Goal: Information Seeking & Learning: Learn about a topic

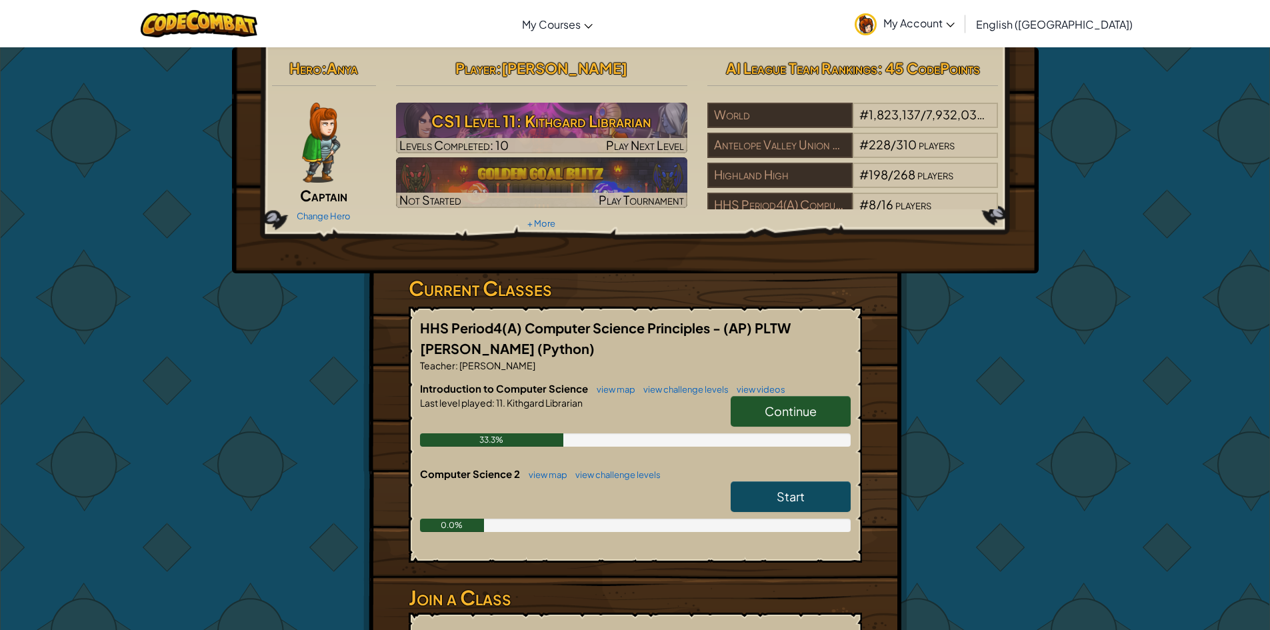
click at [800, 413] on span "Continue" at bounding box center [791, 410] width 52 height 15
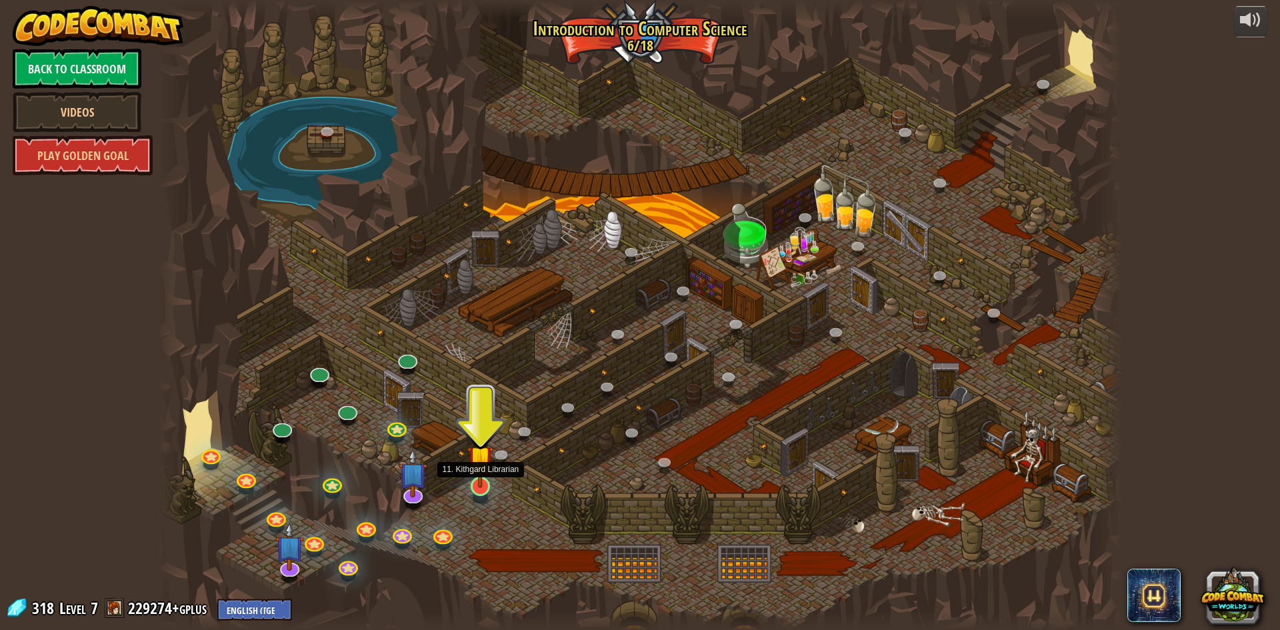
click at [485, 487] on img at bounding box center [480, 458] width 26 height 59
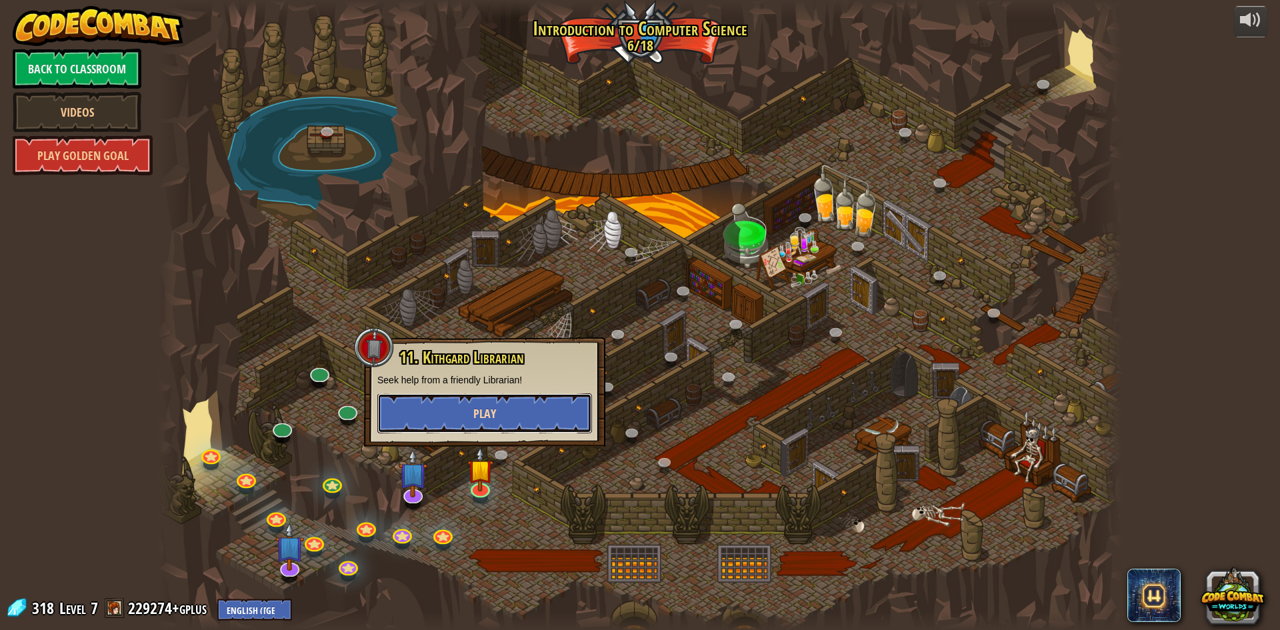
click at [487, 418] on span "Play" at bounding box center [484, 413] width 23 height 17
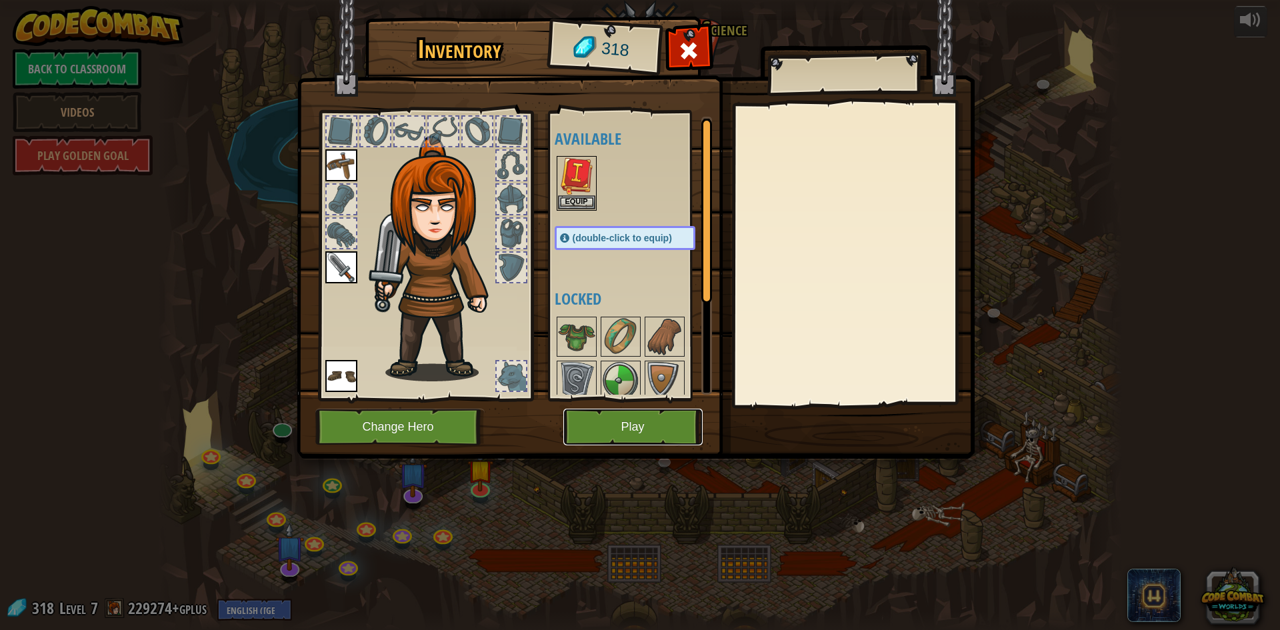
click at [663, 427] on button "Play" at bounding box center [632, 427] width 139 height 37
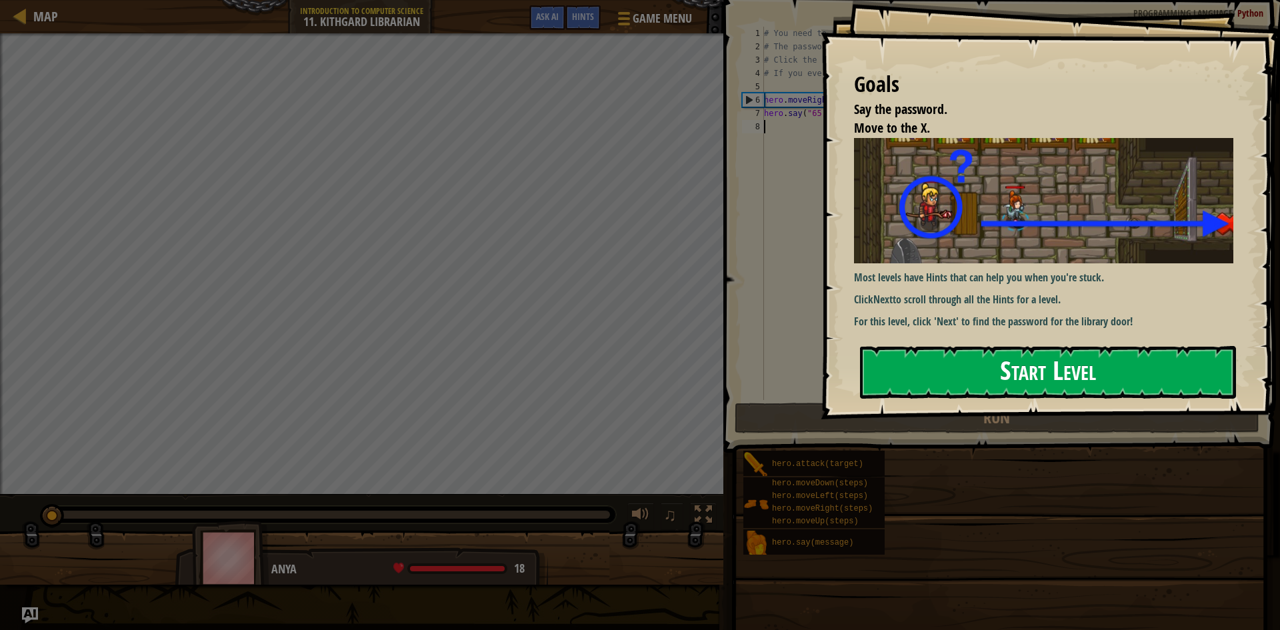
click at [971, 380] on button "Start Level" at bounding box center [1048, 372] width 376 height 53
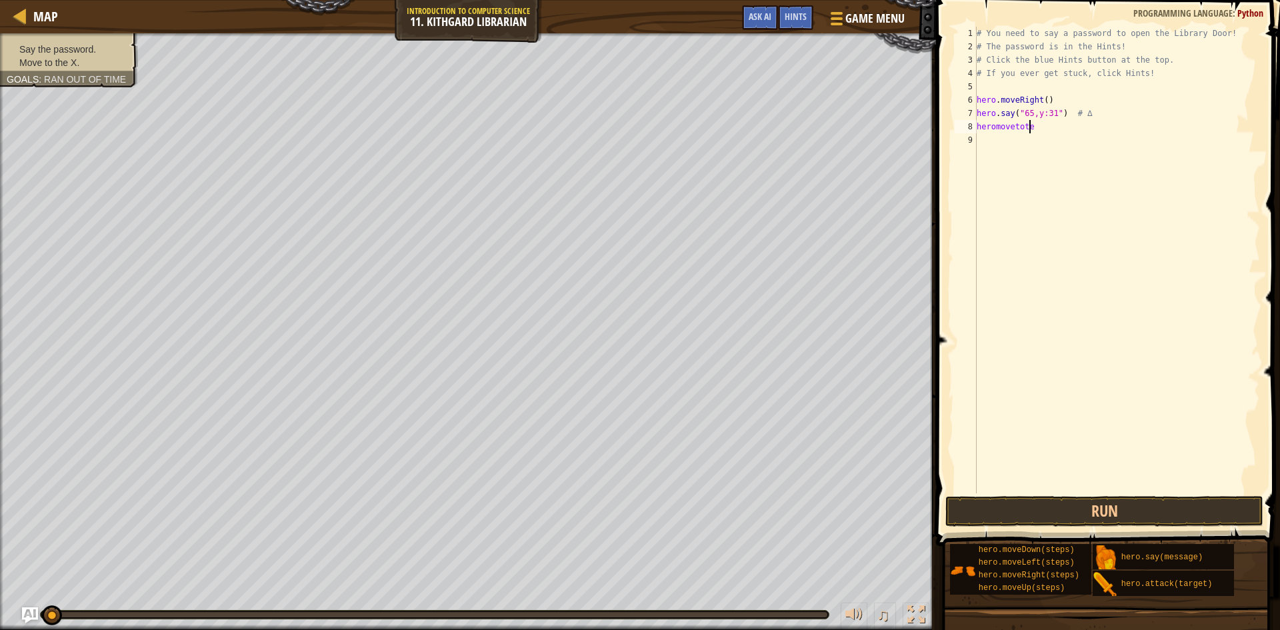
scroll to position [6, 4]
type textarea "heromovetotebluecycle"
click at [1154, 517] on button "Run" at bounding box center [1104, 511] width 318 height 31
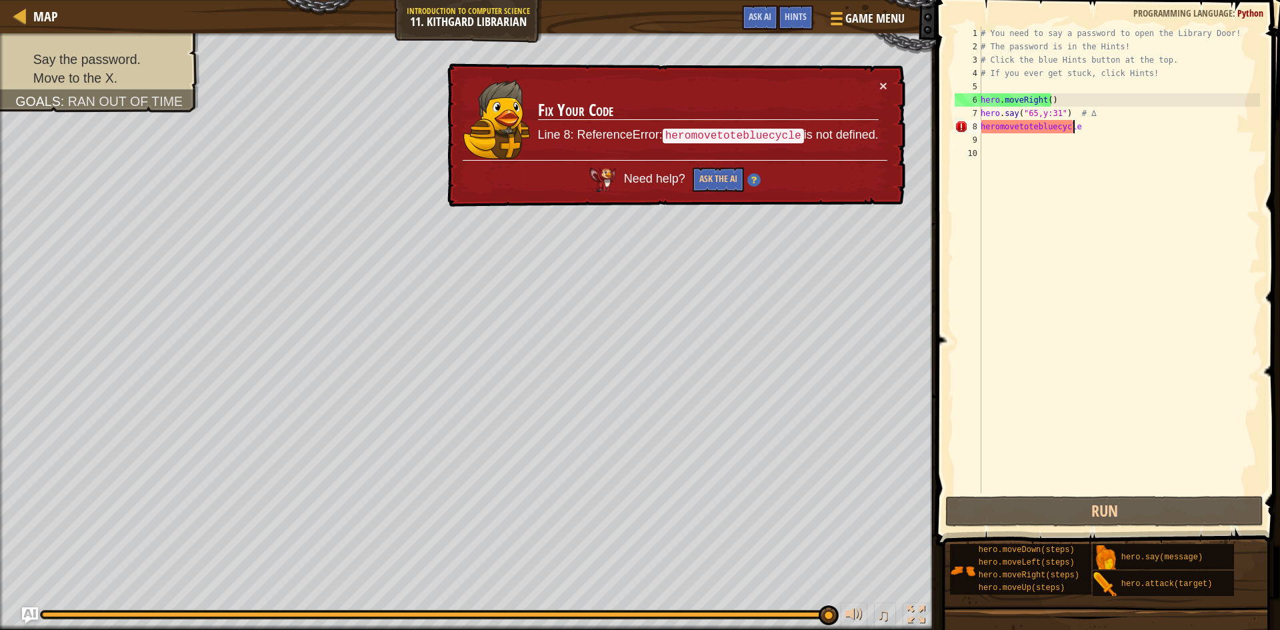
click at [1078, 127] on div "# You need to say a password to open the Library Door! # The password is in the…" at bounding box center [1119, 273] width 282 height 493
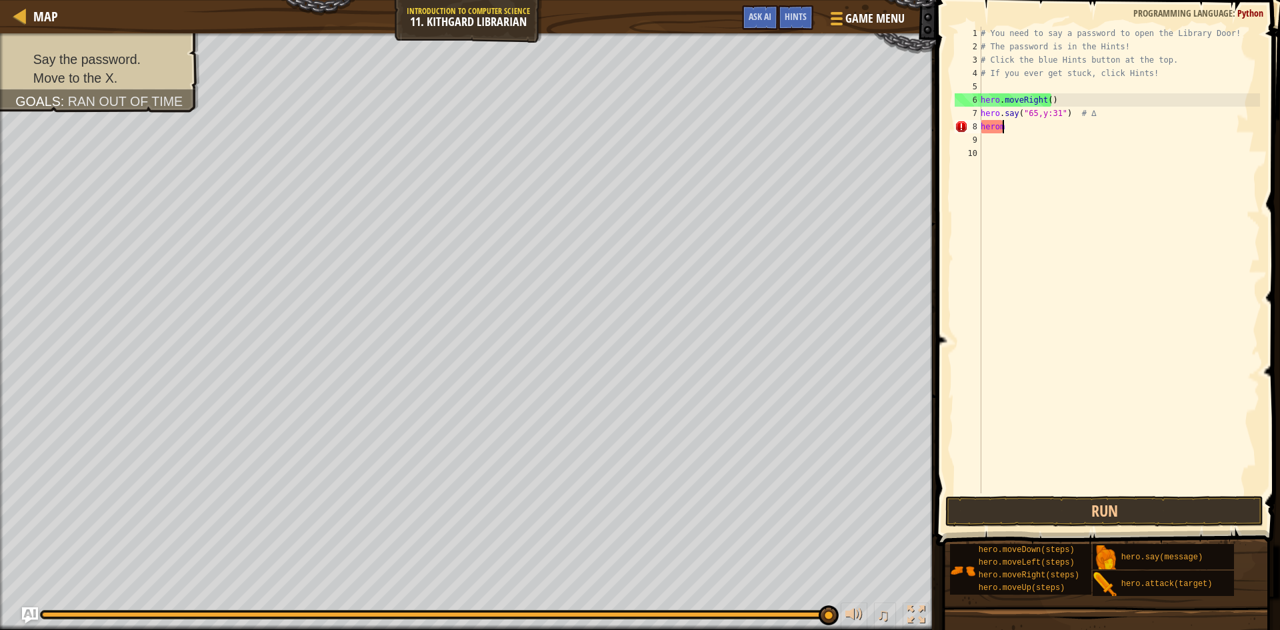
type textarea "h"
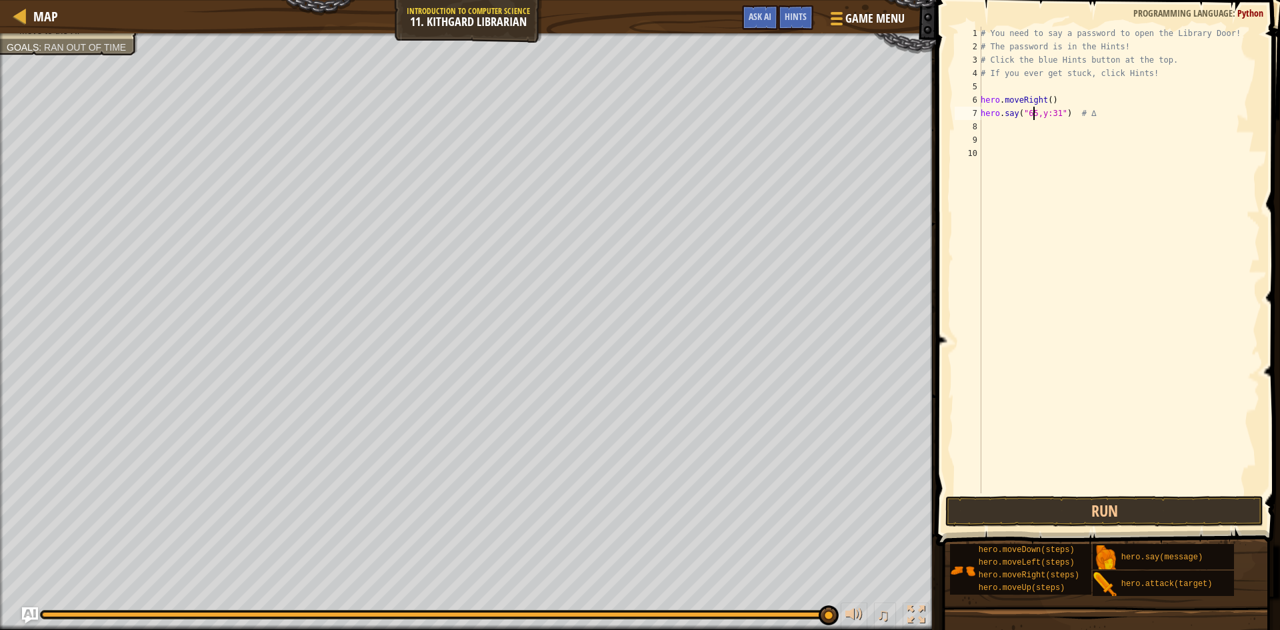
click at [1034, 114] on div "# You need to say a password to open the Library Door! # The password is in the…" at bounding box center [1119, 273] width 282 height 493
click at [1052, 112] on div "# You need to say a password to open the Library Door! # The password is in the…" at bounding box center [1119, 273] width 282 height 493
click at [1132, 510] on button "Run" at bounding box center [1104, 511] width 318 height 31
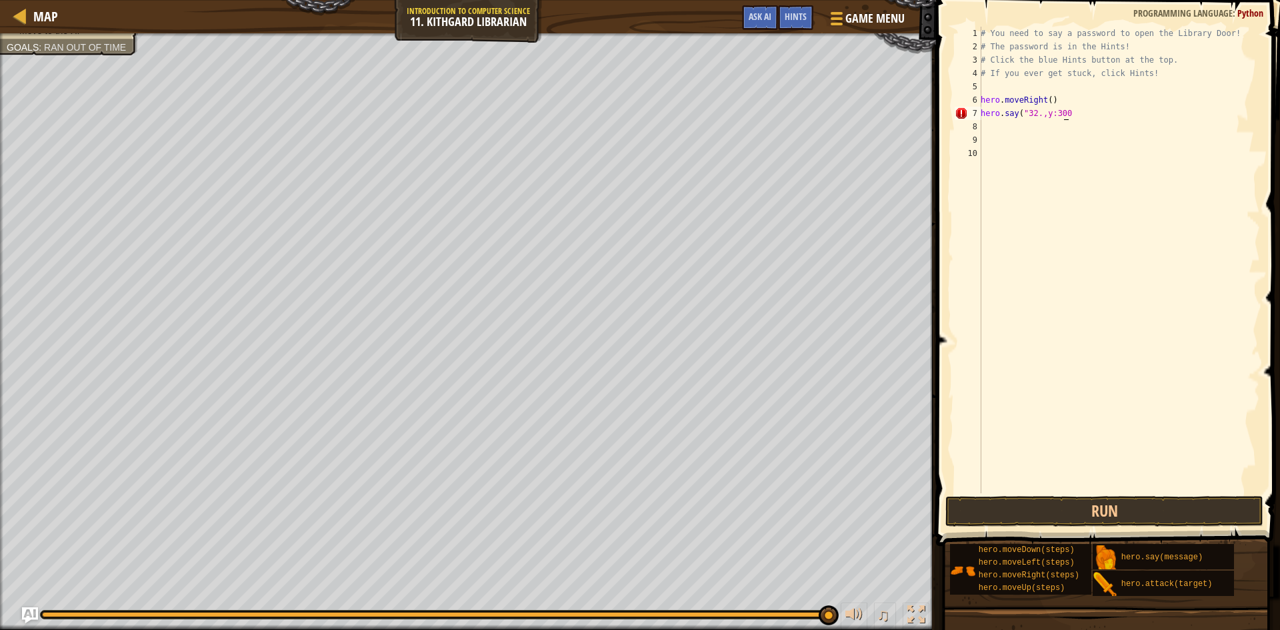
scroll to position [6, 6]
click at [1070, 501] on button "Run" at bounding box center [1104, 511] width 318 height 31
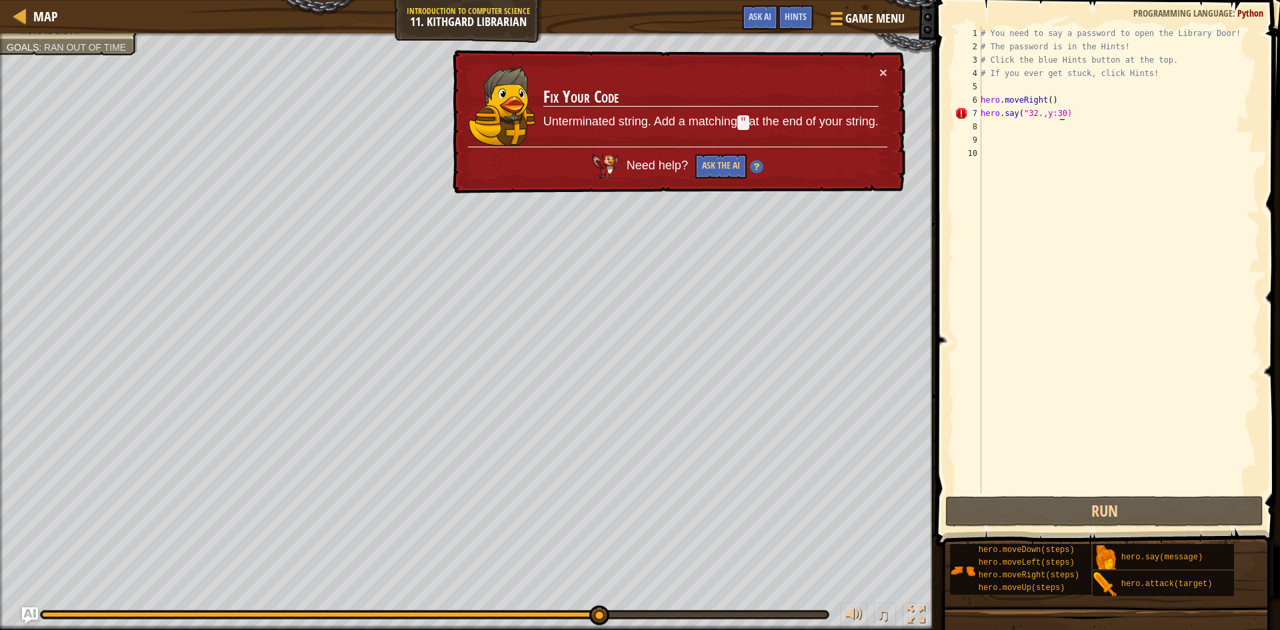
click at [1058, 111] on div "# You need to say a password to open the Library Door! # The password is in the…" at bounding box center [1119, 273] width 282 height 493
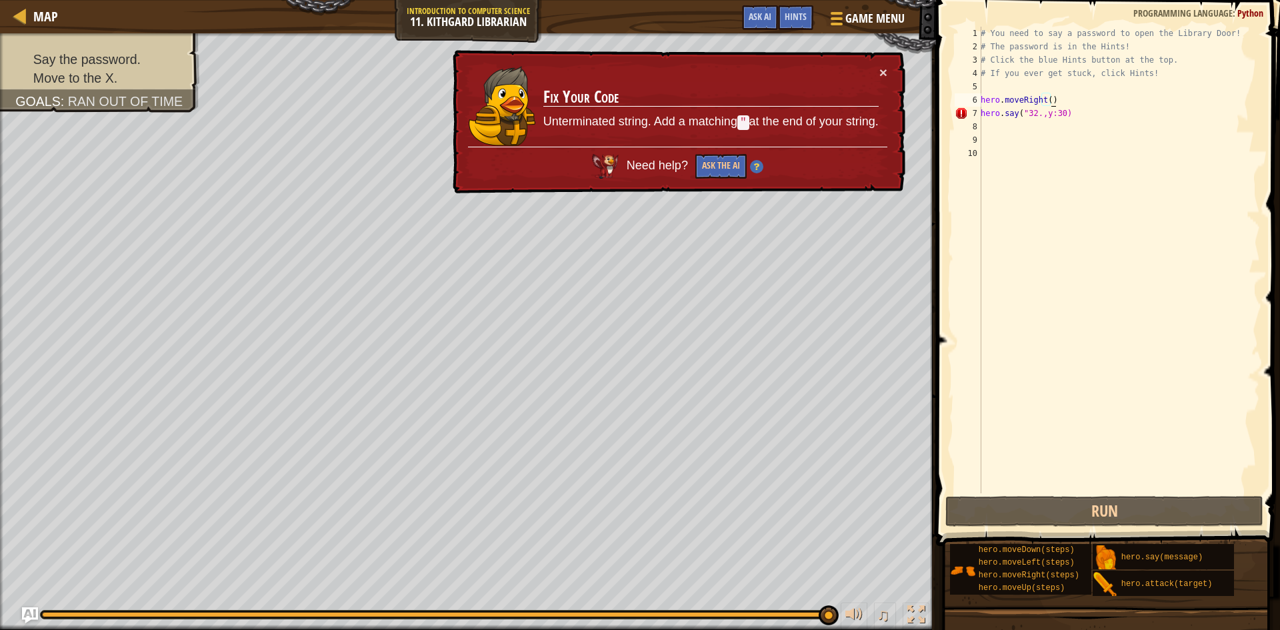
click at [1054, 102] on div "# You need to say a password to open the Library Door! # The password is in the…" at bounding box center [1119, 273] width 282 height 493
click at [887, 69] on div "× Fix Your Code Unterminated string. Add a matching " at the end of your string…" at bounding box center [677, 122] width 455 height 144
click at [885, 69] on button "×" at bounding box center [883, 72] width 8 height 14
click at [1060, 113] on div "# You need to say a password to open the Library Door! # The password is in the…" at bounding box center [1119, 273] width 282 height 493
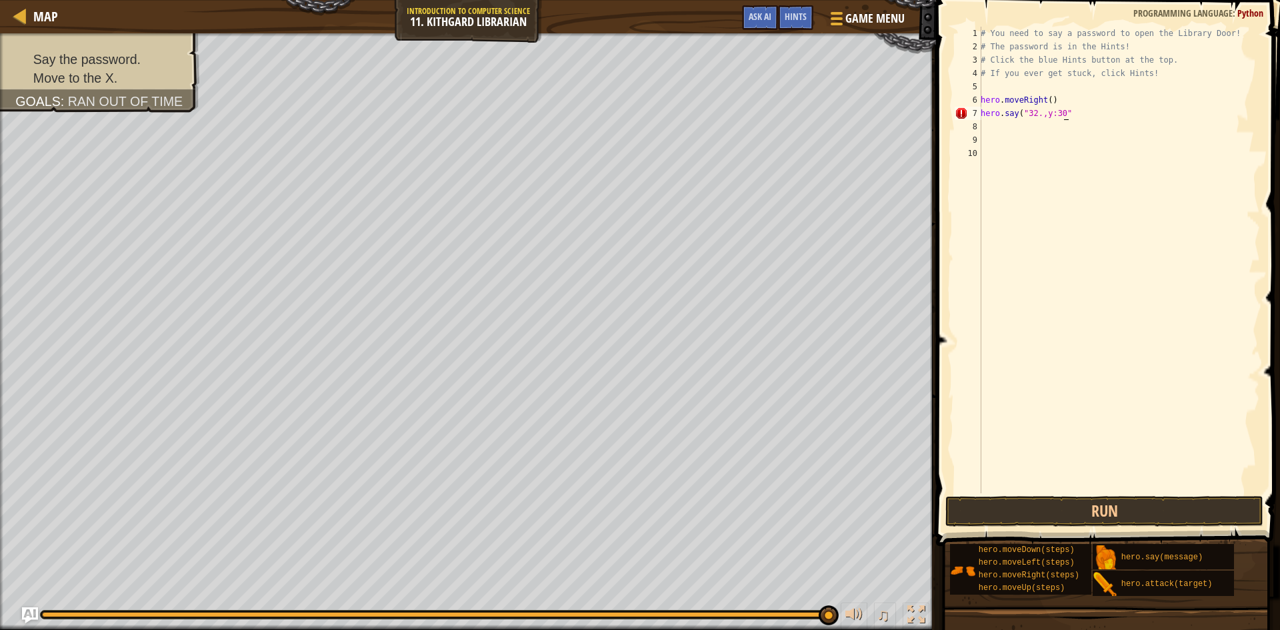
scroll to position [6, 7]
click at [1036, 513] on button "Run" at bounding box center [1104, 511] width 318 height 31
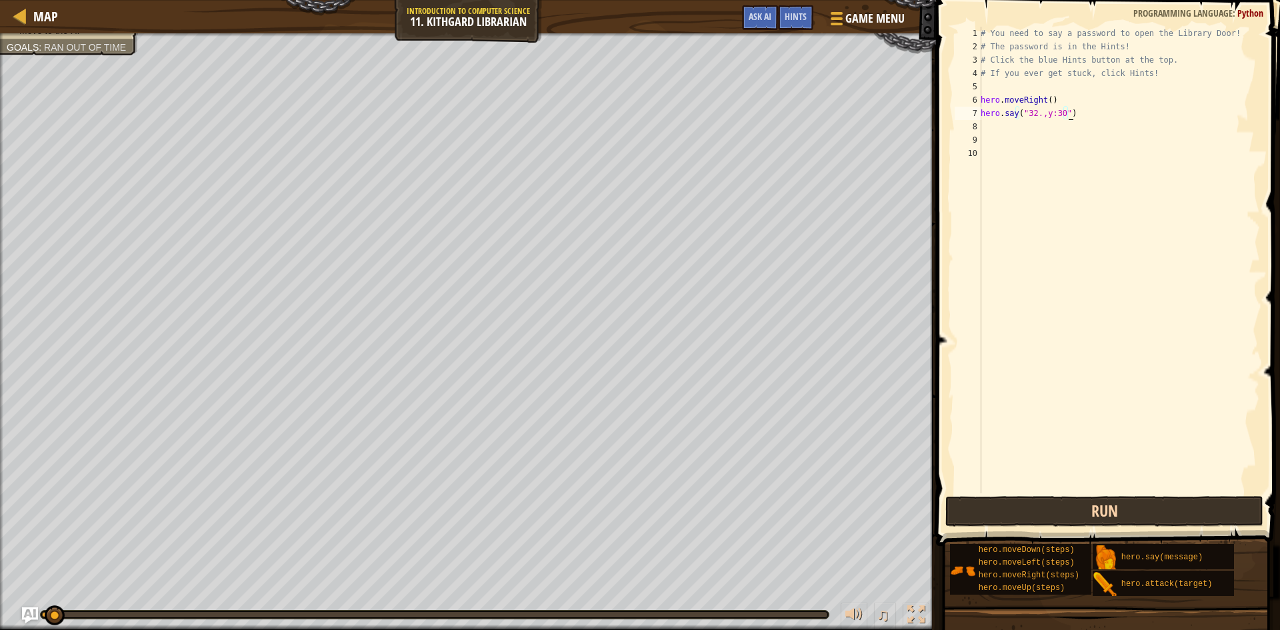
scroll to position [6, 7]
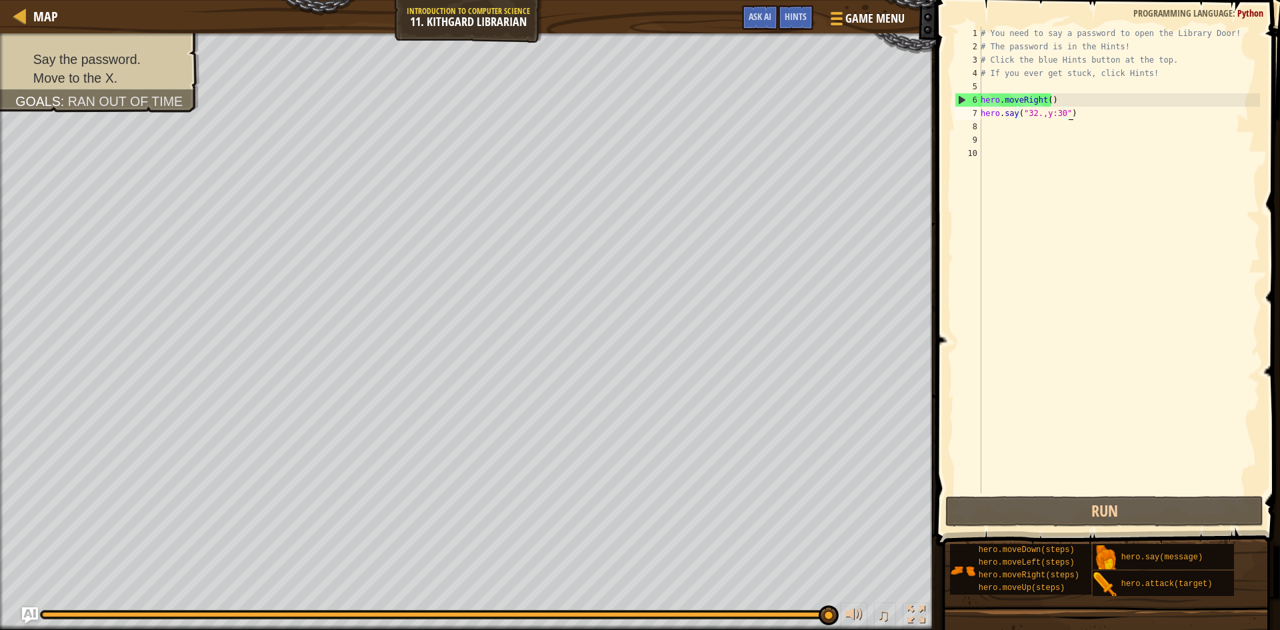
click at [959, 102] on div "6" at bounding box center [968, 99] width 26 height 13
click at [1026, 518] on button "Run" at bounding box center [1104, 511] width 318 height 31
click at [1033, 507] on button "Run" at bounding box center [1104, 511] width 318 height 31
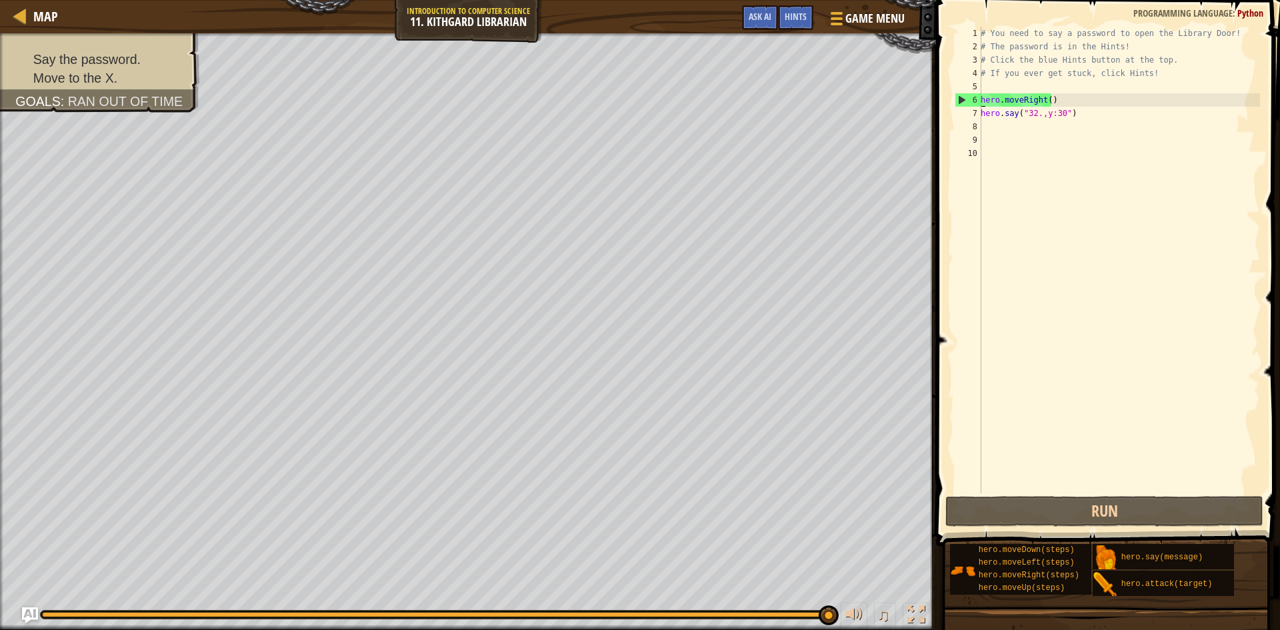
click at [1032, 113] on div "# You need to say a password to open the Library Door! # The password is in the…" at bounding box center [1119, 273] width 282 height 493
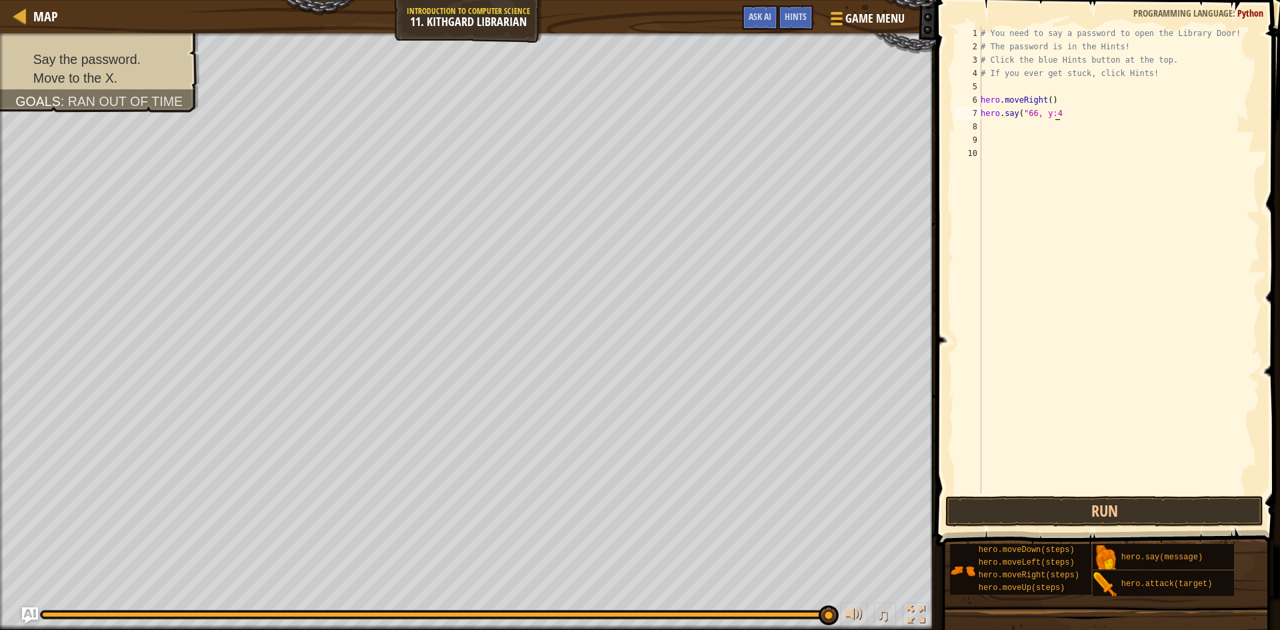
scroll to position [6, 6]
type textarea "hero.say("66, y:46")"
click at [1055, 514] on button "Run" at bounding box center [1104, 511] width 318 height 31
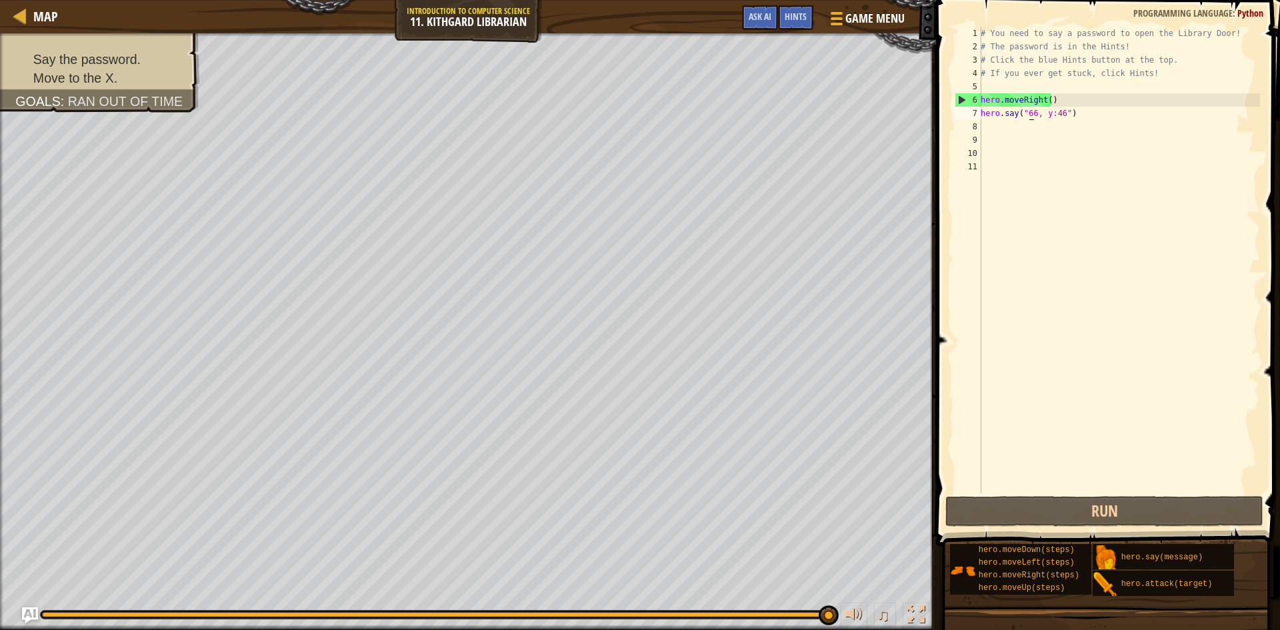
click at [1031, 112] on div "# You need to say a password to open the Library Door! # The password is in the…" at bounding box center [1119, 273] width 282 height 493
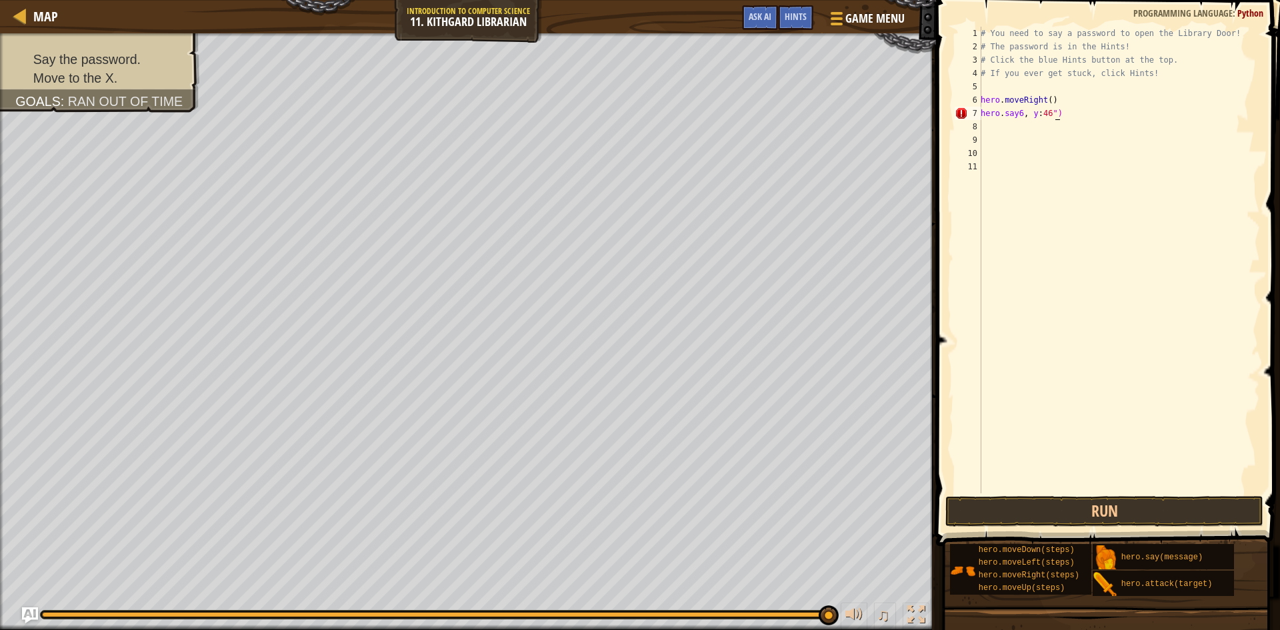
click at [1060, 108] on div "# You need to say a password to open the Library Door! # The password is in the…" at bounding box center [1119, 273] width 282 height 493
type textarea "h"
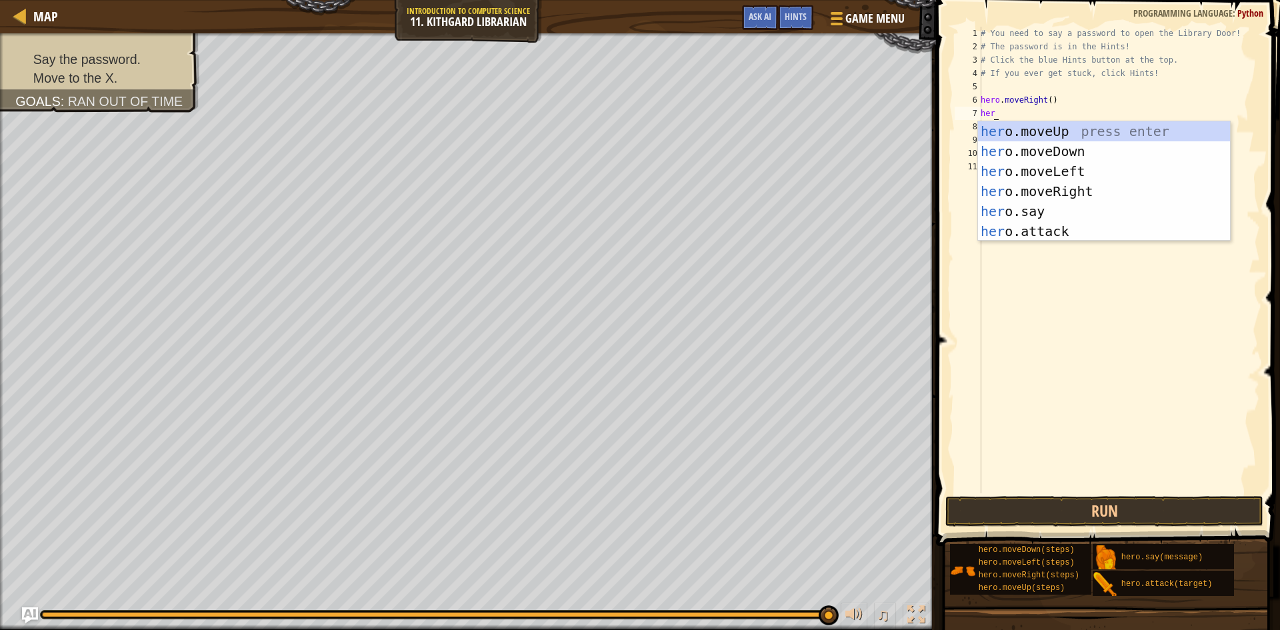
scroll to position [6, 1]
type textarea "hero"
click at [765, 16] on span "Ask AI" at bounding box center [760, 16] width 23 height 13
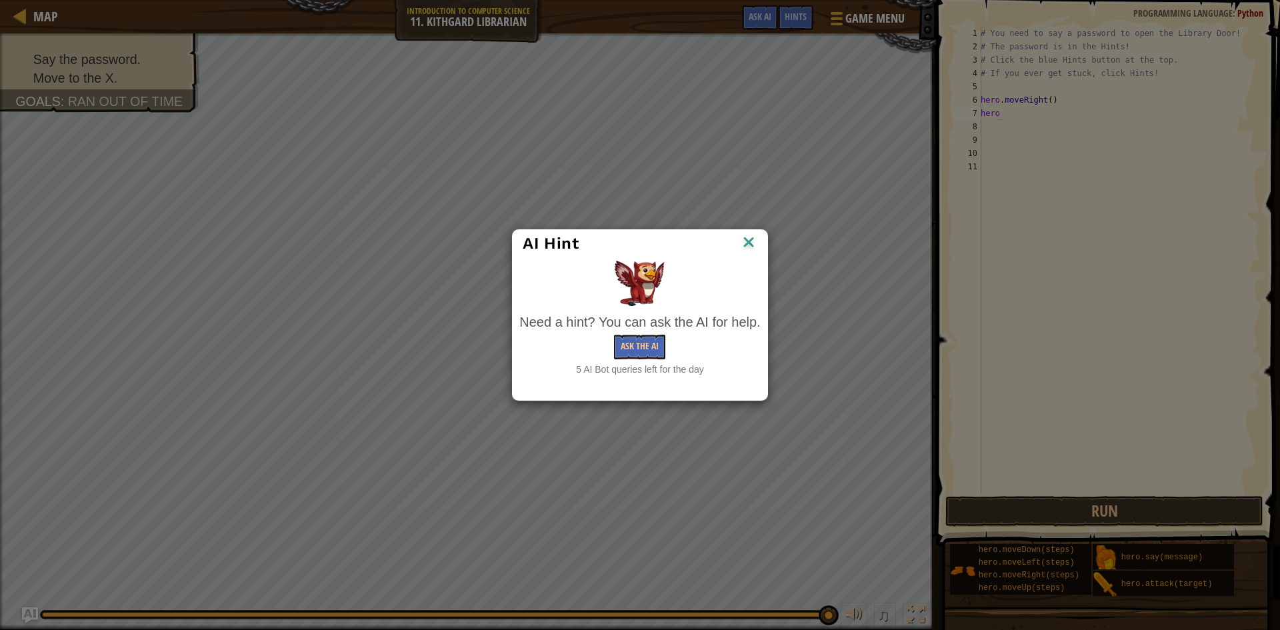
click at [613, 355] on div "Ask the AI" at bounding box center [639, 347] width 241 height 25
click at [642, 349] on button "Ask the AI" at bounding box center [639, 347] width 51 height 25
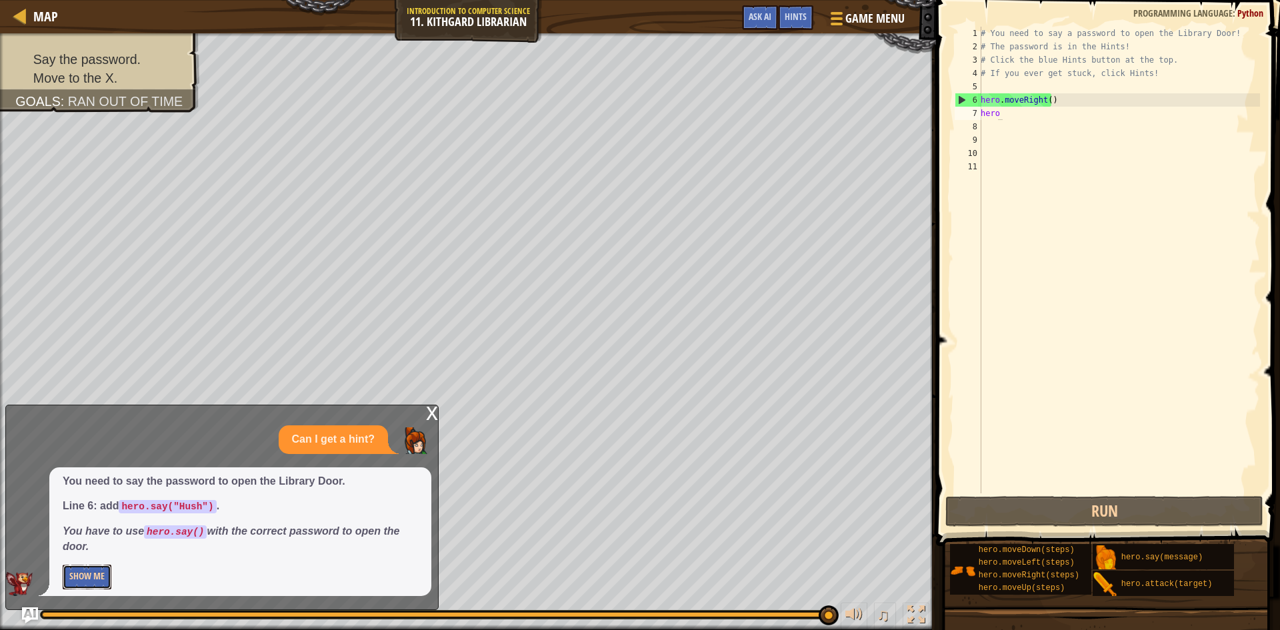
click at [84, 573] on button "Show Me" at bounding box center [87, 577] width 49 height 25
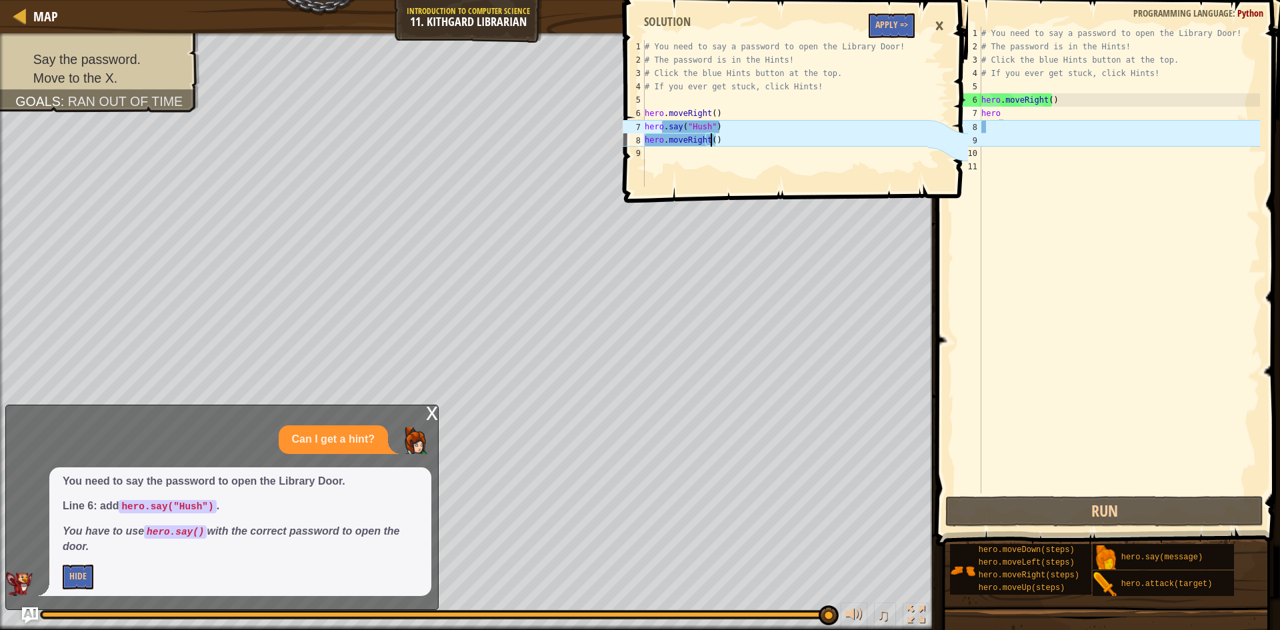
click at [709, 137] on div "# You need to say a password to open the Library Door! # The password is in the…" at bounding box center [785, 126] width 286 height 173
click at [743, 129] on div "# You need to say a password to open the Library Door! # The password is in the…" at bounding box center [785, 126] width 286 height 173
type textarea "hero.say("Hush")"
click at [743, 129] on div "# You need to say a password to open the Library Door! # The password is in the…" at bounding box center [785, 126] width 286 height 173
click at [985, 111] on div "# You need to say a password to open the Library Door! # The password is in the…" at bounding box center [1119, 273] width 281 height 493
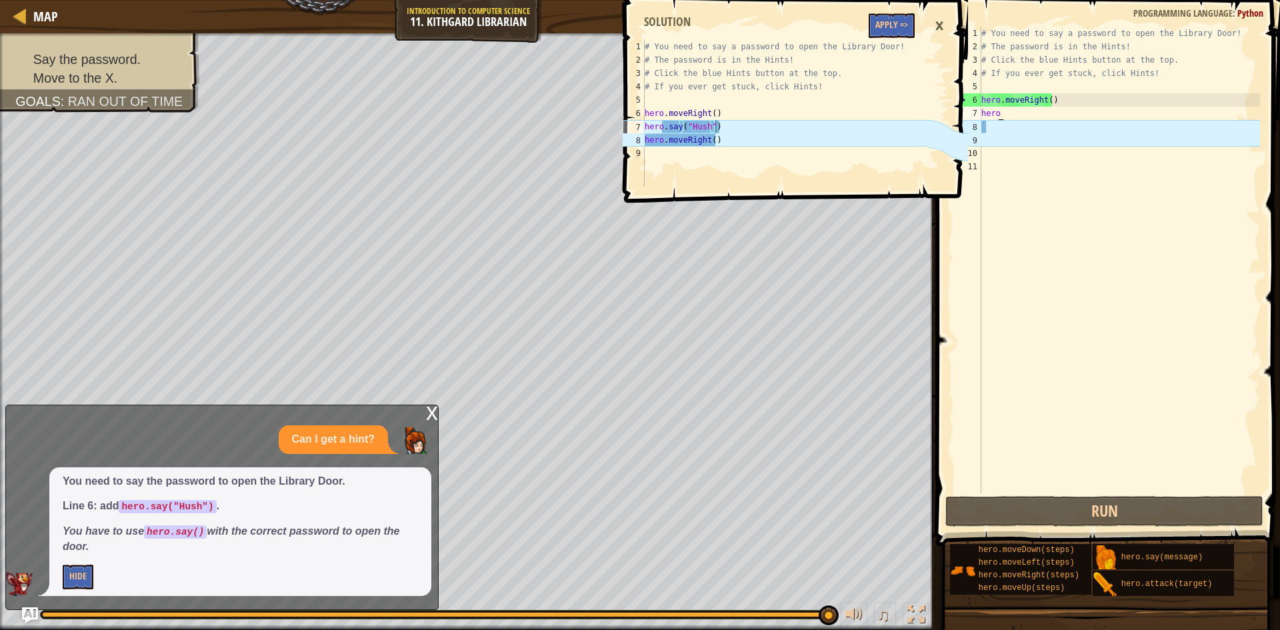
click at [1016, 113] on div "# You need to say a password to open the Library Door! # The password is in the…" at bounding box center [1119, 273] width 281 height 493
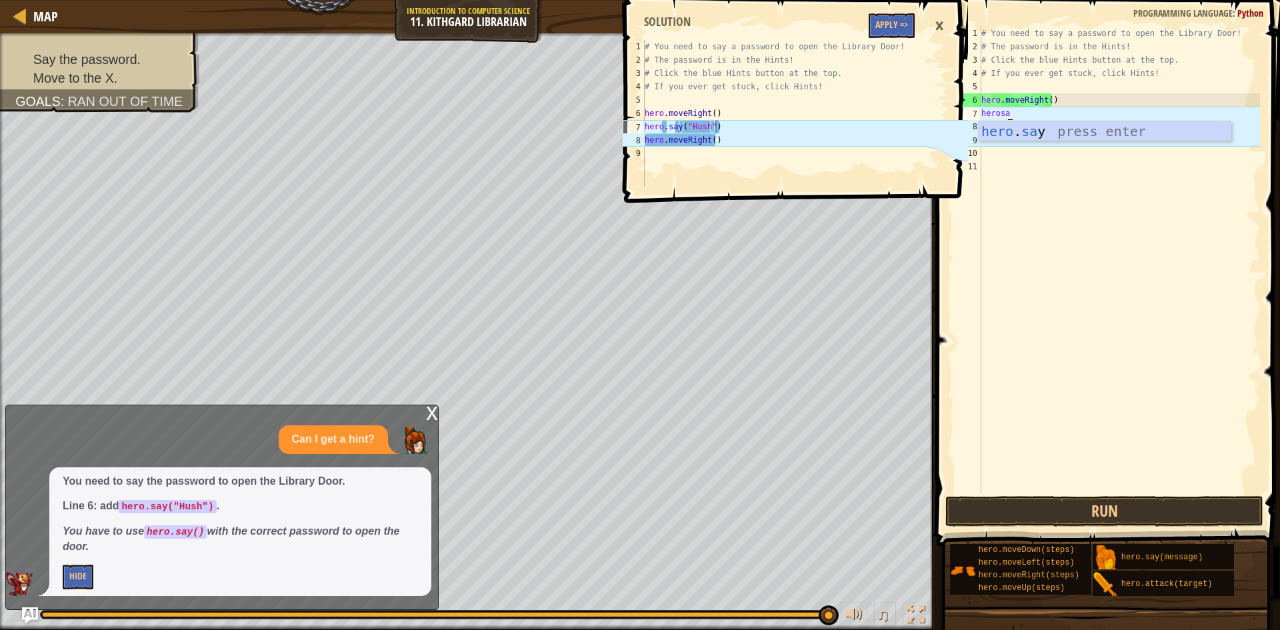
scroll to position [6, 2]
click at [1020, 126] on div "hero . say press enter" at bounding box center [1105, 151] width 252 height 60
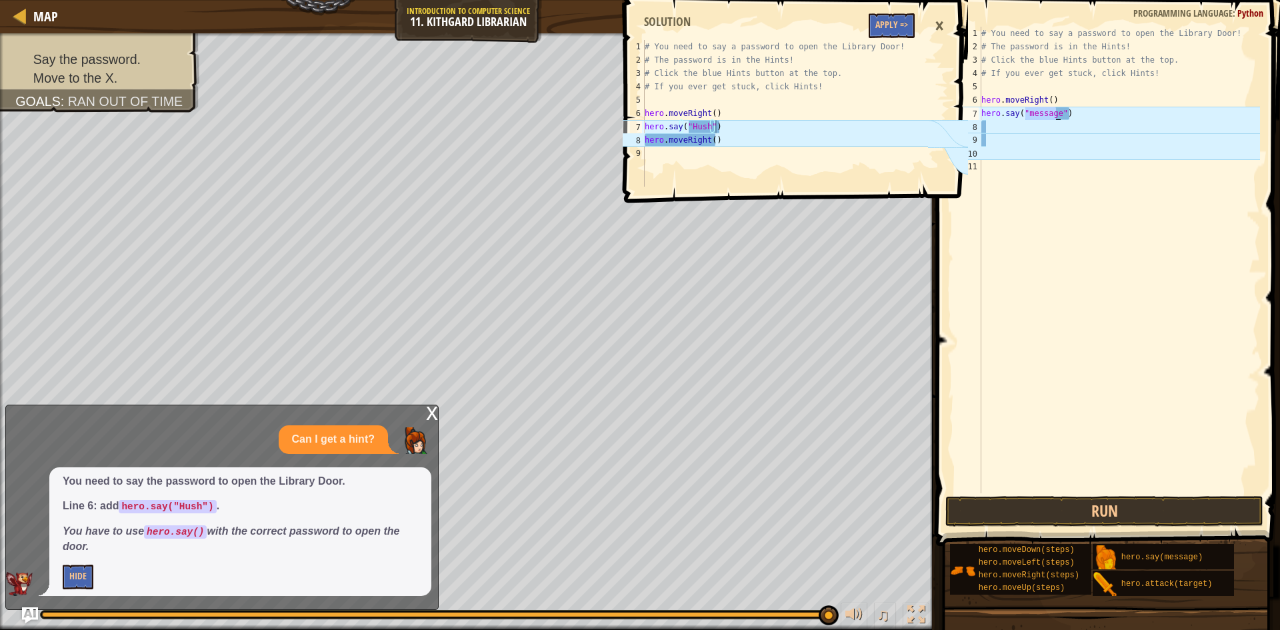
click at [1050, 112] on div "# You need to say a password to open the Library Door! # The password is in the…" at bounding box center [1119, 260] width 281 height 467
click at [1057, 112] on div "# You need to say a password to open the Library Door! # The password is in the…" at bounding box center [1119, 273] width 281 height 493
click at [1055, 109] on div "# You need to say a password to open the Library Door! # The password is in the…" at bounding box center [1119, 273] width 281 height 493
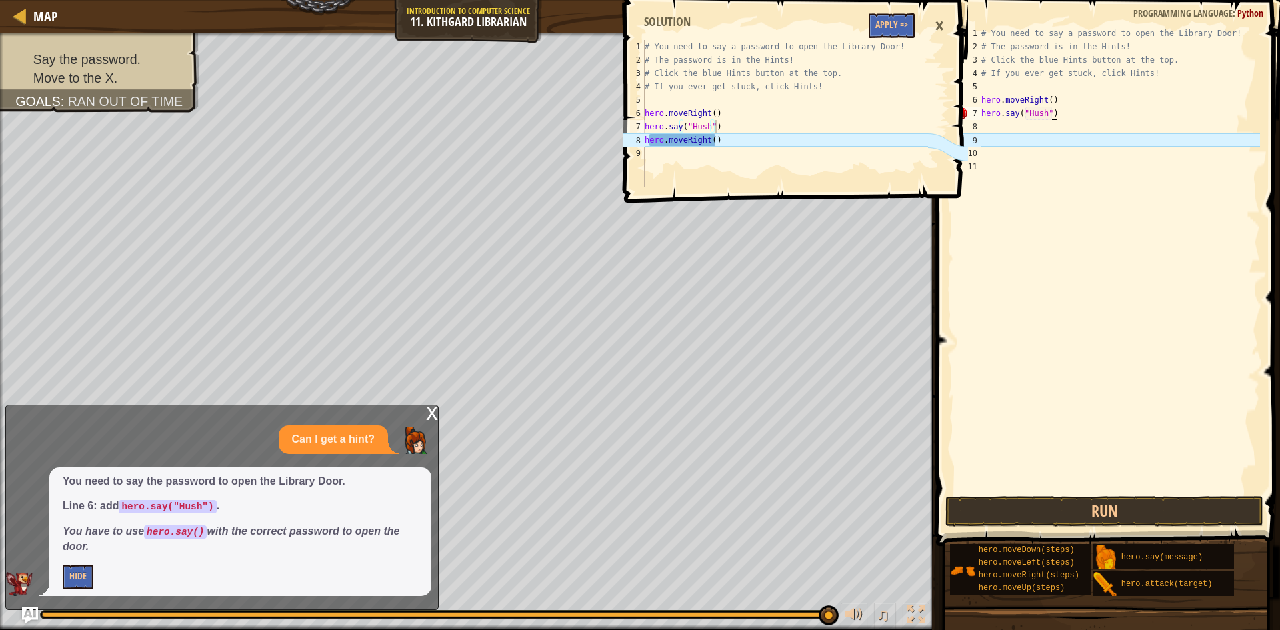
scroll to position [6, 6]
click at [1042, 512] on button "Run" at bounding box center [1104, 511] width 318 height 31
type textarea "hero.say("Hush")"
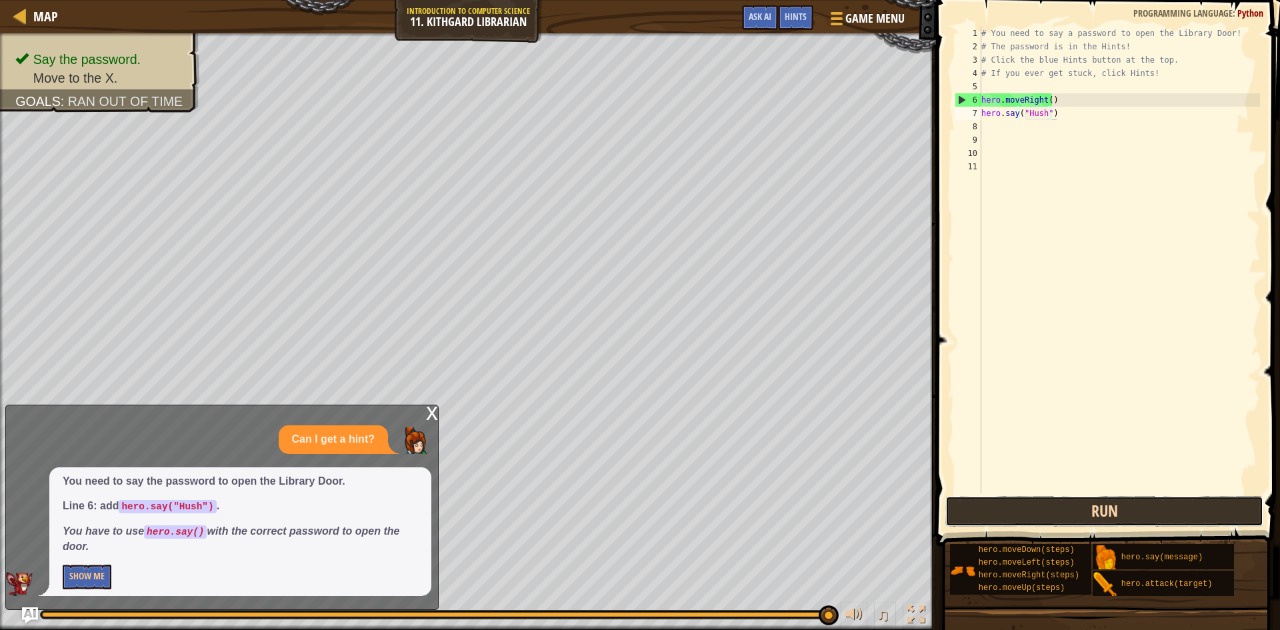
click at [1090, 503] on button "Run" at bounding box center [1104, 511] width 318 height 31
click at [995, 141] on div "# You need to say a password to open the Library Door! # The password is in the…" at bounding box center [1119, 273] width 281 height 493
click at [995, 132] on div "# You need to say a password to open the Library Door! # The password is in the…" at bounding box center [1119, 273] width 281 height 493
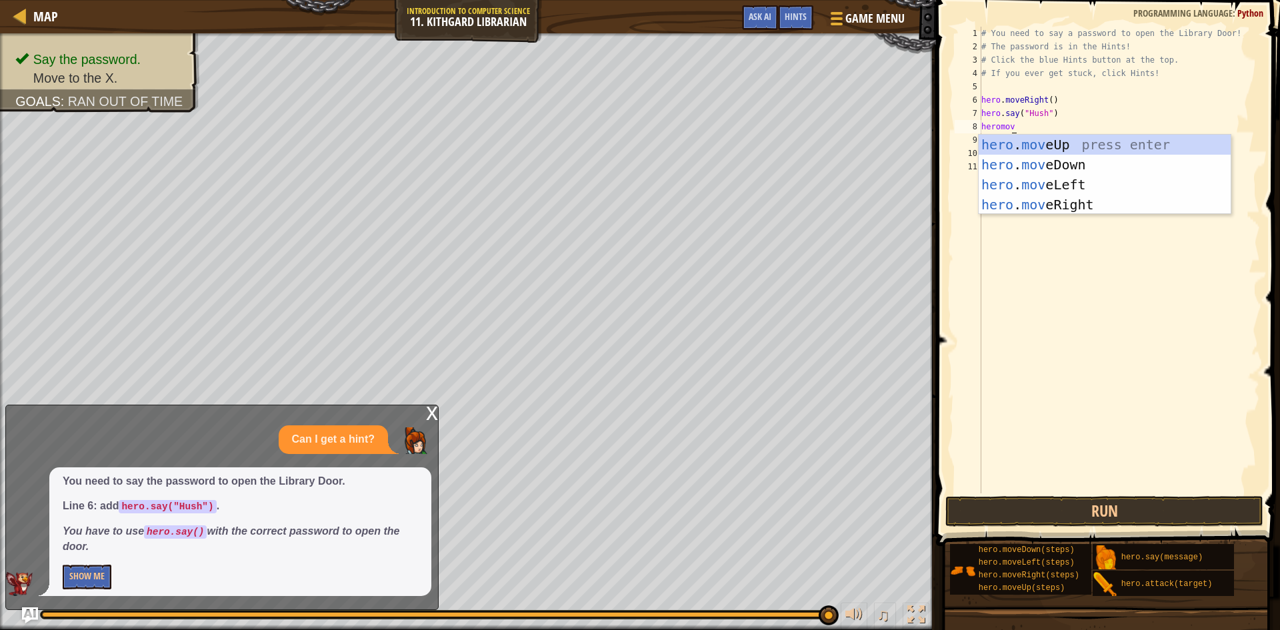
scroll to position [6, 2]
type textarea "heromove"
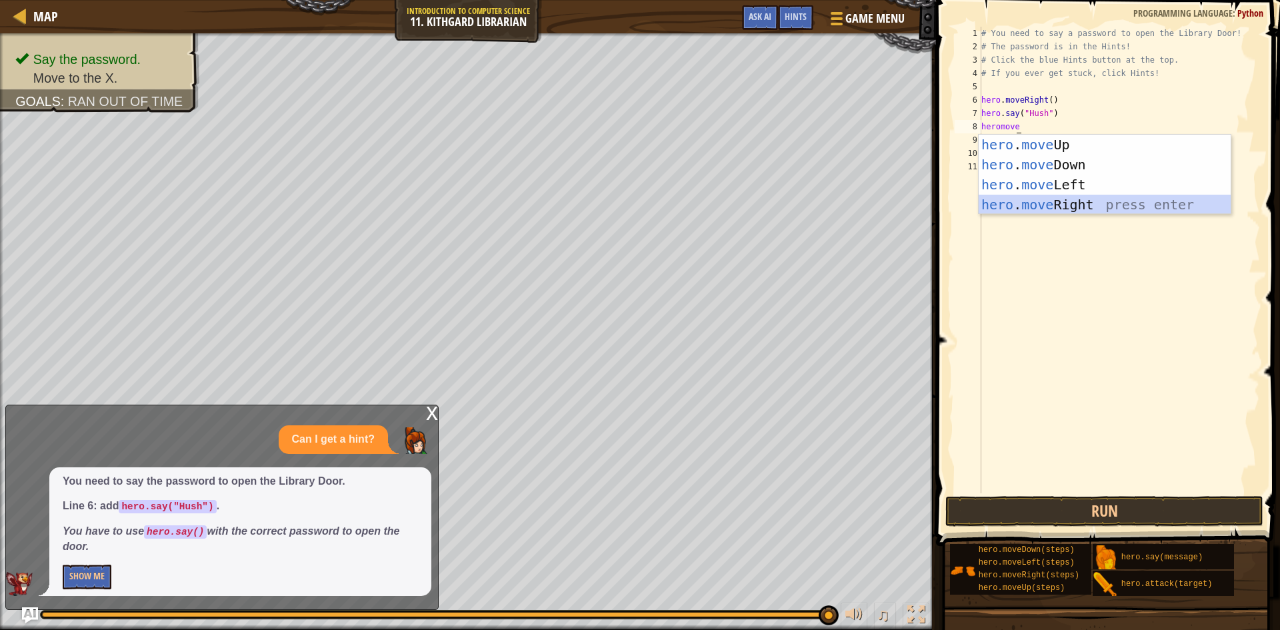
click at [1014, 208] on div "hero . move Up press enter hero . move Down press enter hero . move Left press …" at bounding box center [1105, 195] width 252 height 120
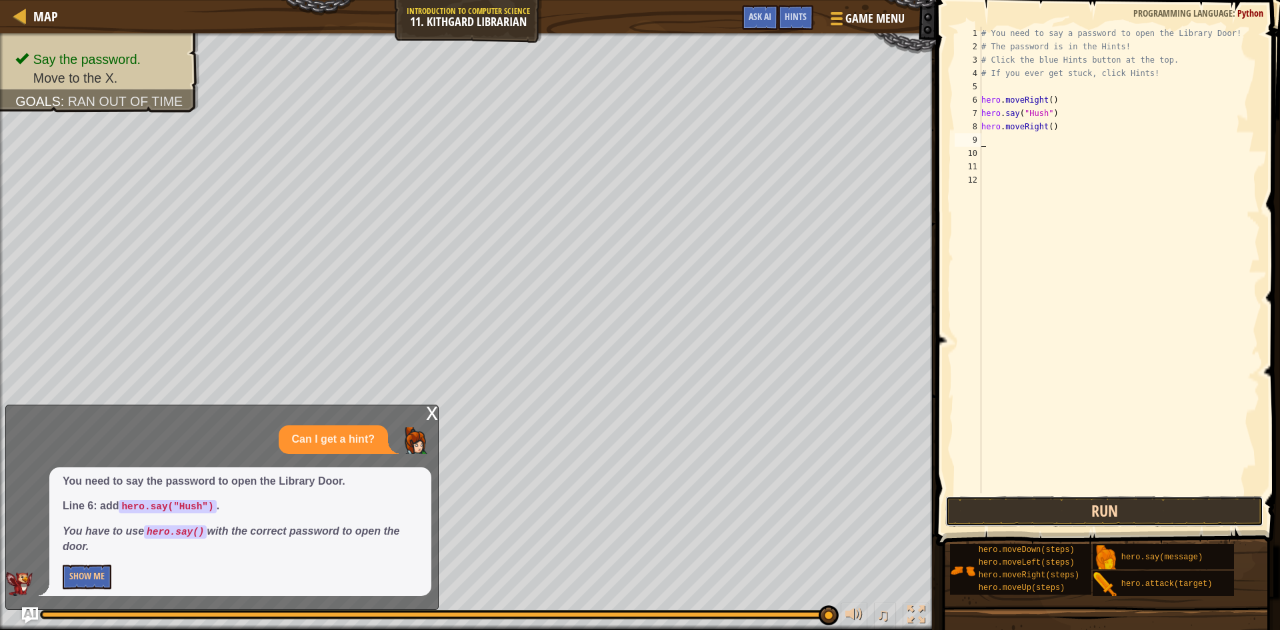
click at [1094, 513] on button "Run" at bounding box center [1104, 511] width 318 height 31
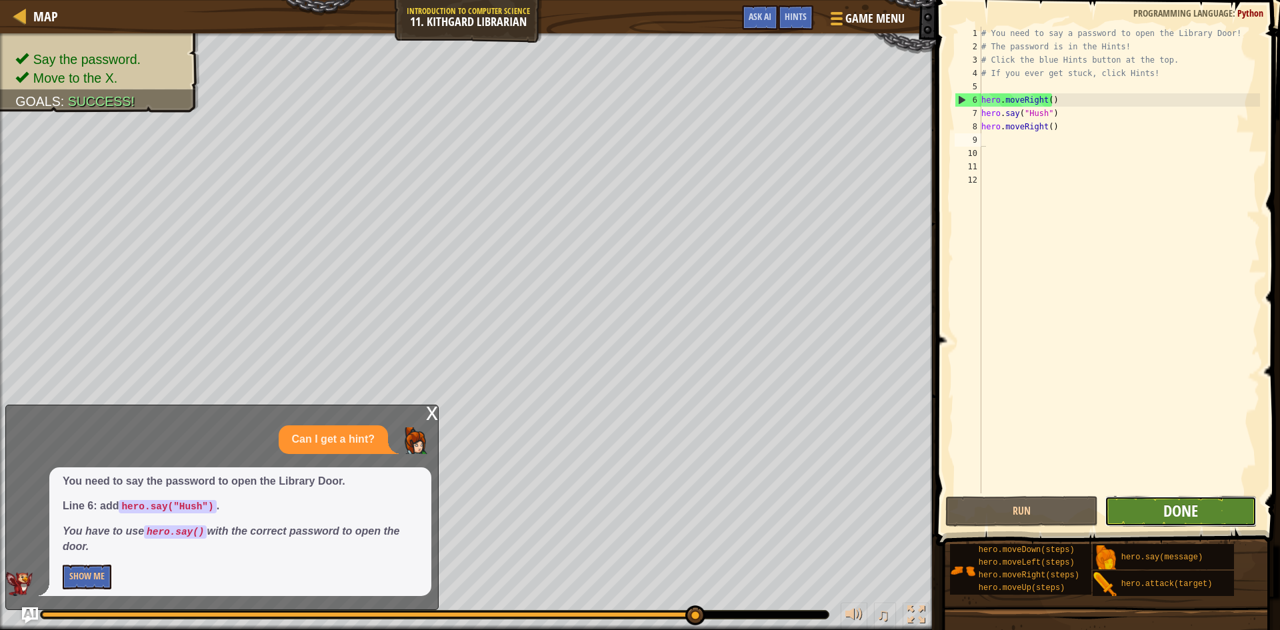
click at [1179, 517] on span "Done" at bounding box center [1180, 510] width 35 height 21
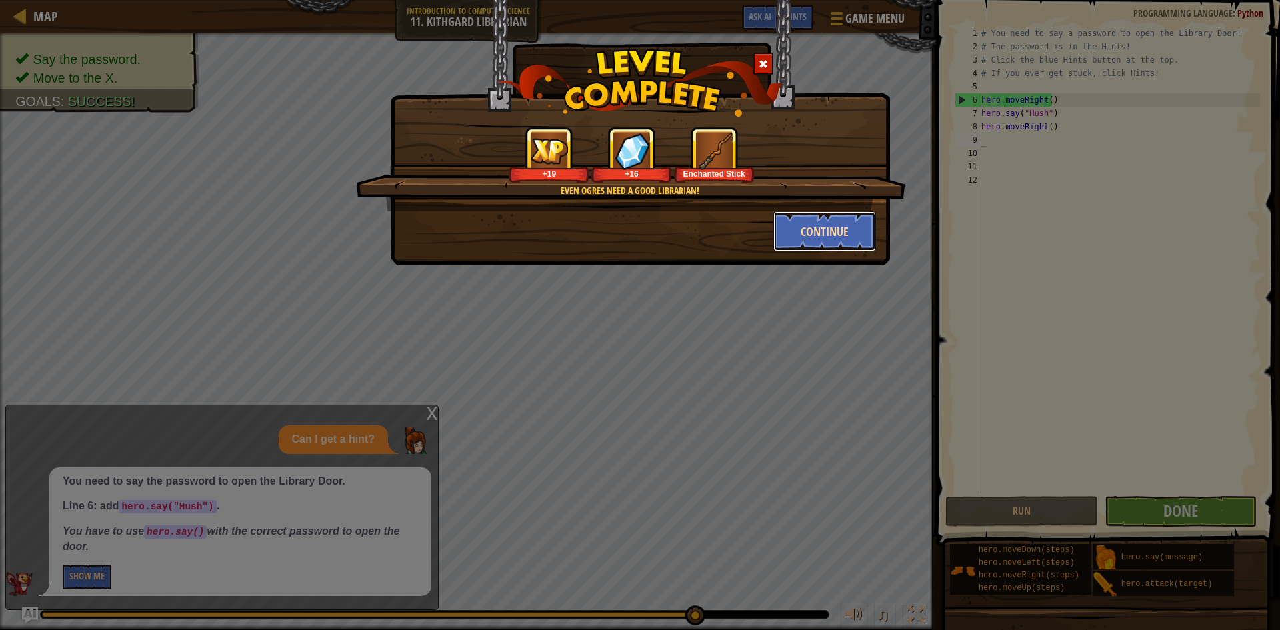
click at [813, 230] on button "Continue" at bounding box center [824, 231] width 103 height 40
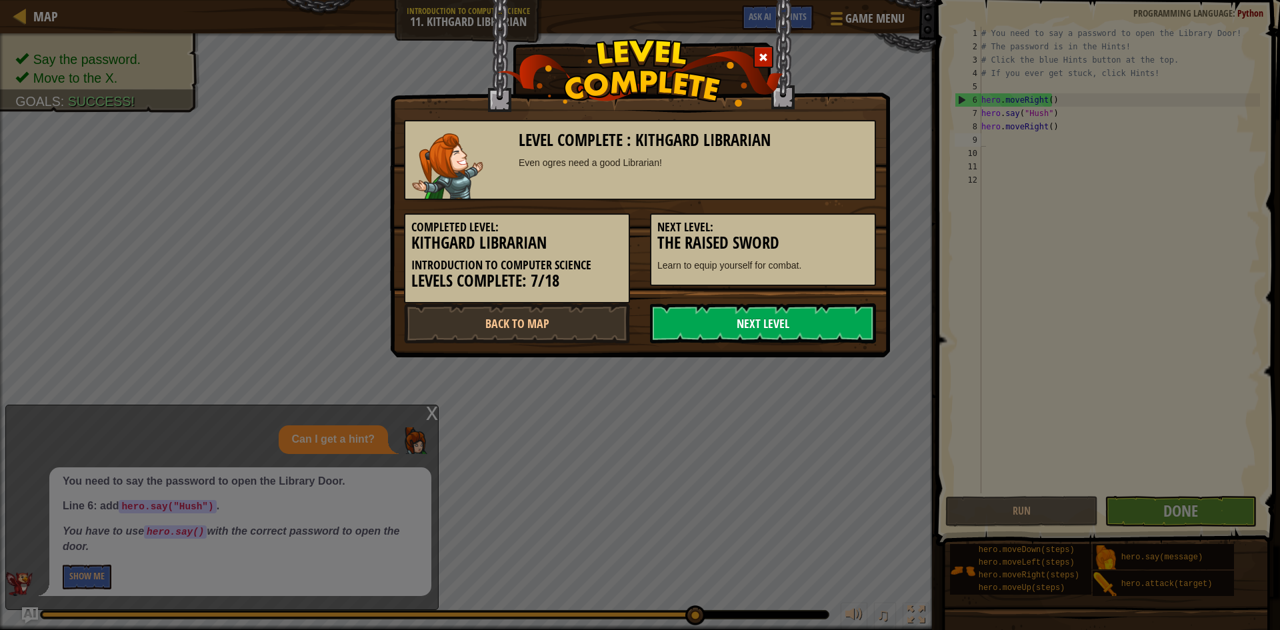
click at [831, 319] on link "Next Level" at bounding box center [763, 323] width 226 height 40
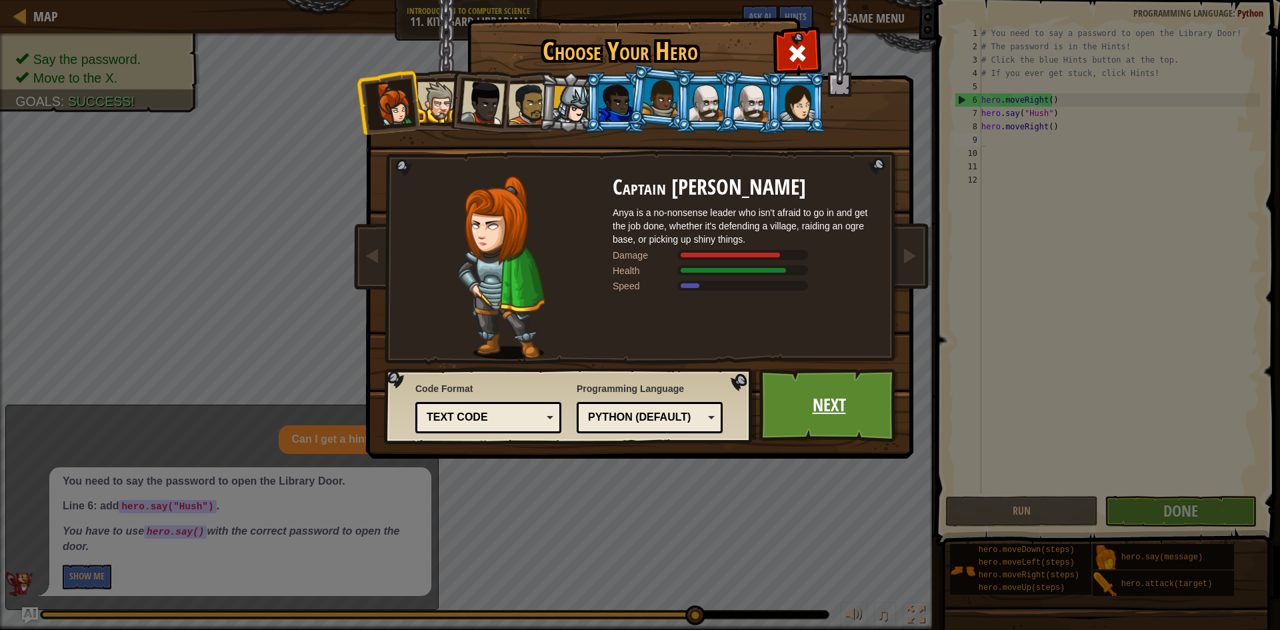
click at [845, 398] on link "Next" at bounding box center [828, 405] width 139 height 73
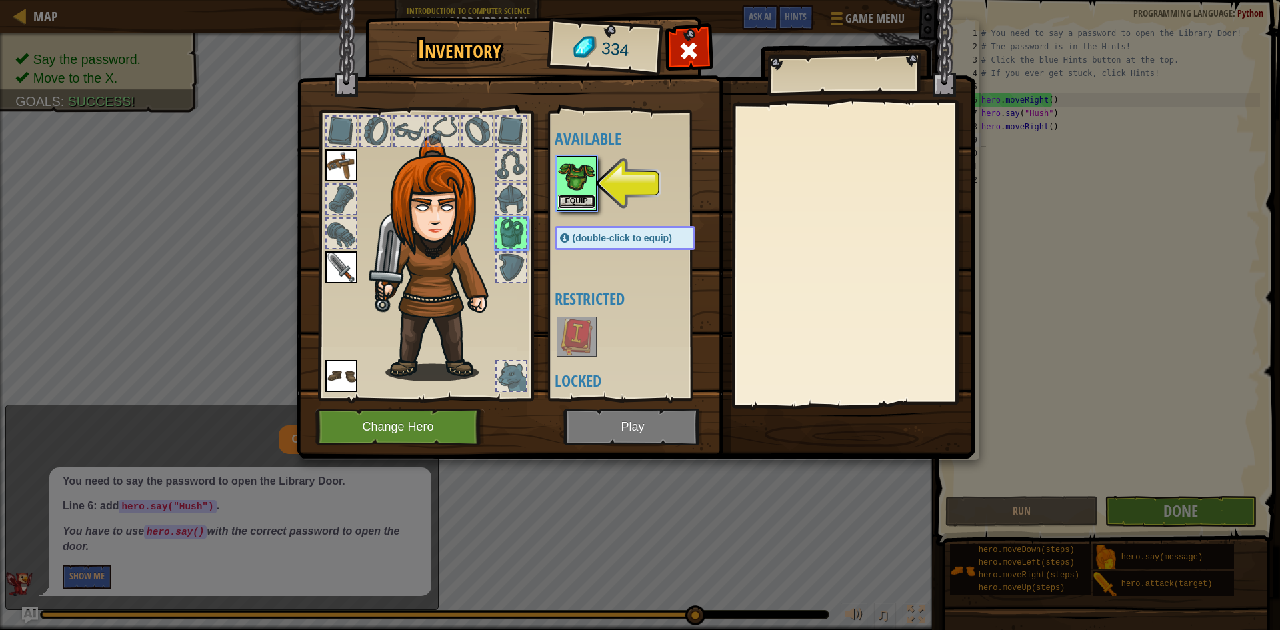
click at [575, 204] on button "Equip" at bounding box center [576, 202] width 37 height 14
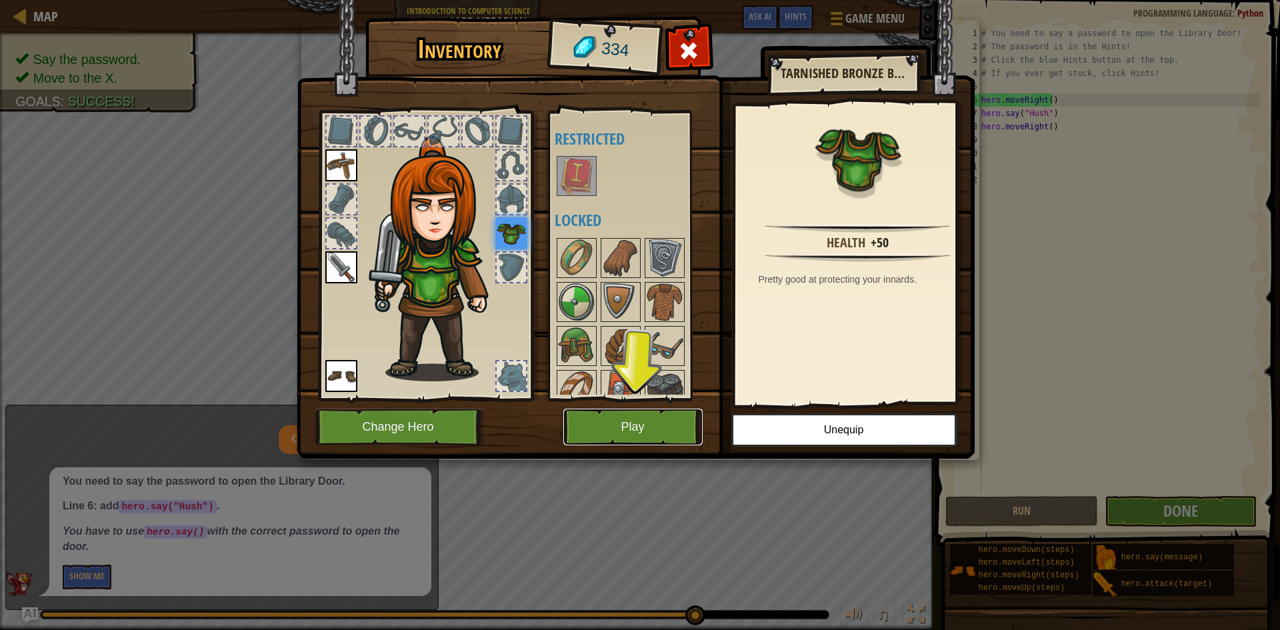
click at [670, 411] on button "Play" at bounding box center [632, 427] width 139 height 37
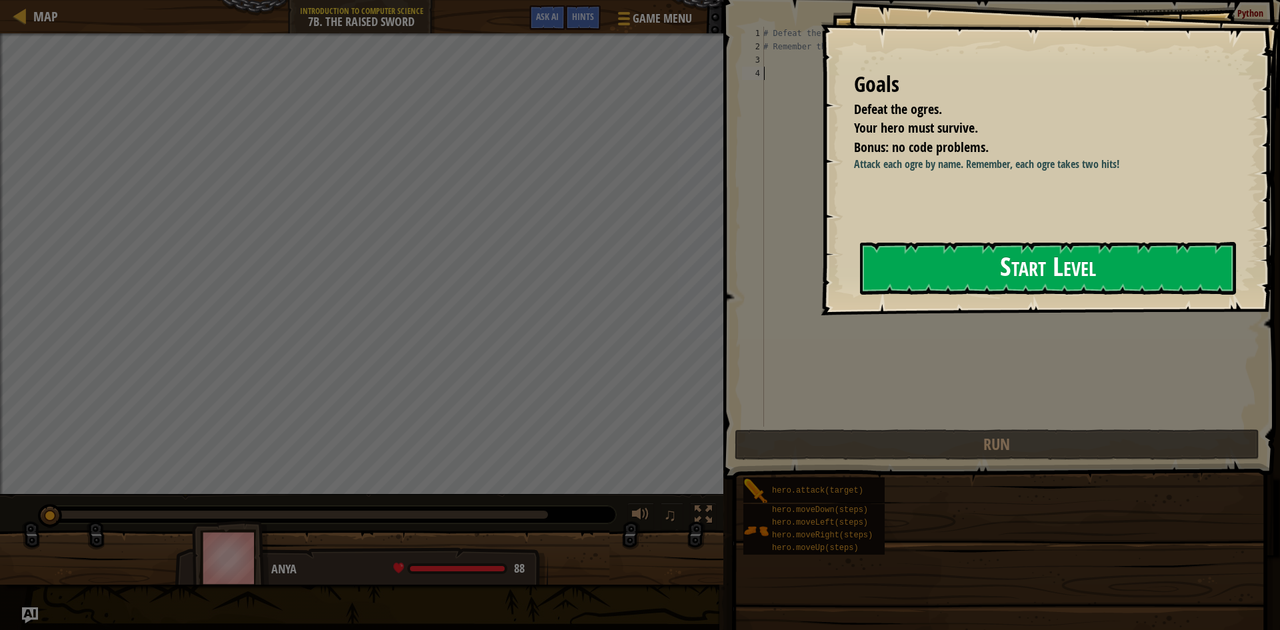
drag, startPoint x: 1033, startPoint y: 269, endPoint x: 1022, endPoint y: 275, distance: 12.2
click at [1024, 273] on button "Start Level" at bounding box center [1048, 268] width 376 height 53
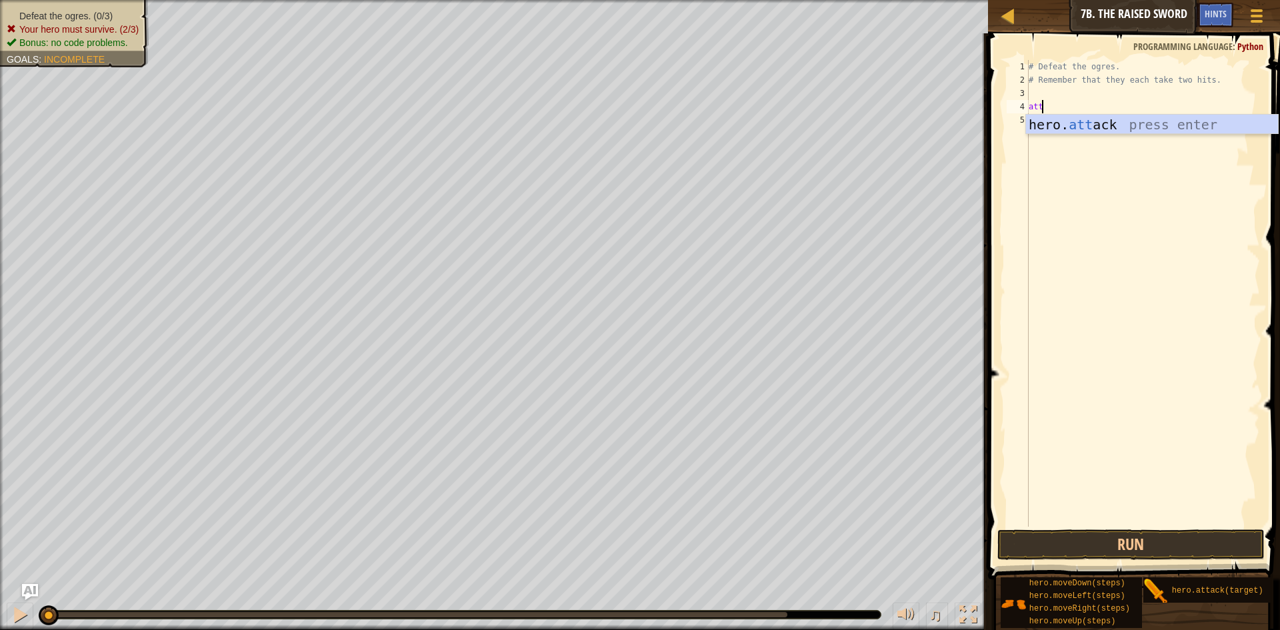
scroll to position [6, 1]
click at [1080, 127] on div "hero. att ack press enter" at bounding box center [1152, 145] width 252 height 60
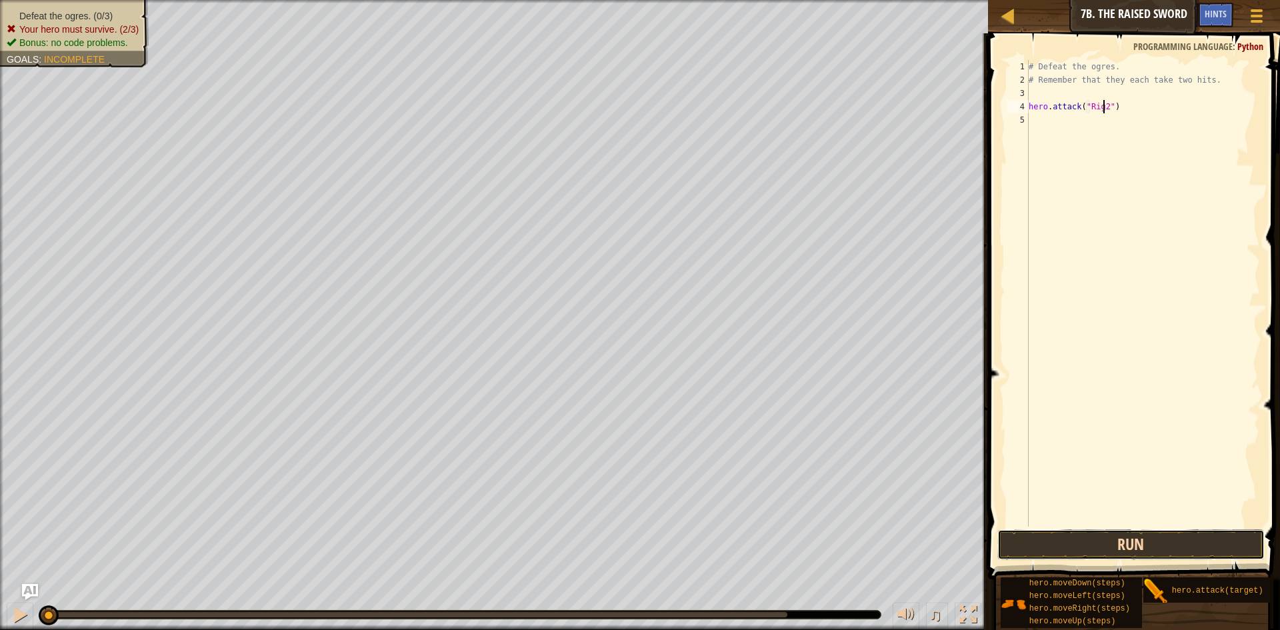
click at [1170, 537] on button "Run" at bounding box center [1130, 544] width 267 height 31
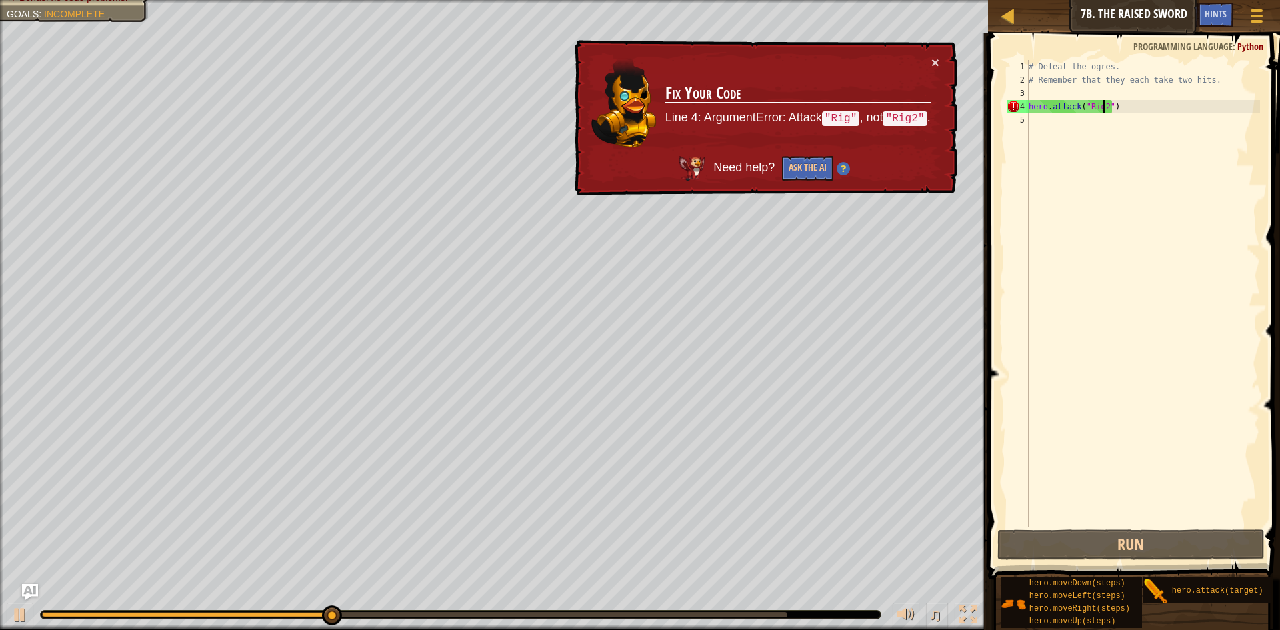
type textarea "hero.attack("Rig")"
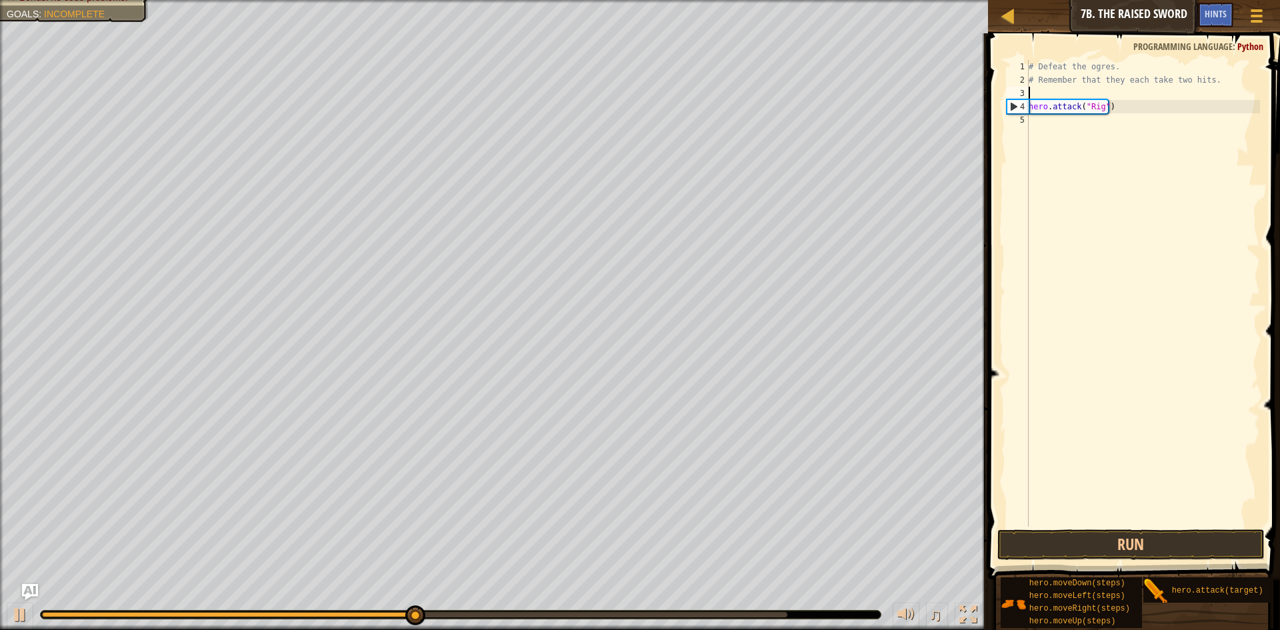
click at [1126, 99] on div "# Defeat the ogres. # Remember that they each take two hits. hero . attack ( "R…" at bounding box center [1143, 306] width 234 height 493
click at [1040, 122] on div "# Defeat the ogres. # Remember that they each take two hits. hero . attack ( "R…" at bounding box center [1143, 306] width 234 height 493
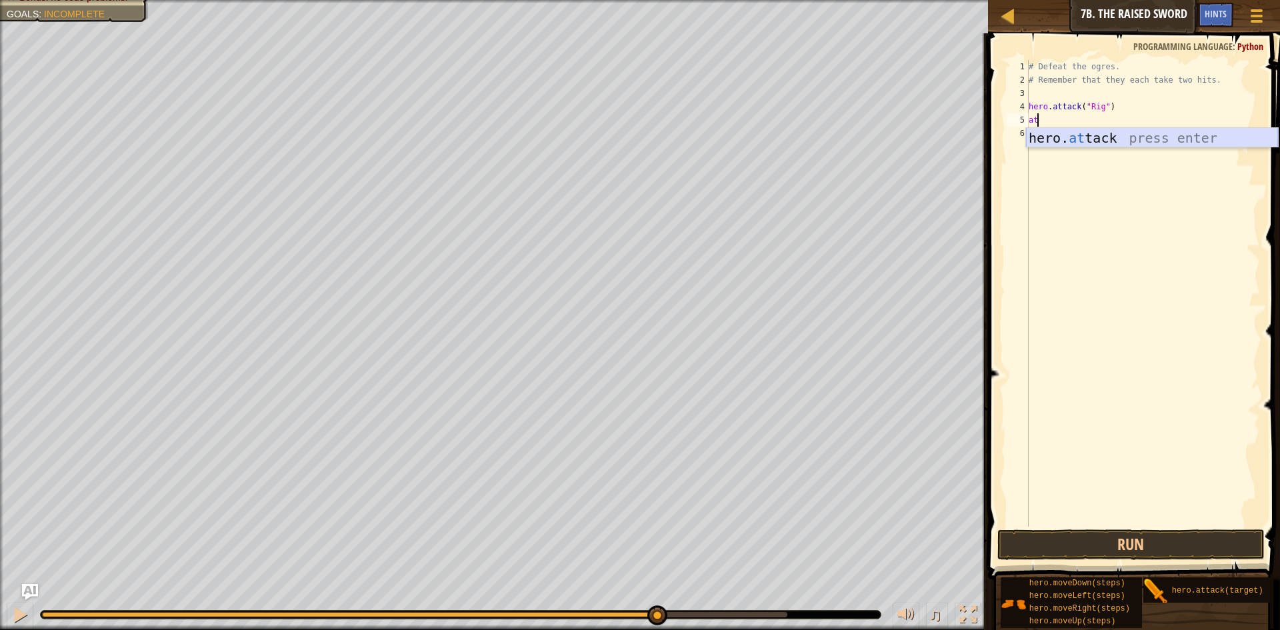
click at [1108, 134] on div "hero. at tack press enter" at bounding box center [1152, 158] width 252 height 60
type textarea "hero.attack("Rig")"
click at [1118, 119] on div "# Defeat the ogres. # Remember that they each take two hits. hero . attack ( "R…" at bounding box center [1143, 306] width 234 height 493
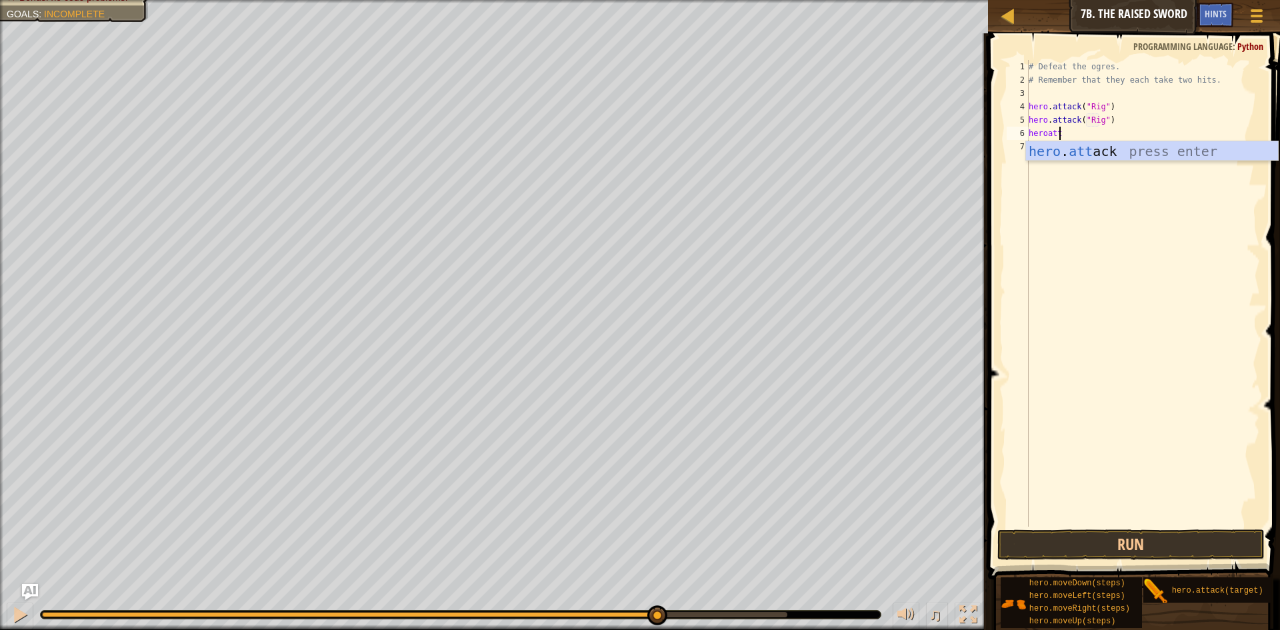
scroll to position [6, 2]
click at [1118, 151] on div "hero . att ack press enter" at bounding box center [1152, 171] width 252 height 60
type textarea "hero.attack("Gurt")"
click at [1091, 152] on div "# Defeat the ogres. # Remember that they each take two hits. hero . attack ( "R…" at bounding box center [1143, 306] width 234 height 493
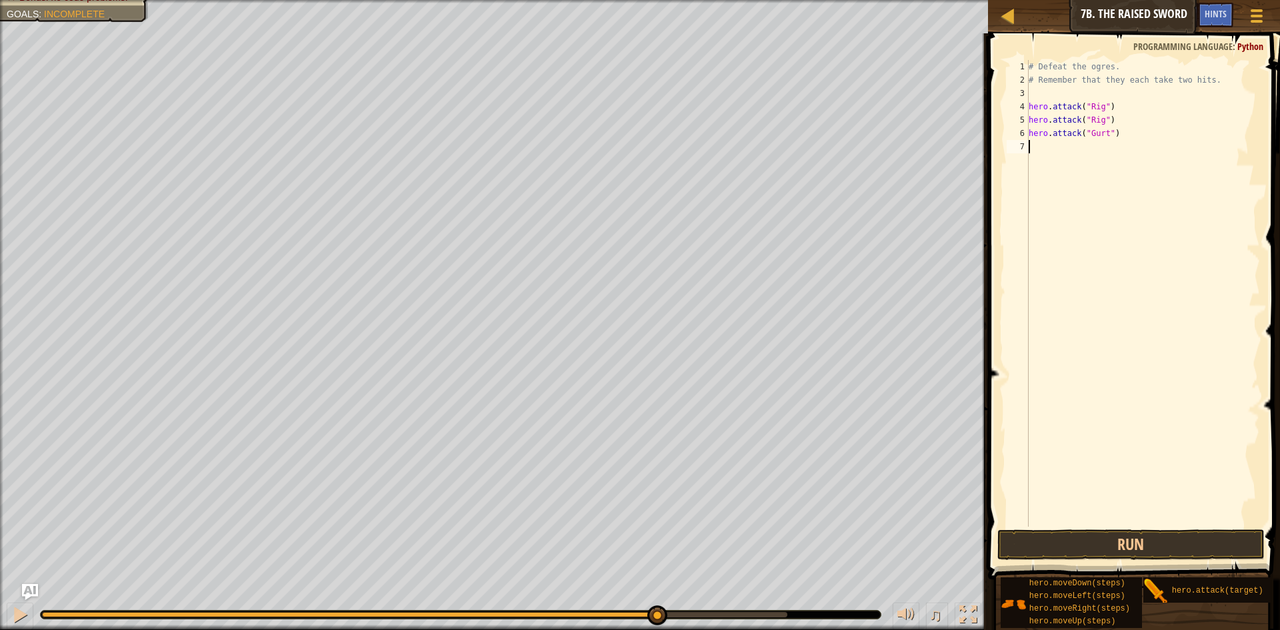
scroll to position [6, 0]
click at [1142, 534] on button "Run" at bounding box center [1130, 544] width 267 height 31
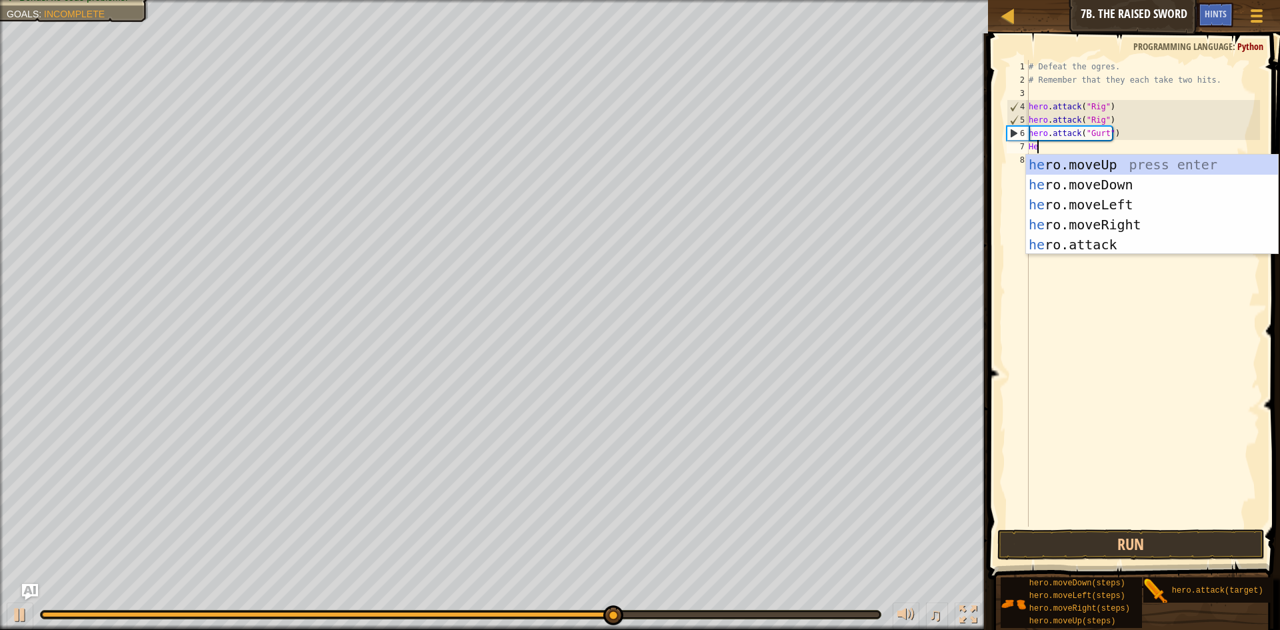
scroll to position [6, 1]
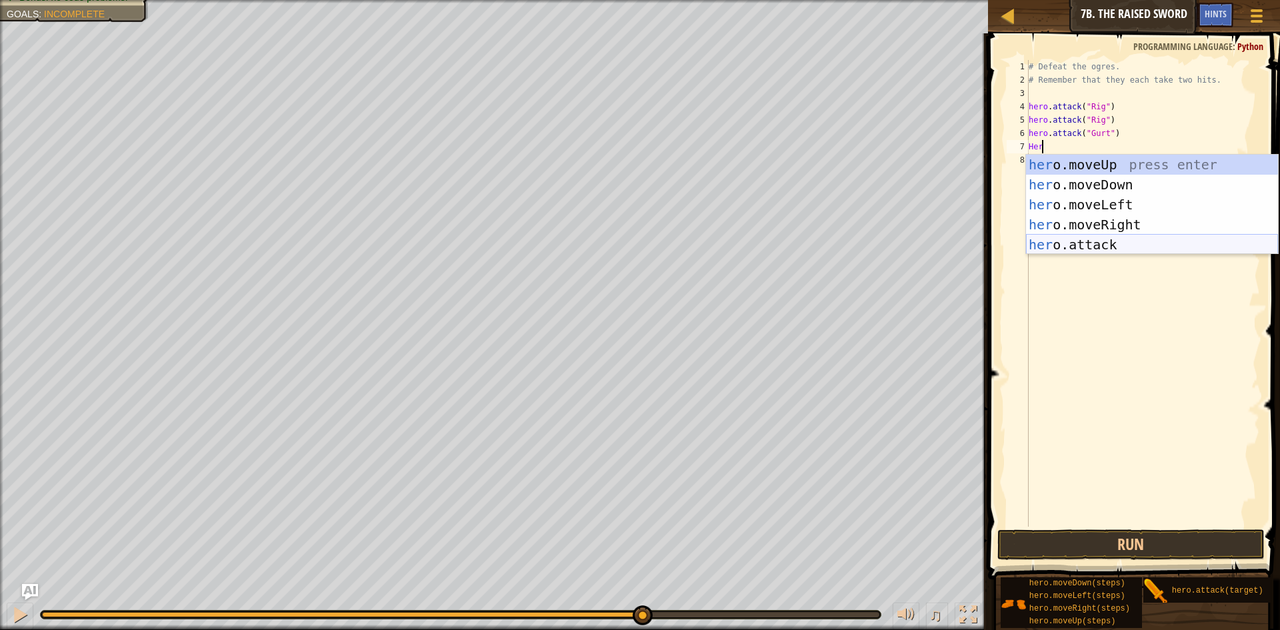
click at [1078, 243] on div "her o.moveUp press enter her o.moveDown press enter her o.moveLeft press enter …" at bounding box center [1152, 225] width 252 height 140
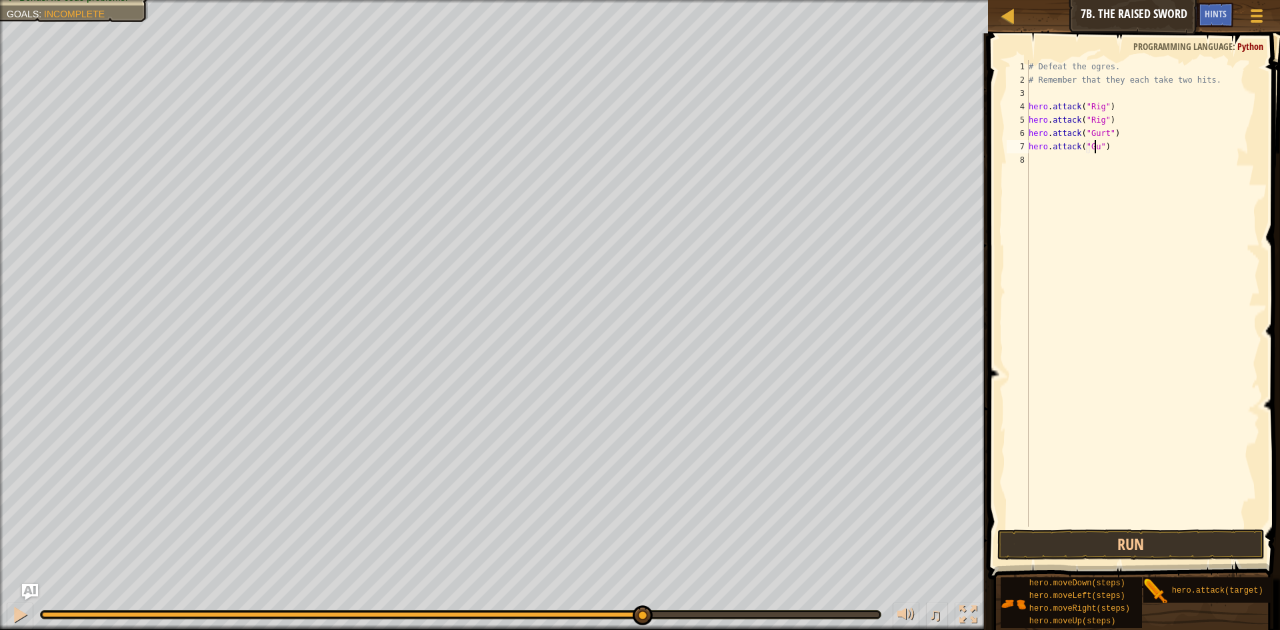
scroll to position [6, 6]
type textarea "hero.attack("Gurt")"
click at [1083, 157] on div "# Defeat the ogres. # Remember that they each take two hits. hero . attack ( "R…" at bounding box center [1143, 306] width 234 height 493
click at [1069, 176] on div "hero . [PERSON_NAME] press enter" at bounding box center [1152, 198] width 252 height 60
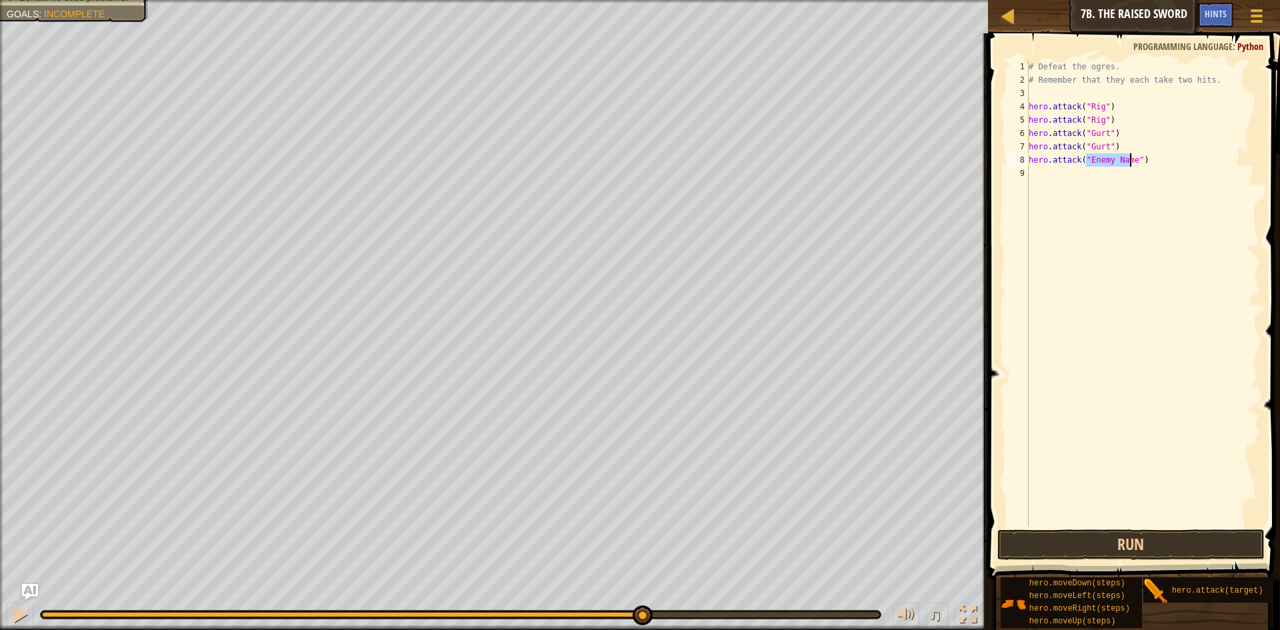
scroll to position [6, 5]
type textarea "hero.attack("Ack")"
click at [1069, 186] on div "# Defeat the ogres. # Remember that they each take two hits. hero . attack ( "R…" at bounding box center [1143, 306] width 234 height 493
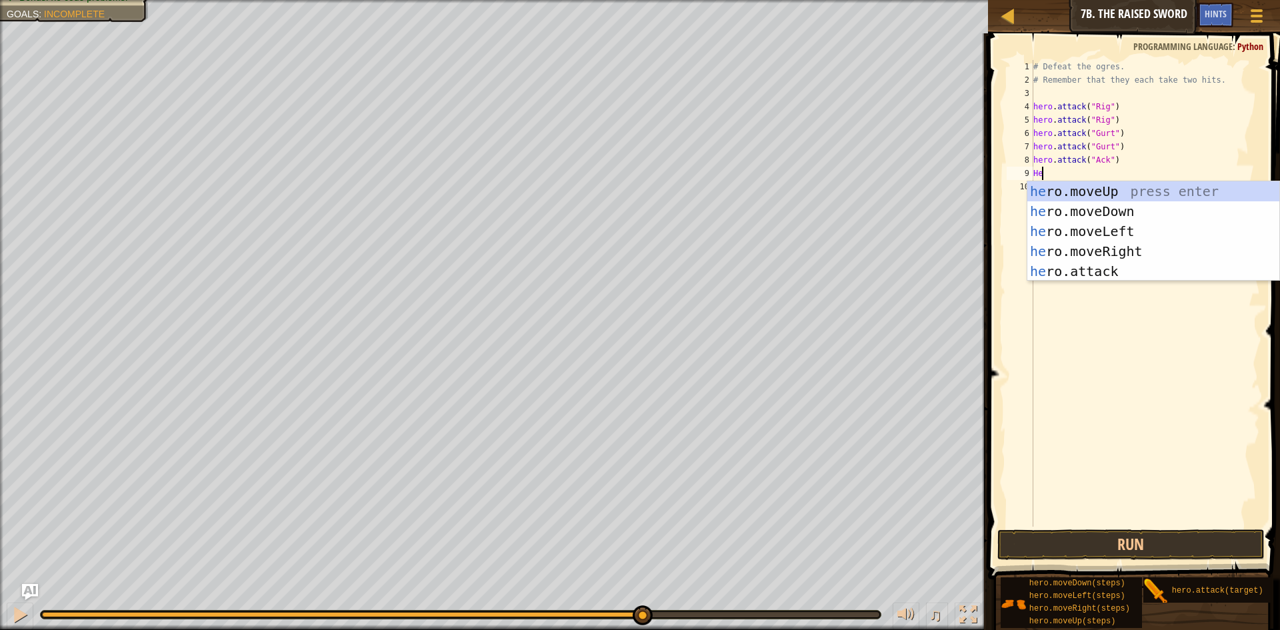
scroll to position [6, 1]
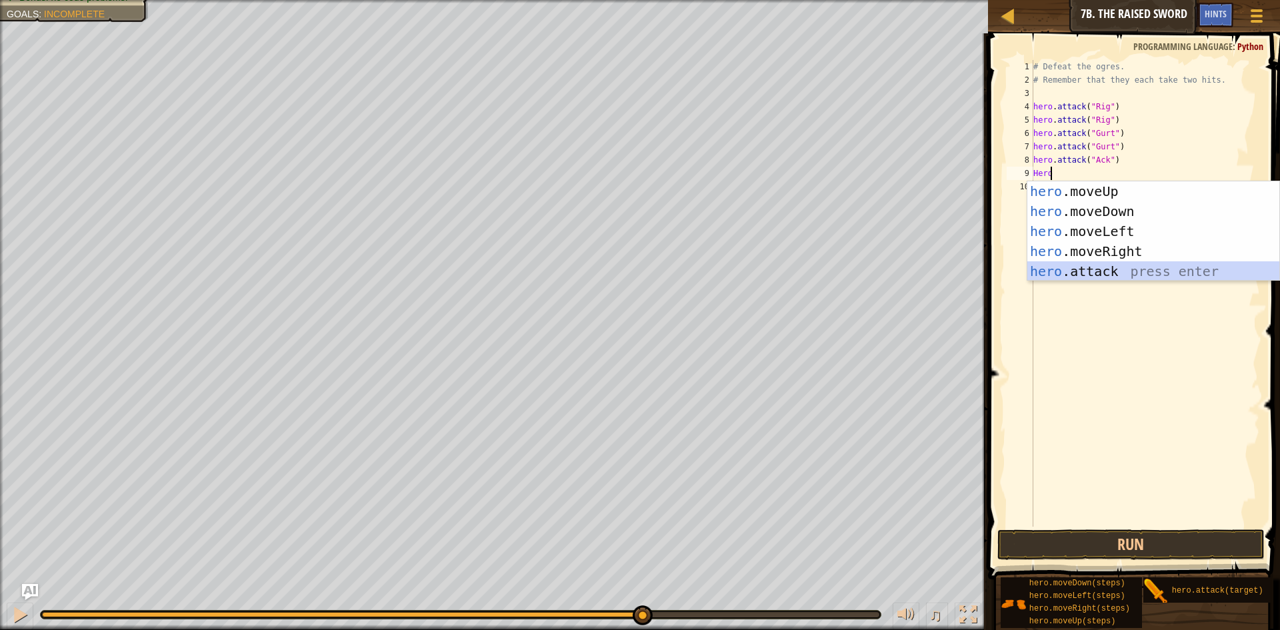
click at [1107, 279] on div "hero .moveUp press enter hero .moveDown press enter hero .moveLeft press enter …" at bounding box center [1153, 251] width 252 height 140
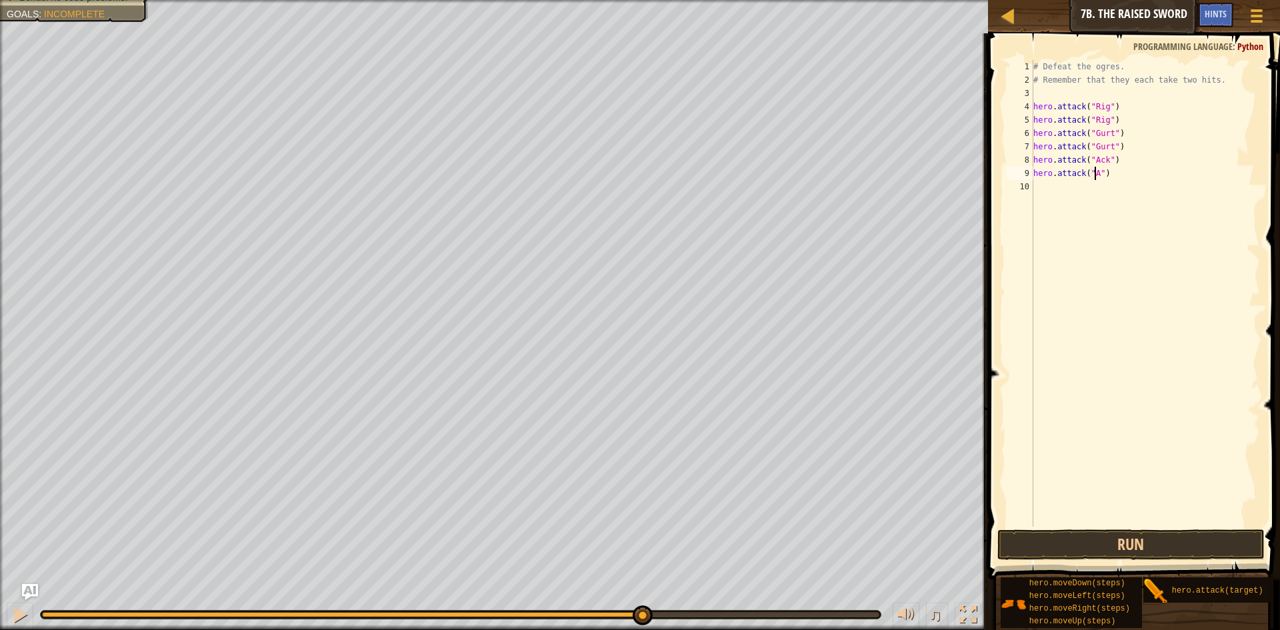
scroll to position [6, 5]
type textarea "hero.attack("Ack")"
click at [1184, 537] on button "Run" at bounding box center [1130, 544] width 267 height 31
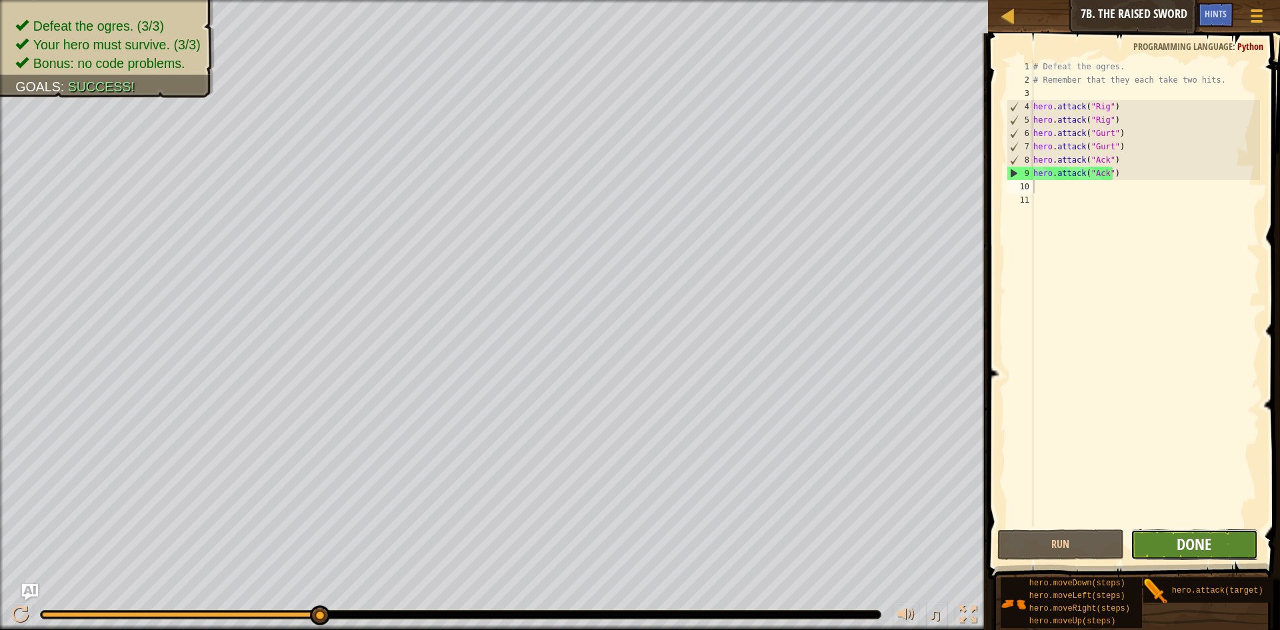
click at [1188, 536] on span "Done" at bounding box center [1193, 543] width 35 height 21
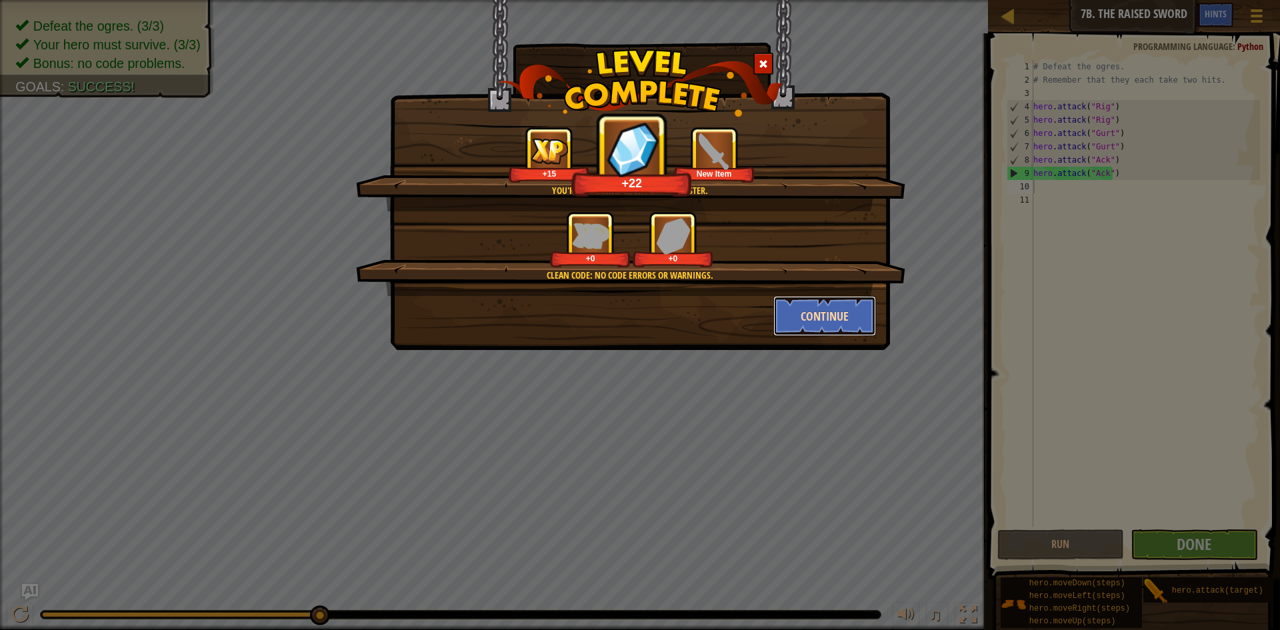
click at [836, 311] on button "Continue" at bounding box center [824, 316] width 103 height 40
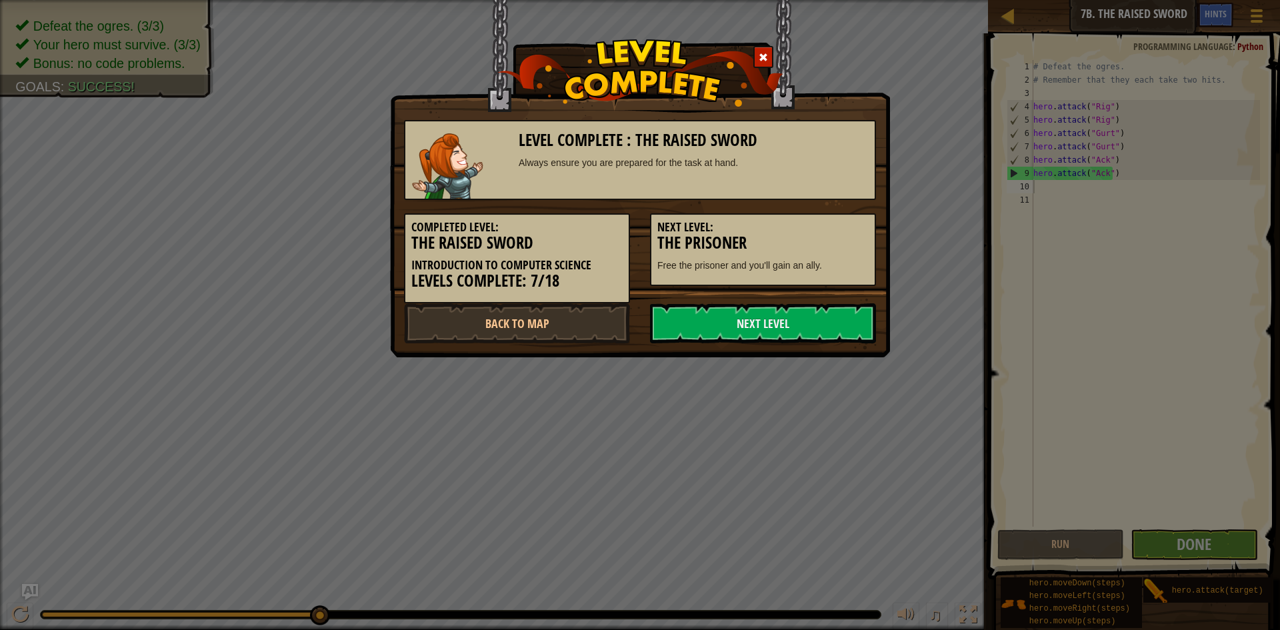
click at [836, 311] on link "Next Level" at bounding box center [763, 323] width 226 height 40
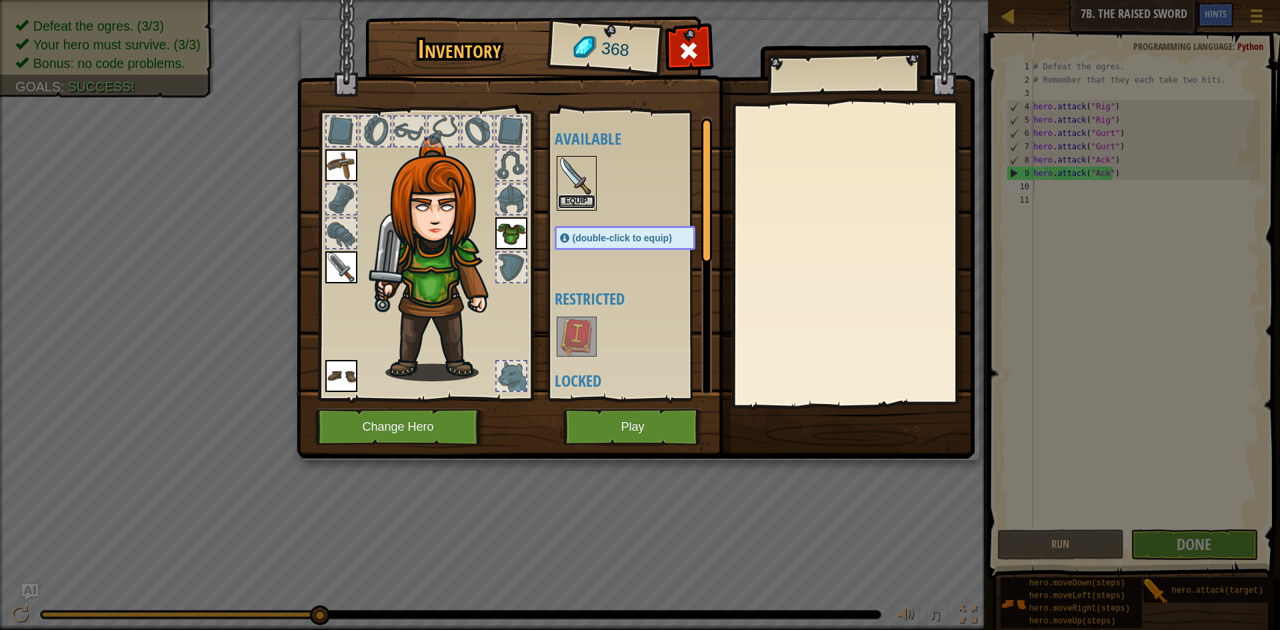
click at [582, 200] on button "Equip" at bounding box center [576, 202] width 37 height 14
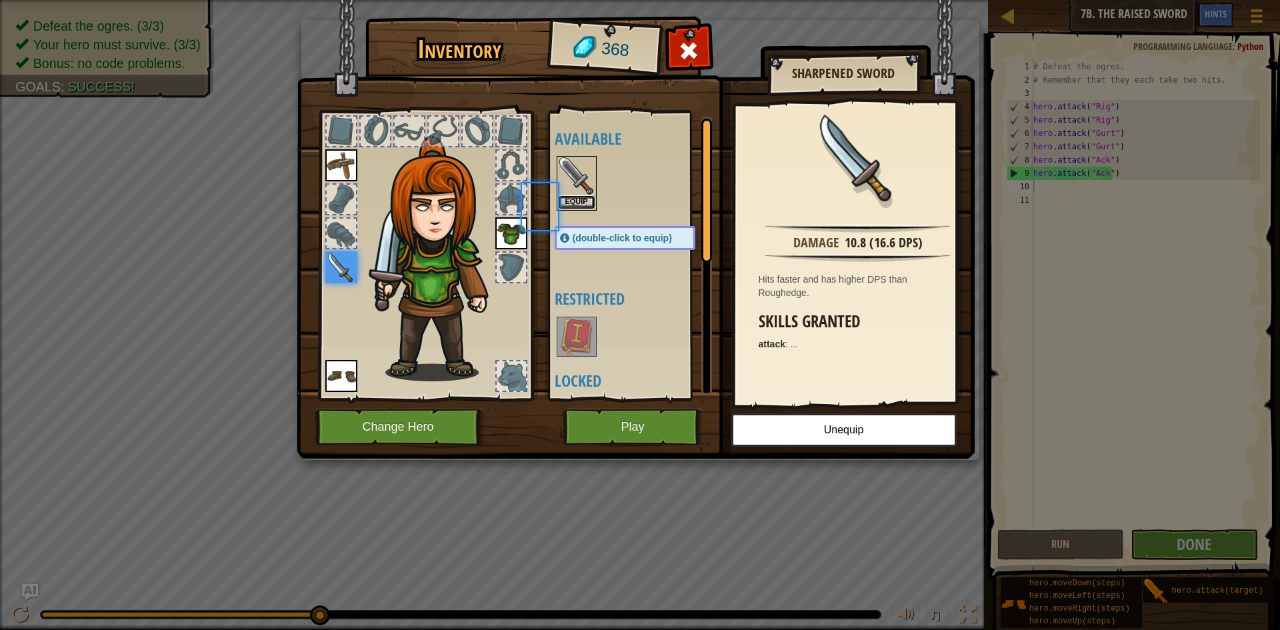
click at [582, 200] on button "Equip" at bounding box center [576, 202] width 37 height 14
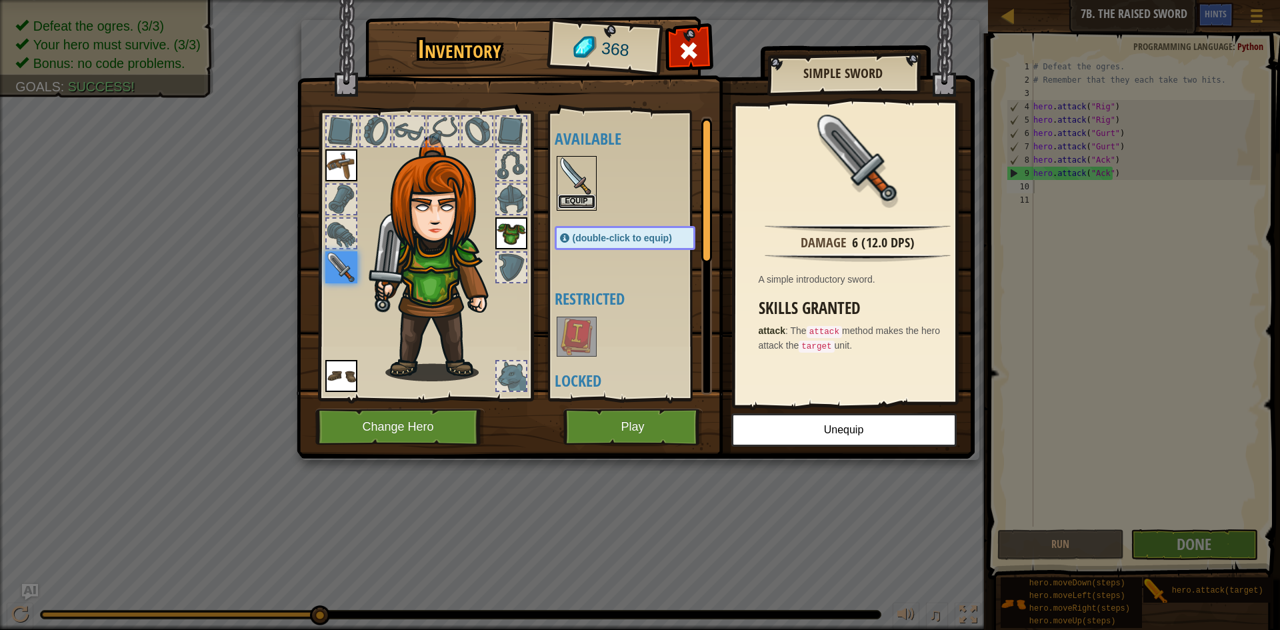
click at [582, 200] on button "Equip" at bounding box center [576, 202] width 37 height 14
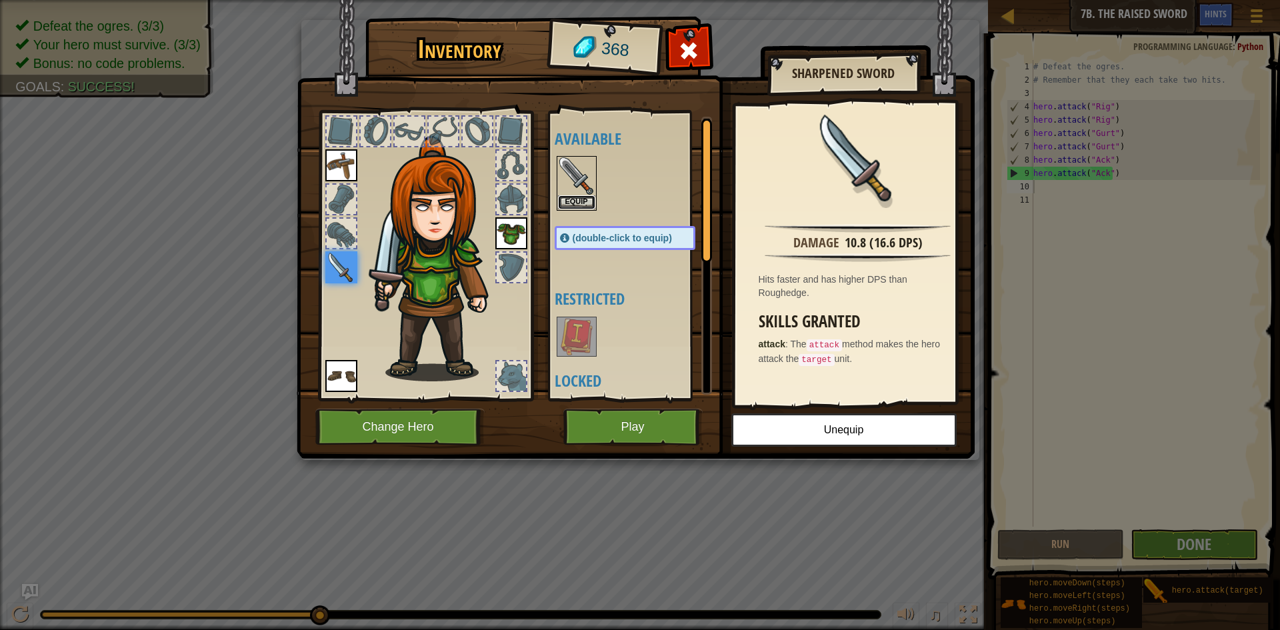
click at [582, 200] on button "Equip" at bounding box center [576, 202] width 37 height 14
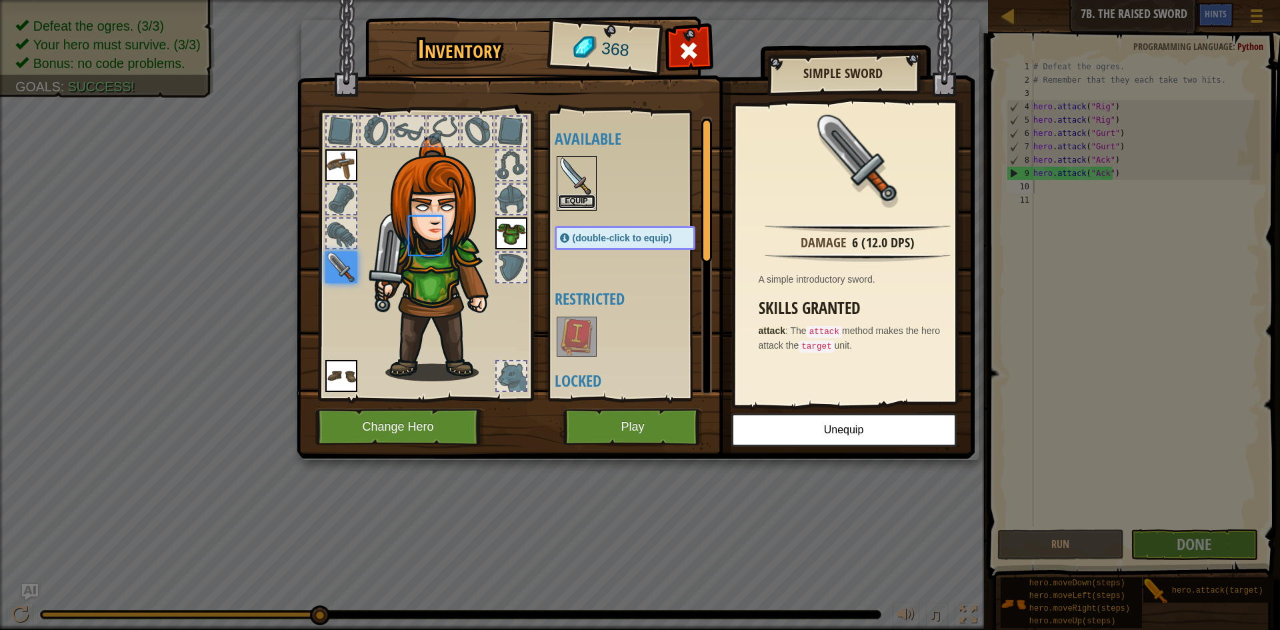
click at [582, 200] on button "Equip" at bounding box center [576, 202] width 37 height 14
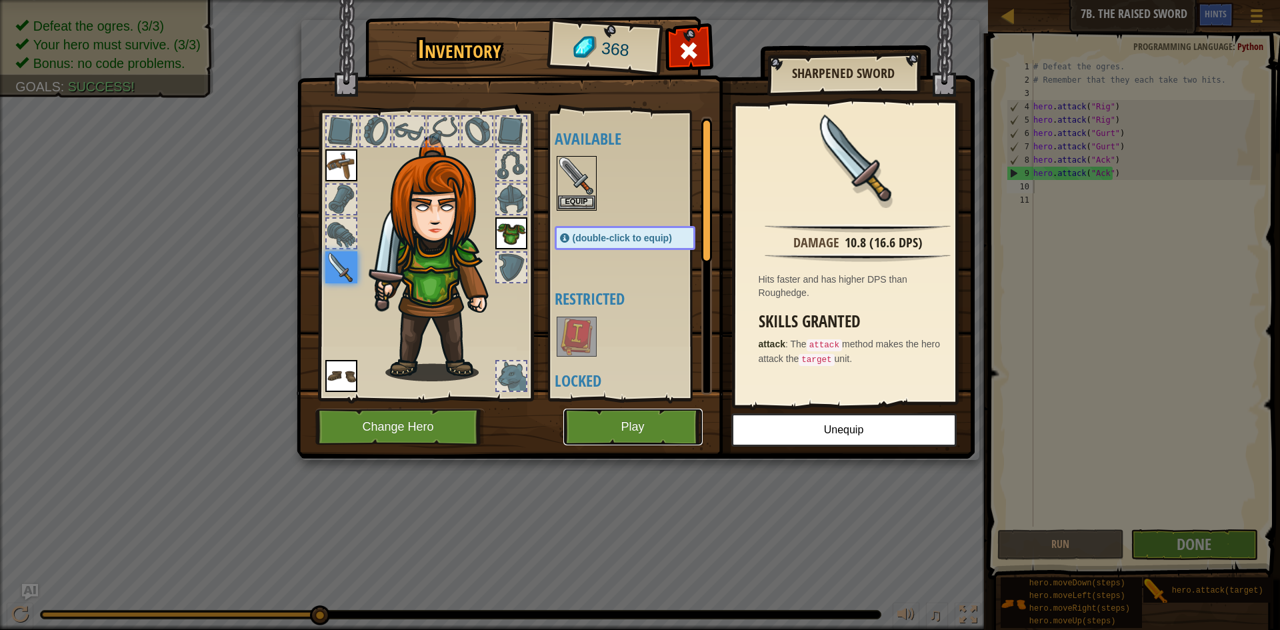
click at [627, 431] on button "Play" at bounding box center [632, 427] width 139 height 37
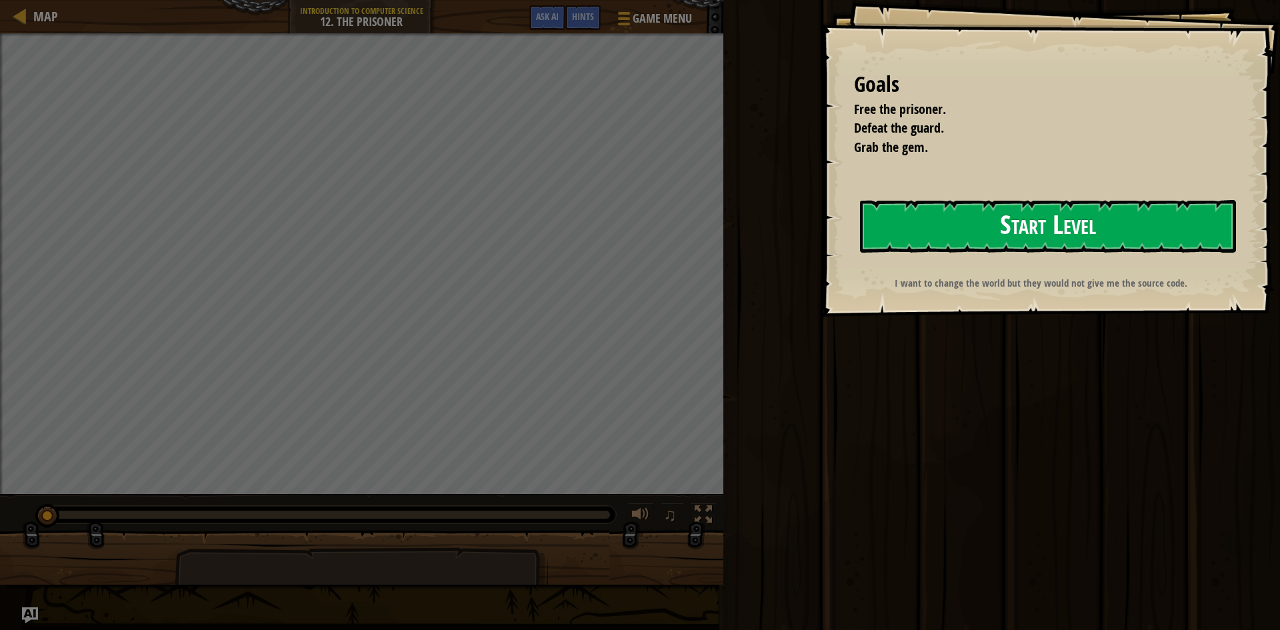
click at [962, 237] on button "Start Level" at bounding box center [1048, 226] width 376 height 53
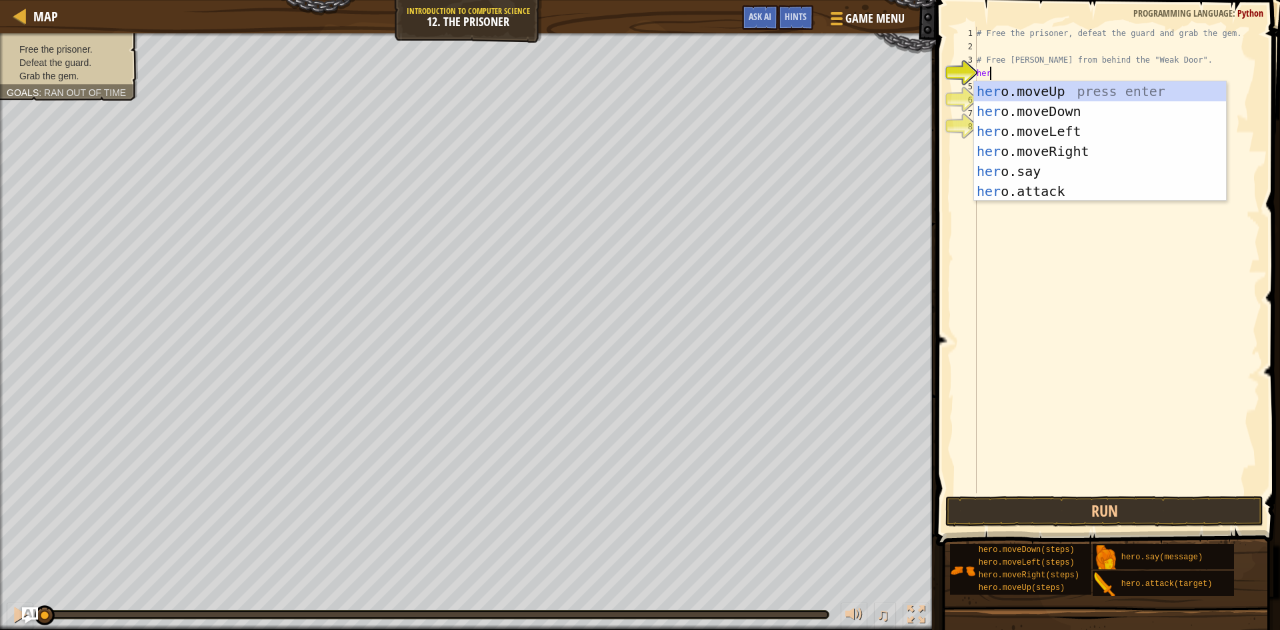
scroll to position [6, 1]
type textarea "hero"
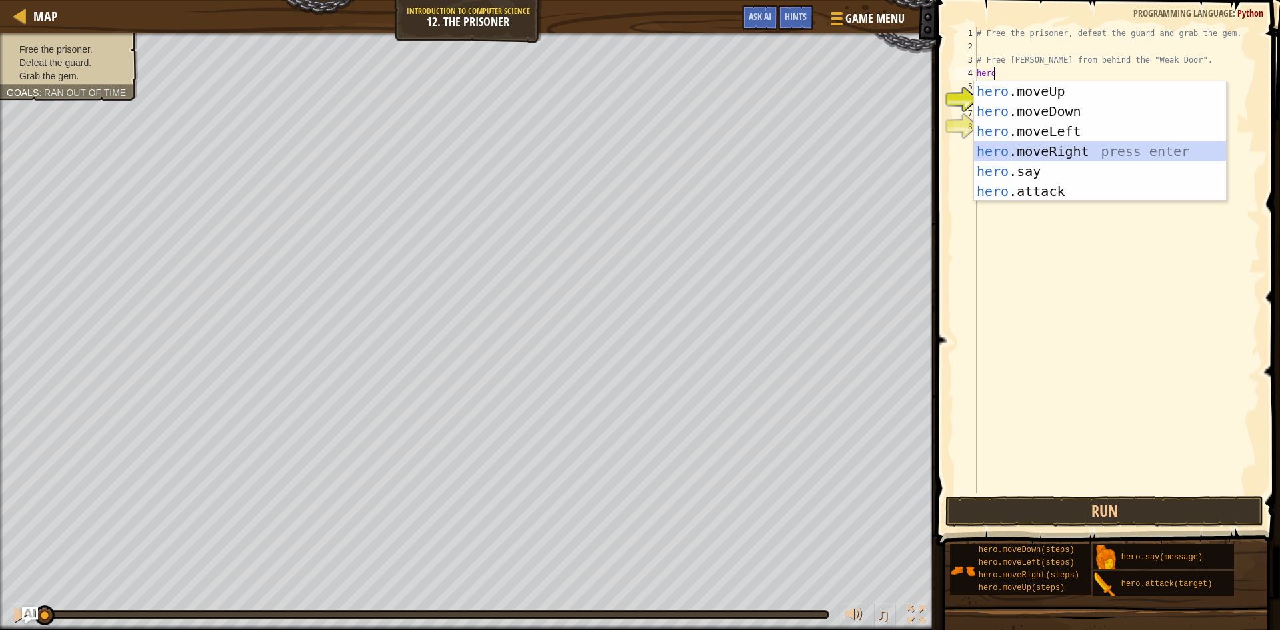
click at [1069, 159] on div "hero .moveUp press enter hero .moveDown press enter hero .moveLeft press enter …" at bounding box center [1100, 161] width 252 height 160
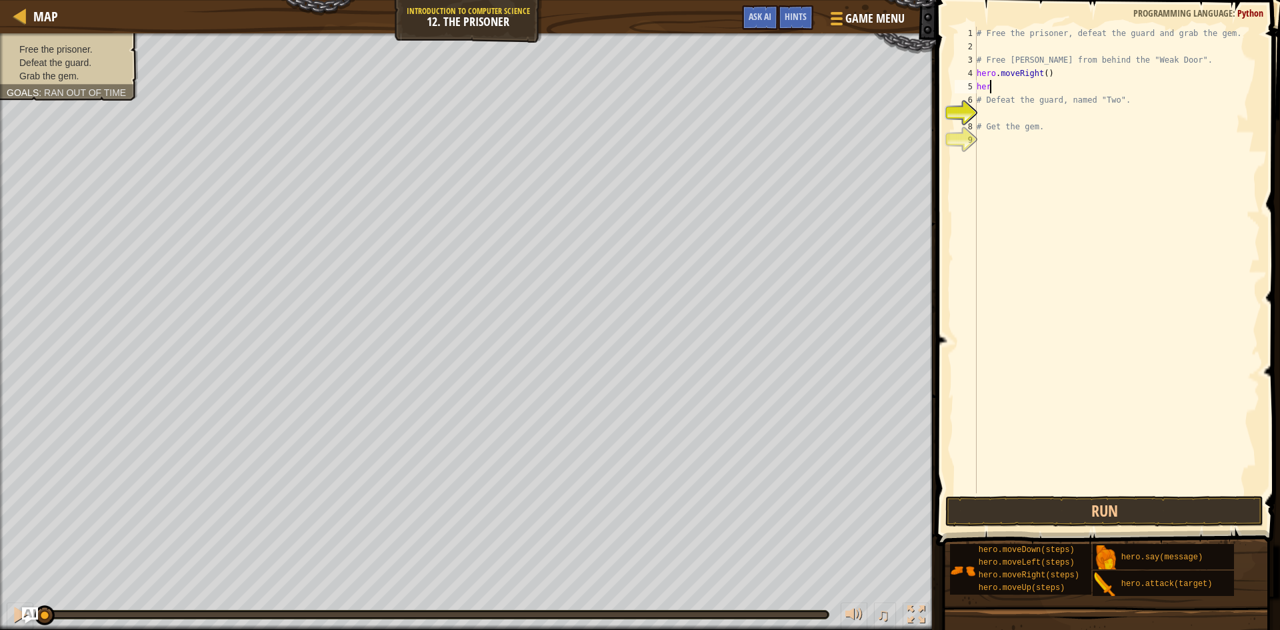
scroll to position [6, 0]
type textarea "h"
click at [1094, 493] on span at bounding box center [1109, 253] width 355 height 585
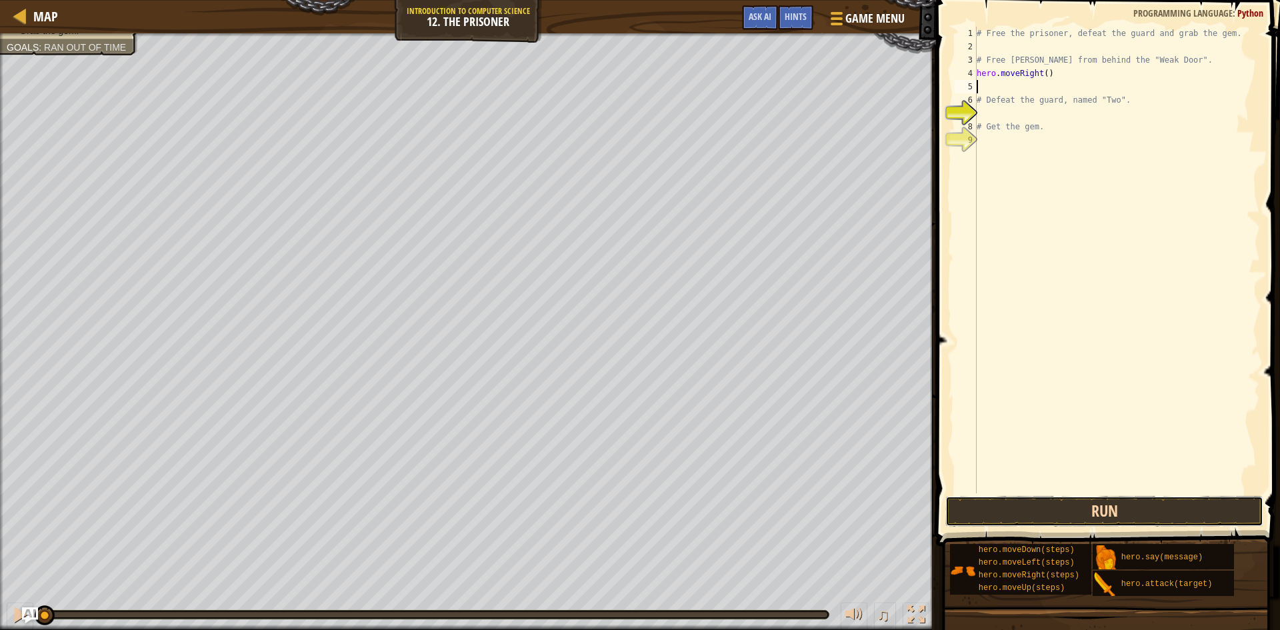
click at [1095, 509] on button "Run" at bounding box center [1104, 511] width 318 height 31
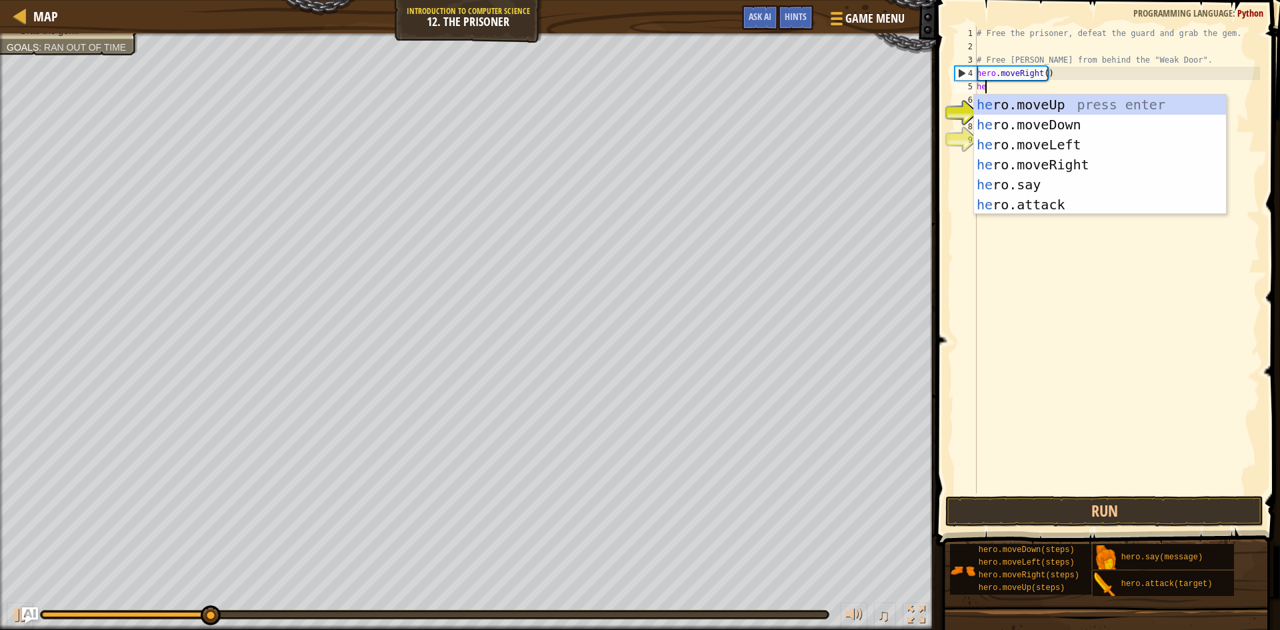
scroll to position [6, 1]
type textarea "herom"
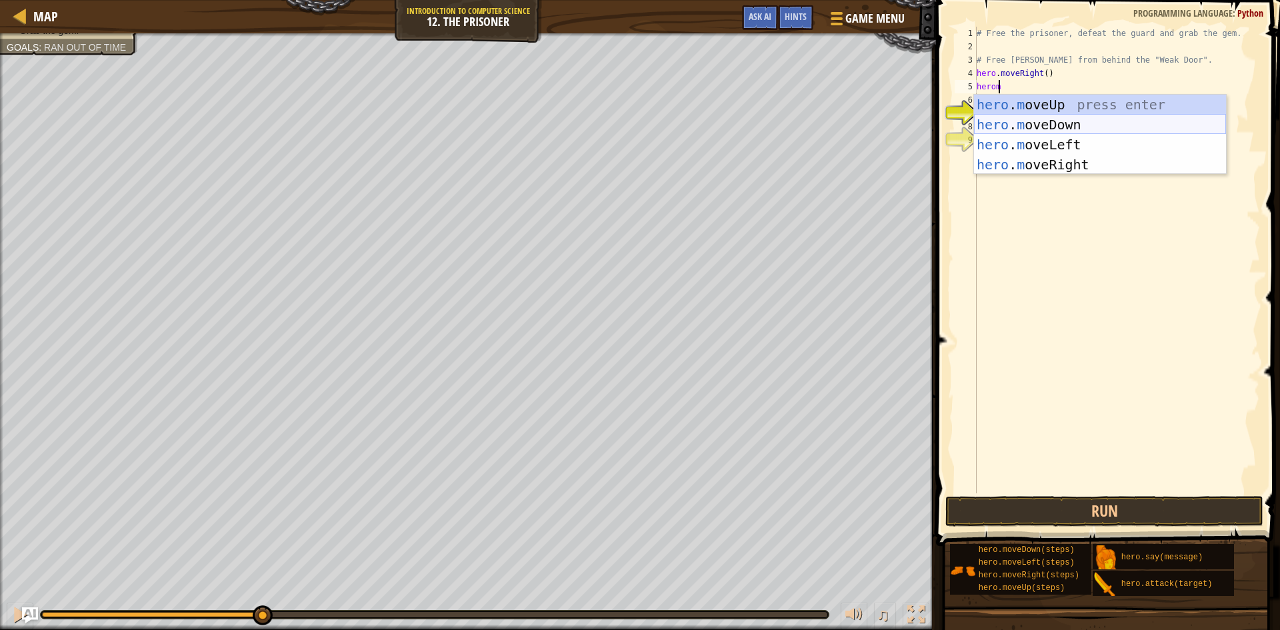
click at [1006, 120] on div "hero . m oveUp press enter hero . m oveDown press enter hero . m oveLeft press …" at bounding box center [1100, 155] width 252 height 120
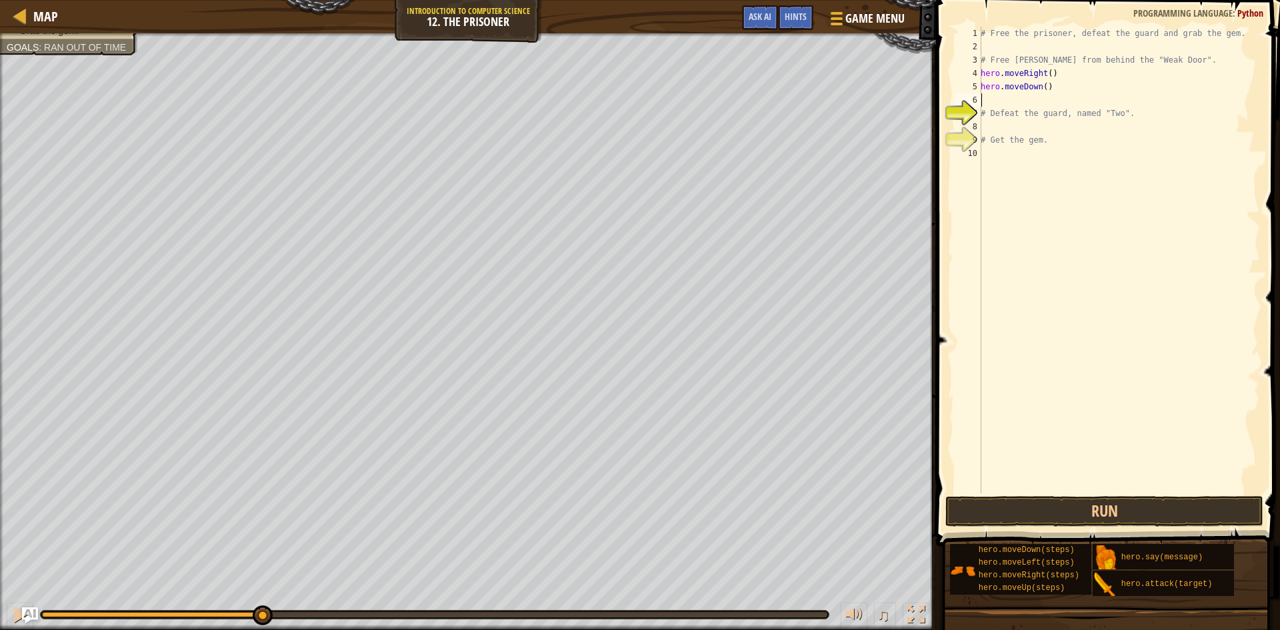
scroll to position [6, 0]
click at [1074, 507] on button "Run" at bounding box center [1104, 511] width 318 height 31
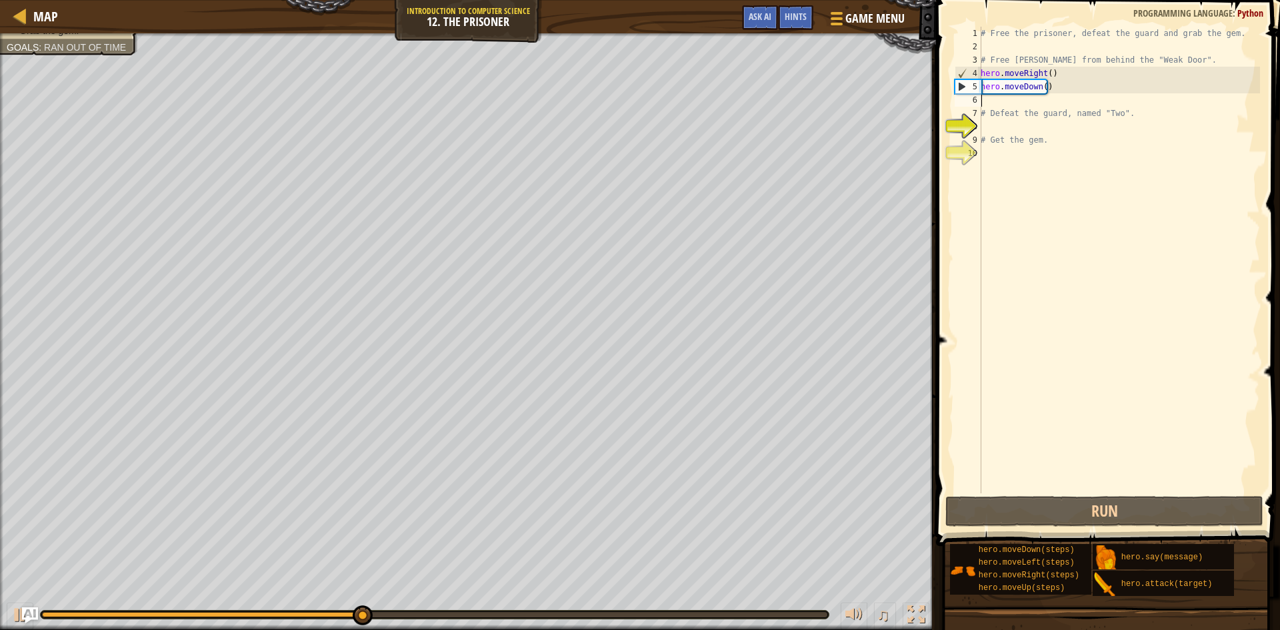
click at [1056, 95] on div "# Free the prisoner, defeat the guard and grab the gem. # Free [PERSON_NAME] fr…" at bounding box center [1119, 273] width 282 height 493
click at [1052, 85] on div "# Free the prisoner, defeat the guard and grab the gem. # Free [PERSON_NAME] fr…" at bounding box center [1119, 273] width 282 height 493
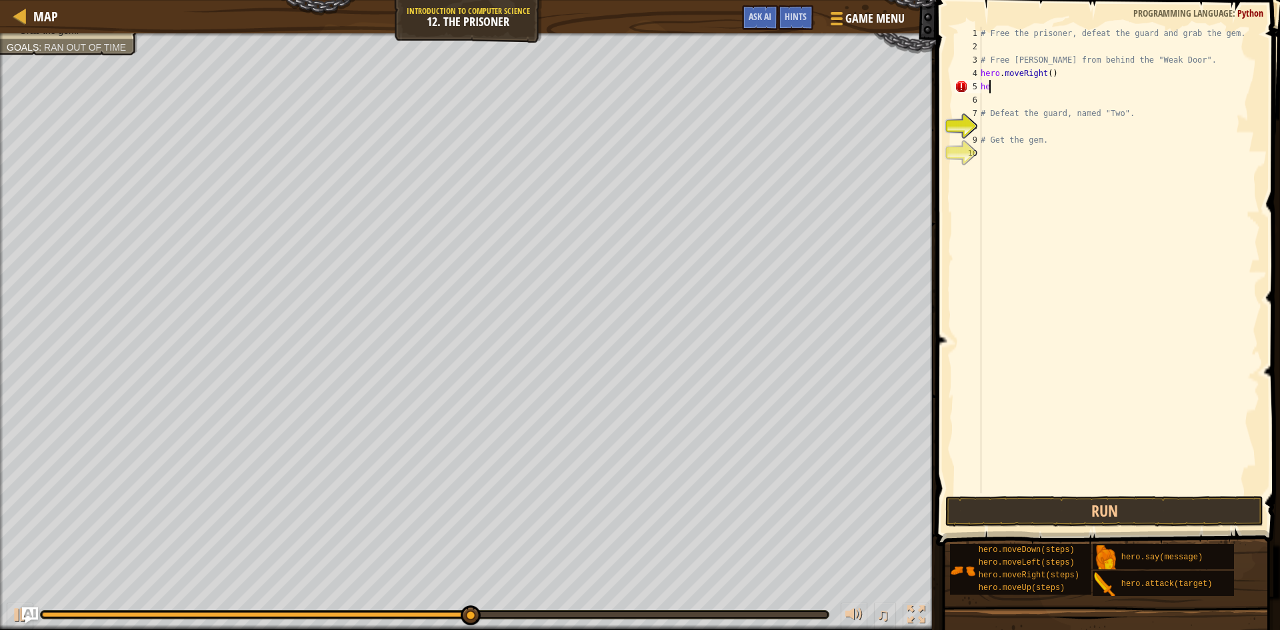
type textarea "h"
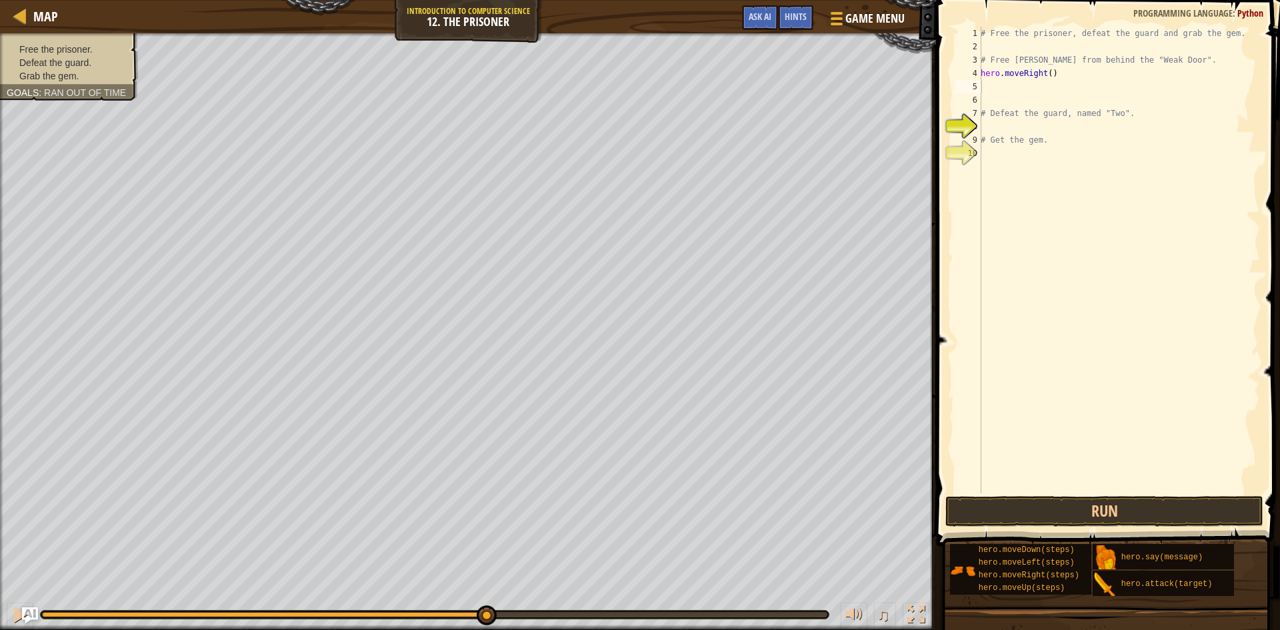
click at [99, 41] on div "Free the prisoner. Defeat the guard. Grab the gem. Goals : Ran out of time" at bounding box center [61, 63] width 153 height 76
click at [1045, 73] on div "# Free the prisoner, defeat the guard and grab the gem. # Free [PERSON_NAME] fr…" at bounding box center [1119, 273] width 282 height 493
type textarea "hero.moveRight(4)"
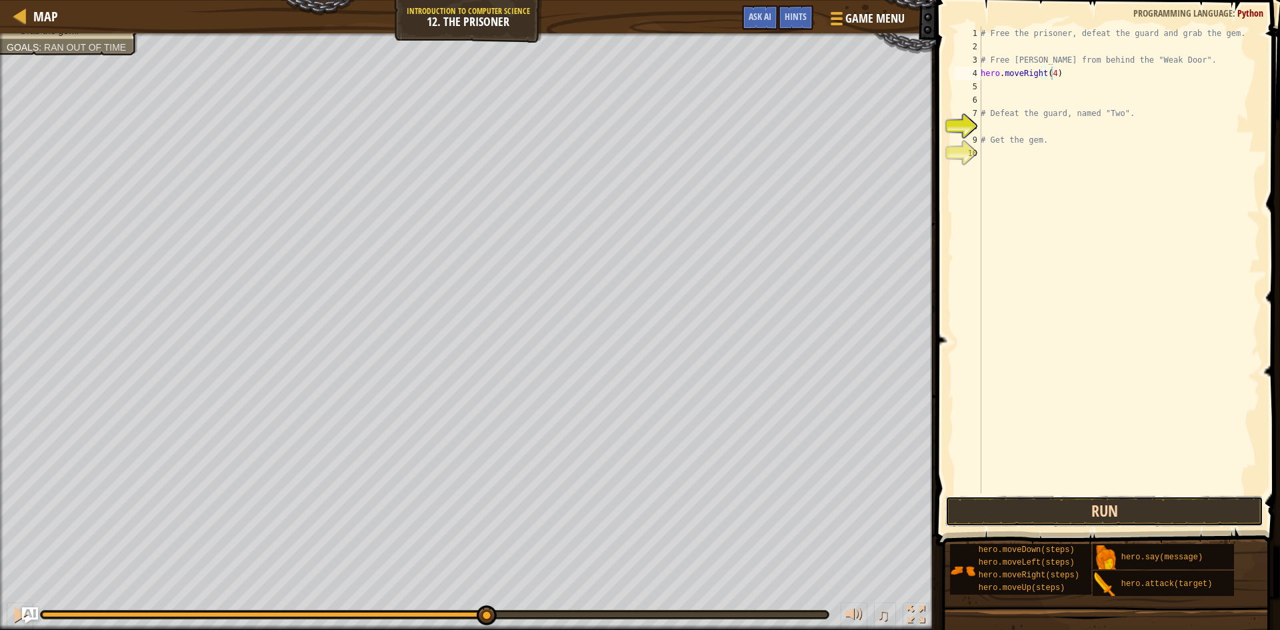
click at [1061, 514] on button "Run" at bounding box center [1104, 511] width 318 height 31
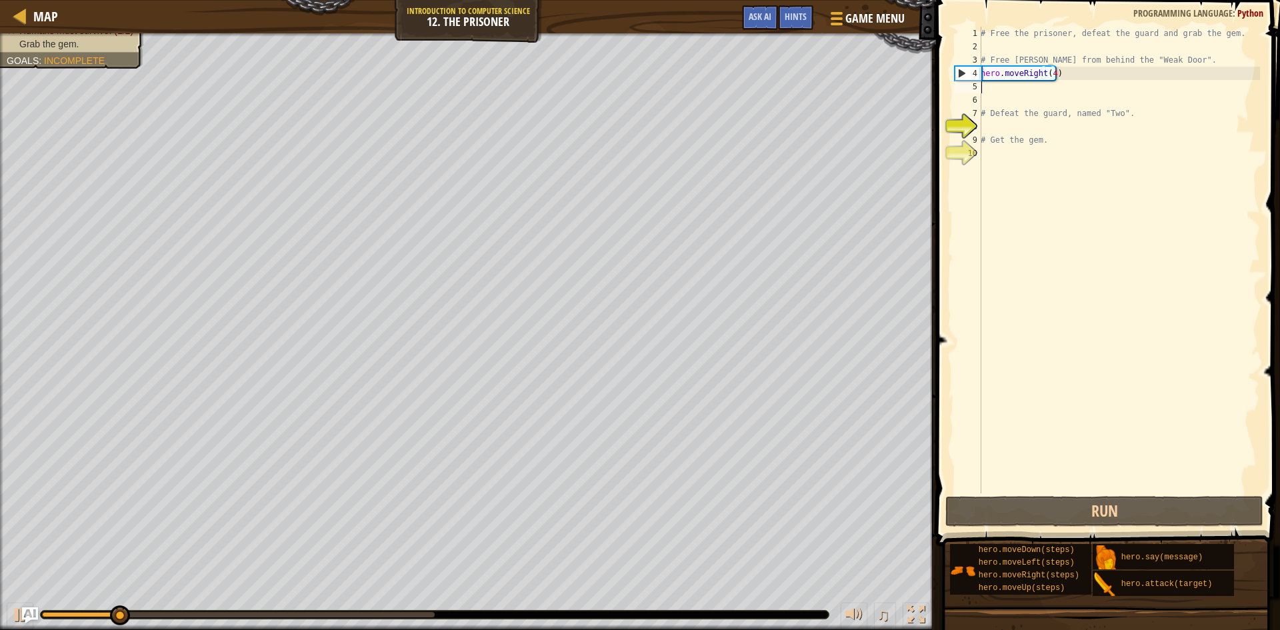
click at [997, 83] on div "# Free the prisoner, defeat the guard and grab the gem. # Free [PERSON_NAME] fr…" at bounding box center [1119, 273] width 282 height 493
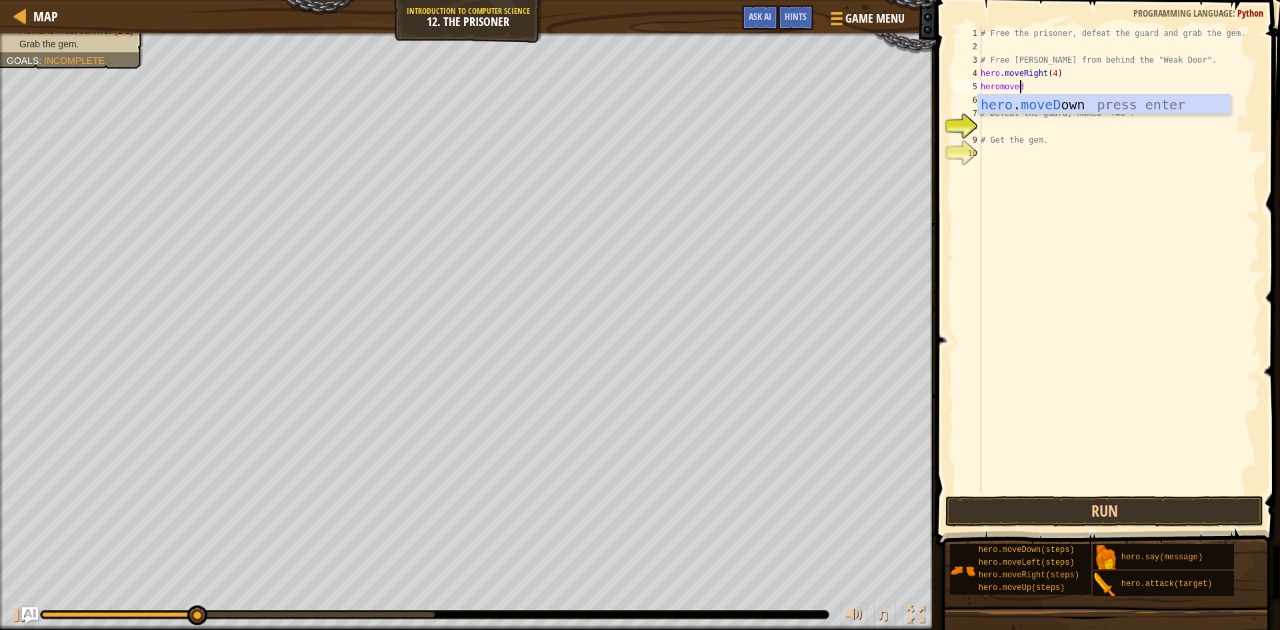
scroll to position [6, 3]
type textarea "heromovedown"
click at [997, 105] on div "hero . moveDown press enter" at bounding box center [1104, 125] width 252 height 60
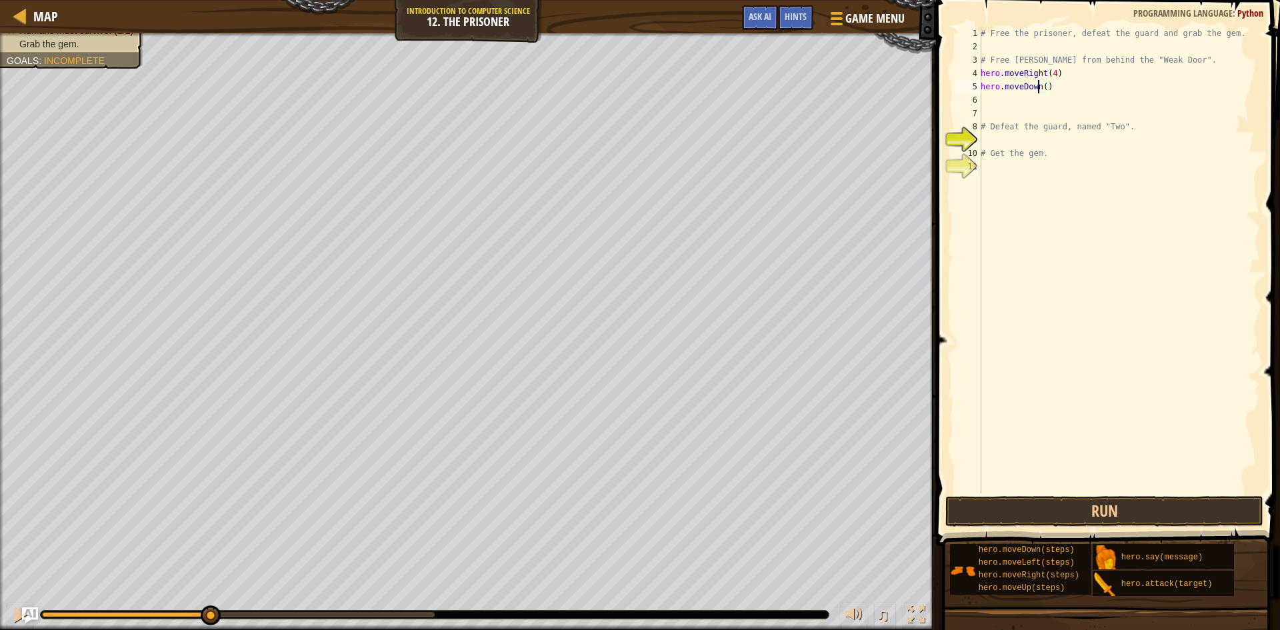
click at [1039, 85] on div "# Free the prisoner, defeat the guard and grab the gem. # Free [PERSON_NAME] fr…" at bounding box center [1119, 273] width 282 height 493
click at [1039, 89] on div "# Free the prisoner, defeat the guard and grab the gem. # Free [PERSON_NAME] fr…" at bounding box center [1119, 273] width 282 height 493
click at [1040, 88] on div "# Free the prisoner, defeat the guard and grab the gem. # Free [PERSON_NAME] fr…" at bounding box center [1119, 273] width 282 height 493
type textarea "hero.moveDown(3)"
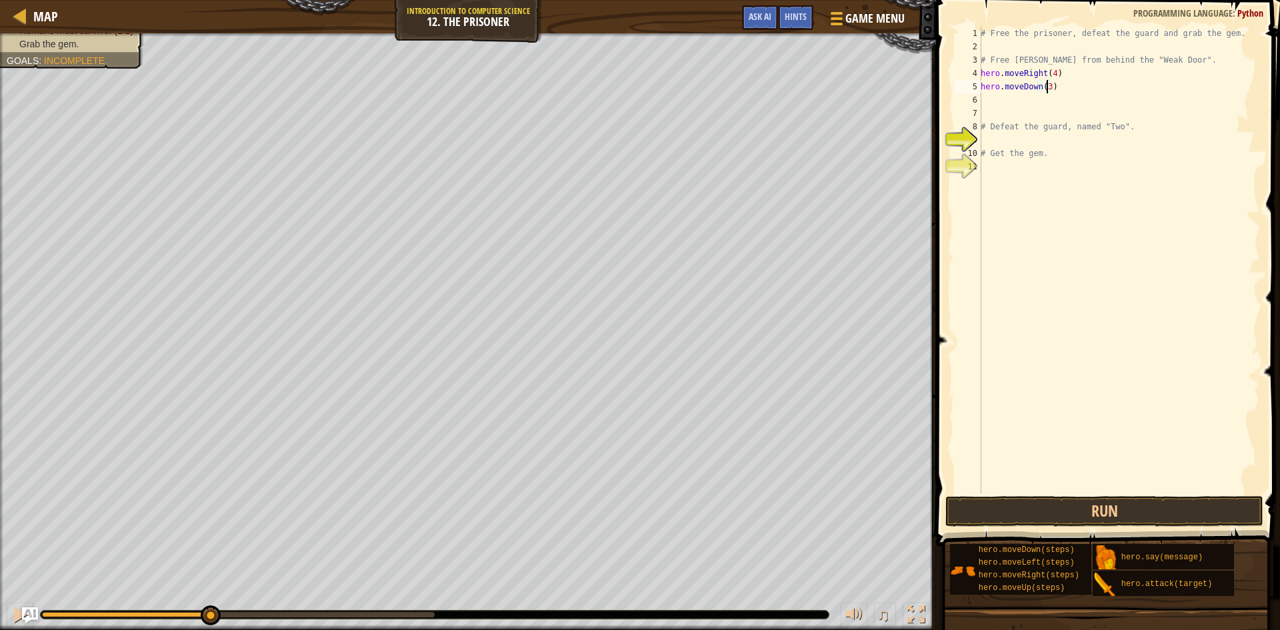
click at [1004, 113] on div "# Free the prisoner, defeat the guard and grab the gem. # Free [PERSON_NAME] fr…" at bounding box center [1119, 273] width 282 height 493
click at [1003, 95] on div "# Free the prisoner, defeat the guard and grab the gem. # Free [PERSON_NAME] fr…" at bounding box center [1119, 273] width 282 height 493
type textarea "g"
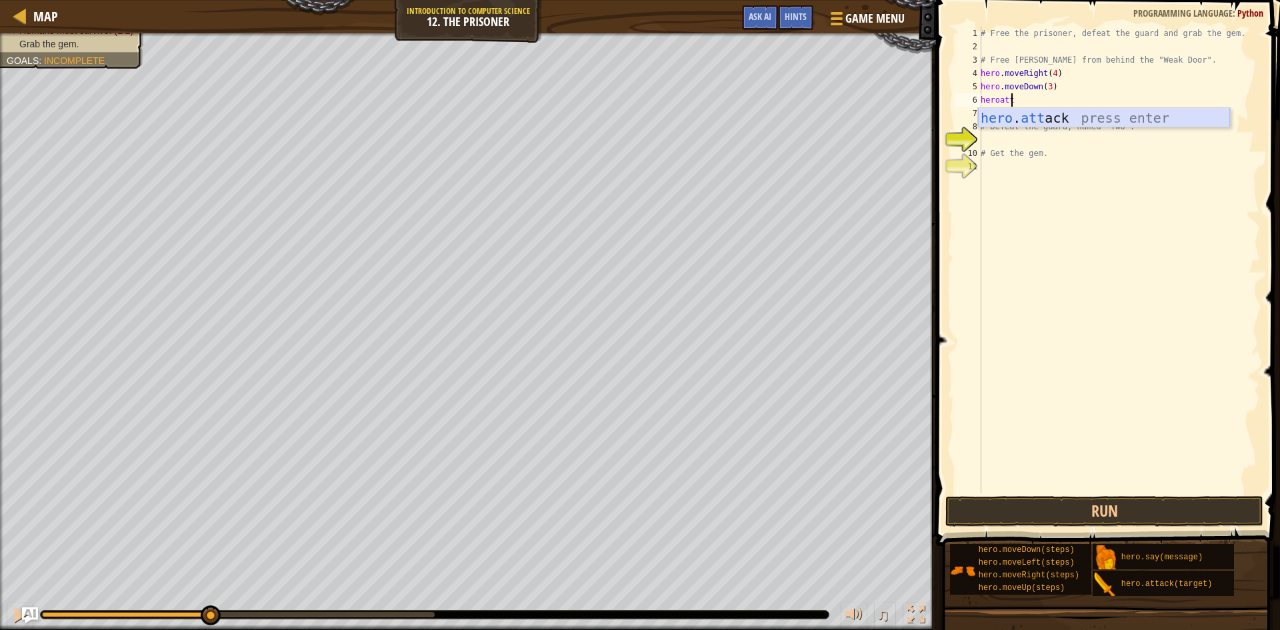
click at [1003, 117] on div "hero . att ack press enter" at bounding box center [1104, 138] width 252 height 60
click at [1033, 124] on div "# Free the prisoner, defeat the guard and grab the gem. # Free [PERSON_NAME] fr…" at bounding box center [1119, 273] width 282 height 493
click at [1030, 103] on div "# Free the prisoner, defeat the guard and grab the gem. # Free [PERSON_NAME] fr…" at bounding box center [1119, 273] width 282 height 493
type textarea "hero.attack("Two")"
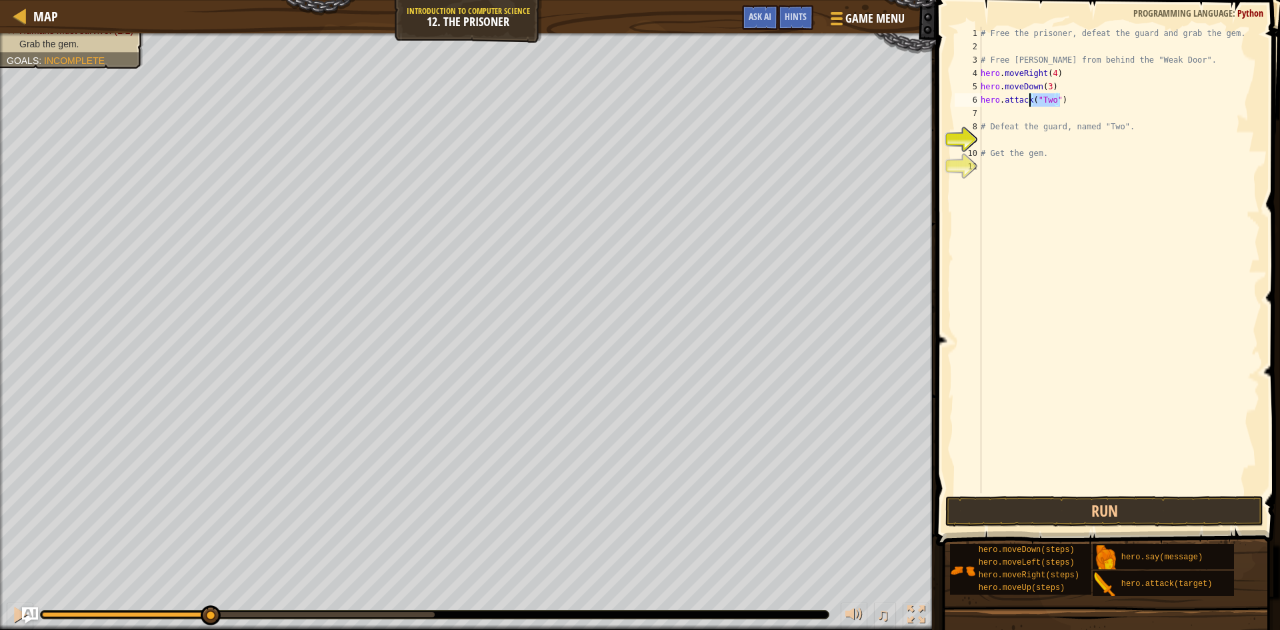
click at [1030, 103] on div "# Free the prisoner, defeat the guard and grab the gem. # Free [PERSON_NAME] fr…" at bounding box center [1119, 273] width 282 height 493
click at [1028, 109] on div "# Free the prisoner, defeat the guard and grab the gem. # Free [PERSON_NAME] fr…" at bounding box center [1119, 273] width 282 height 493
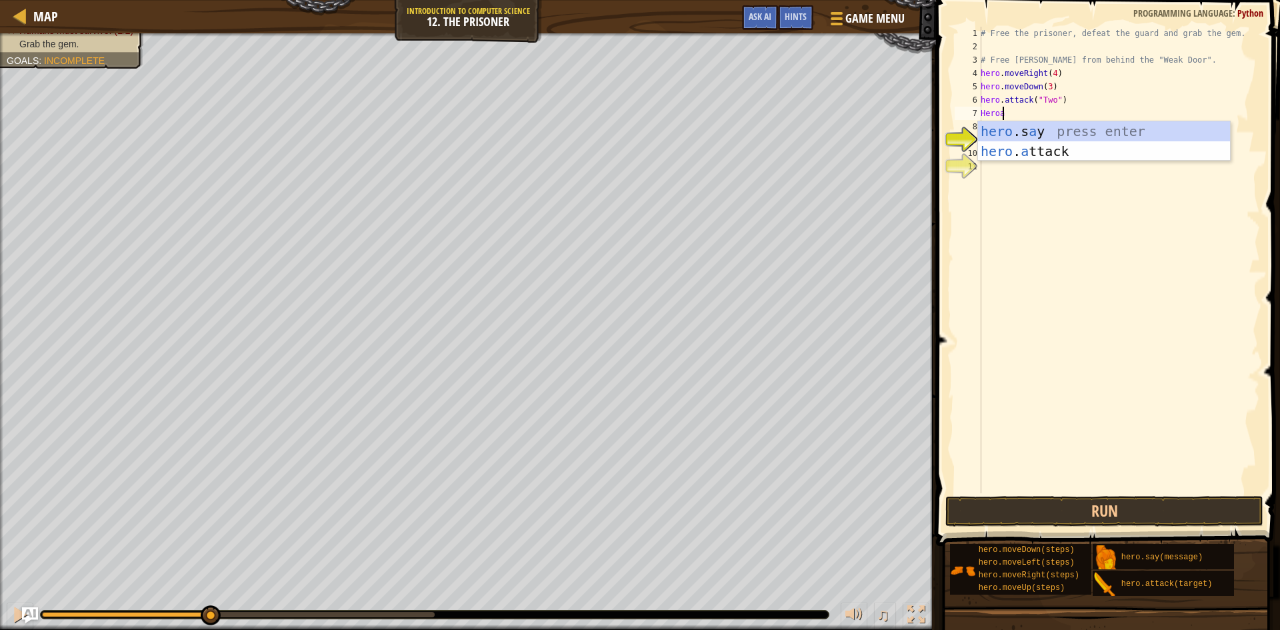
scroll to position [6, 1]
click at [1014, 147] on div "hero .s a y press enter hero . a ttack press enter" at bounding box center [1104, 161] width 252 height 80
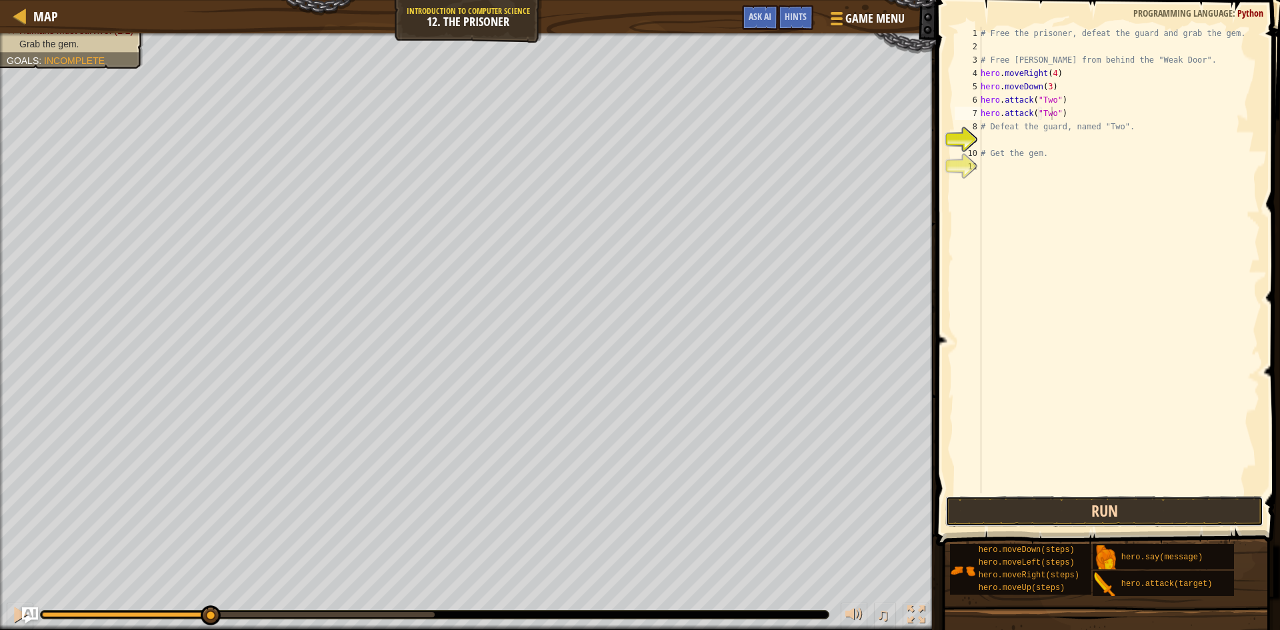
click at [1118, 508] on button "Run" at bounding box center [1104, 511] width 318 height 31
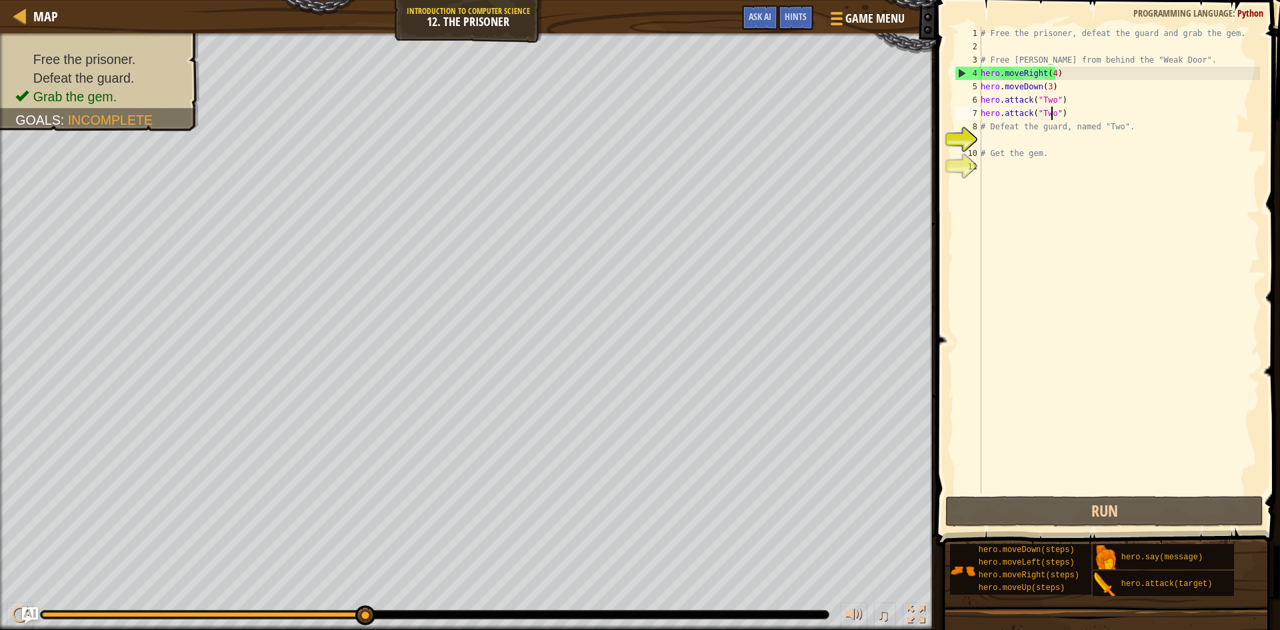
click at [1058, 58] on div "# Free the prisoner, defeat the guard and grab the gem. # Free [PERSON_NAME] fr…" at bounding box center [1119, 273] width 282 height 493
type textarea "# Free [PERSON_NAME] from behind the "Weak Door"."
click at [1187, 61] on div "# Free the prisoner, defeat the guard and grab the gem. # Free [PERSON_NAME] fr…" at bounding box center [1119, 273] width 282 height 493
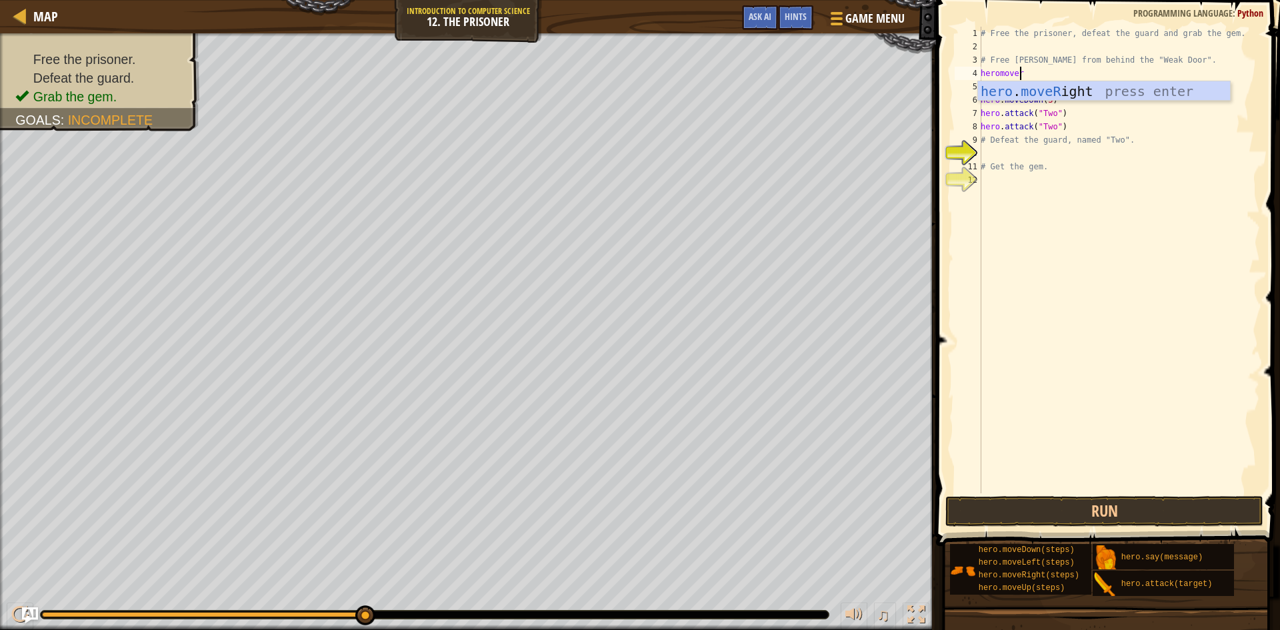
scroll to position [6, 3]
type textarea "heromoverig"
click at [1200, 93] on div "hero . moveRig ht press enter" at bounding box center [1104, 111] width 252 height 60
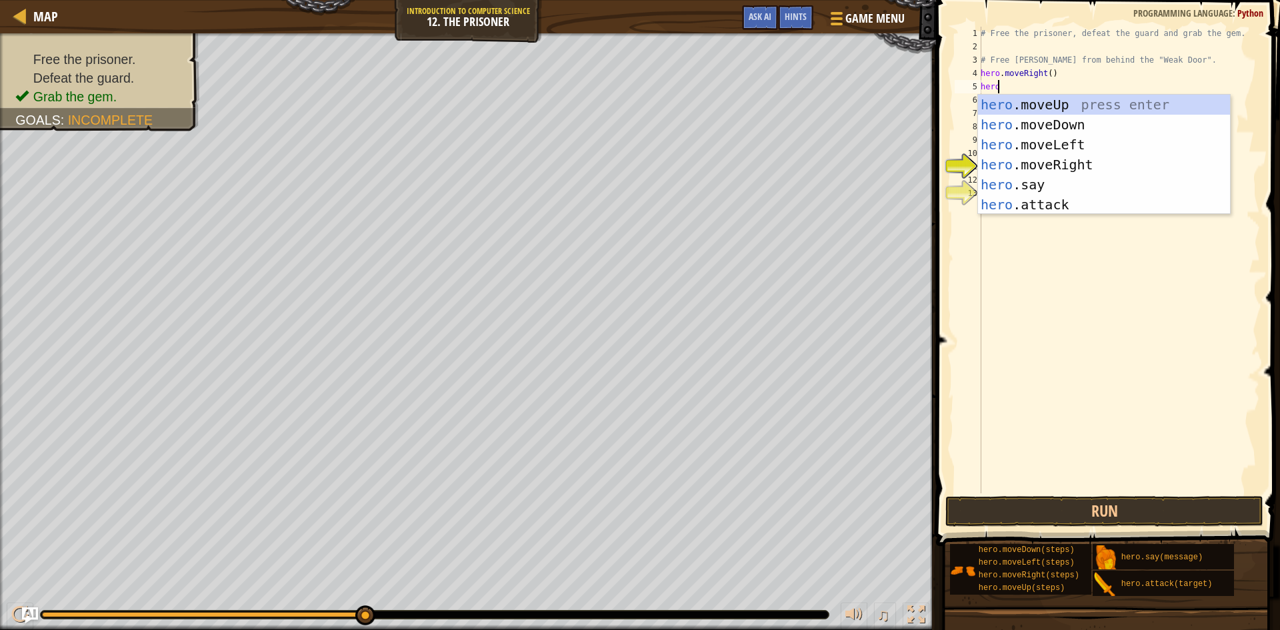
scroll to position [6, 1]
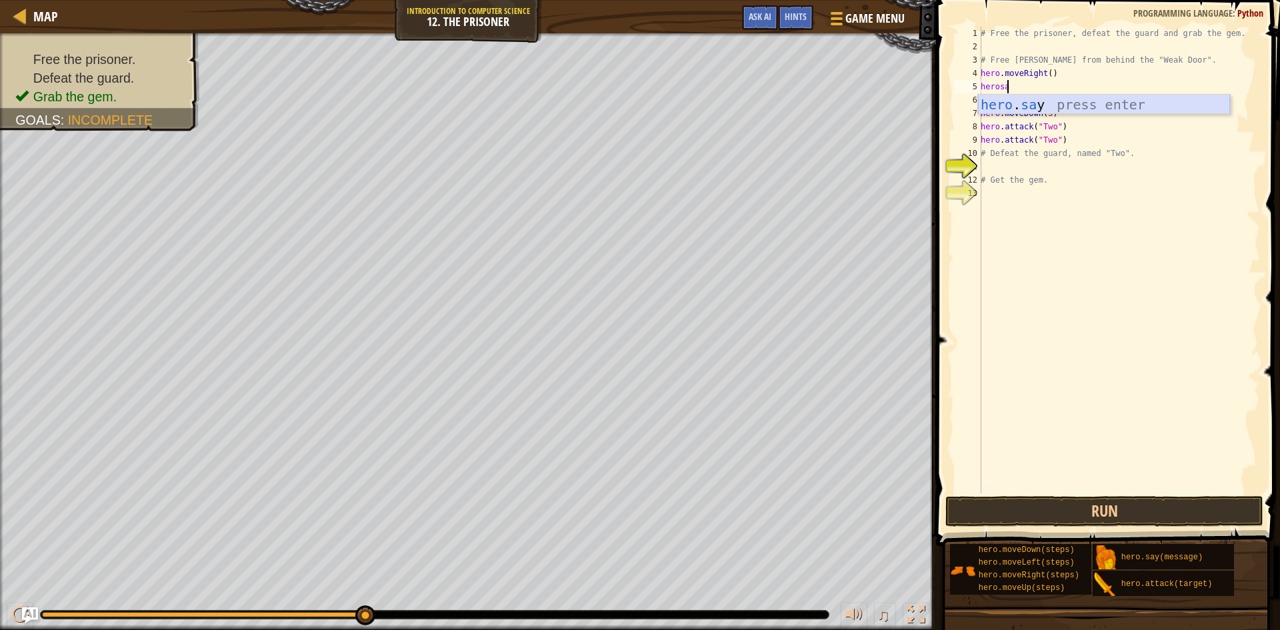
click at [987, 101] on div "hero . sa y press enter" at bounding box center [1104, 125] width 252 height 60
click at [1048, 103] on div "# Free the prisoner, defeat the guard and grab the gem. # Free [PERSON_NAME] fr…" at bounding box center [1119, 273] width 282 height 493
click at [1050, 101] on div "# Free the prisoner, defeat the guard and grab the gem. # Free [PERSON_NAME] fr…" at bounding box center [1119, 273] width 282 height 493
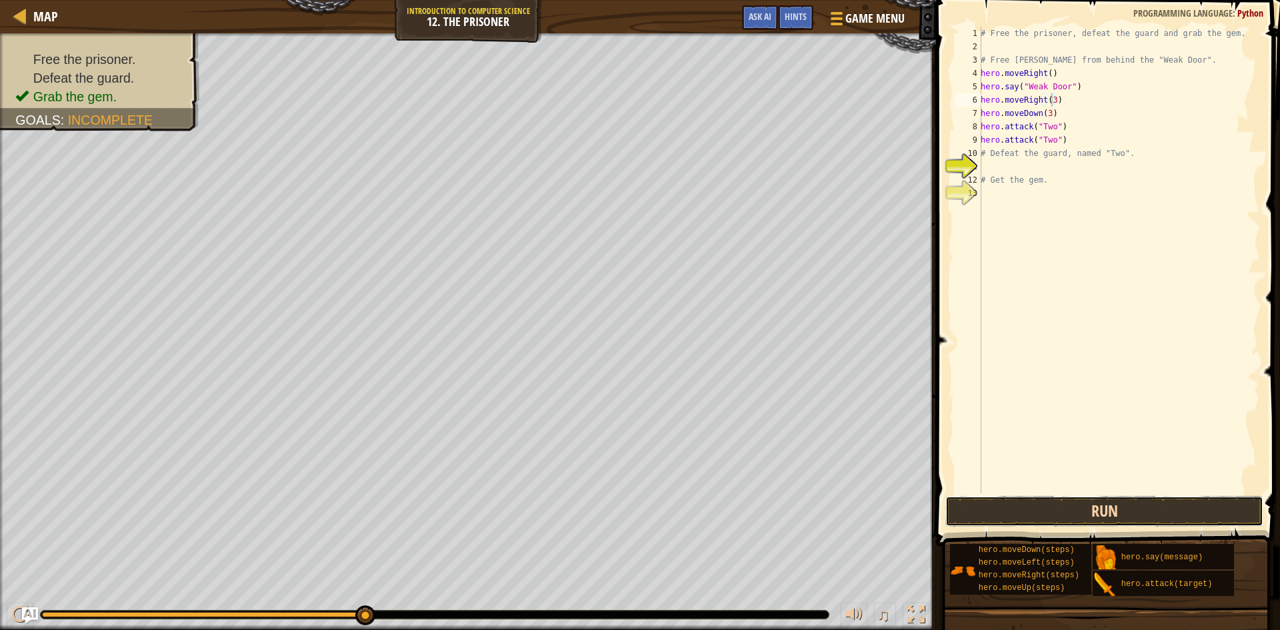
click at [1119, 516] on button "Run" at bounding box center [1104, 511] width 318 height 31
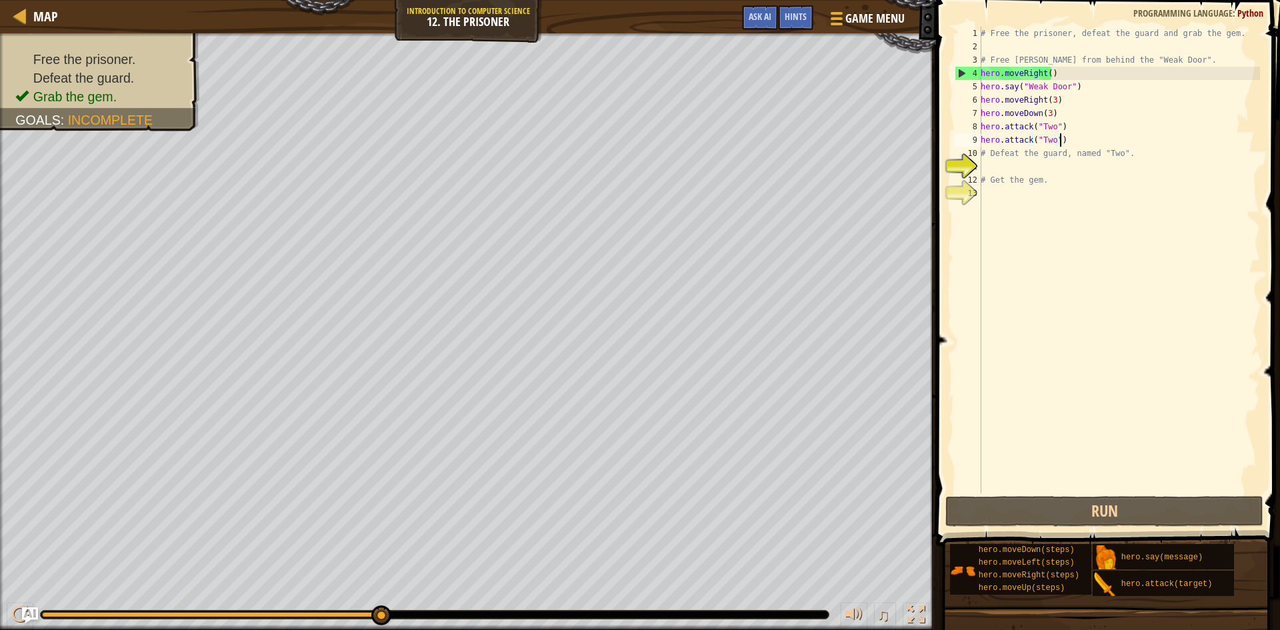
click at [1078, 141] on div "# Free the prisoner, defeat the guard and grab the gem. # Free [PERSON_NAME] fr…" at bounding box center [1119, 273] width 282 height 493
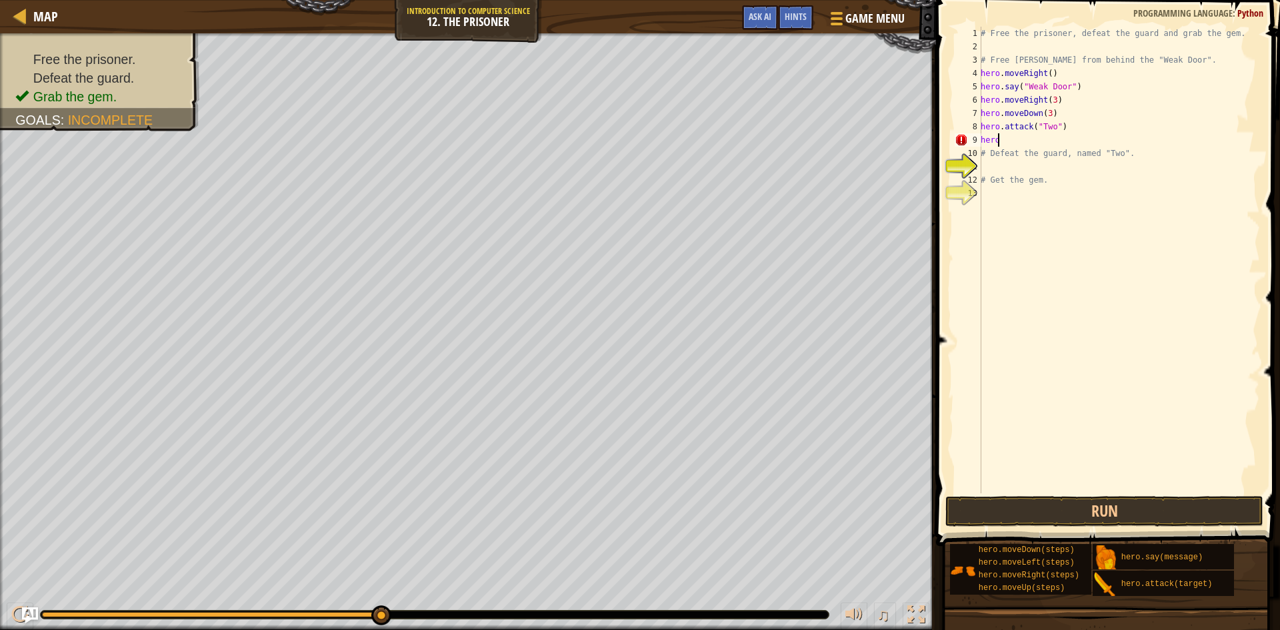
scroll to position [6, 0]
type textarea "h"
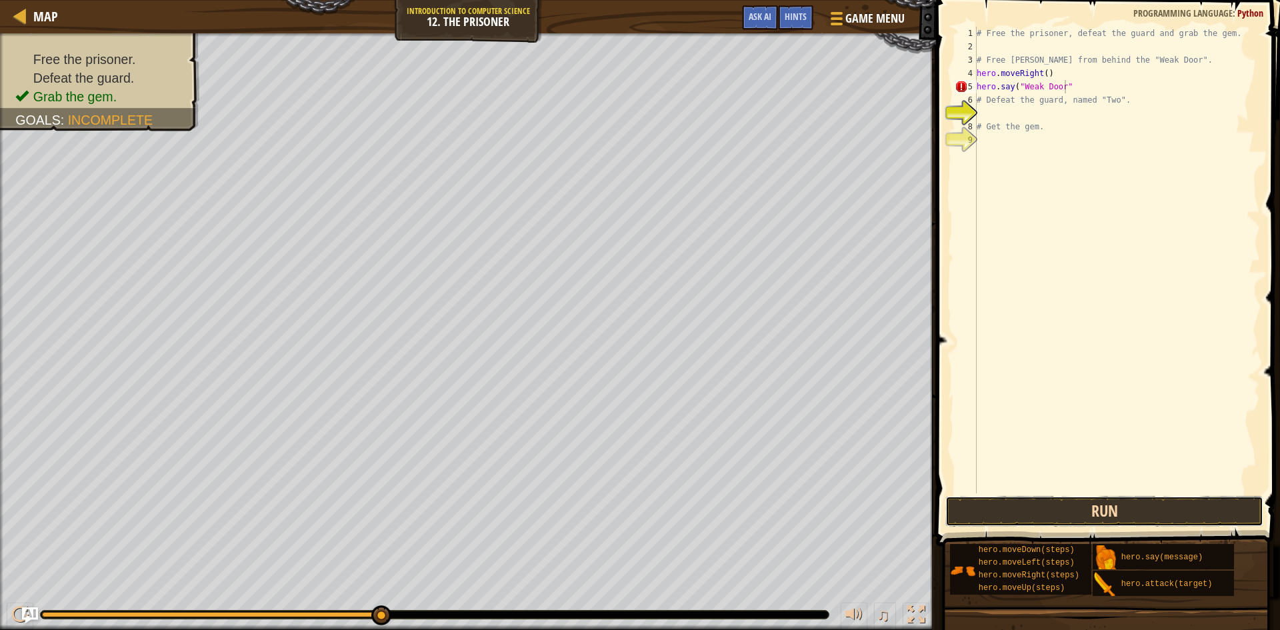
click at [1043, 522] on button "Run" at bounding box center [1104, 511] width 318 height 31
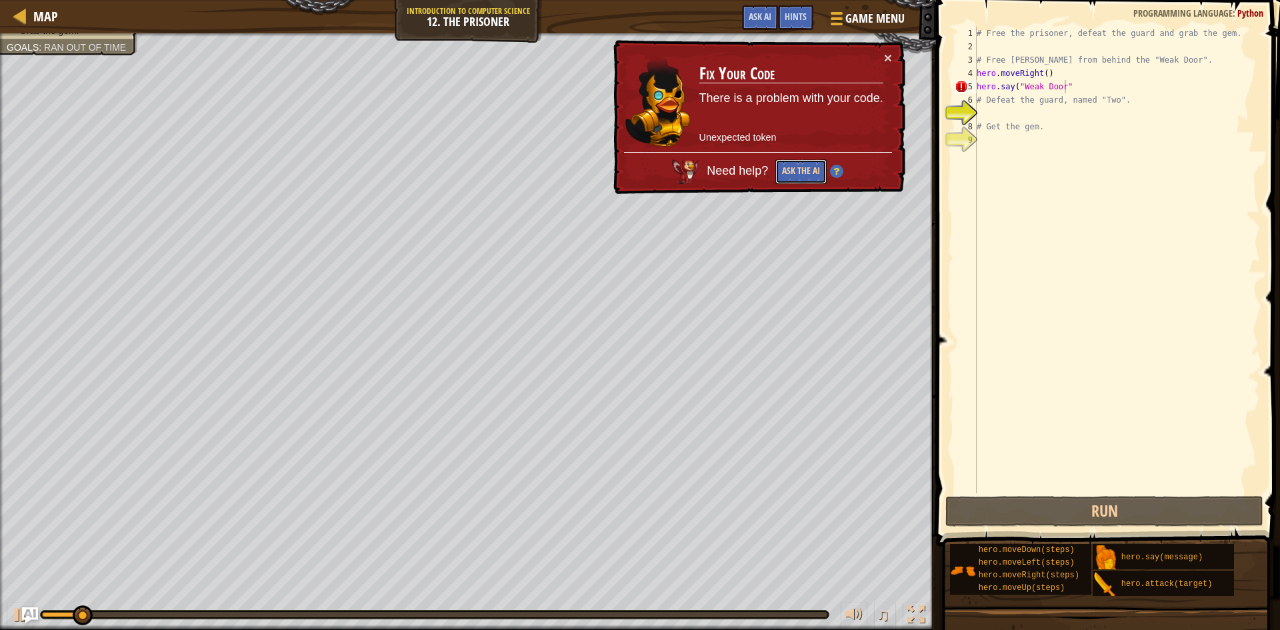
click at [807, 175] on button "Ask the AI" at bounding box center [800, 171] width 51 height 25
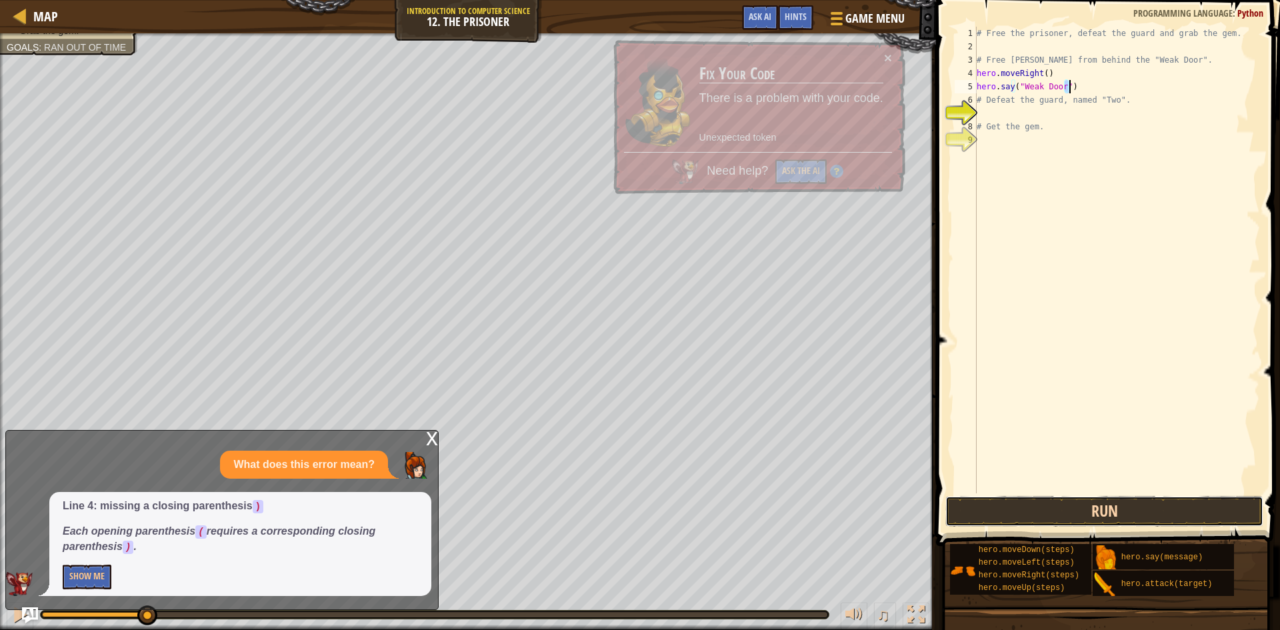
click at [1020, 513] on button "Run" at bounding box center [1104, 511] width 318 height 31
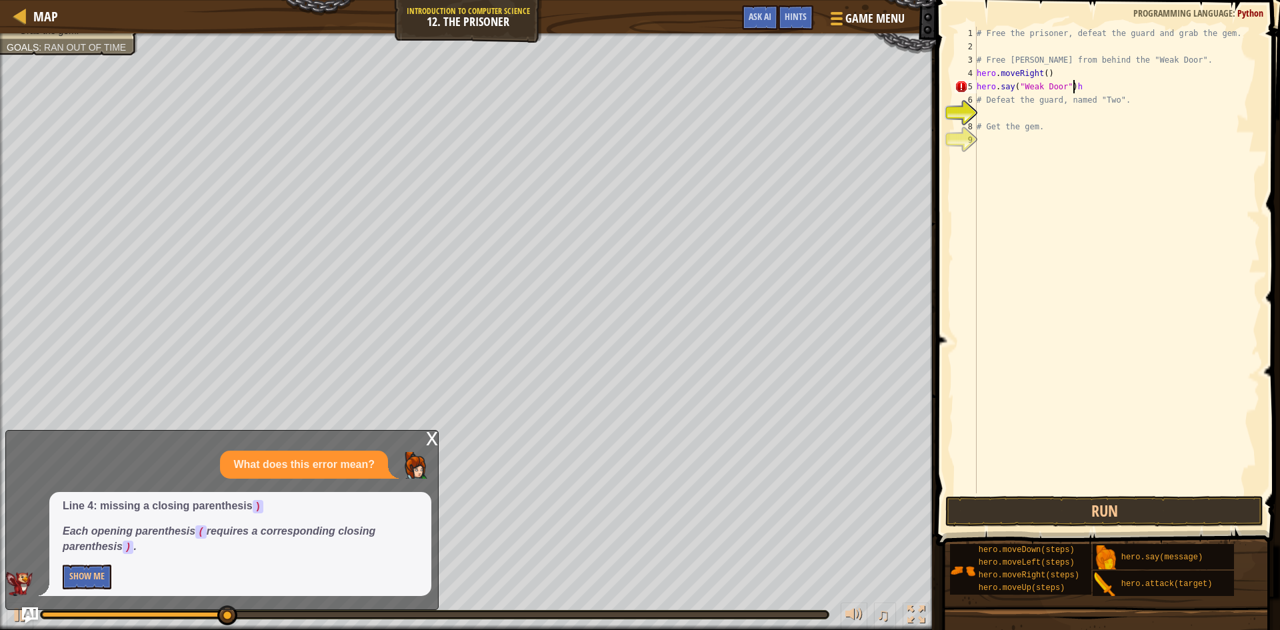
scroll to position [6, 7]
type textarea "hero.say("Weak Door")"
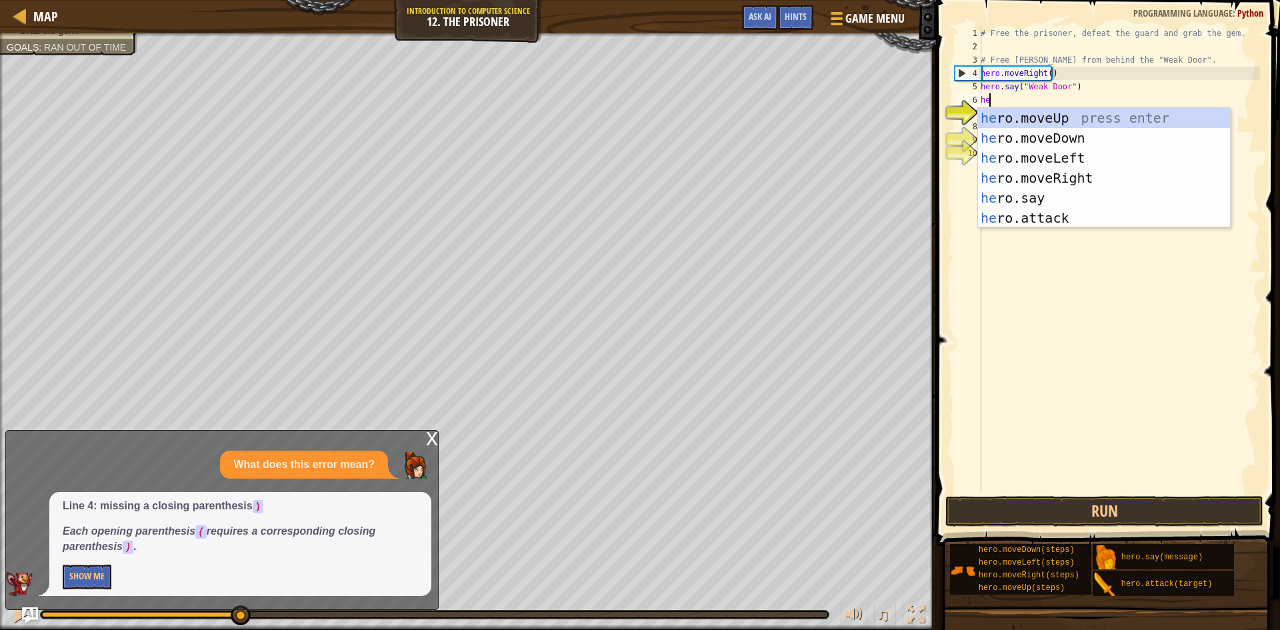
scroll to position [6, 1]
type textarea "hero"
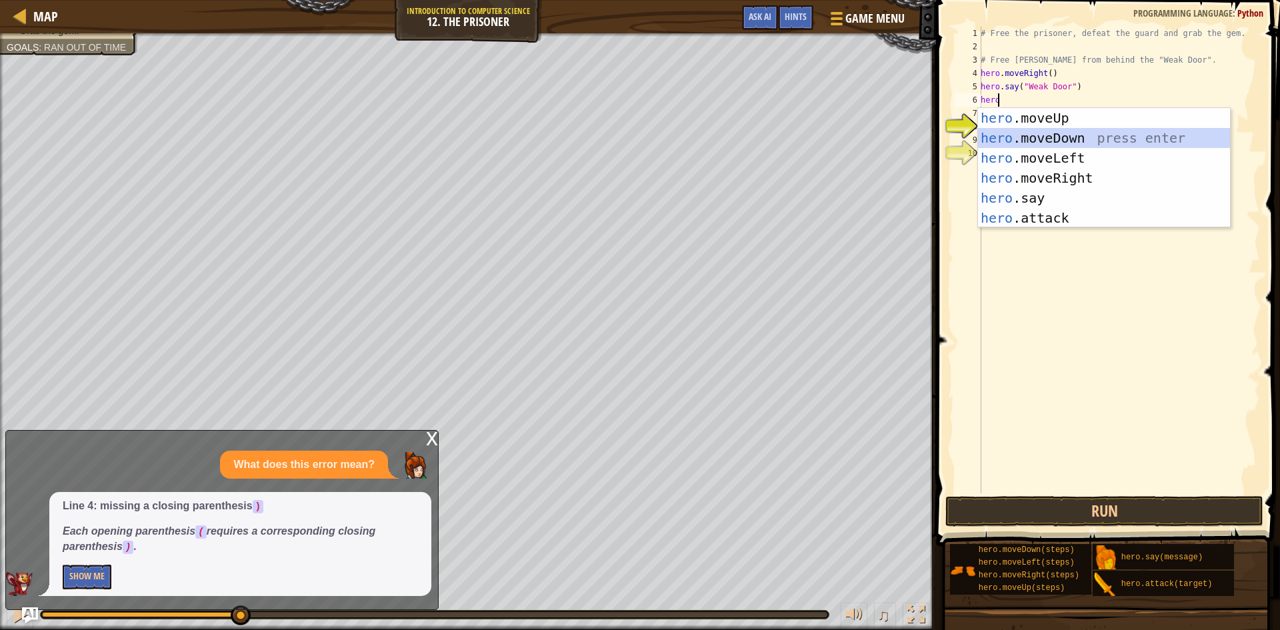
click at [1040, 135] on div "hero .moveUp press enter hero .moveDown press enter hero .moveLeft press enter …" at bounding box center [1104, 188] width 252 height 160
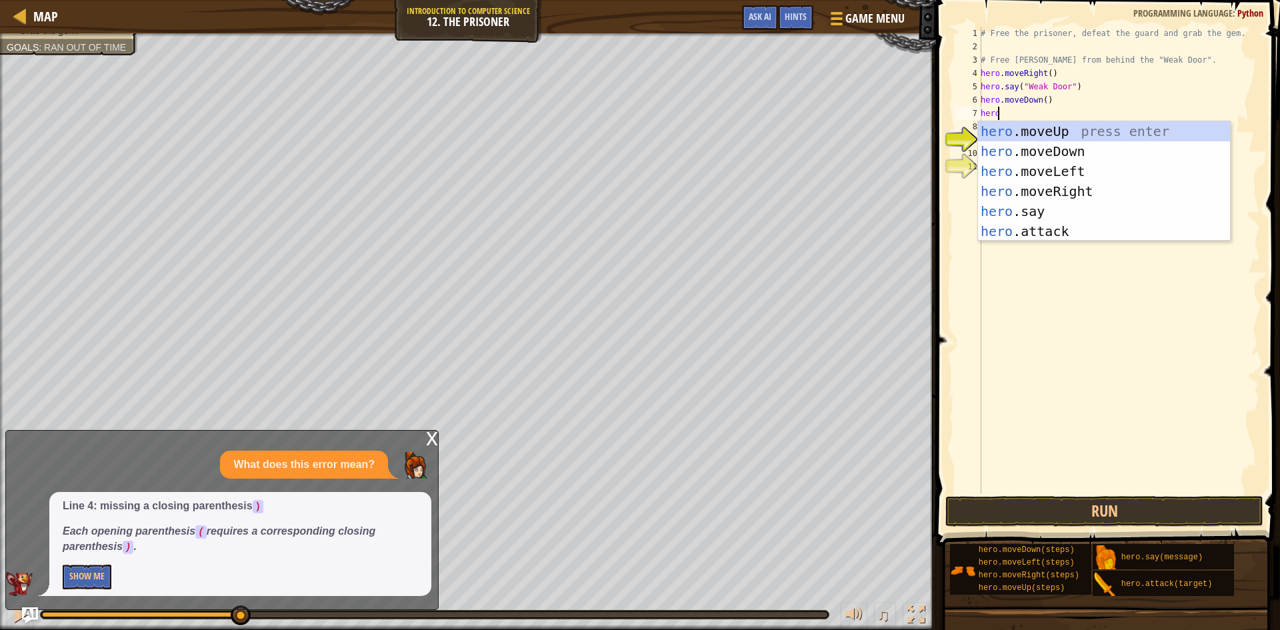
scroll to position [6, 1]
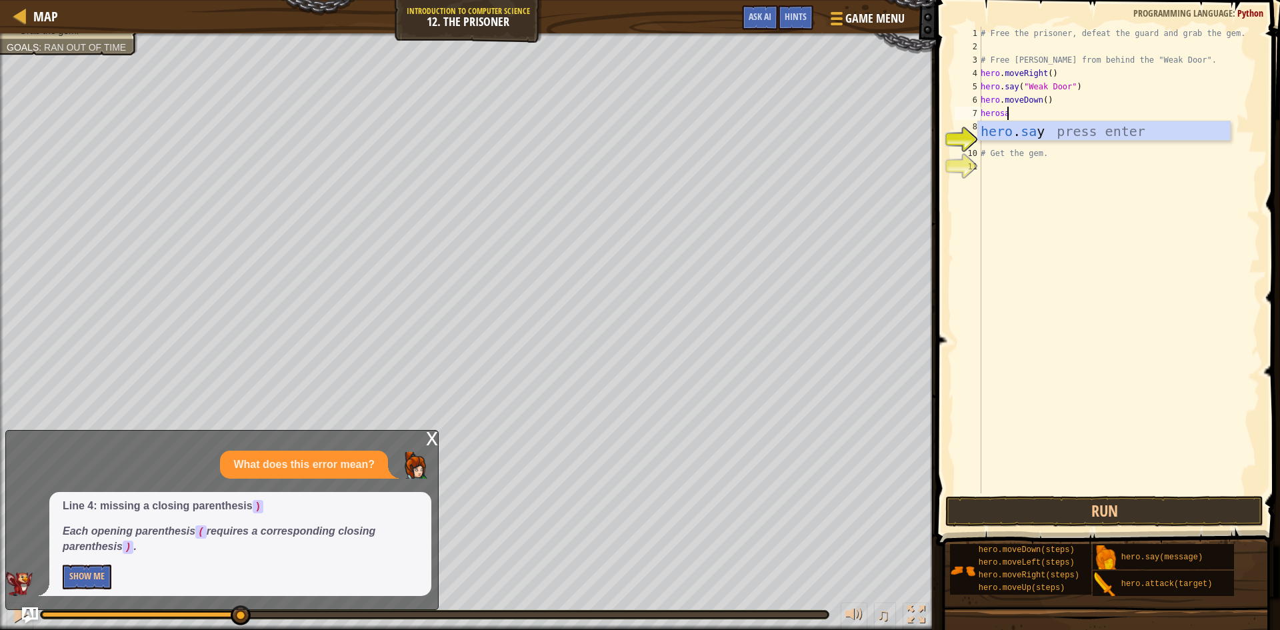
click at [1040, 135] on div "hero . sa y press enter" at bounding box center [1104, 151] width 252 height 60
click at [1010, 496] on button "Run" at bounding box center [1104, 511] width 318 height 31
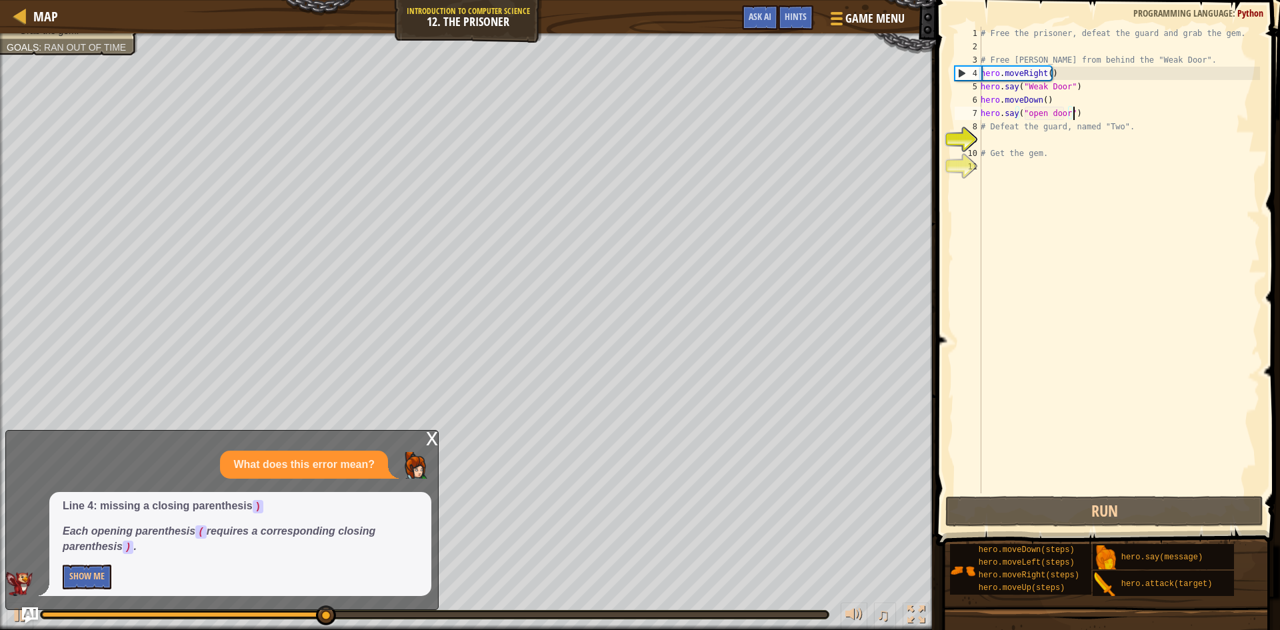
click at [1094, 113] on div "# Free the prisoner, defeat the guard and grab the gem. # Free [PERSON_NAME] fr…" at bounding box center [1119, 273] width 282 height 493
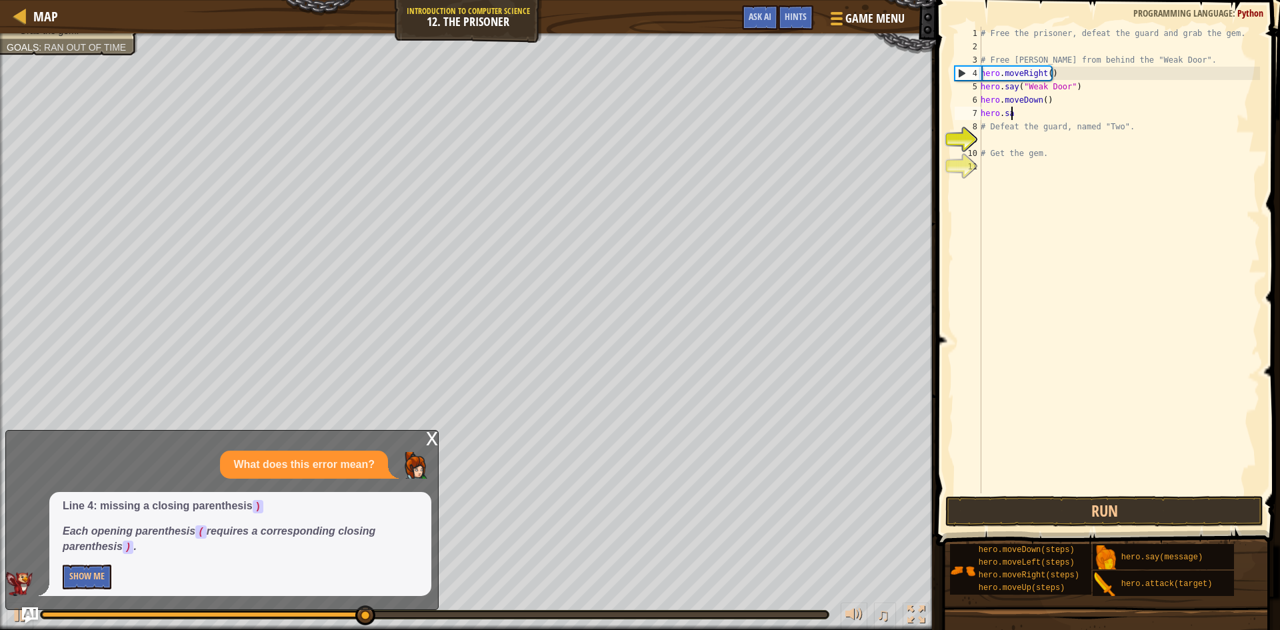
scroll to position [6, 1]
type textarea "h"
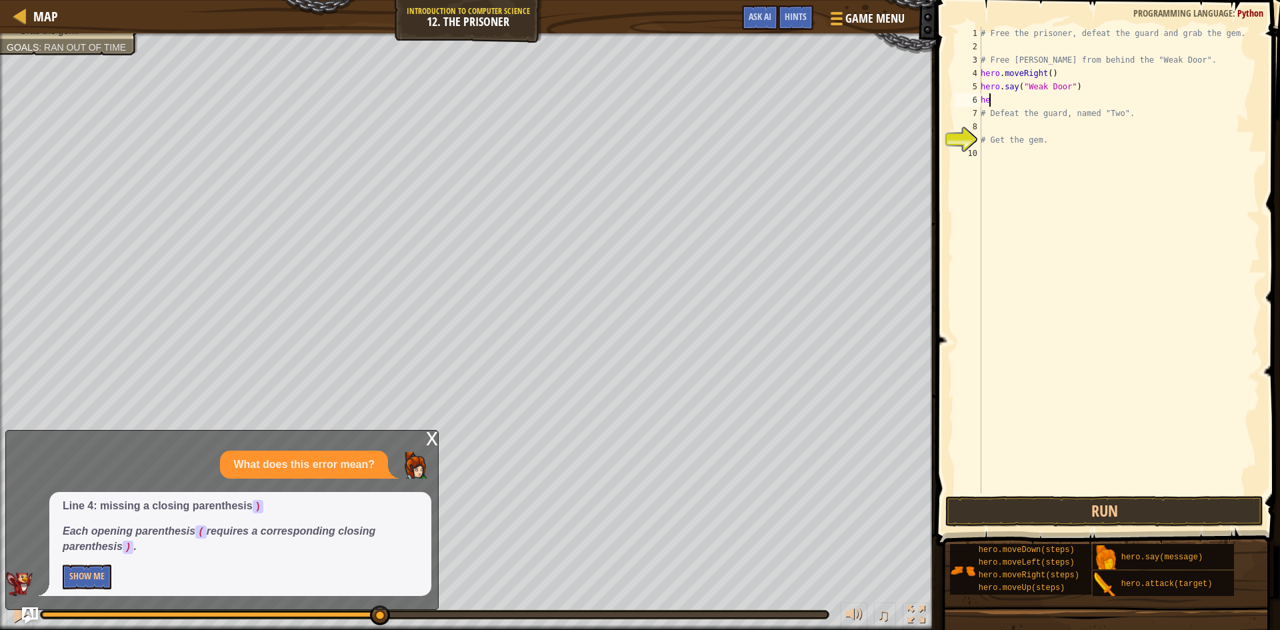
type textarea "h"
click at [426, 441] on div "x" at bounding box center [432, 437] width 12 height 13
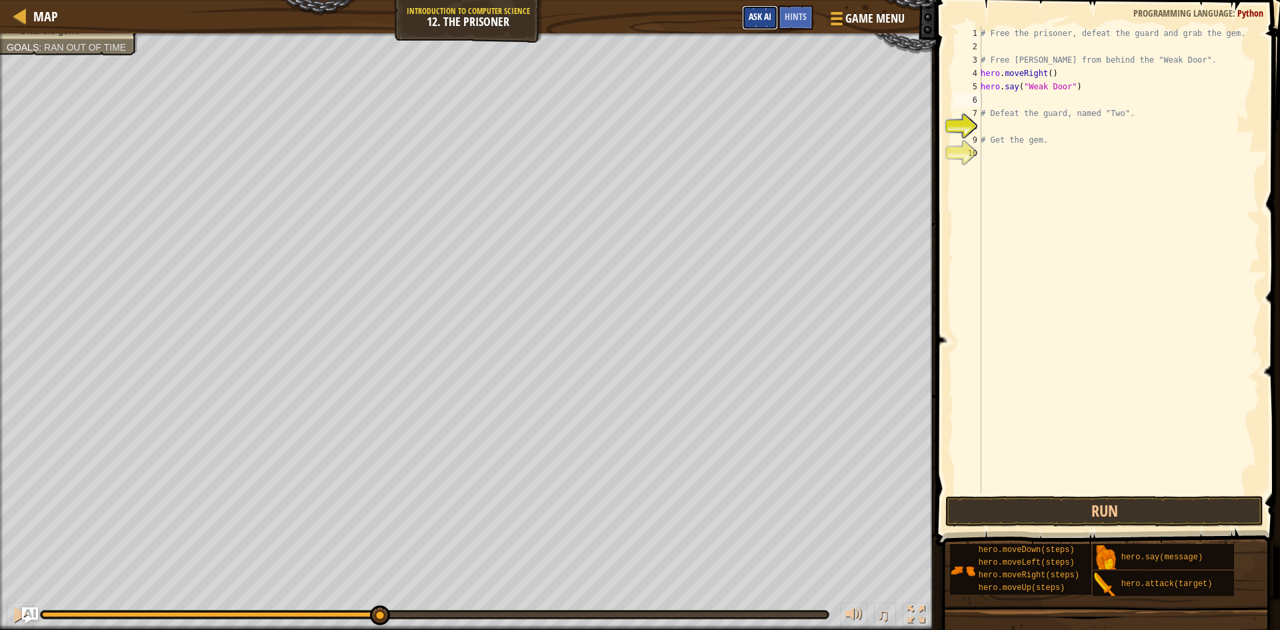
click at [771, 5] on button "Ask AI" at bounding box center [760, 17] width 36 height 25
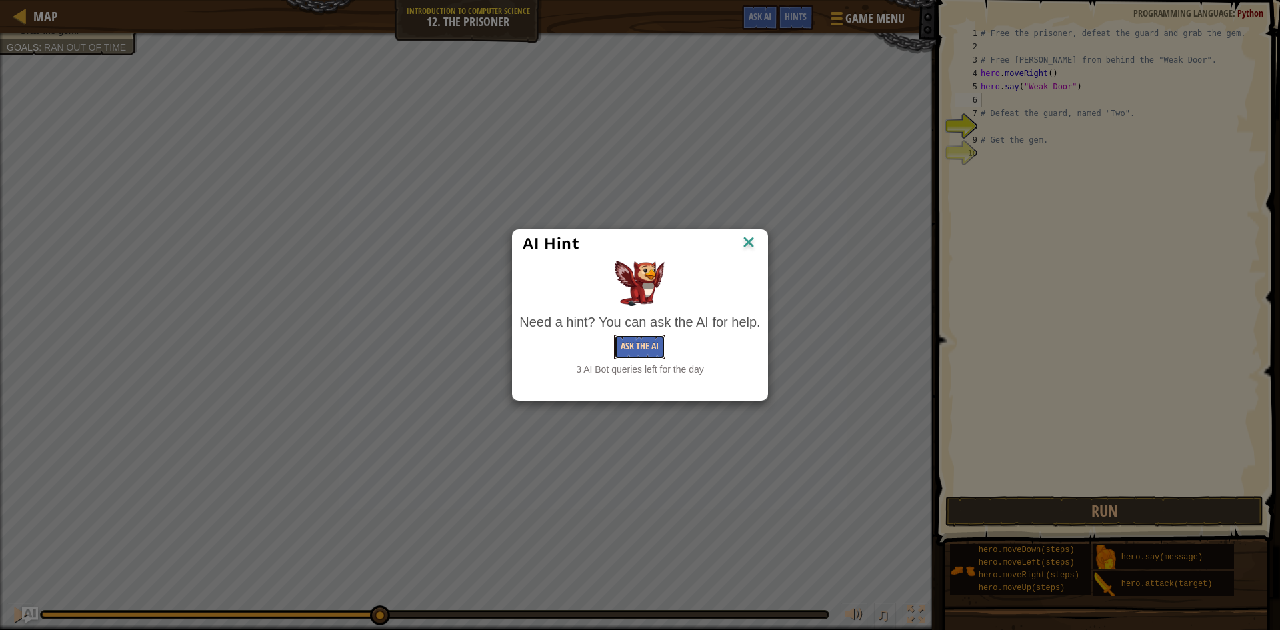
click at [625, 341] on button "Ask the AI" at bounding box center [639, 347] width 51 height 25
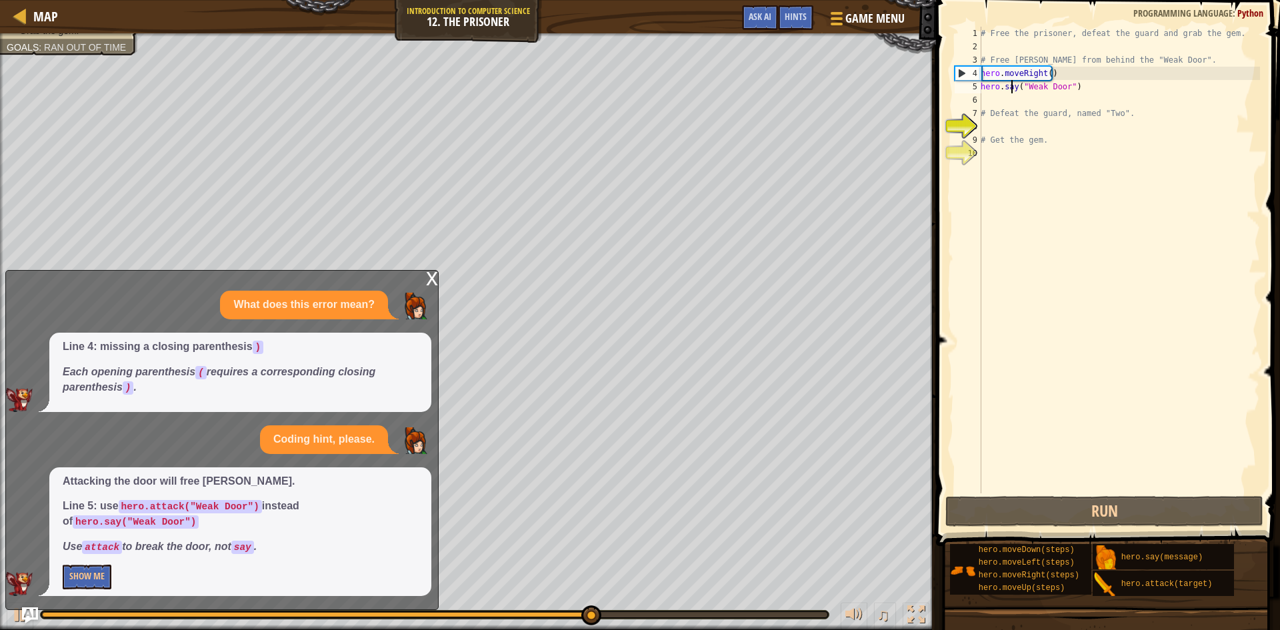
click at [1012, 86] on div "# Free the prisoner, defeat the guard and grab the gem. # Free [PERSON_NAME] fr…" at bounding box center [1119, 273] width 282 height 493
click at [1012, 91] on div "# Free the prisoner, defeat the guard and grab the gem. # Free [PERSON_NAME] fr…" at bounding box center [1119, 273] width 282 height 493
click at [1014, 89] on div "# Free the prisoner, defeat the guard and grab the gem. # Free [PERSON_NAME] fr…" at bounding box center [1119, 273] width 282 height 493
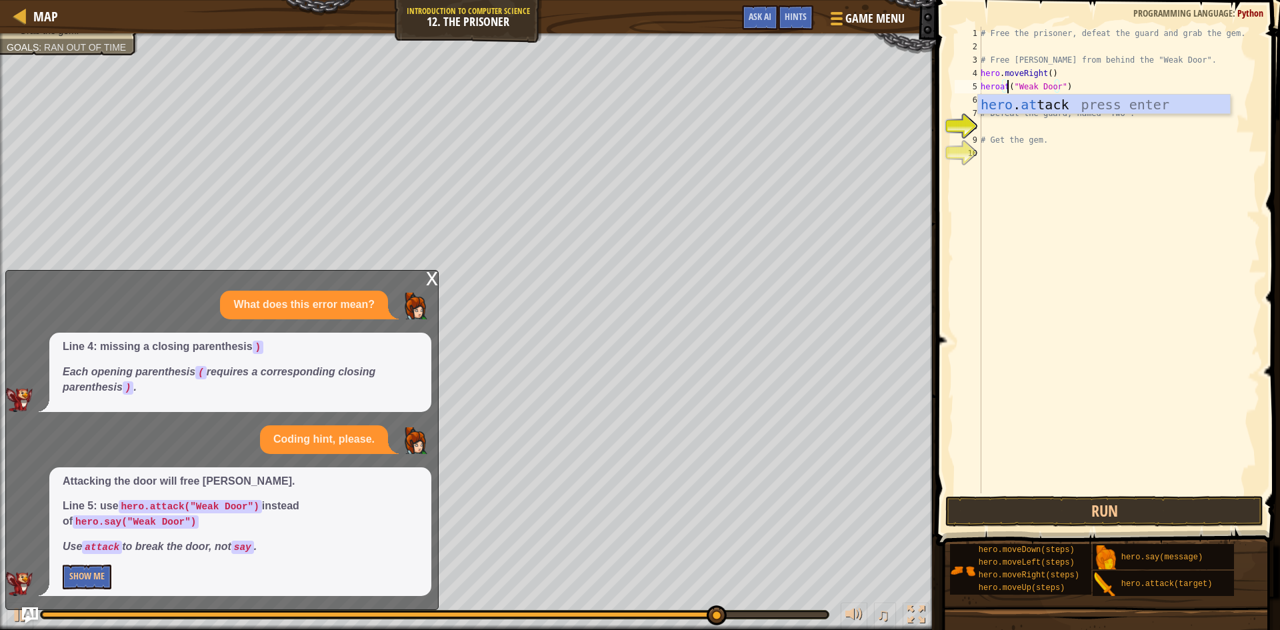
scroll to position [6, 3]
click at [1052, 103] on div "hero . att ack press enter" at bounding box center [1104, 125] width 252 height 60
click at [1157, 511] on button "Run" at bounding box center [1104, 511] width 318 height 31
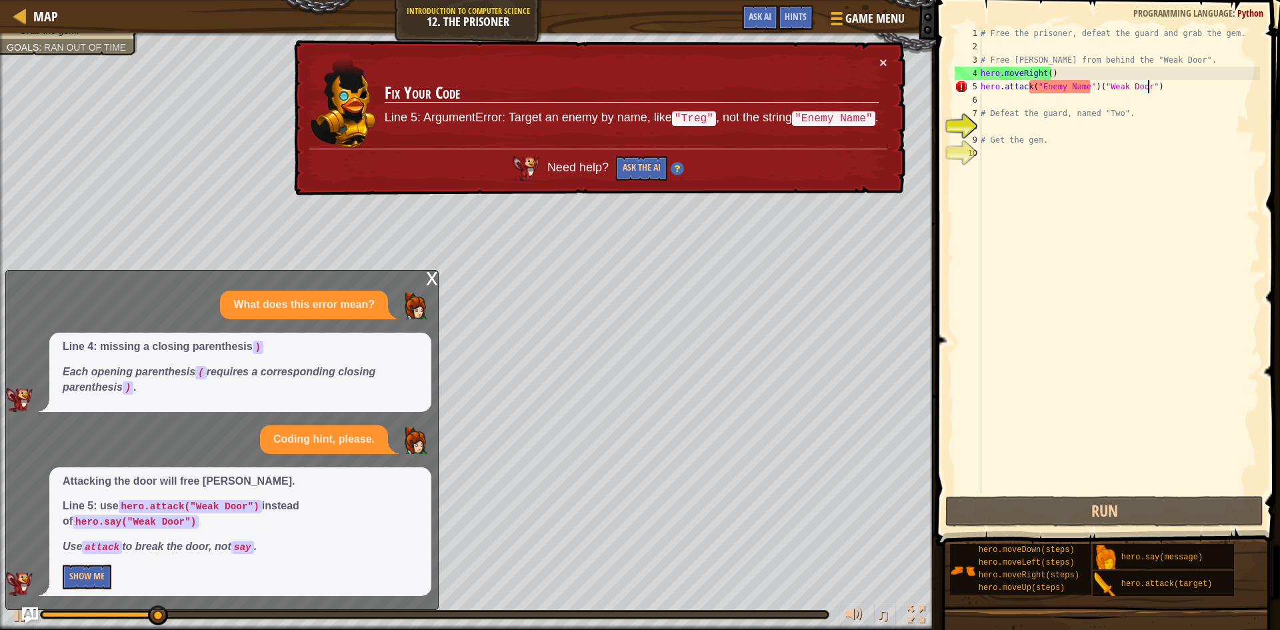
click at [1154, 81] on div "# Free the prisoner, defeat the guard and grab the gem. # Free [PERSON_NAME] fr…" at bounding box center [1119, 273] width 282 height 493
click at [1195, 93] on div "# Free the prisoner, defeat the guard and grab the gem. # Free [PERSON_NAME] fr…" at bounding box center [1119, 273] width 282 height 493
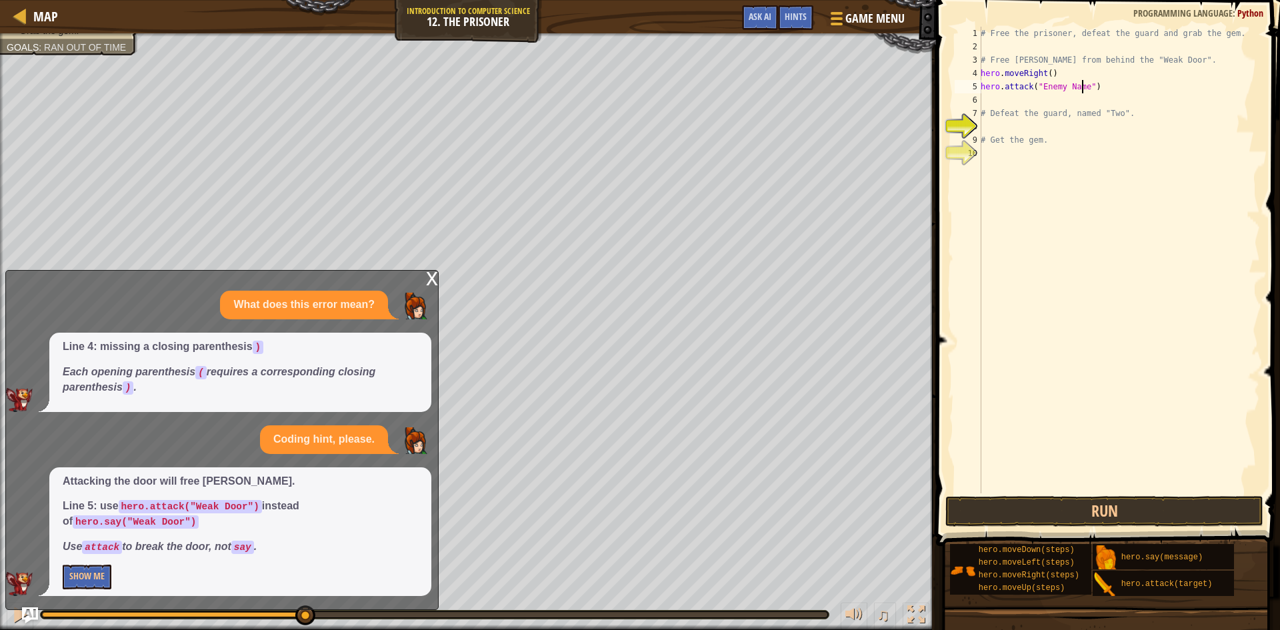
click at [1081, 84] on div "# Free the prisoner, defeat the guard and grab the gem. # Free [PERSON_NAME] fr…" at bounding box center [1119, 273] width 282 height 493
click at [1108, 89] on div "# Free the prisoner, defeat the guard and grab the gem. # Free [PERSON_NAME] fr…" at bounding box center [1119, 273] width 282 height 493
type textarea "h"
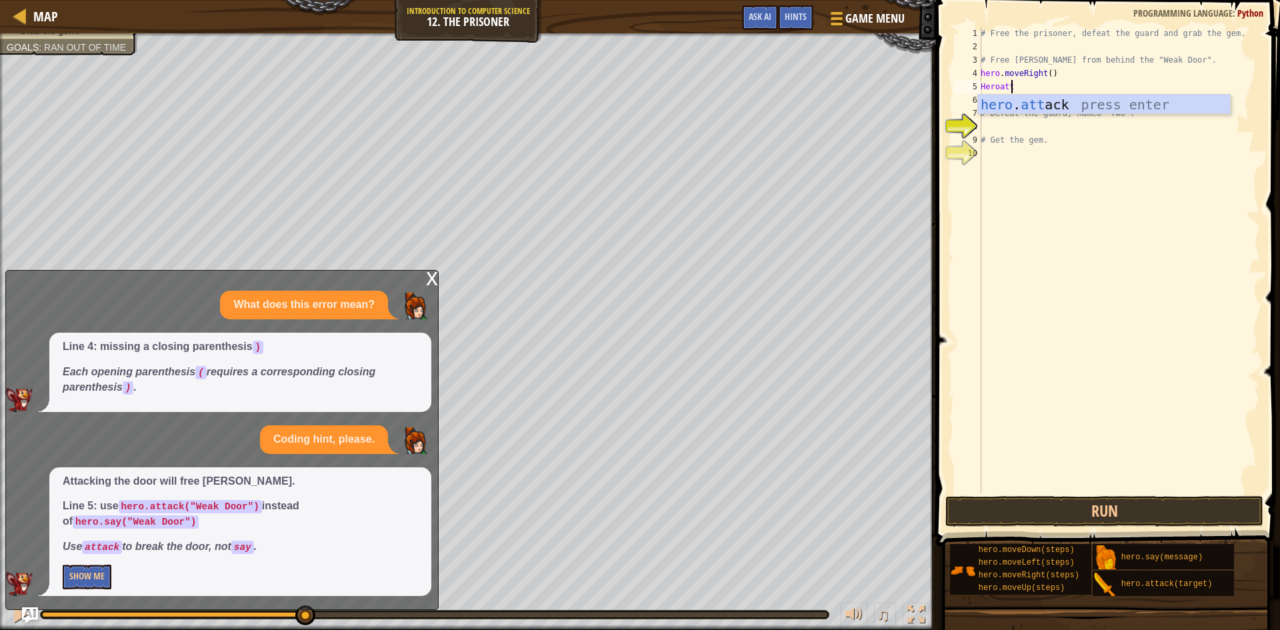
scroll to position [6, 2]
click at [1093, 103] on div "hero . [PERSON_NAME] press enter" at bounding box center [1104, 125] width 252 height 60
type textarea "hero.attack("Weak Door")"
click at [1118, 493] on span at bounding box center [1109, 253] width 355 height 585
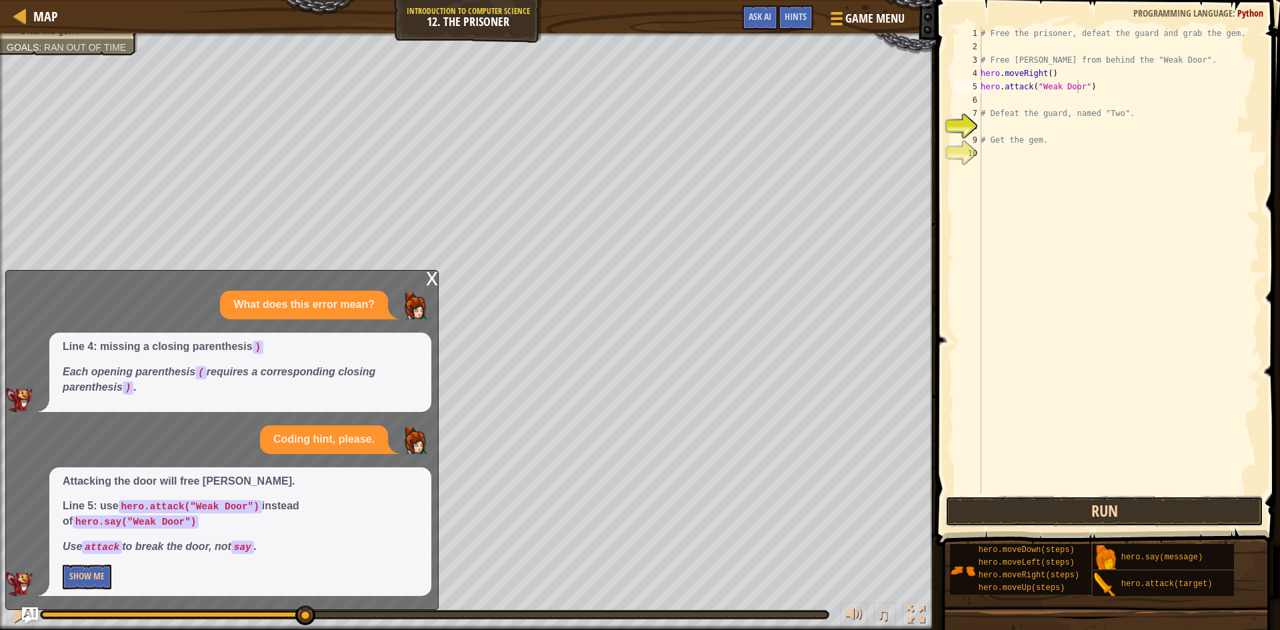
click at [1120, 507] on button "Run" at bounding box center [1104, 511] width 318 height 31
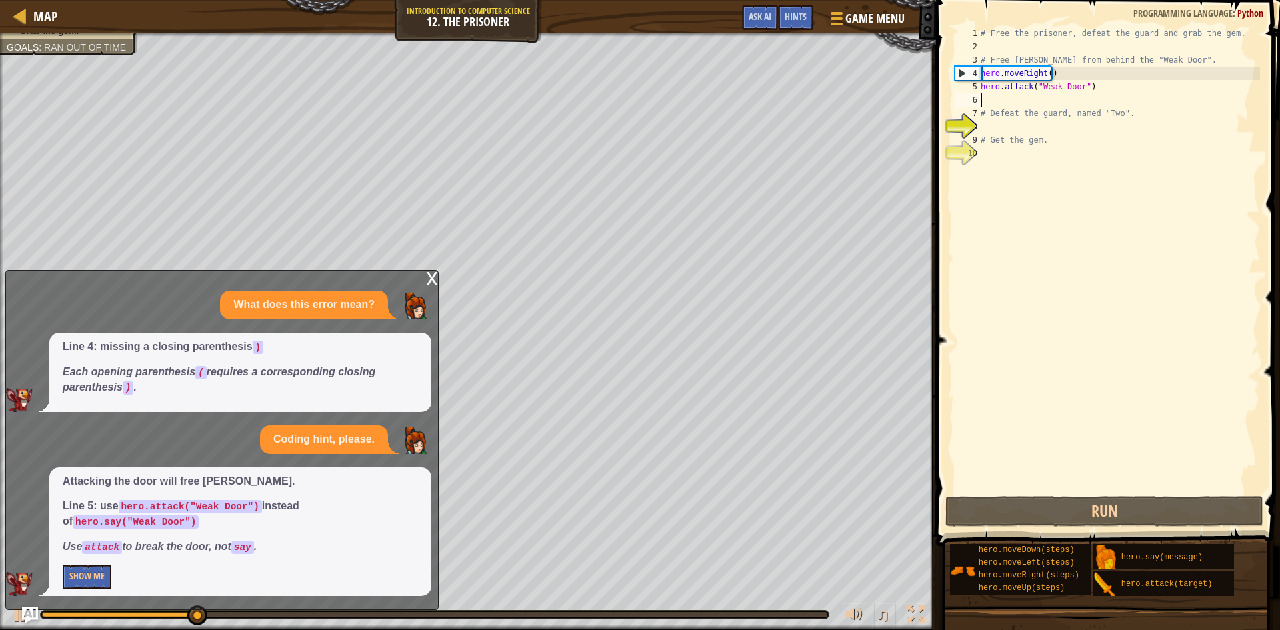
click at [993, 100] on div "# Free the prisoner, defeat the guard and grab the gem. # Free [PERSON_NAME] fr…" at bounding box center [1119, 273] width 282 height 493
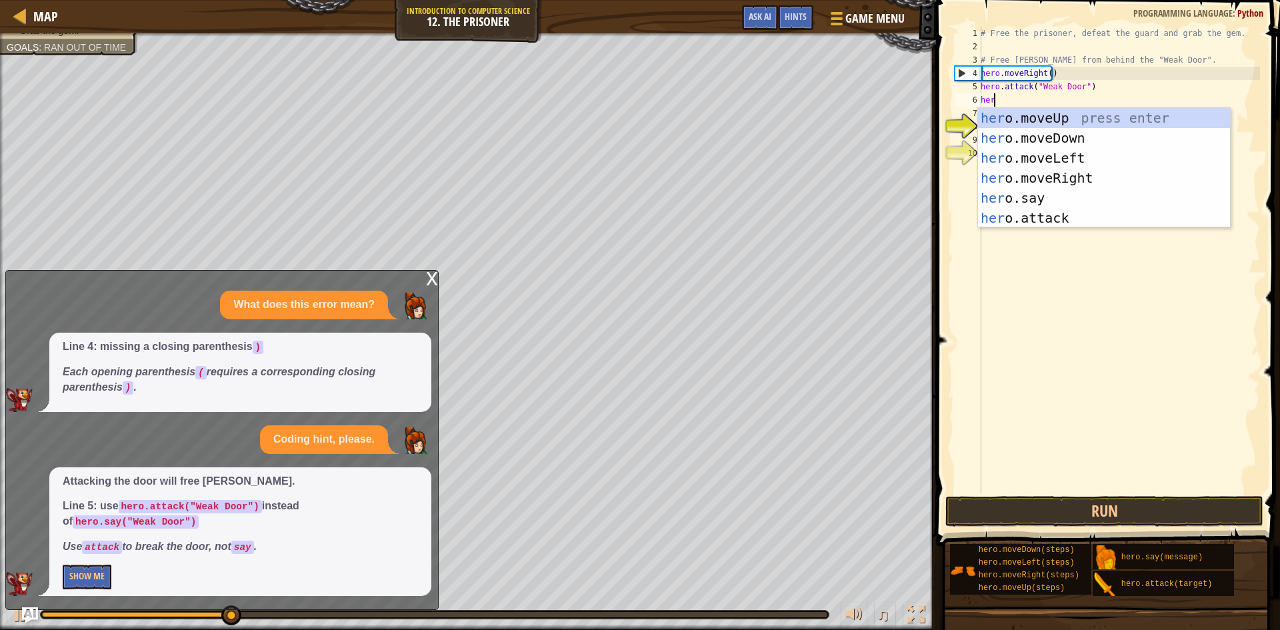
type textarea "hero"
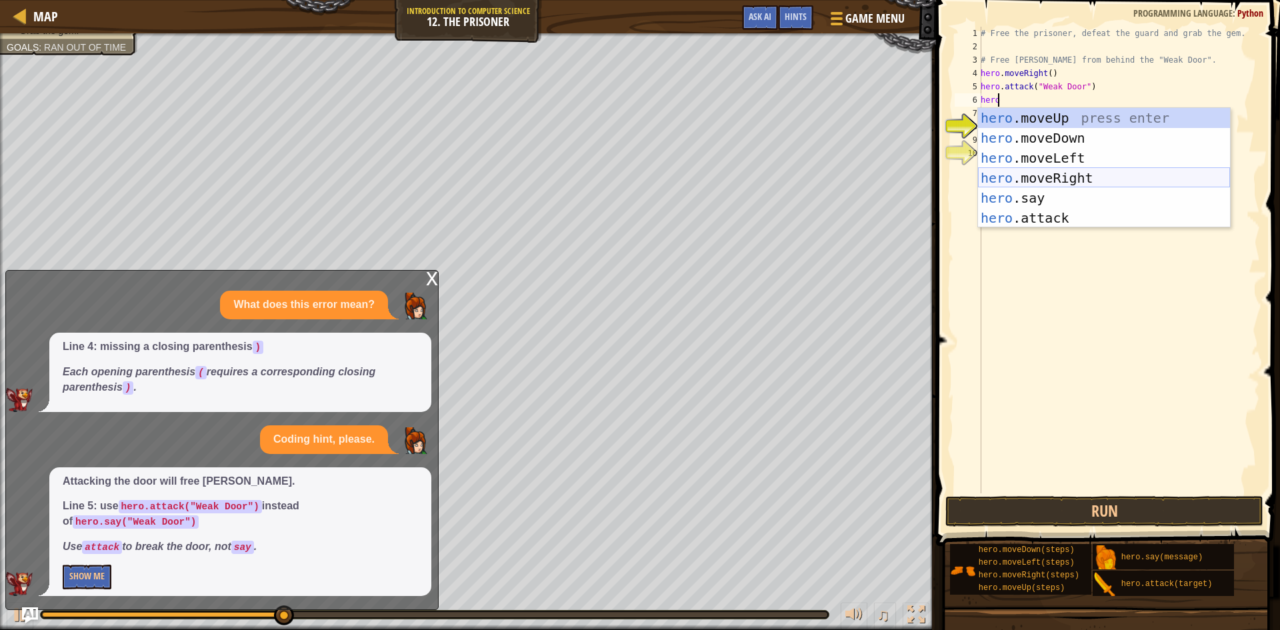
click at [1032, 171] on div "hero .moveUp press enter hero .moveDown press enter hero .moveLeft press enter …" at bounding box center [1104, 188] width 252 height 160
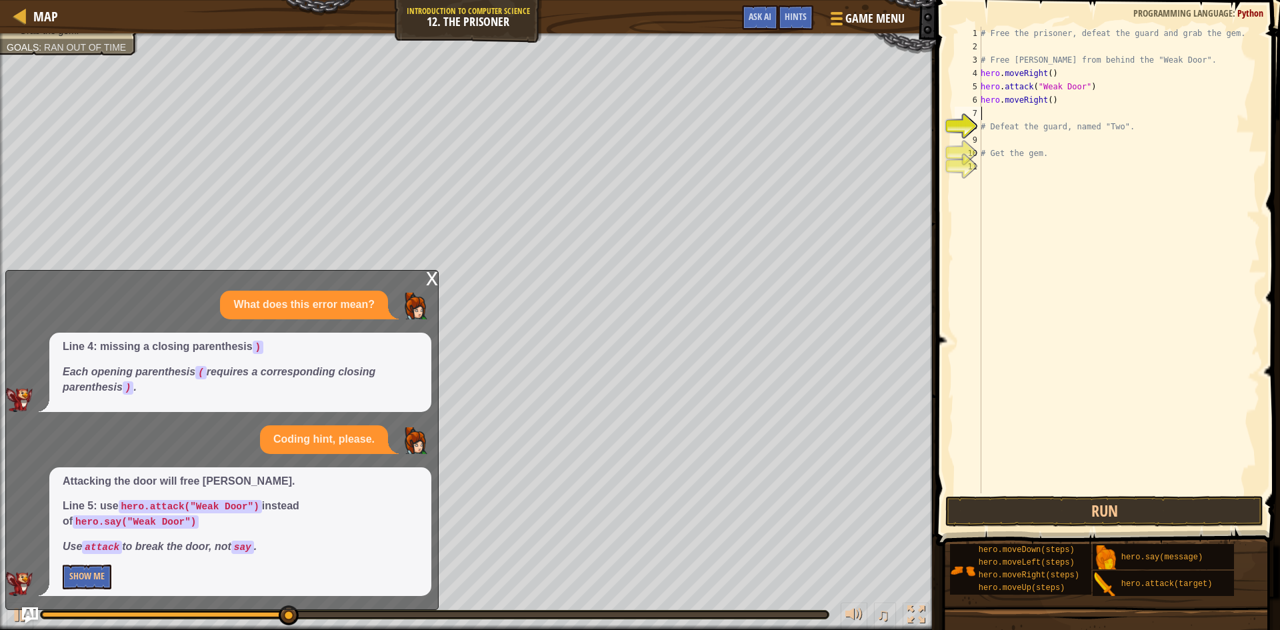
scroll to position [6, 0]
click at [1046, 95] on div "# Free the prisoner, defeat the guard and grab the gem. # Free [PERSON_NAME] fr…" at bounding box center [1119, 273] width 282 height 493
type textarea "hero.moveRight(3)"
click at [1006, 107] on div "# Free the prisoner, defeat the guard and grab the gem. # Free [PERSON_NAME] fr…" at bounding box center [1119, 273] width 282 height 493
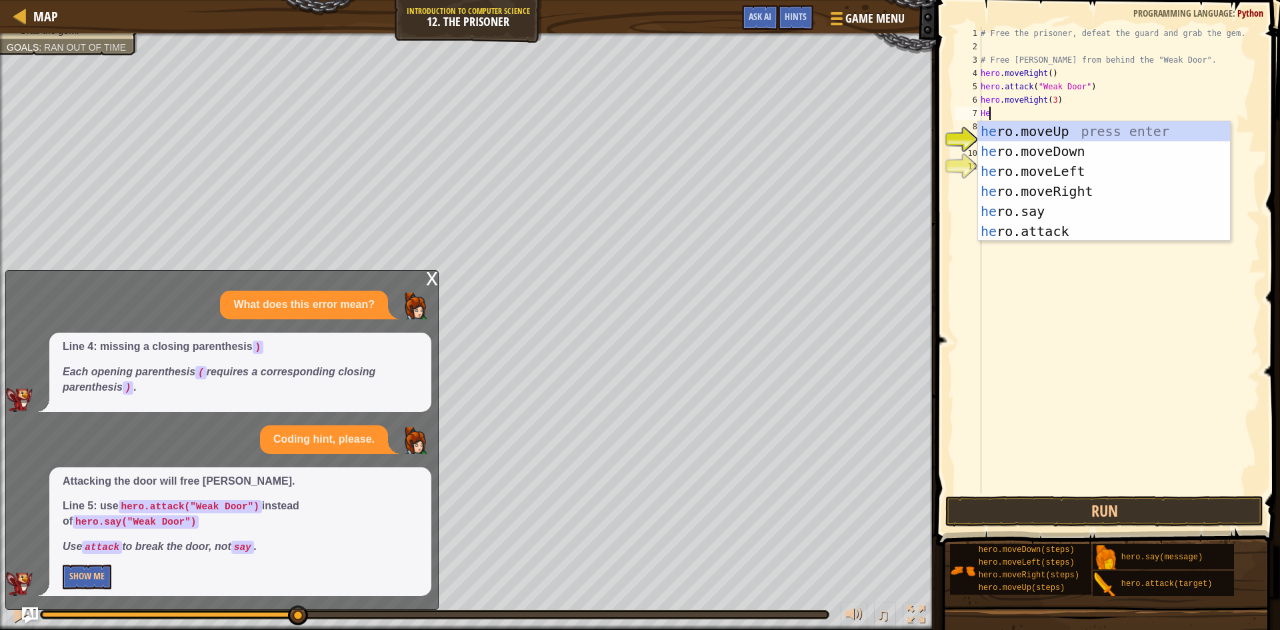
scroll to position [6, 1]
type textarea "Heri"
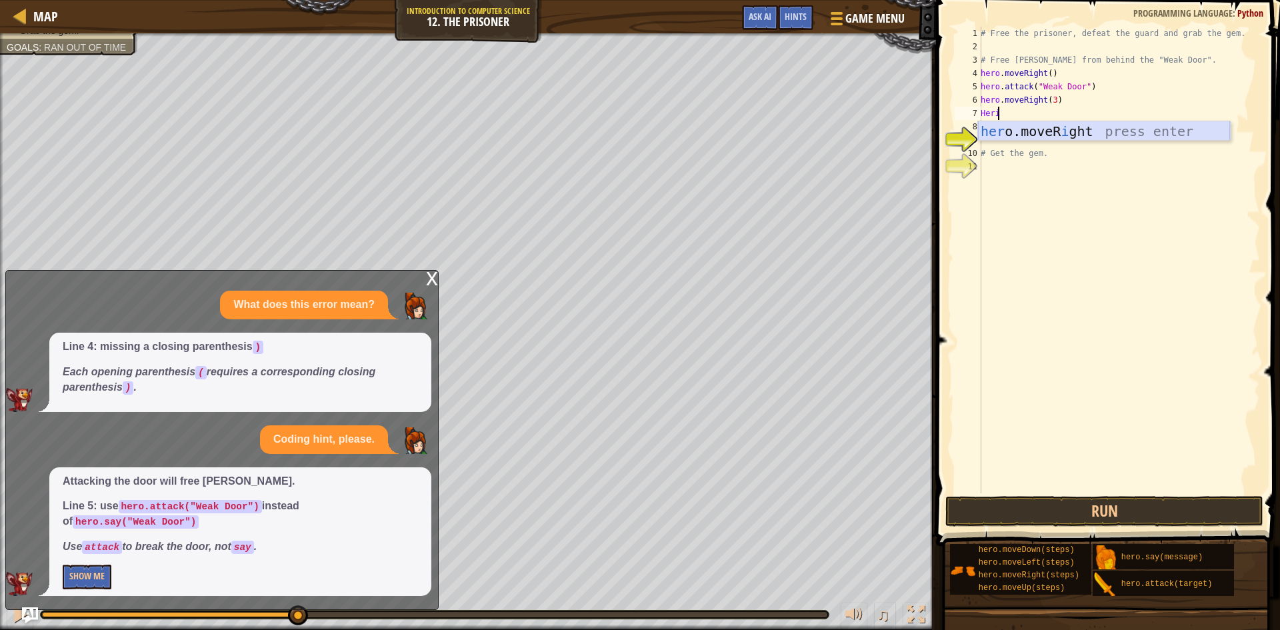
click at [1042, 125] on div "her o.moveR i ght press enter" at bounding box center [1104, 151] width 252 height 60
click at [1058, 107] on div "# Free the prisoner, defeat the guard and grab the gem. # Free [PERSON_NAME] fr…" at bounding box center [1119, 273] width 282 height 493
type textarea "hero.moveRight()"
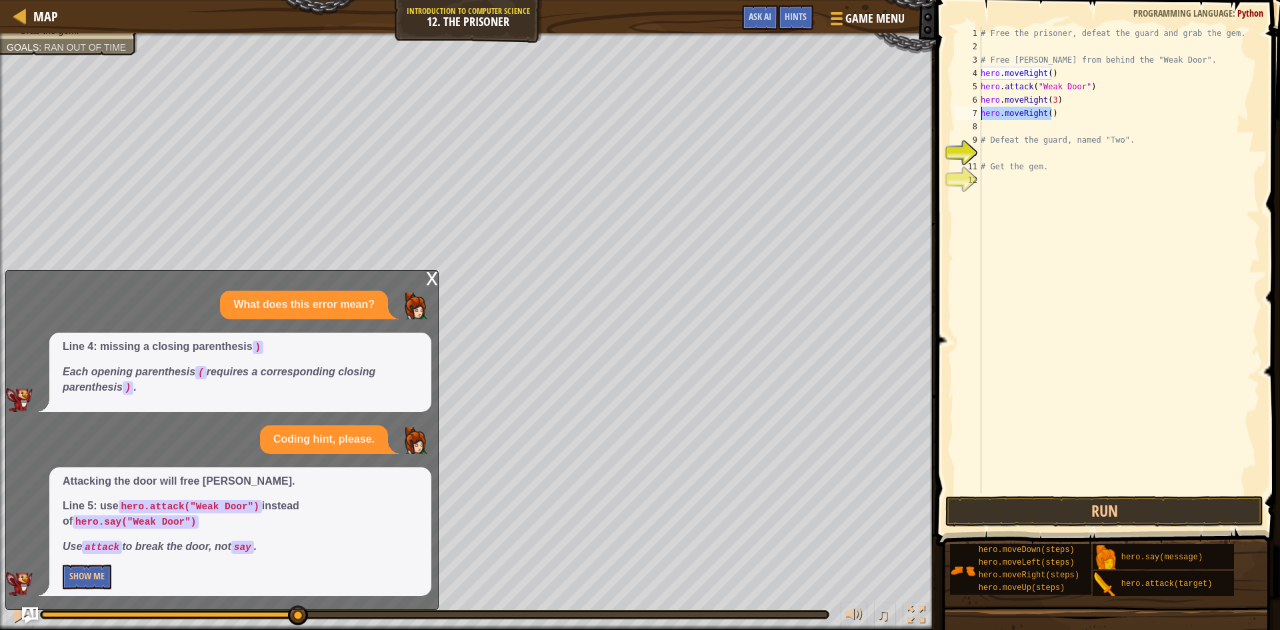
drag, startPoint x: 1058, startPoint y: 107, endPoint x: 957, endPoint y: 119, distance: 102.1
click at [957, 119] on div "hero.moveRight() 1 2 3 4 5 6 7 8 9 10 11 12 # Free the prisoner, defeat the gua…" at bounding box center [1106, 260] width 308 height 467
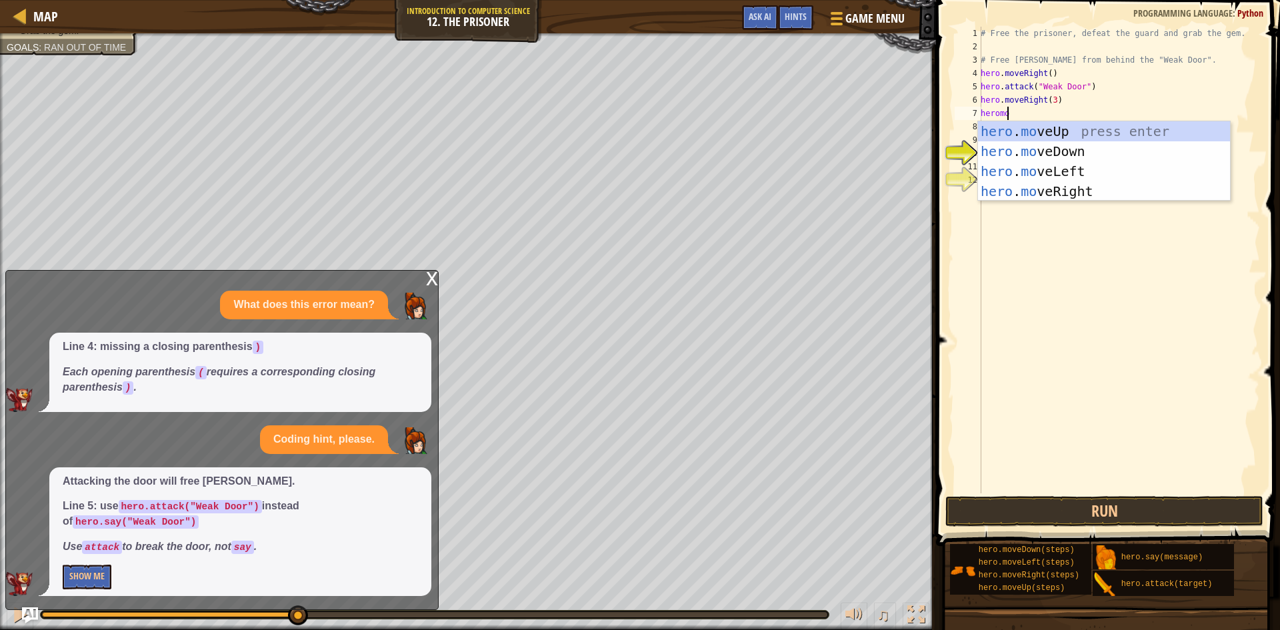
scroll to position [6, 2]
type textarea "heromove"
click at [1050, 144] on div "hero . move Up press enter hero . move Down press enter hero . move Left press …" at bounding box center [1104, 181] width 252 height 120
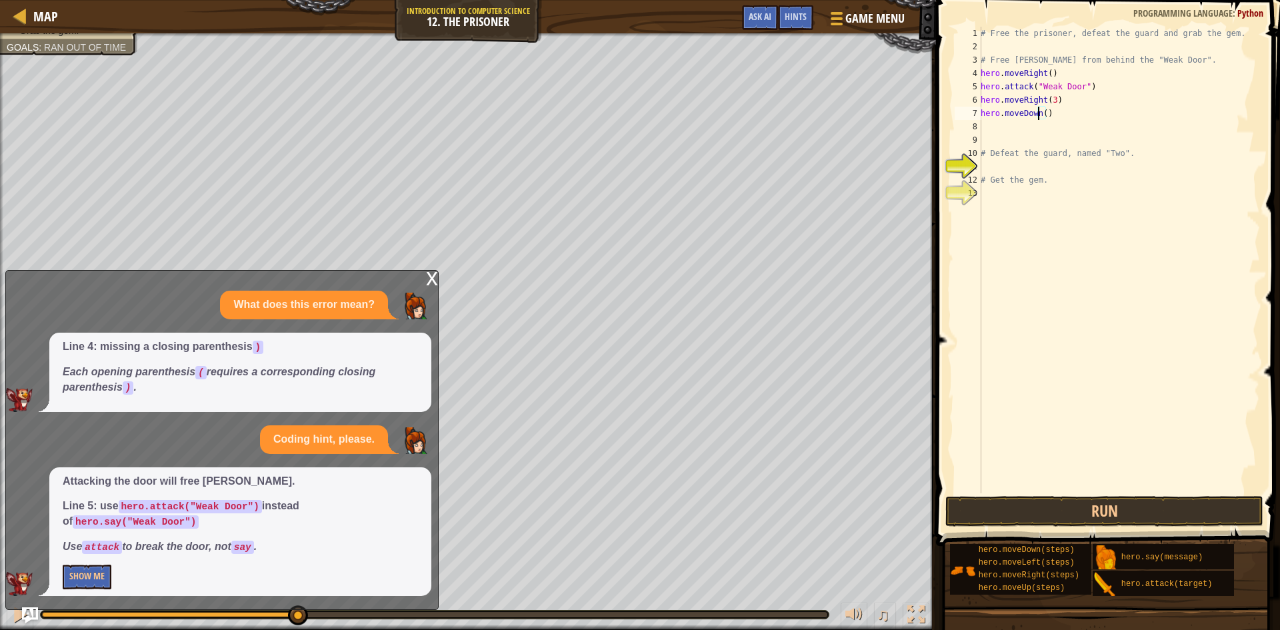
click at [1040, 113] on div "# Free the prisoner, defeat the guard and grab the gem. # Free [PERSON_NAME] fr…" at bounding box center [1119, 273] width 282 height 493
type textarea "hero.moveDown(3)"
click at [1001, 191] on div "# Free the prisoner, defeat the guard and grab the gem. # Free [PERSON_NAME] fr…" at bounding box center [1119, 273] width 282 height 493
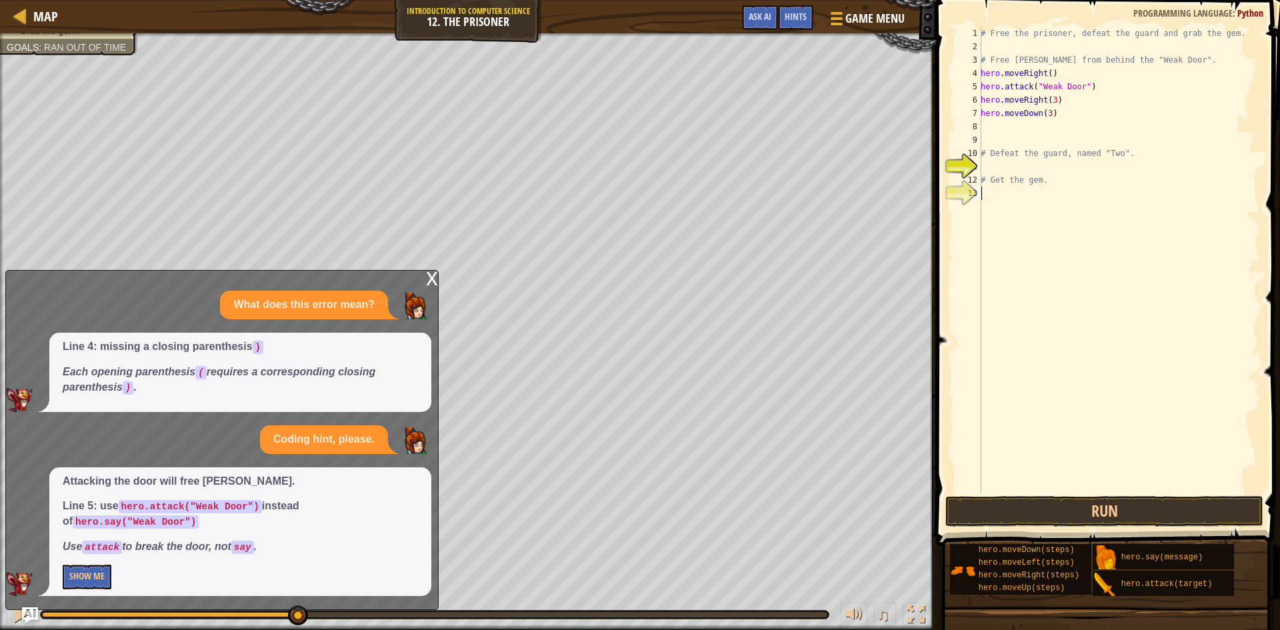
scroll to position [6, 0]
click at [987, 161] on div "# Free the prisoner, defeat the guard and grab the gem. # Free [PERSON_NAME] fr…" at bounding box center [1119, 273] width 282 height 493
click at [990, 139] on div "# Free the prisoner, defeat the guard and grab the gem. # Free [PERSON_NAME] fr…" at bounding box center [1119, 273] width 282 height 493
type textarea "hero.moveDown(3)"
click at [990, 139] on div "# Free the prisoner, defeat the guard and grab the gem. # Free [PERSON_NAME] fr…" at bounding box center [1119, 273] width 282 height 493
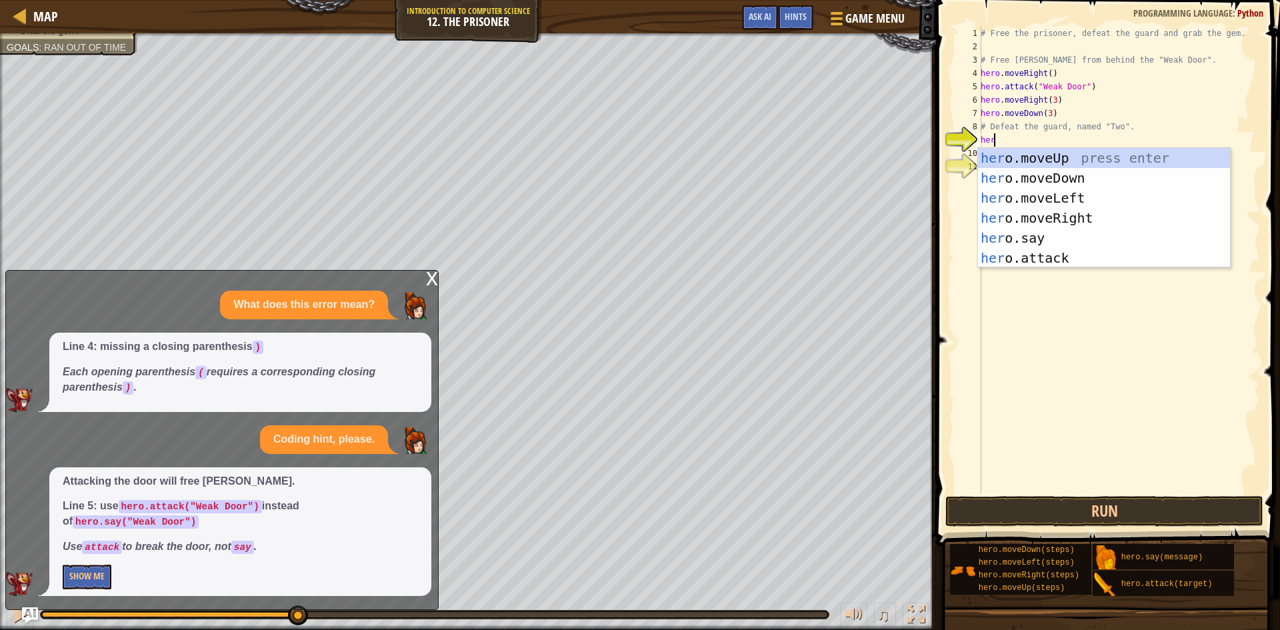
scroll to position [6, 1]
click at [1014, 259] on div "hero .moveUp press enter hero .moveDown press enter hero .moveLeft press enter …" at bounding box center [1104, 228] width 252 height 160
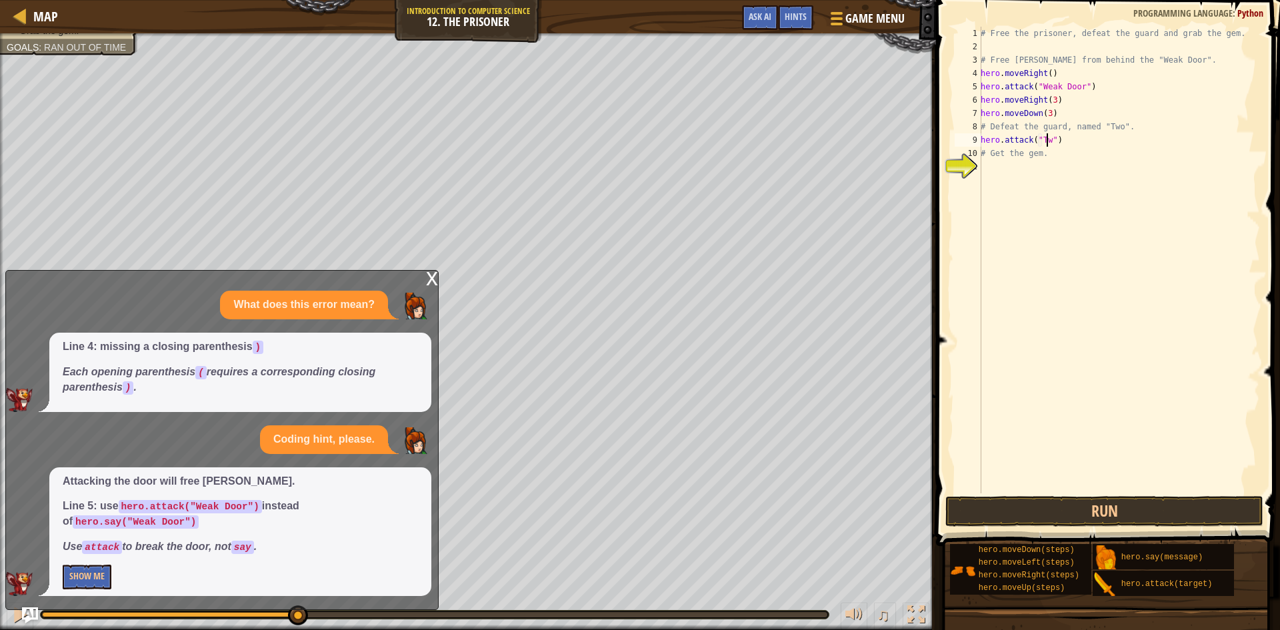
type textarea "hero.attack("Two")"
click at [1068, 135] on div "# Free the prisoner, defeat the guard and grab the gem. # Free [PERSON_NAME] fr…" at bounding box center [1119, 273] width 282 height 493
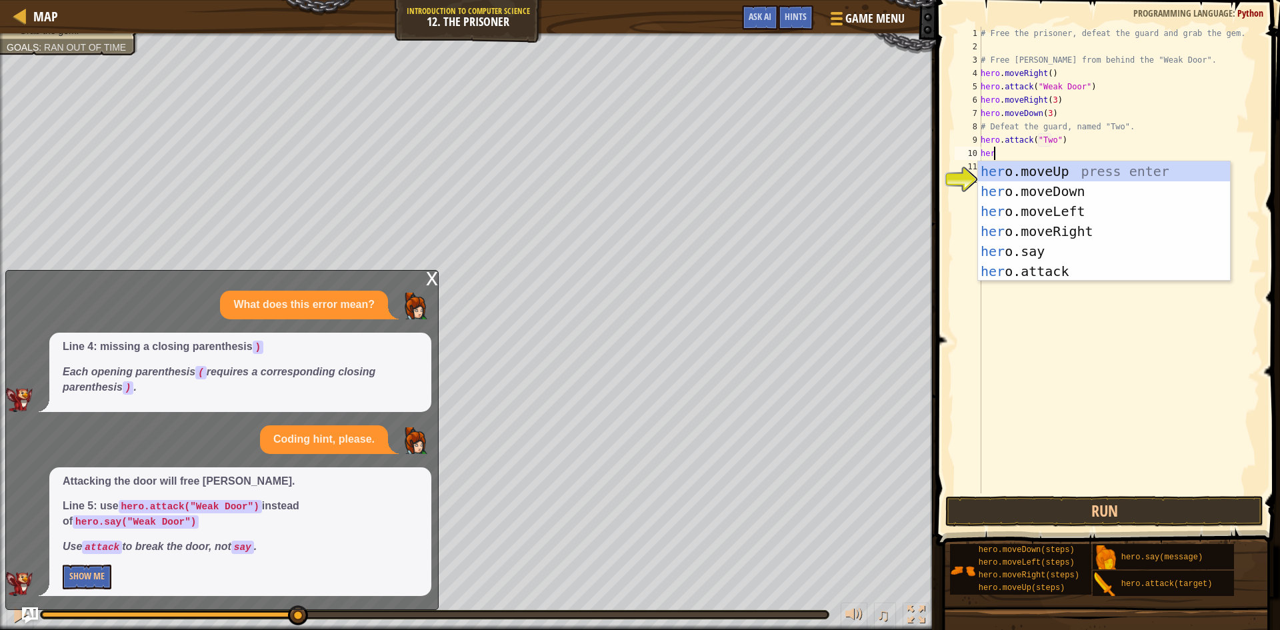
scroll to position [6, 1]
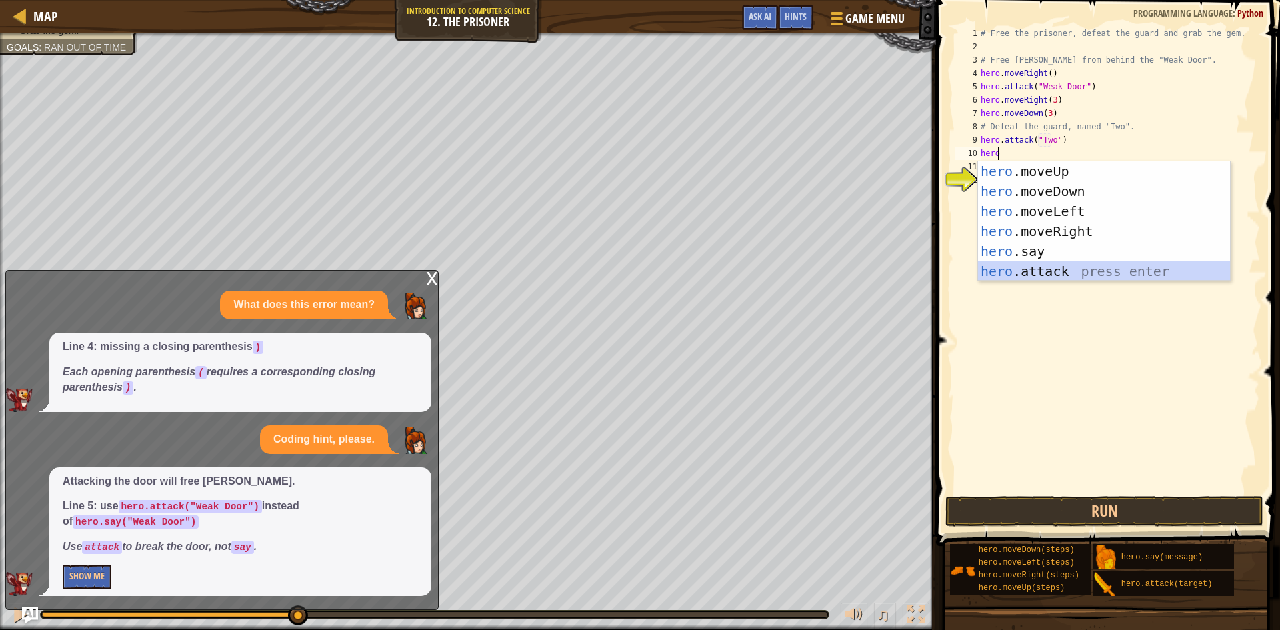
click at [1068, 271] on div "hero .moveUp press enter hero .moveDown press enter hero .moveLeft press enter …" at bounding box center [1104, 241] width 252 height 160
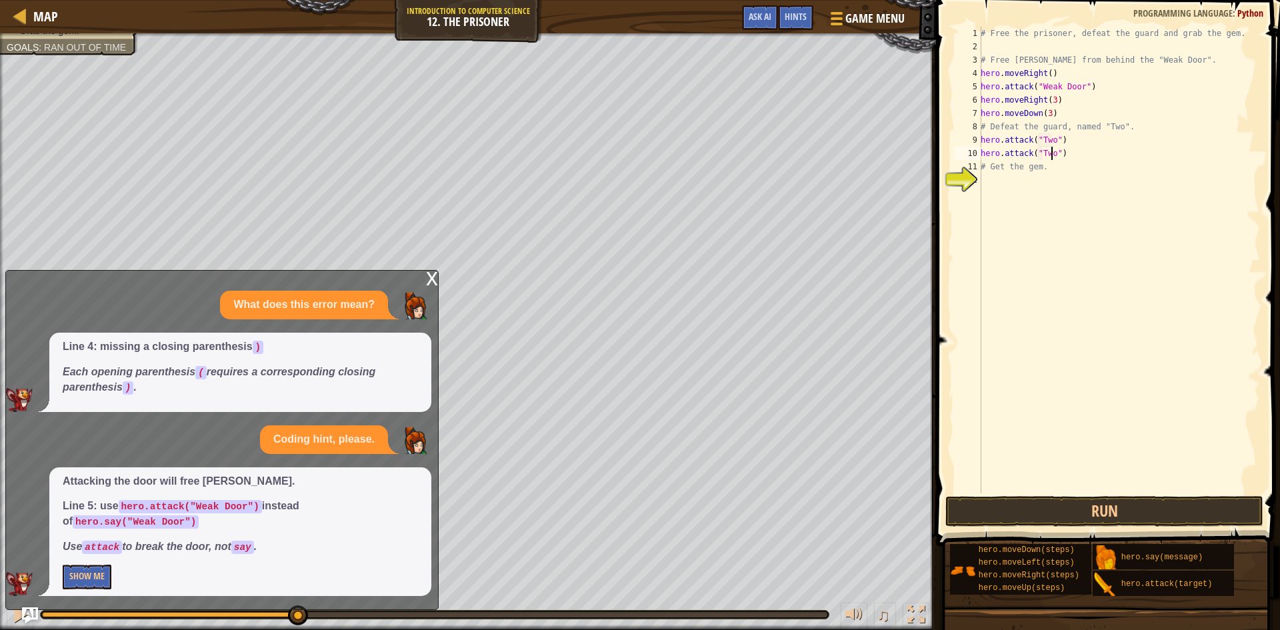
scroll to position [6, 6]
type textarea "hero.attack("Two")"
click at [1102, 512] on button "Run" at bounding box center [1104, 511] width 318 height 31
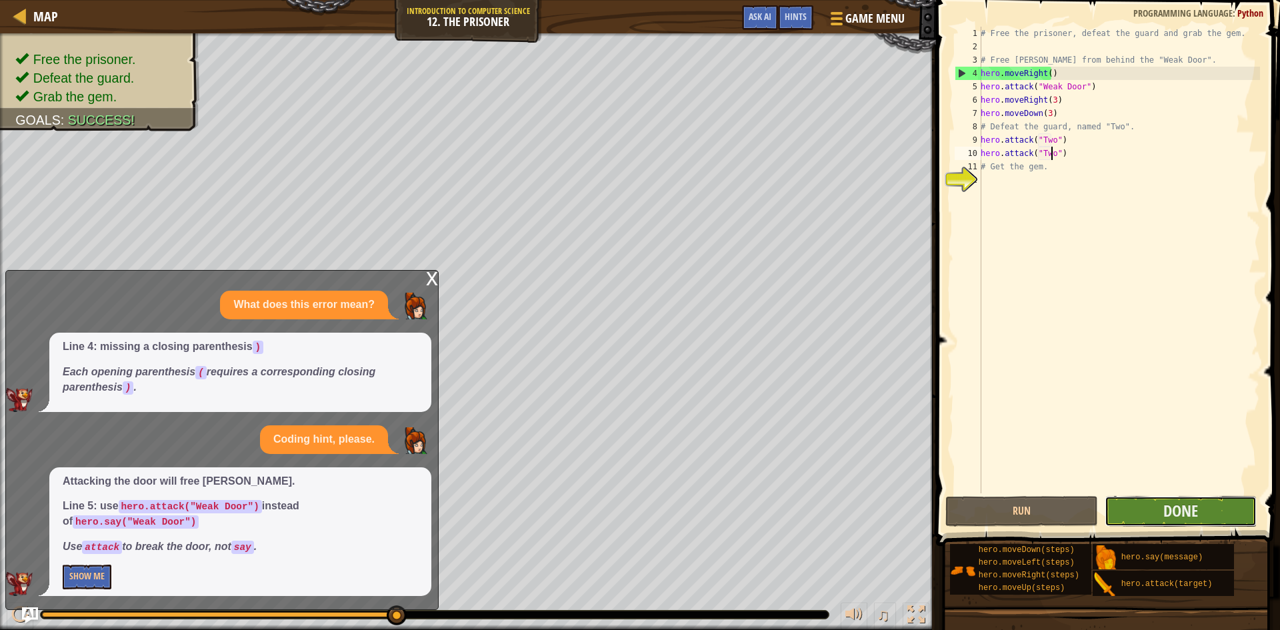
click at [1120, 512] on button "Done" at bounding box center [1180, 511] width 153 height 31
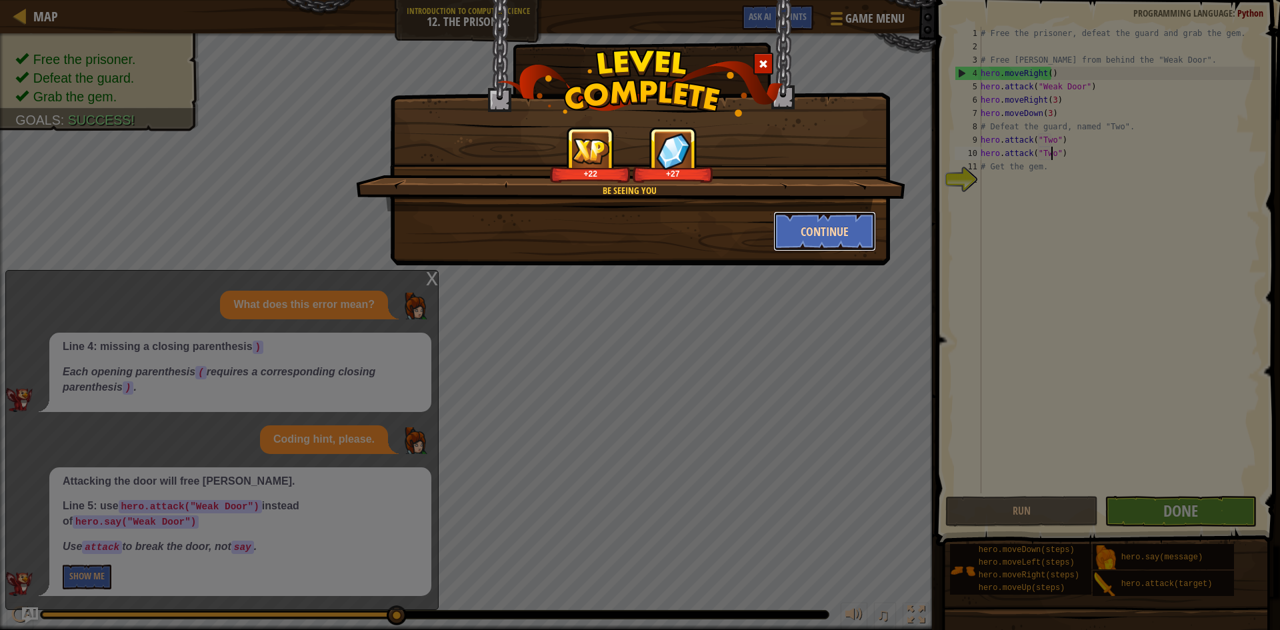
click at [806, 231] on button "Continue" at bounding box center [824, 231] width 103 height 40
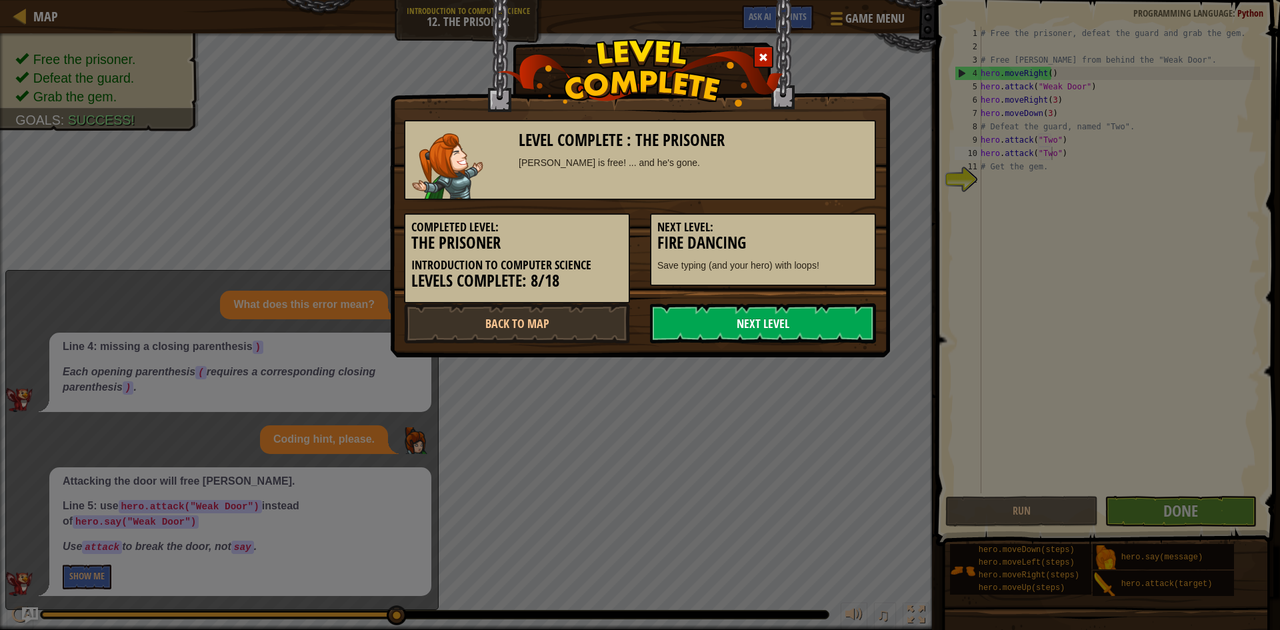
click at [777, 311] on link "Next Level" at bounding box center [763, 323] width 226 height 40
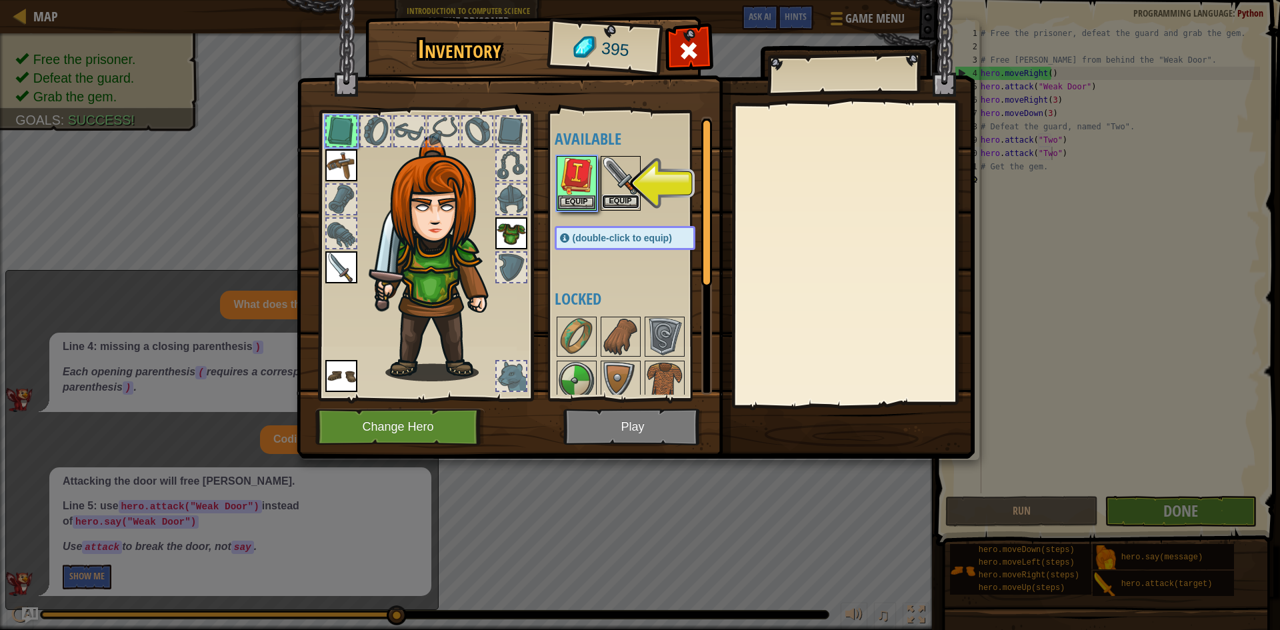
click at [633, 201] on button "Equip" at bounding box center [620, 202] width 37 height 14
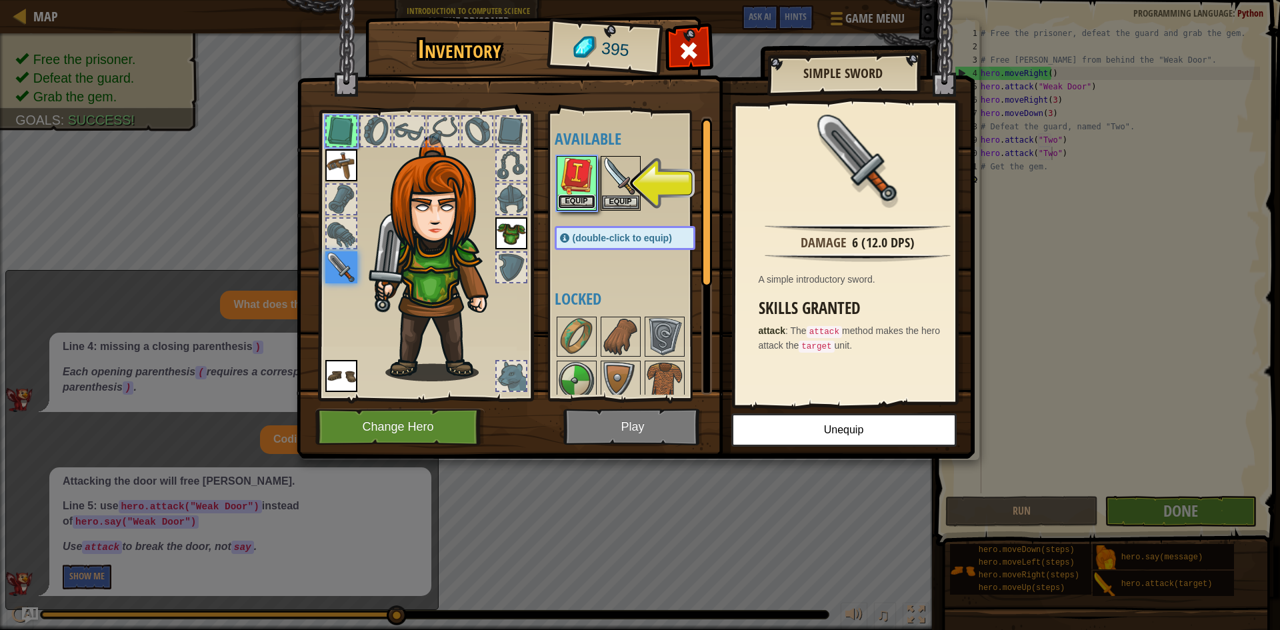
click at [583, 195] on button "Equip" at bounding box center [576, 202] width 37 height 14
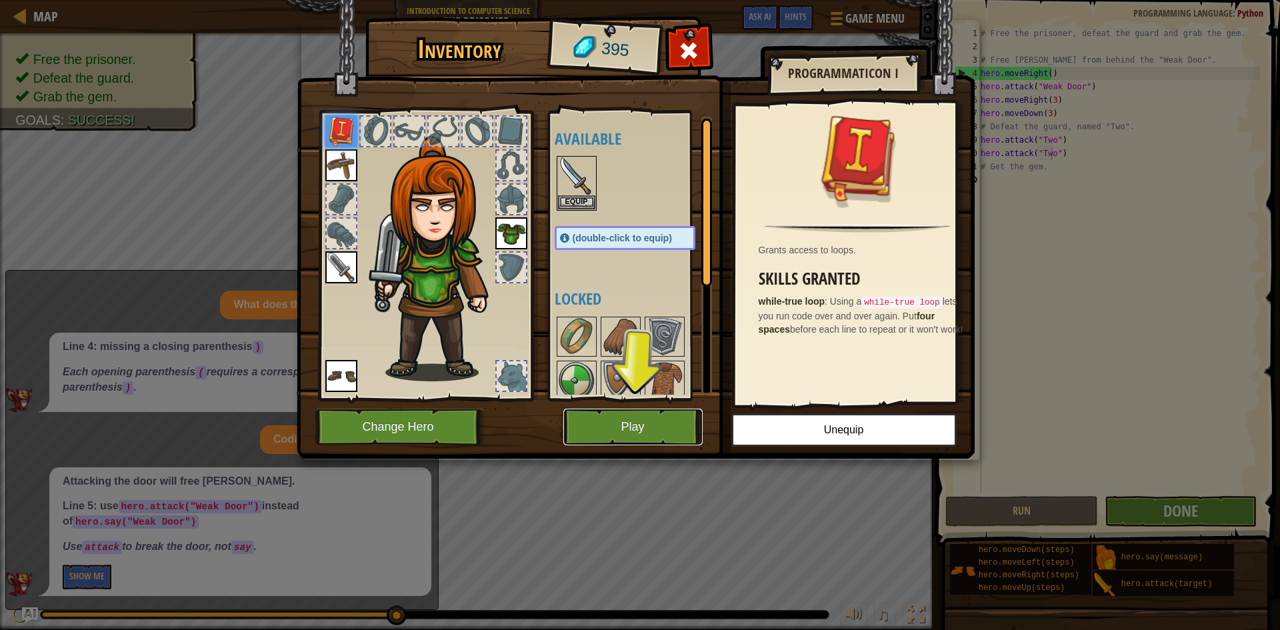
click at [651, 421] on button "Play" at bounding box center [632, 427] width 139 height 37
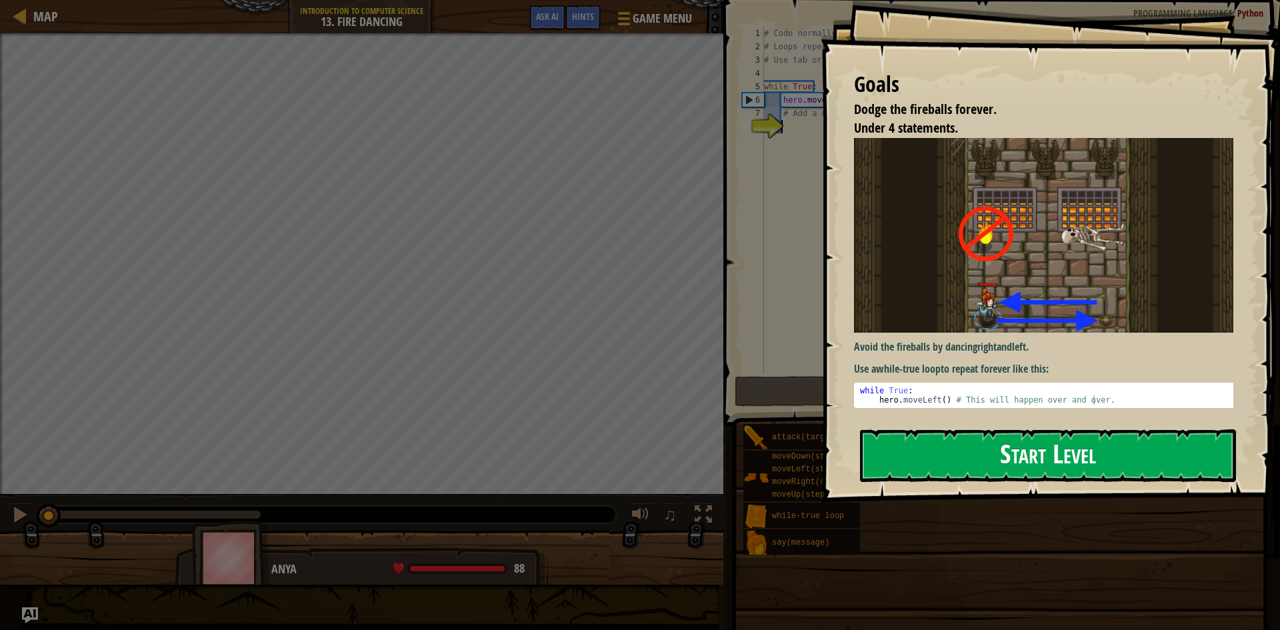
click at [947, 453] on button "Start Level" at bounding box center [1048, 455] width 376 height 53
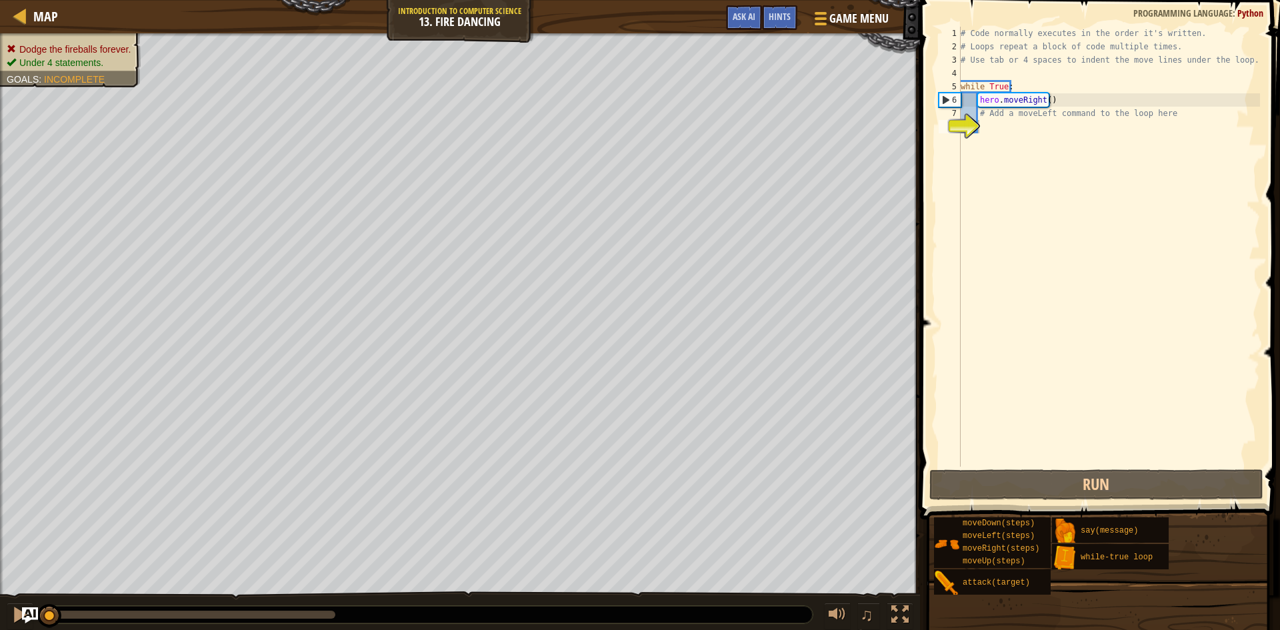
click at [78, 48] on ul "Dodge the fireballs forever. Under 4 statements." at bounding box center [70, 56] width 127 height 27
click at [998, 127] on div "# Code normally executes in the order it's written. # Loops repeat a block of c…" at bounding box center [1109, 260] width 302 height 467
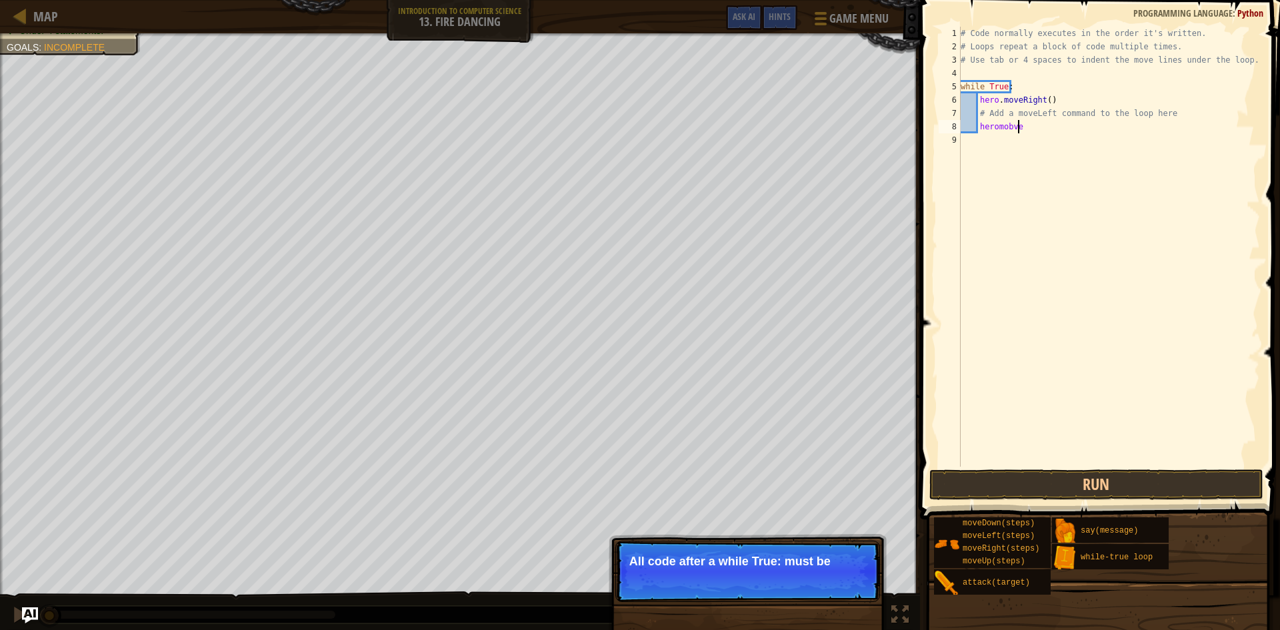
scroll to position [6, 4]
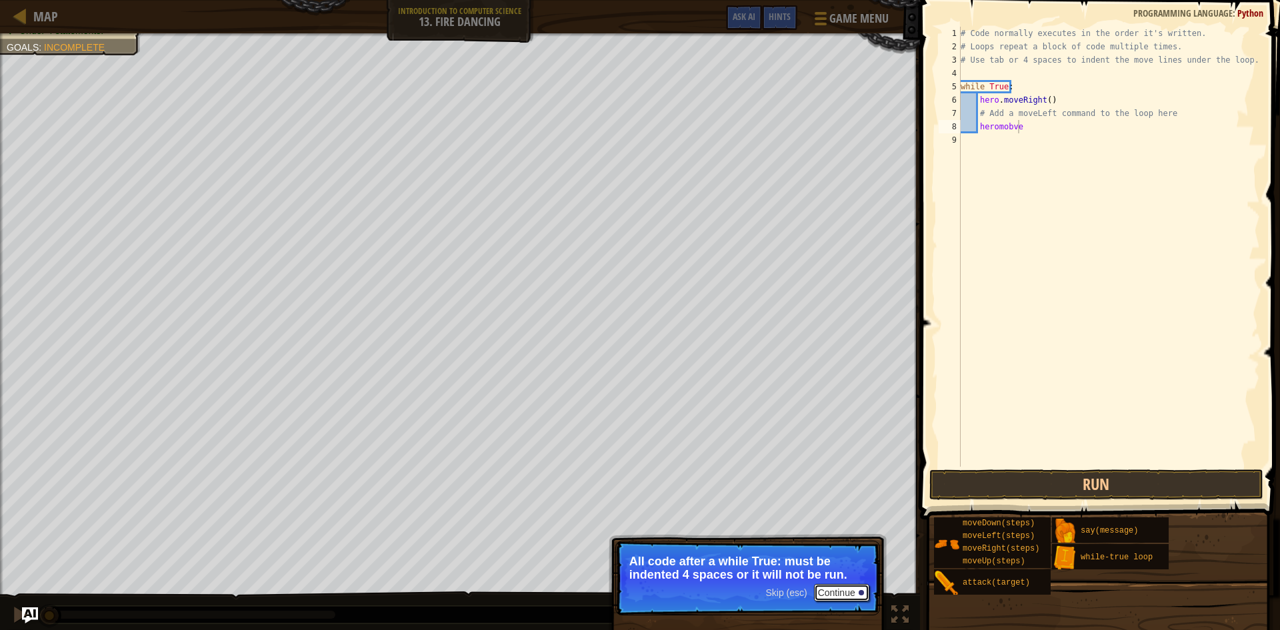
click at [827, 594] on button "Continue" at bounding box center [841, 592] width 55 height 17
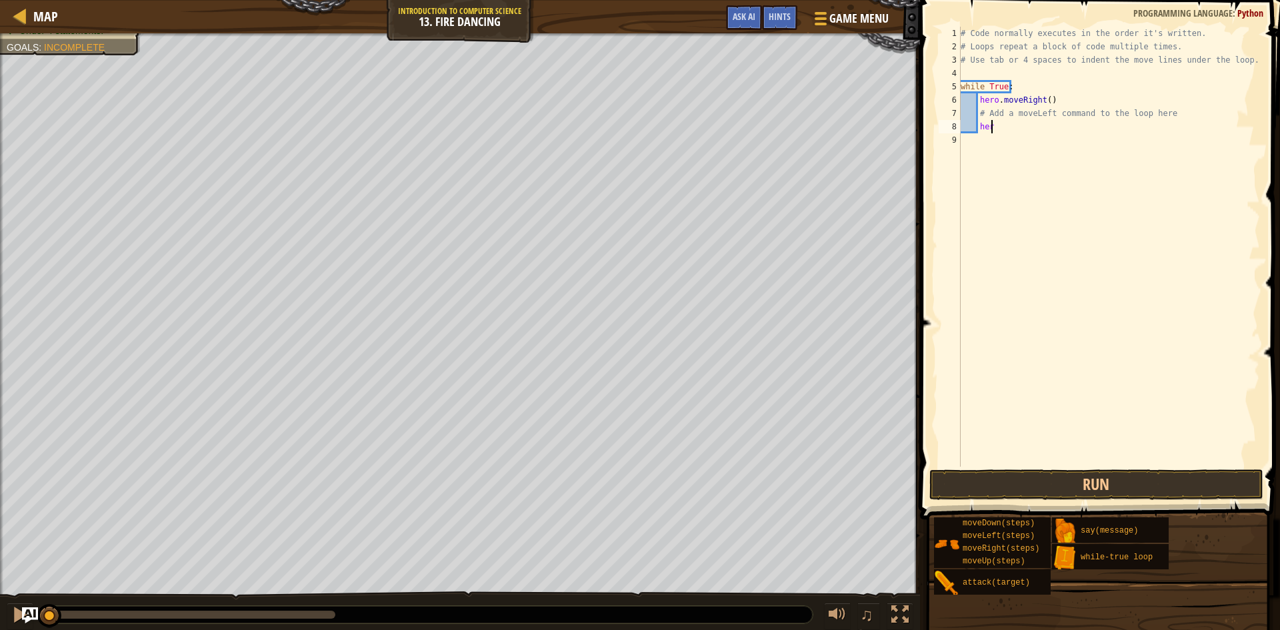
scroll to position [6, 1]
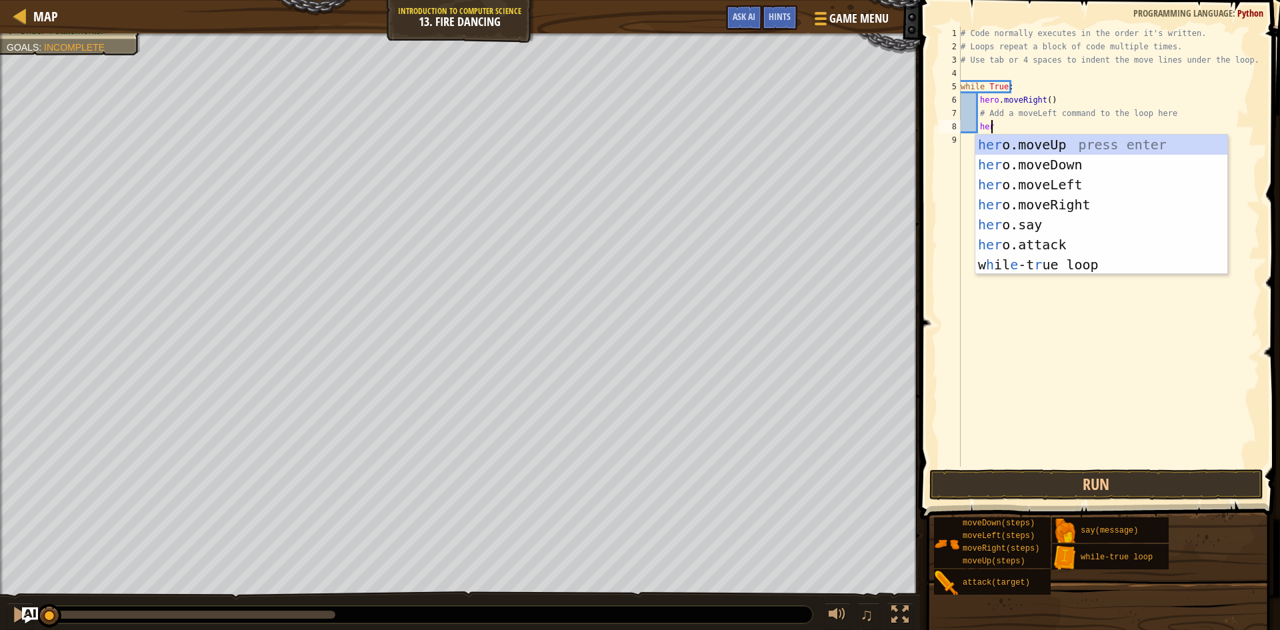
type textarea "hero"
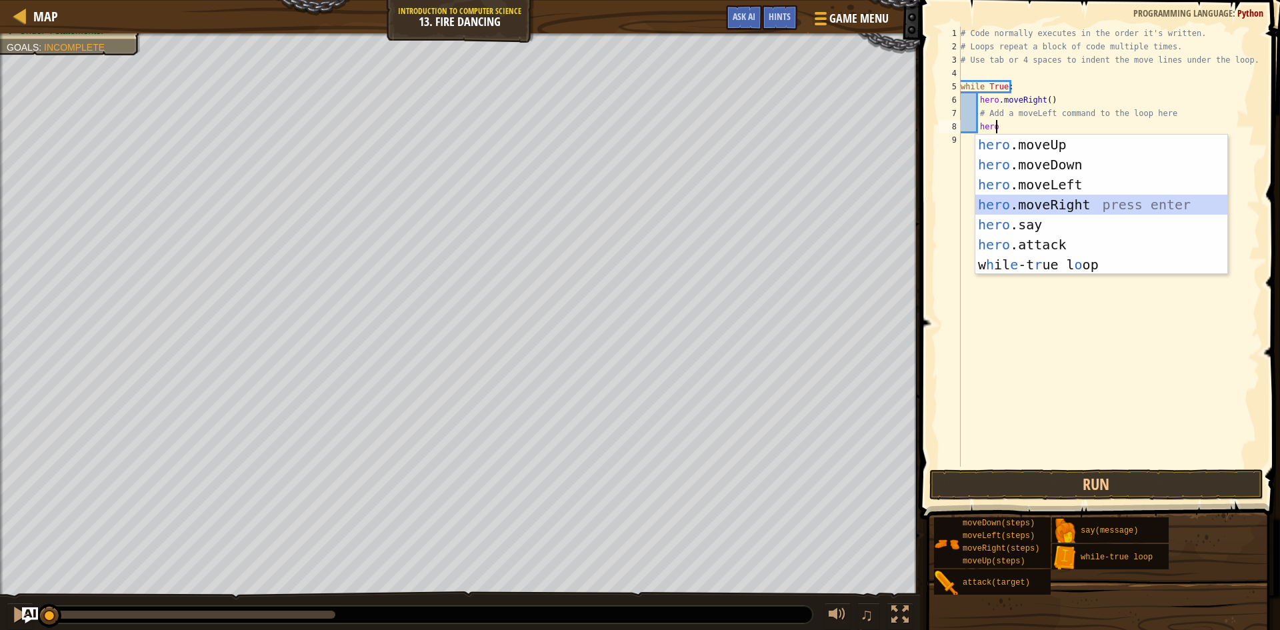
click at [1058, 196] on div "hero .moveUp press enter hero .moveDown press enter hero .moveLeft press enter …" at bounding box center [1101, 225] width 252 height 180
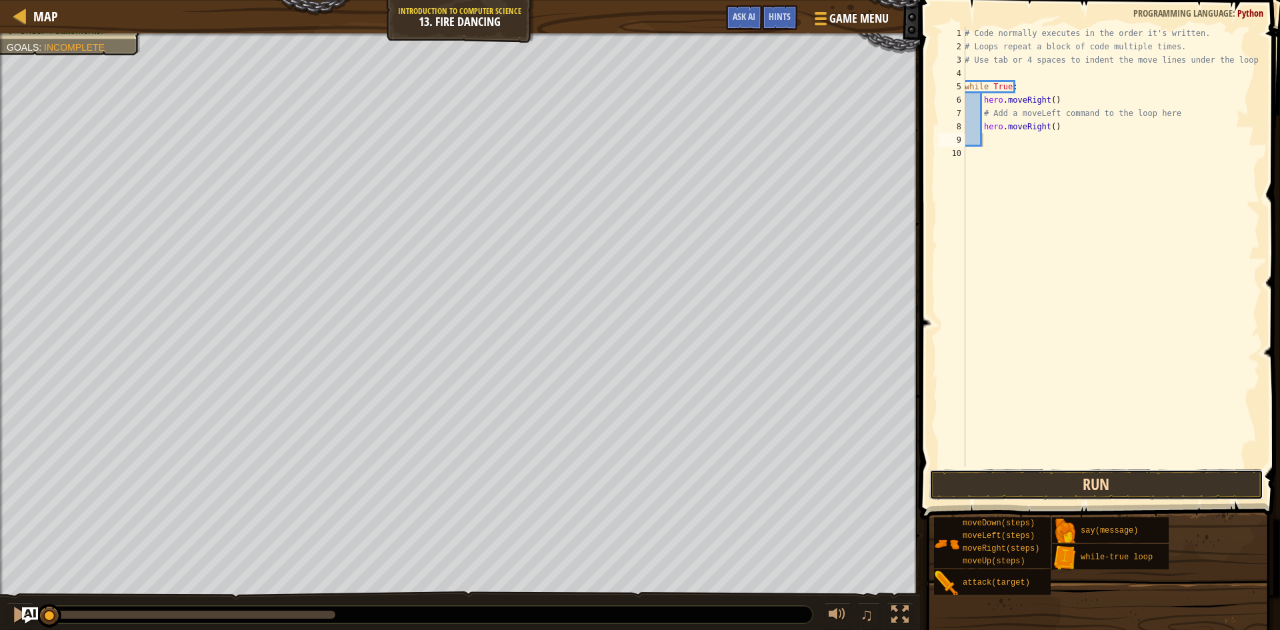
click at [1128, 473] on button "Run" at bounding box center [1096, 484] width 334 height 31
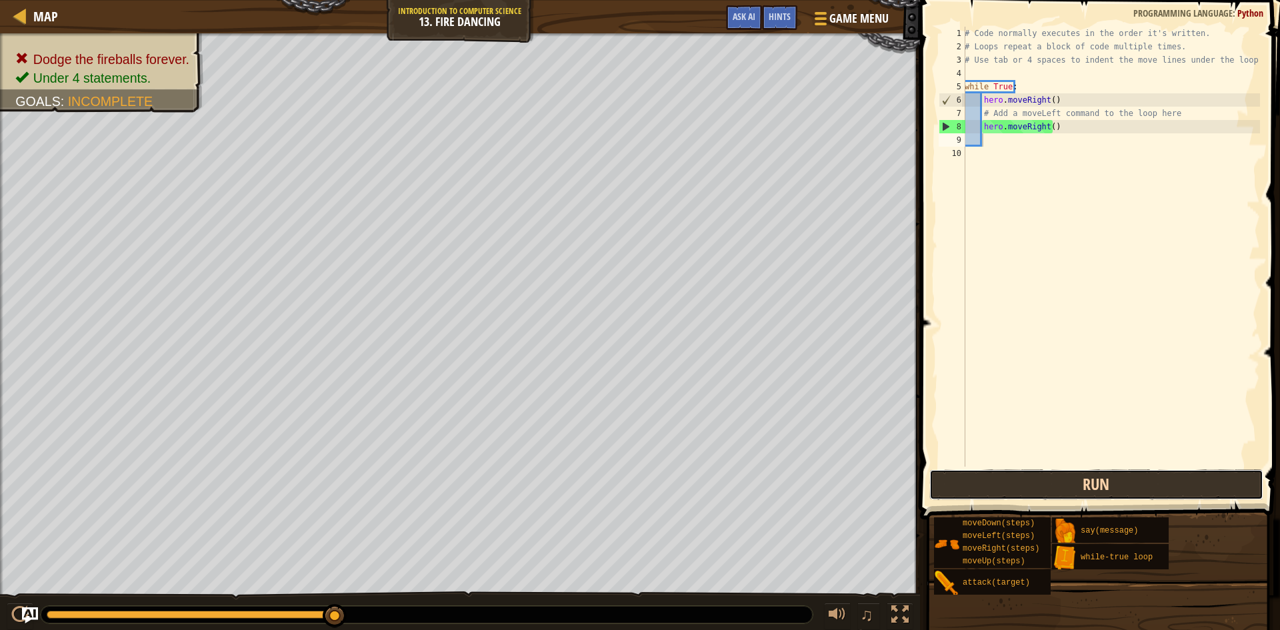
click at [1092, 484] on button "Run" at bounding box center [1096, 484] width 334 height 31
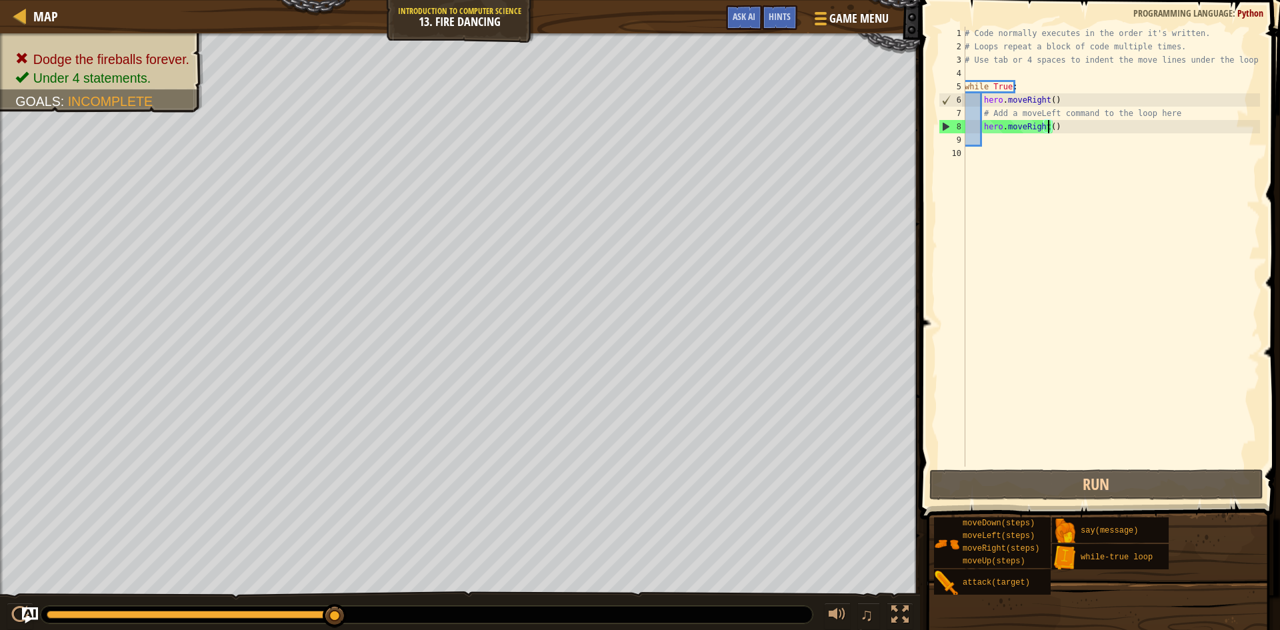
click at [1047, 127] on div "# Code normally executes in the order it's written. # Loops repeat a block of c…" at bounding box center [1111, 260] width 298 height 467
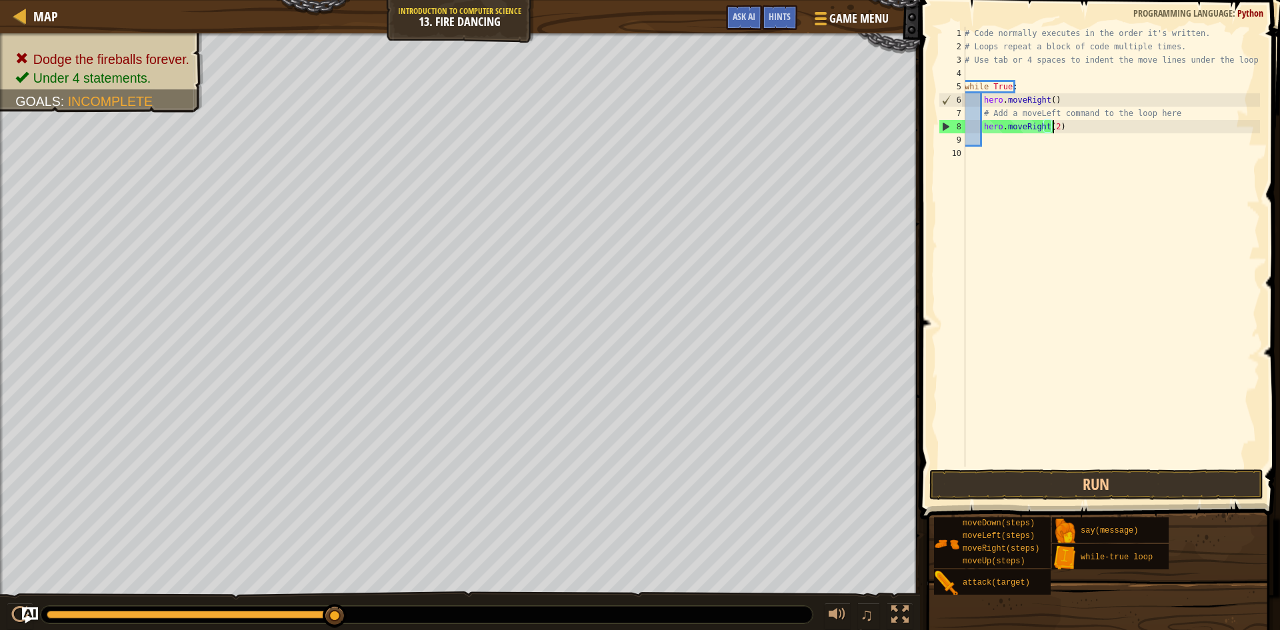
scroll to position [6, 7]
click at [1126, 471] on button "Run" at bounding box center [1096, 484] width 334 height 31
click at [1078, 487] on button "Run" at bounding box center [1096, 484] width 334 height 31
click at [1064, 477] on button "Run" at bounding box center [1096, 484] width 334 height 31
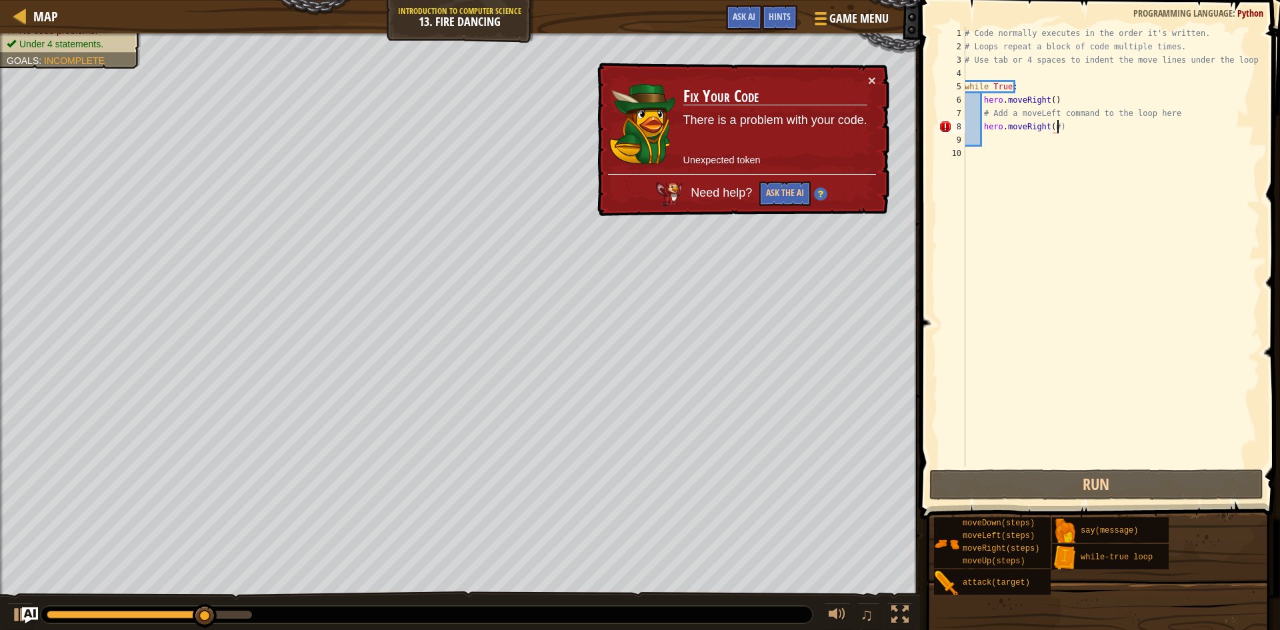
click at [1078, 128] on div "# Code normally executes in the order it's written. # Loops repeat a block of c…" at bounding box center [1111, 260] width 298 height 467
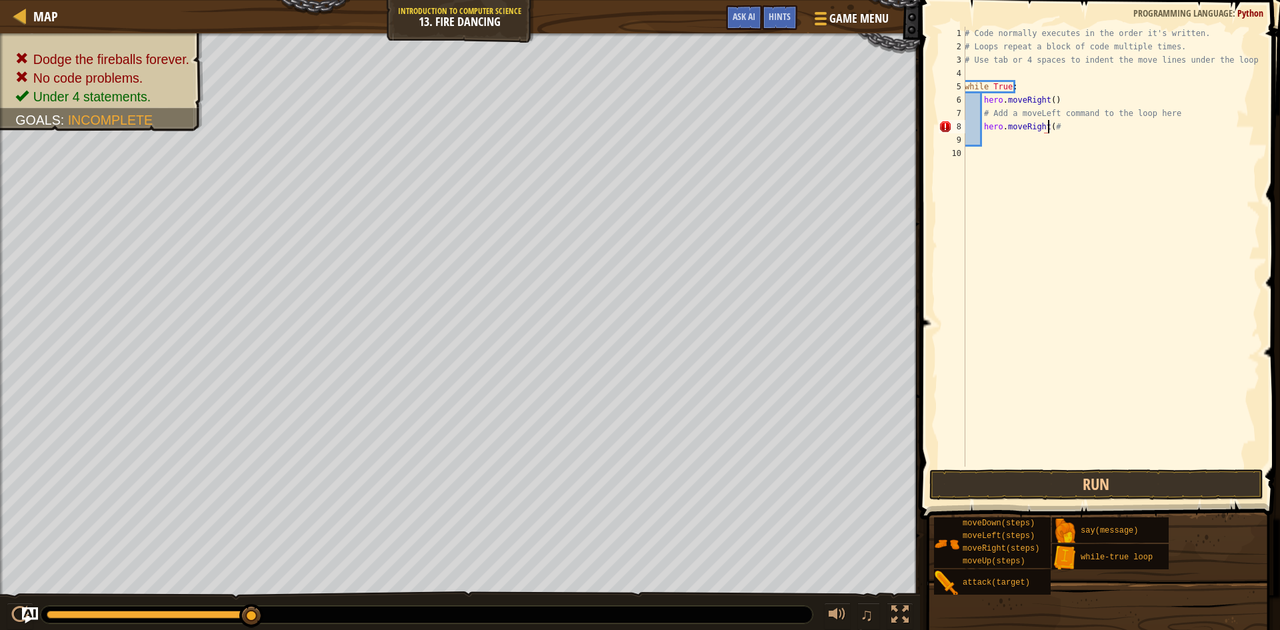
click at [1047, 125] on div "# Code normally executes in the order it's written. # Loops repeat a block of c…" at bounding box center [1111, 260] width 298 height 467
click at [1063, 479] on button "Run" at bounding box center [1096, 484] width 334 height 31
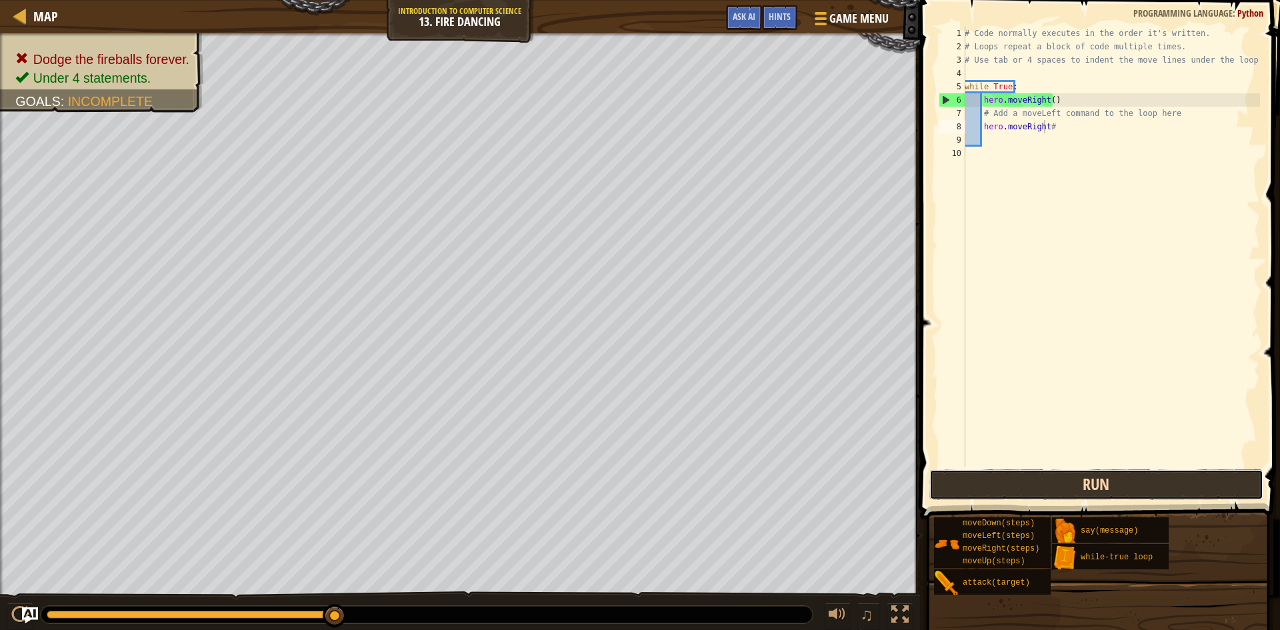
click at [1066, 495] on button "Run" at bounding box center [1096, 484] width 334 height 31
type textarea "hero.moveR#"
click at [1086, 134] on div "# Code normally executes in the order it's written. # Loops repeat a block of c…" at bounding box center [1111, 260] width 298 height 467
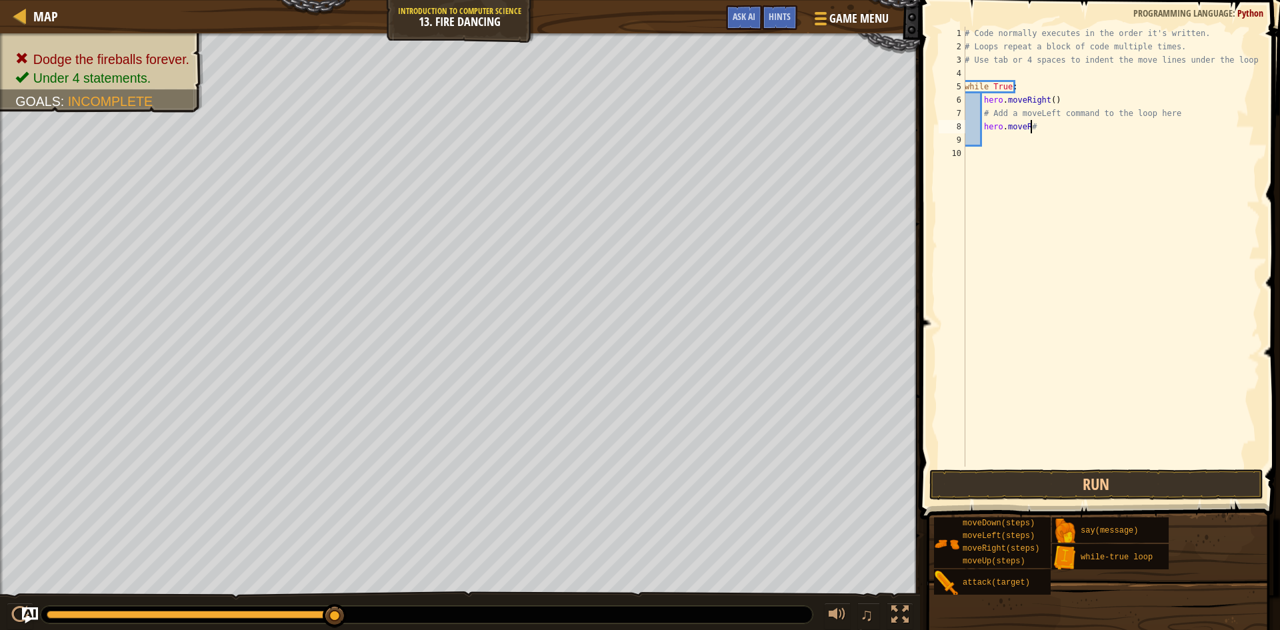
click at [1064, 123] on div "# Code normally executes in the order it's written. # Loops repeat a block of c…" at bounding box center [1111, 260] width 298 height 467
type textarea "hero.move"
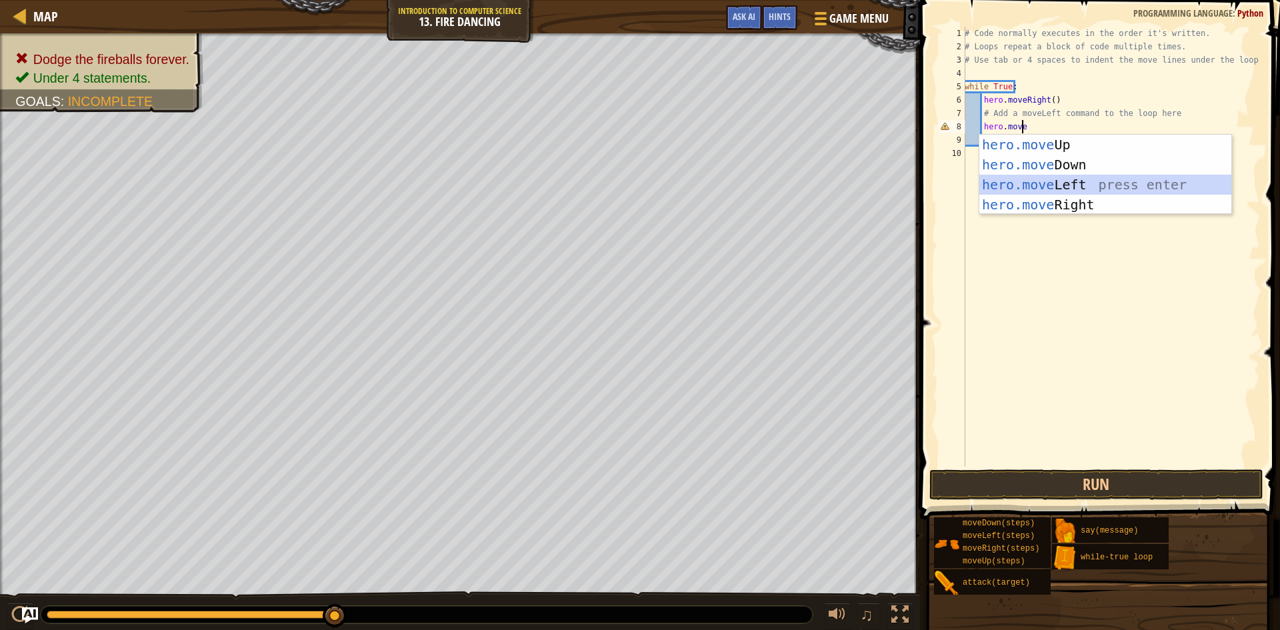
click at [1084, 177] on div "hero.move Up press enter hero.move Down press enter hero.move Left press enter …" at bounding box center [1105, 195] width 252 height 120
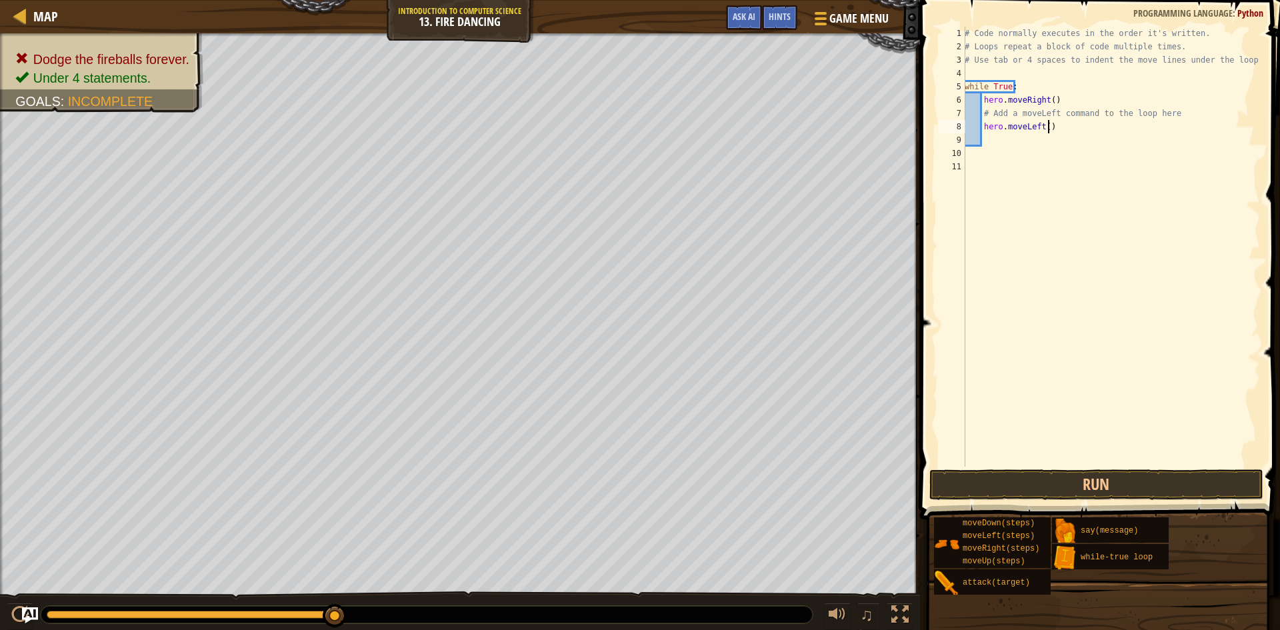
click at [1079, 127] on div "# Code normally executes in the order it's written. # Loops repeat a block of c…" at bounding box center [1111, 260] width 298 height 467
type textarea "hero.moveLeft()#"
click at [1120, 481] on button "Run" at bounding box center [1096, 484] width 334 height 31
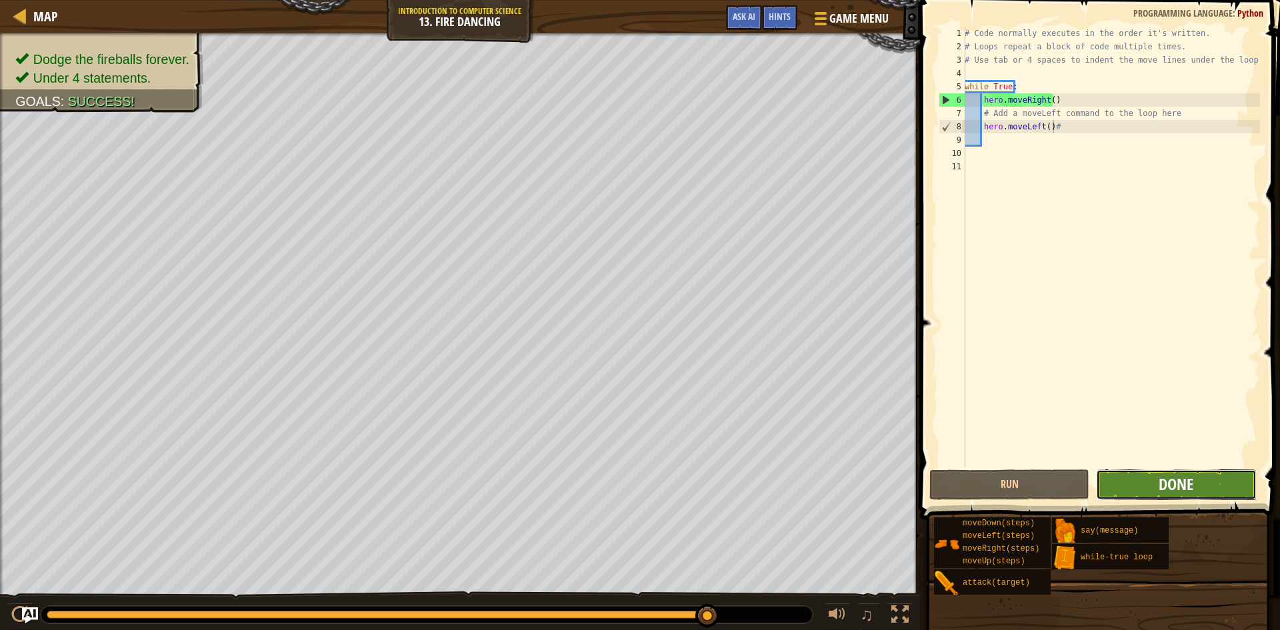
click at [1170, 493] on span "Done" at bounding box center [1175, 483] width 35 height 21
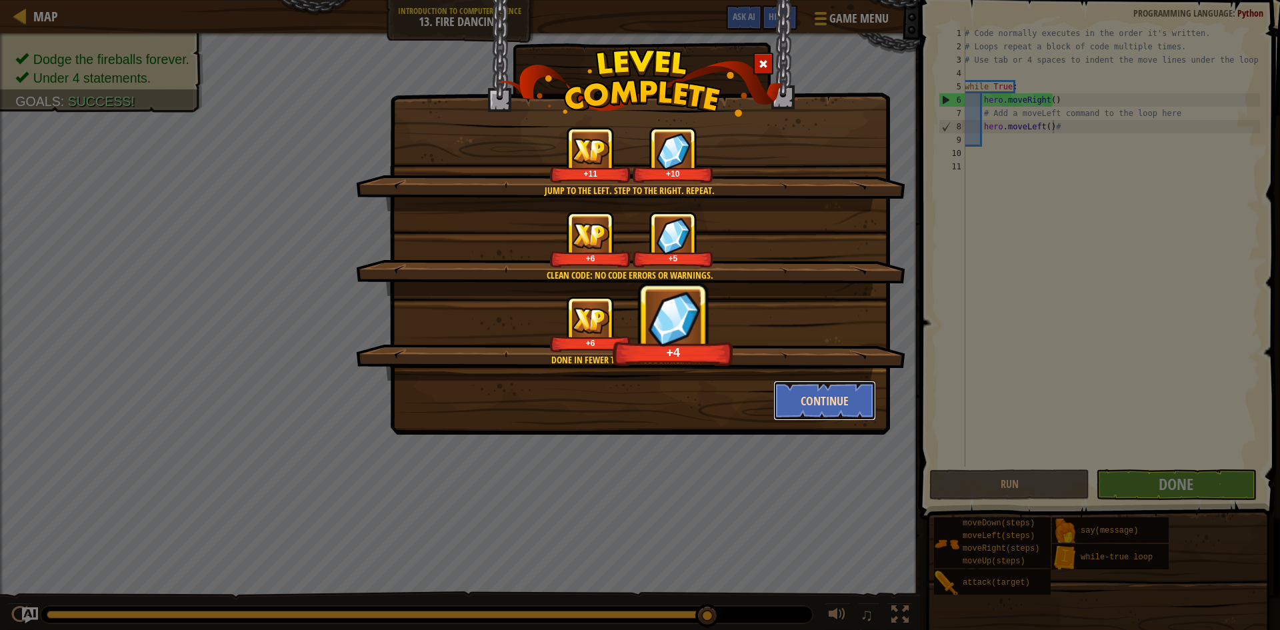
click at [844, 409] on button "Continue" at bounding box center [824, 401] width 103 height 40
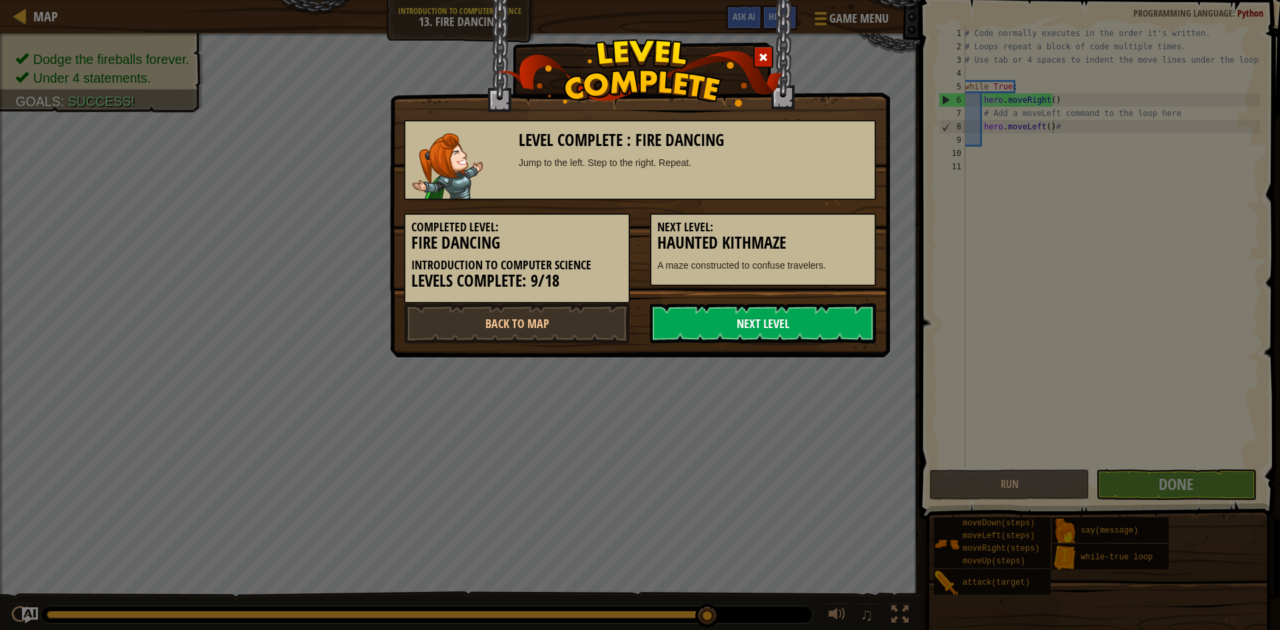
click at [864, 324] on link "Next Level" at bounding box center [763, 323] width 226 height 40
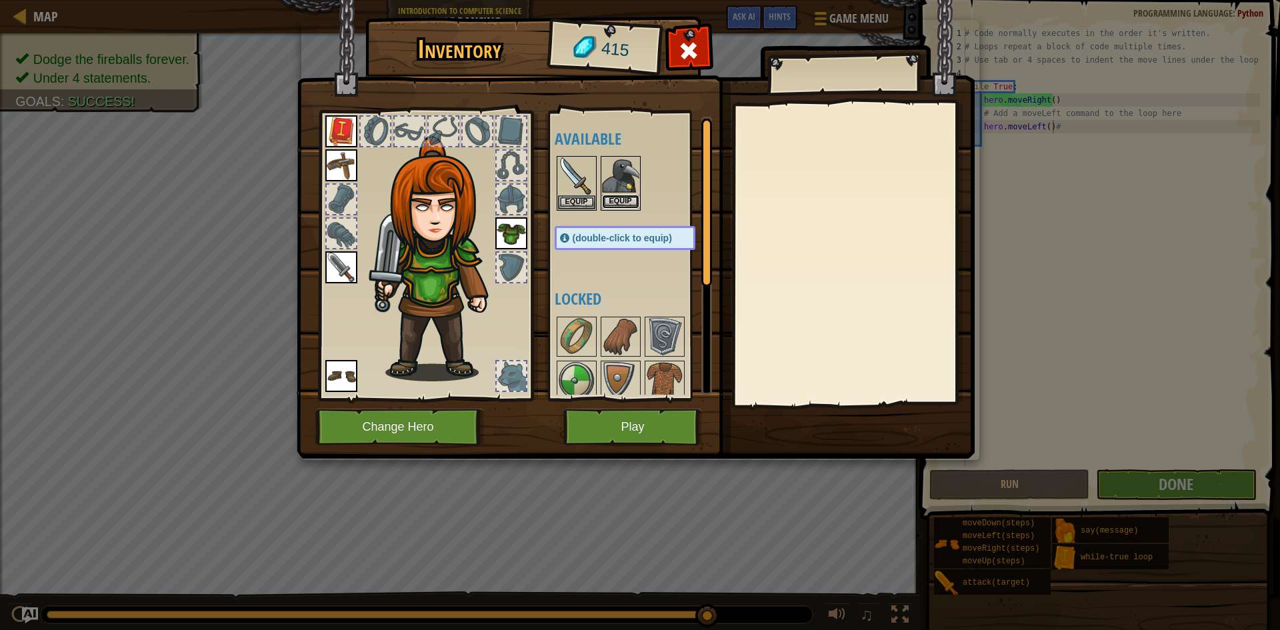
click at [637, 200] on button "Equip" at bounding box center [620, 202] width 37 height 14
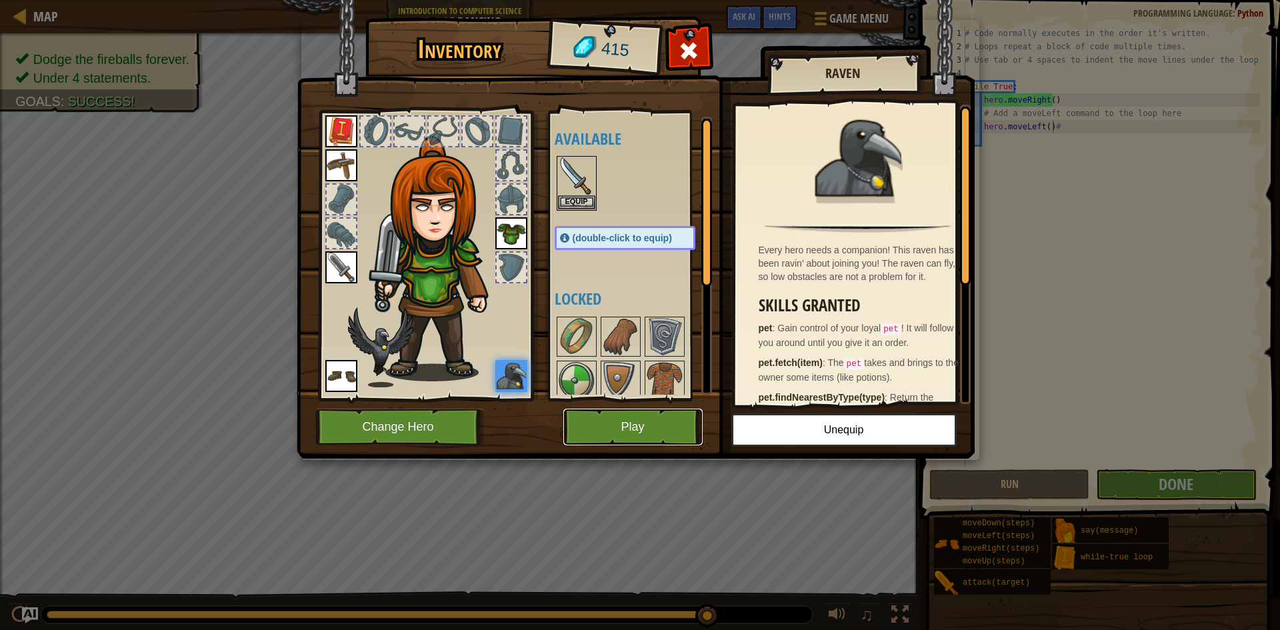
click at [636, 418] on button "Play" at bounding box center [632, 427] width 139 height 37
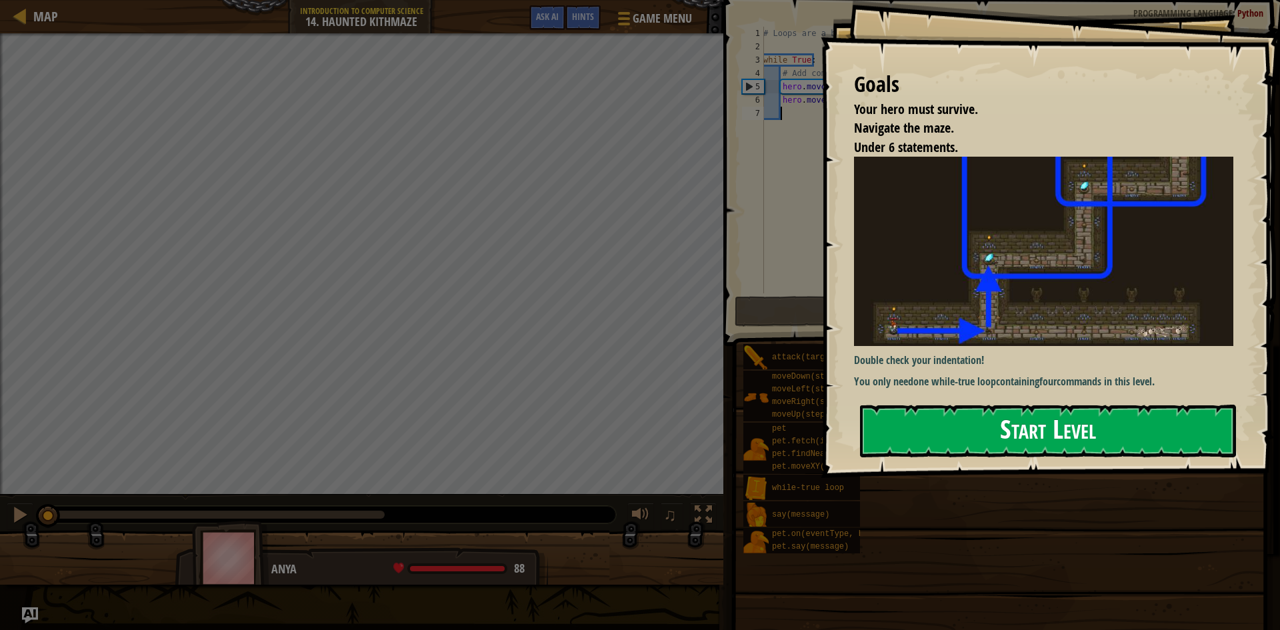
click at [1040, 437] on button "Start Level" at bounding box center [1048, 431] width 376 height 53
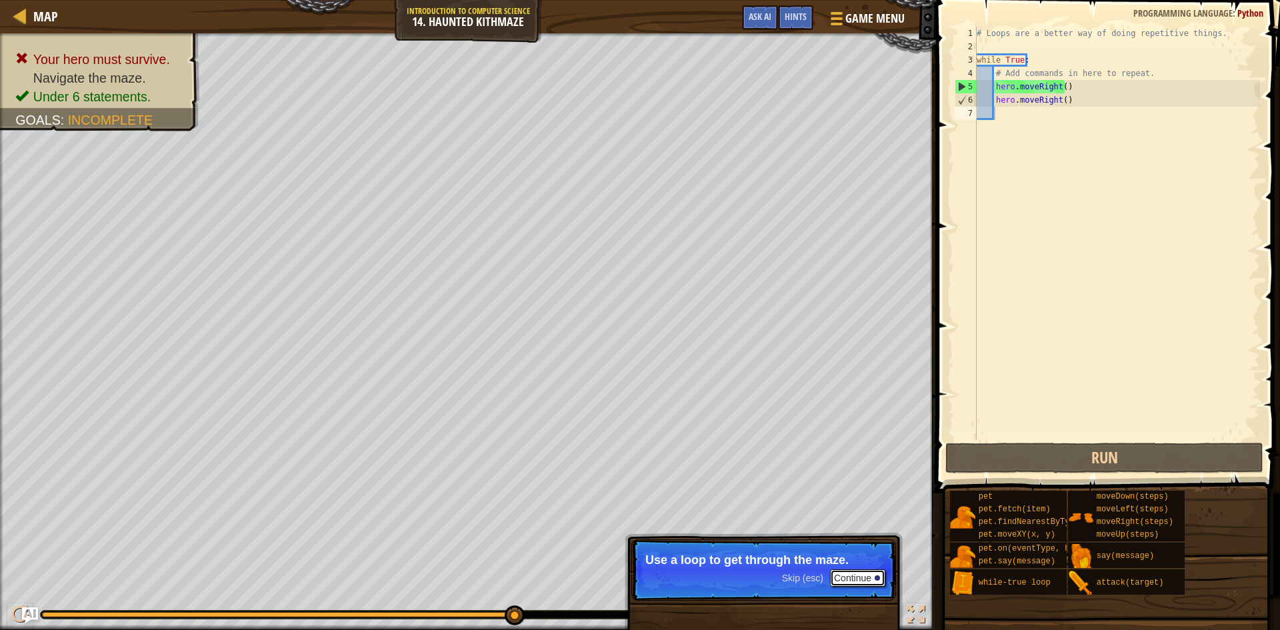
click at [873, 571] on button "Continue" at bounding box center [857, 577] width 55 height 17
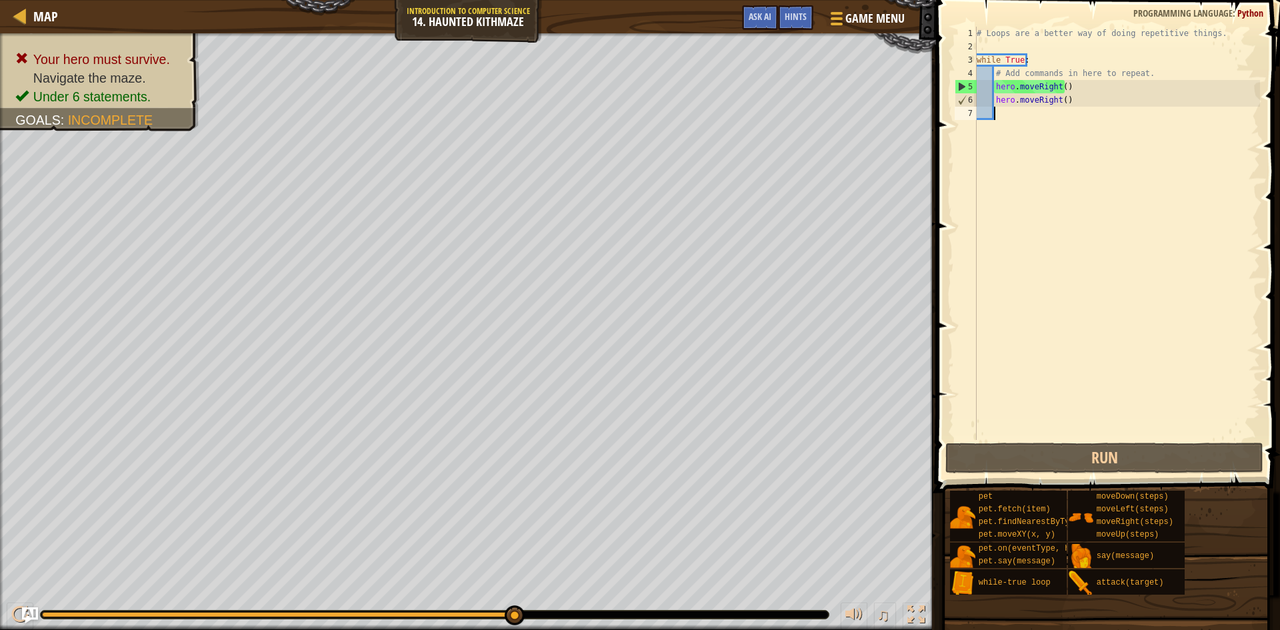
click at [1073, 112] on div "# Loops are a better way of doing repetitive things. while True : # Add command…" at bounding box center [1117, 247] width 286 height 440
click at [1073, 89] on div "# Loops are a better way of doing repetitive things. while True : # Add command…" at bounding box center [1117, 247] width 286 height 440
type textarea "hero.moveRight()"
click at [1072, 111] on div "# Loops are a better way of doing repetitive things. while True : # Add command…" at bounding box center [1117, 247] width 286 height 440
click at [1074, 105] on div "# Loops are a better way of doing repetitive things. while True : # Add command…" at bounding box center [1117, 247] width 286 height 440
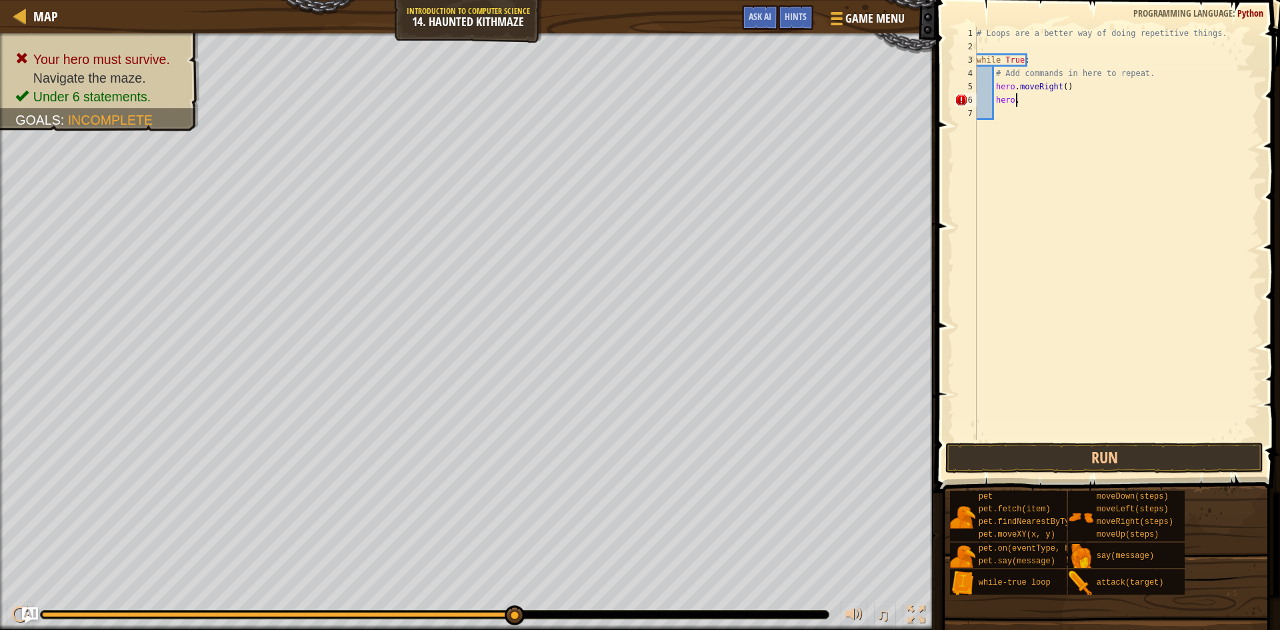
scroll to position [6, 3]
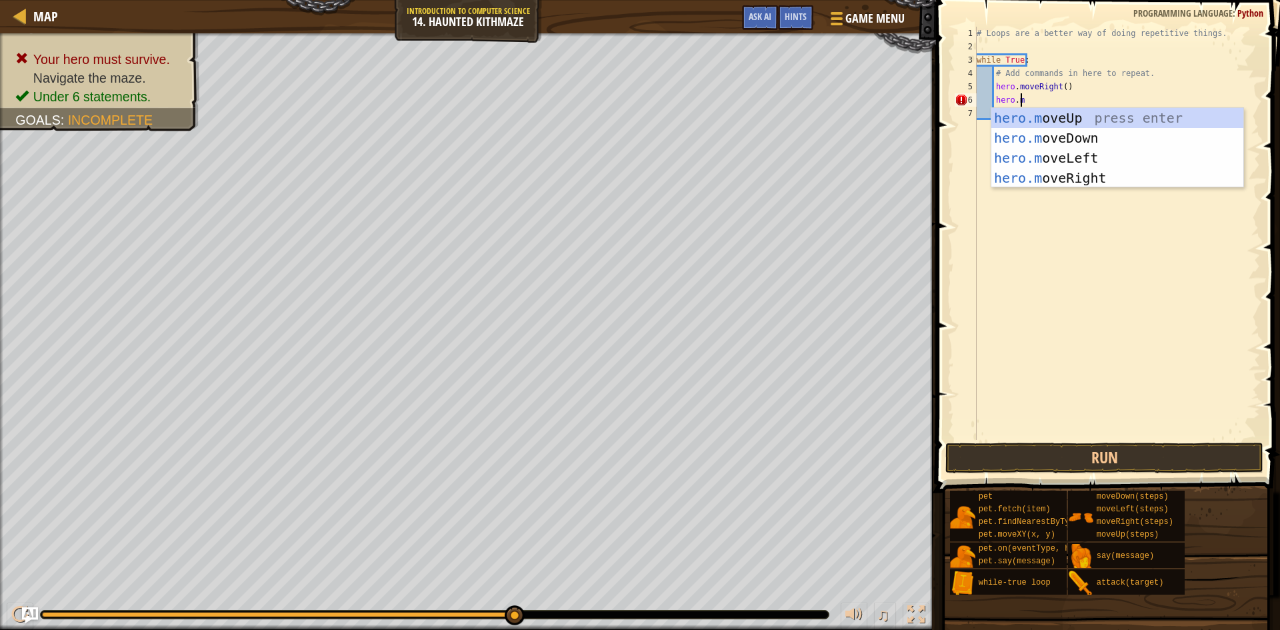
type textarea "[DOMAIN_NAME]"
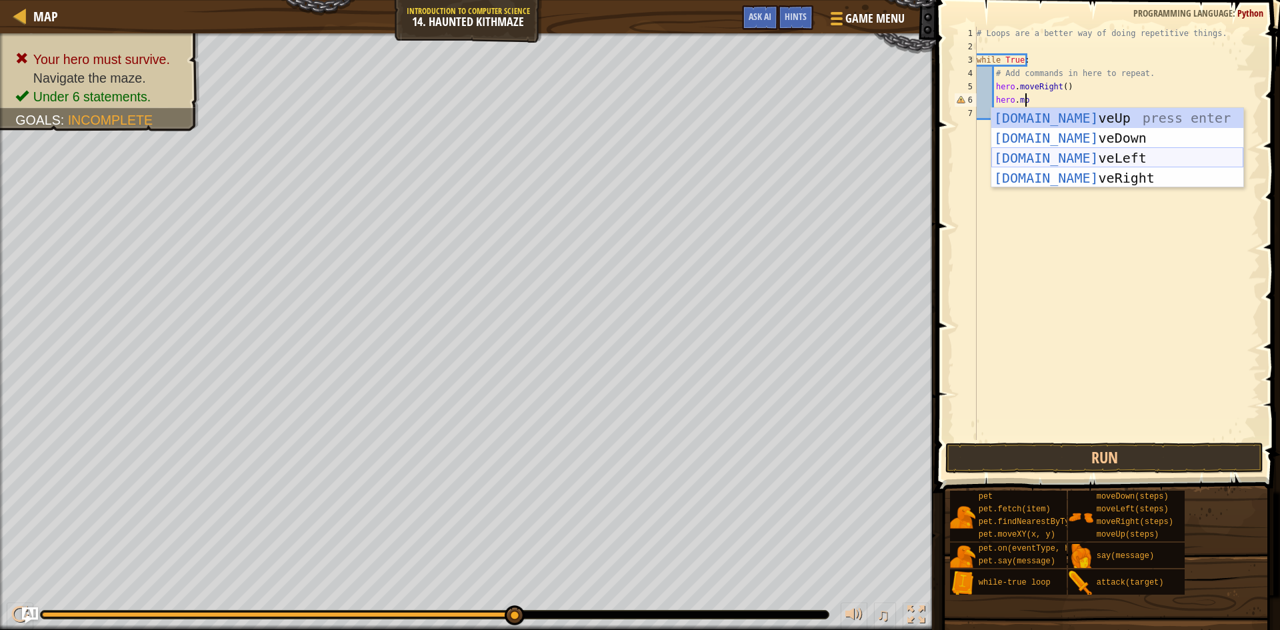
click at [1066, 151] on div "[DOMAIN_NAME] veUp press enter [DOMAIN_NAME] veDown press enter [DOMAIN_NAME] v…" at bounding box center [1117, 168] width 252 height 120
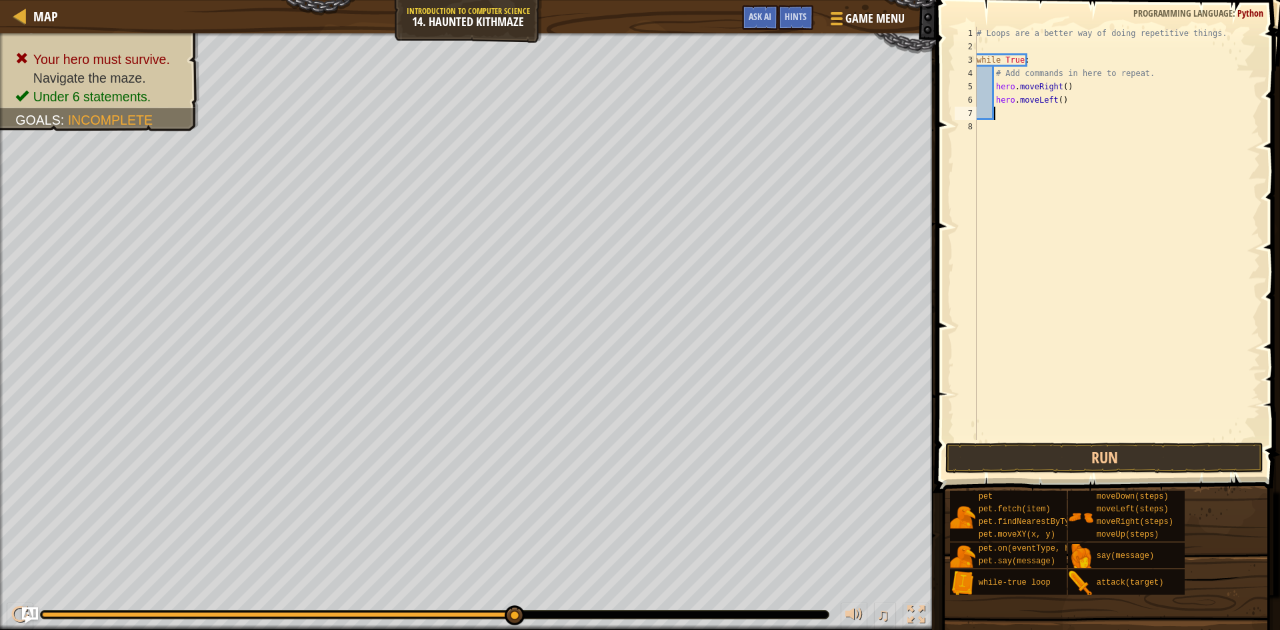
scroll to position [6, 1]
click at [1068, 95] on div "# Loops are a better way of doing repetitive things. while True : # Add command…" at bounding box center [1117, 247] width 286 height 440
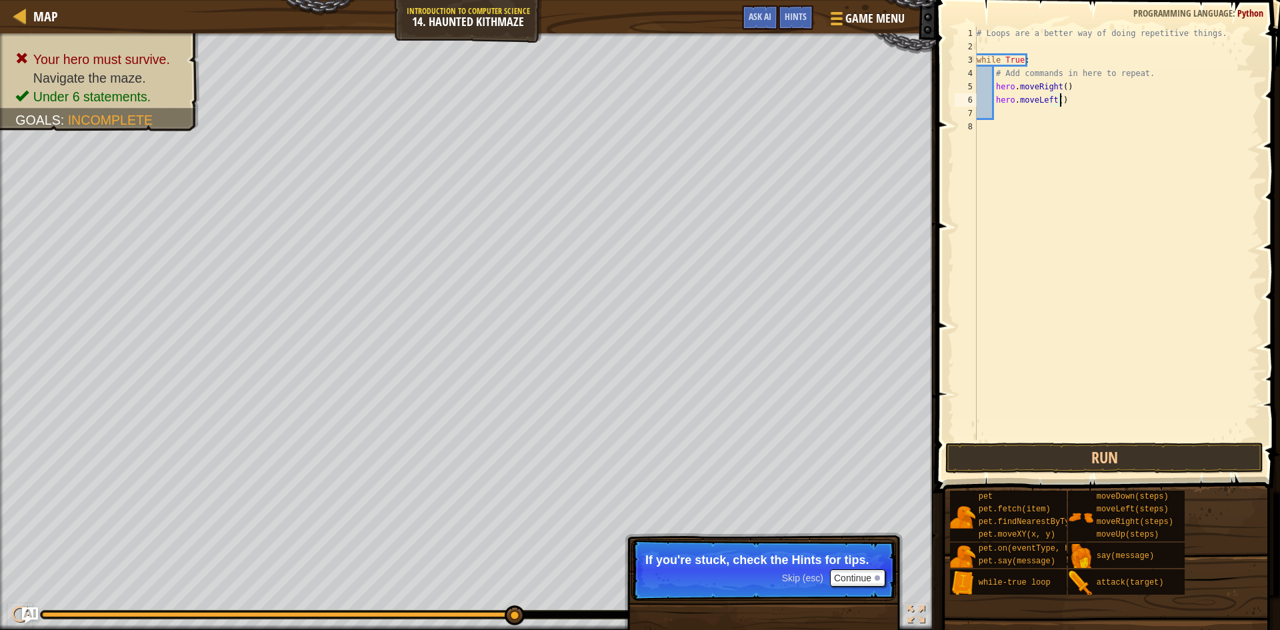
scroll to position [6, 7]
click at [1080, 455] on button "Run" at bounding box center [1104, 458] width 318 height 31
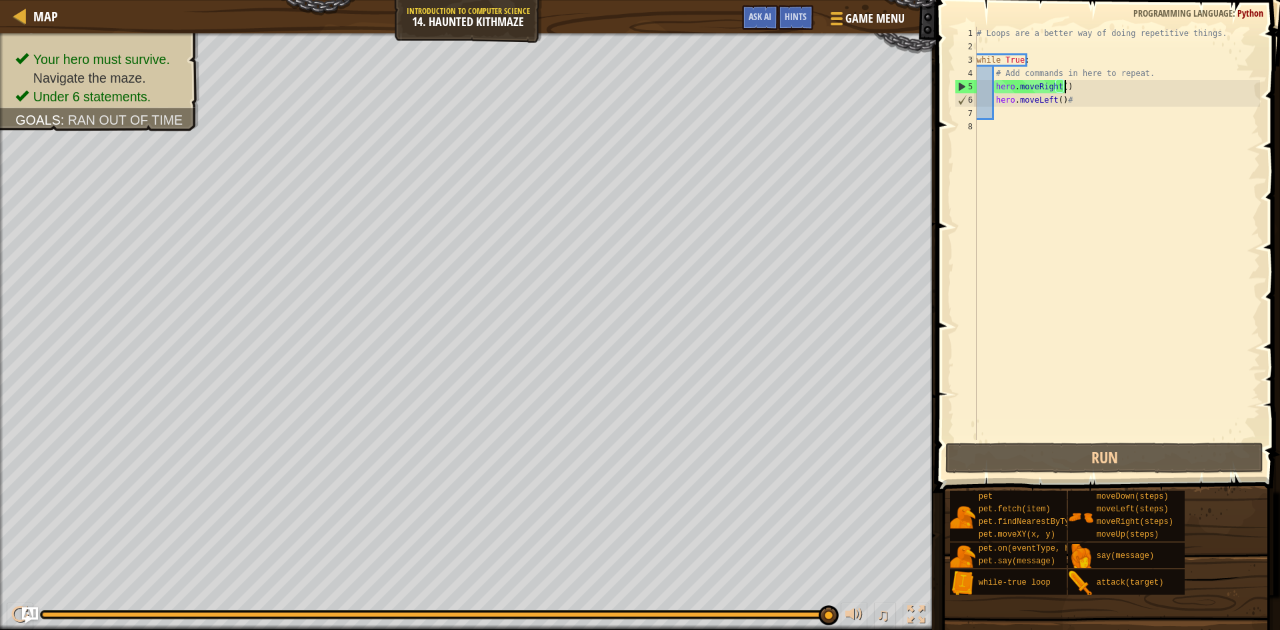
click at [1097, 86] on div "# Loops are a better way of doing repetitive things. while True : # Add command…" at bounding box center [1117, 247] width 286 height 440
click at [1058, 85] on div "# Loops are a better way of doing repetitive things. while True : # Add command…" at bounding box center [1117, 247] width 286 height 440
click at [1057, 86] on div "# Loops are a better way of doing repetitive things. while True : # Add command…" at bounding box center [1117, 247] width 286 height 440
click at [1058, 85] on div "# Loops are a better way of doing repetitive things. while True : # Add command…" at bounding box center [1117, 247] width 286 height 440
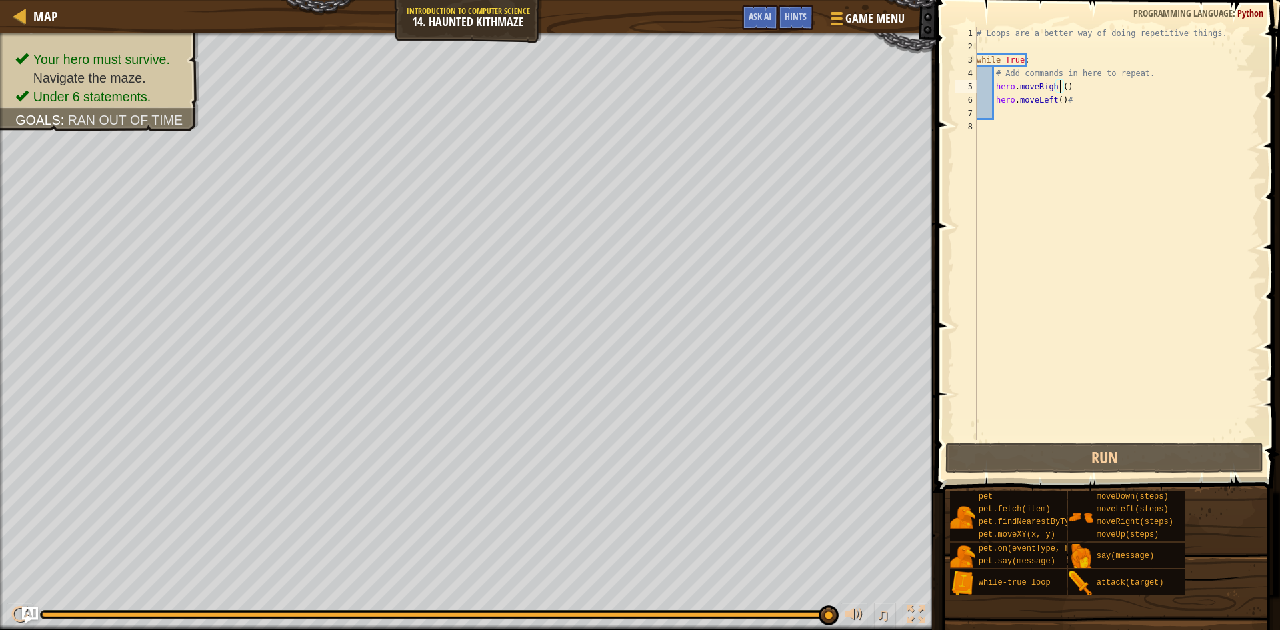
type textarea "hero.moveRight(3)"
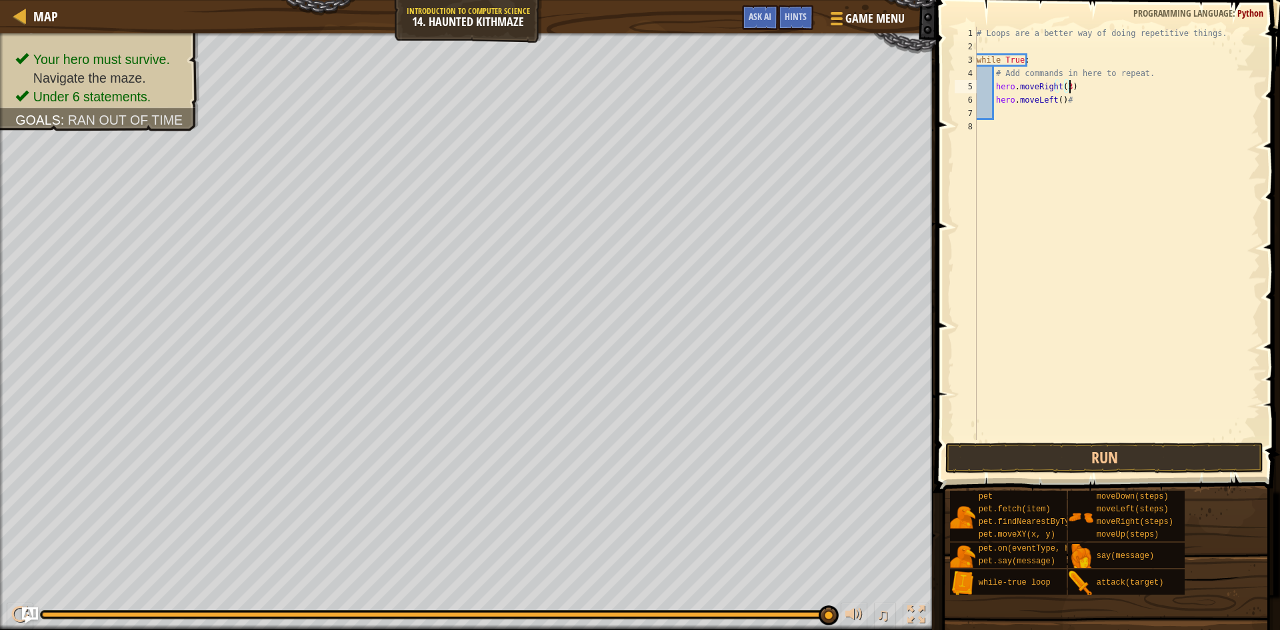
click at [1078, 86] on div "# Loops are a better way of doing repetitive things. while True : # Add command…" at bounding box center [1117, 247] width 286 height 440
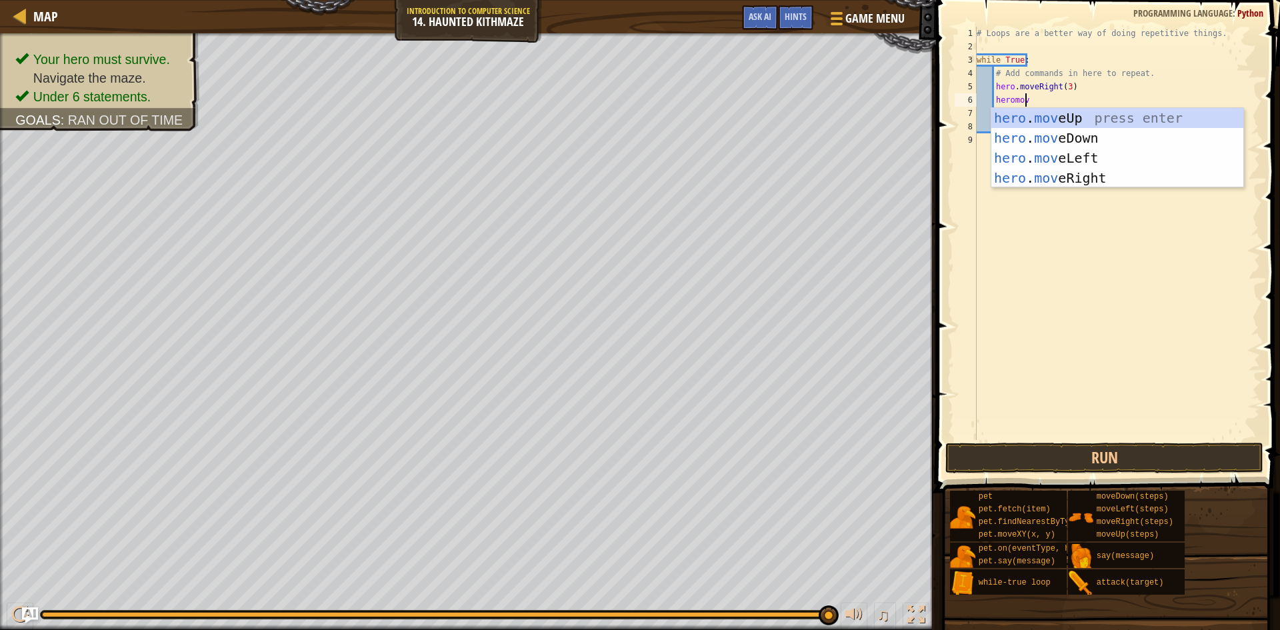
type textarea "heromove"
click at [1090, 126] on div "hero . move Up press enter hero . move Down press enter hero . move Left press …" at bounding box center [1117, 168] width 252 height 120
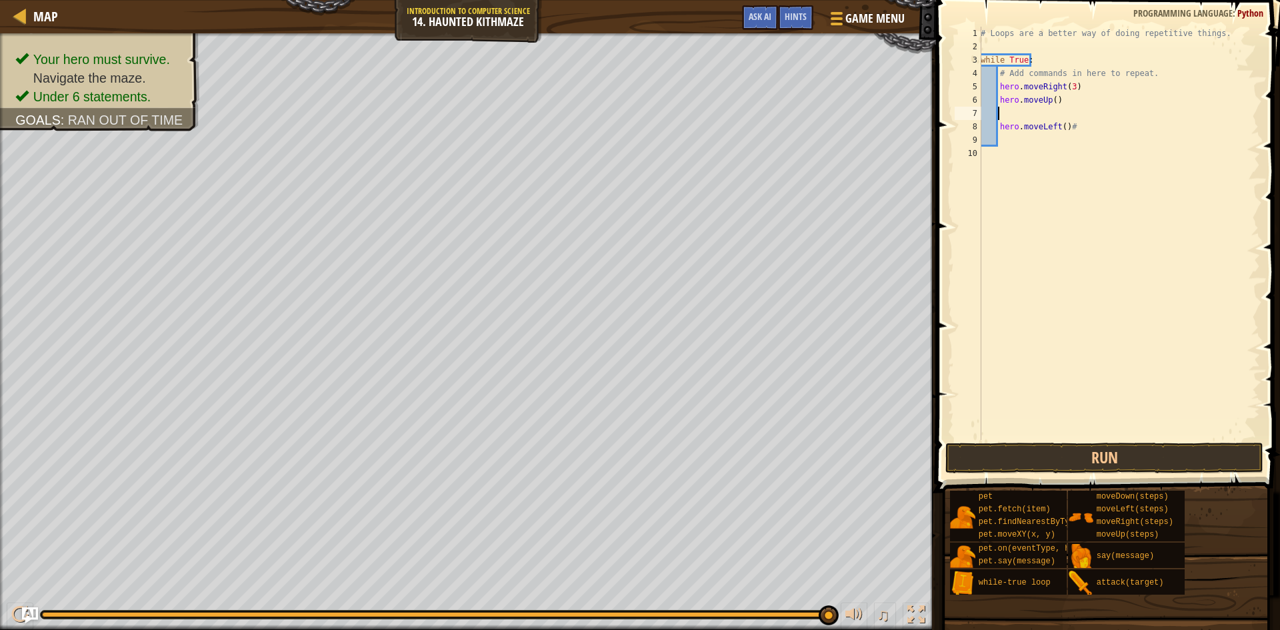
scroll to position [6, 1]
click at [1050, 101] on div "# Loops are a better way of doing repetitive things. while True : # Add command…" at bounding box center [1119, 247] width 282 height 440
type textarea "hero.moveUp(2)"
click at [1048, 103] on div "# Loops are a better way of doing repetitive things. while True : # Add command…" at bounding box center [1119, 247] width 282 height 440
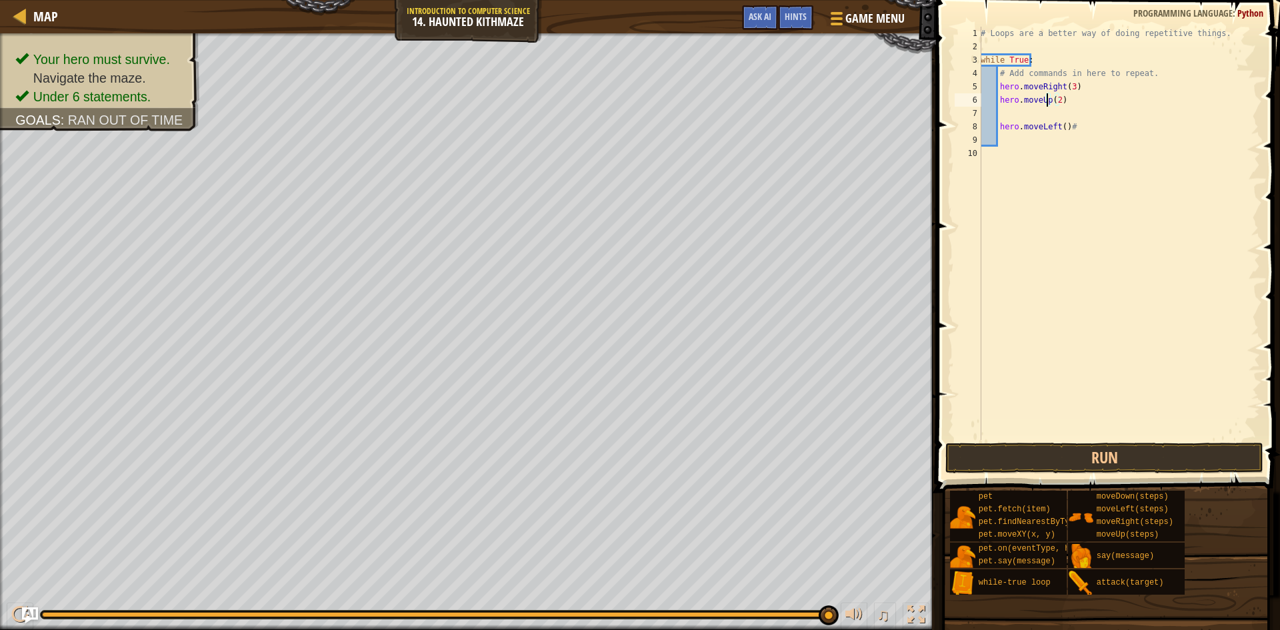
click at [1048, 106] on div "# Loops are a better way of doing repetitive things. while True : # Add command…" at bounding box center [1119, 247] width 282 height 440
click at [1051, 111] on div "# Loops are a better way of doing repetitive things. while True : # Add command…" at bounding box center [1119, 247] width 282 height 440
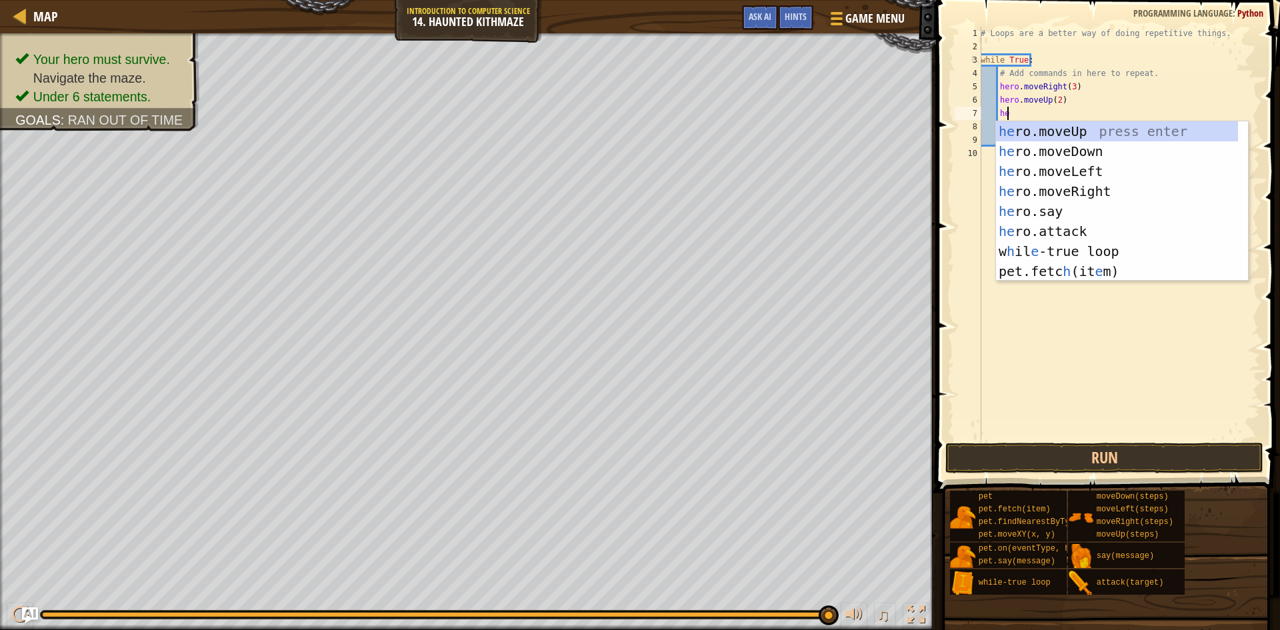
scroll to position [6, 2]
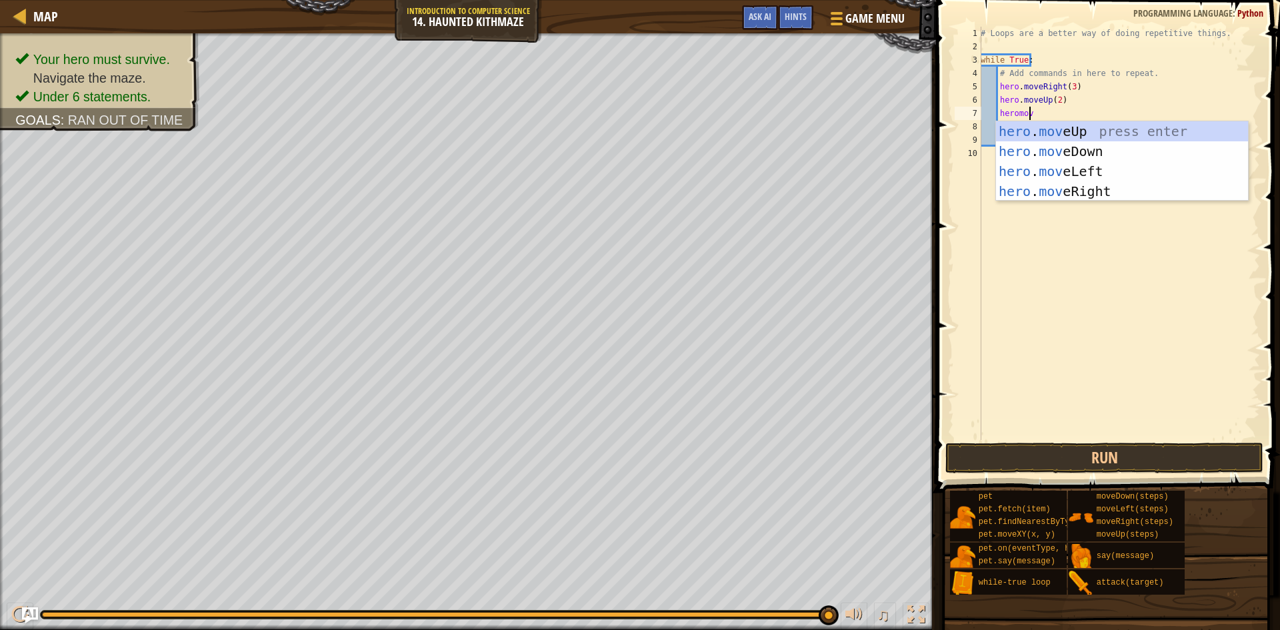
type textarea "heromove"
click at [1093, 196] on div "hero . move Up press enter hero . move Down press enter hero . move Left press …" at bounding box center [1122, 181] width 252 height 120
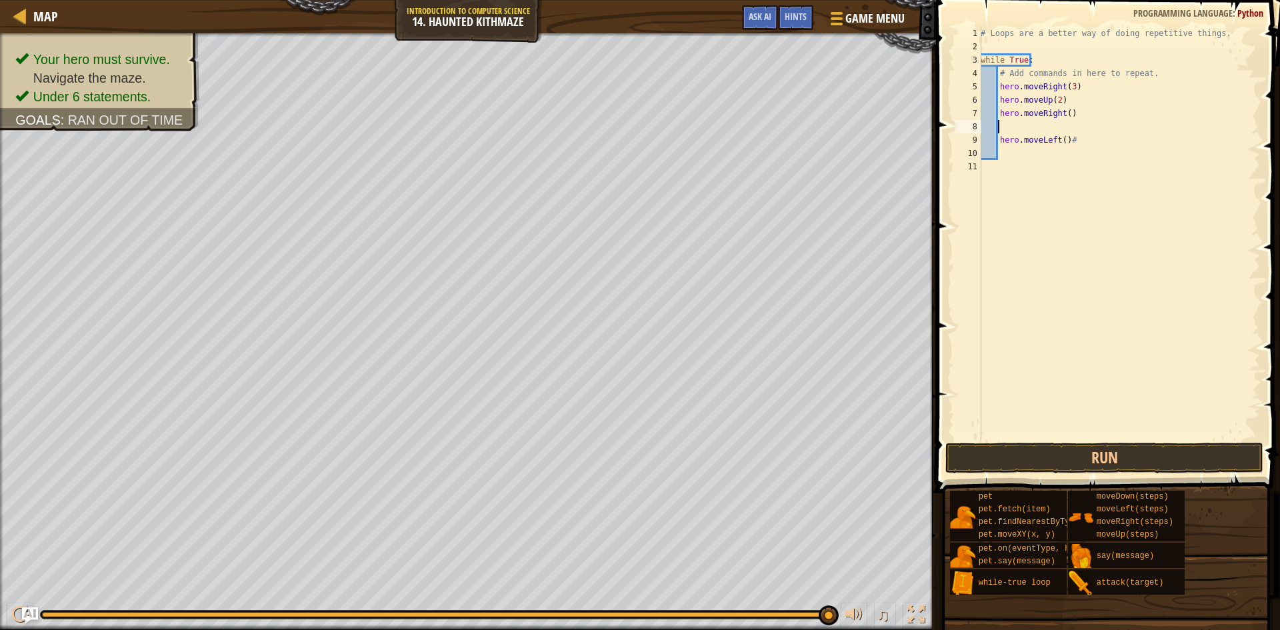
scroll to position [6, 1]
click at [1166, 448] on button "Run" at bounding box center [1104, 458] width 318 height 31
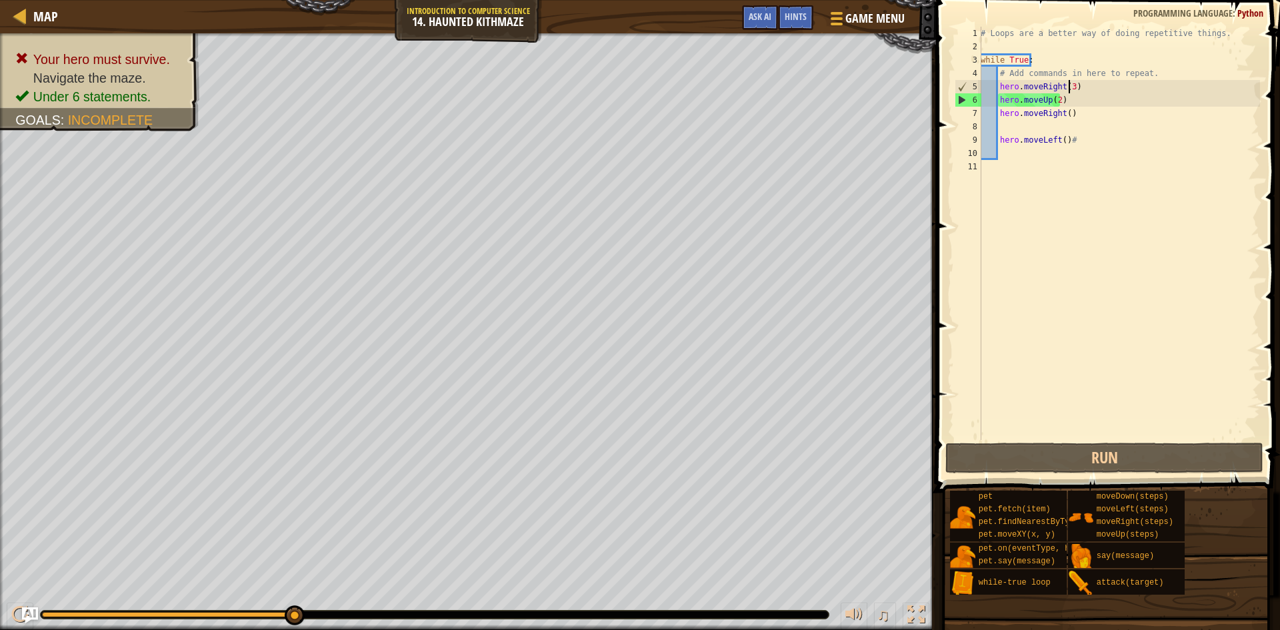
click at [1068, 87] on div "# Loops are a better way of doing repetitive things. while True : # Add command…" at bounding box center [1119, 247] width 282 height 440
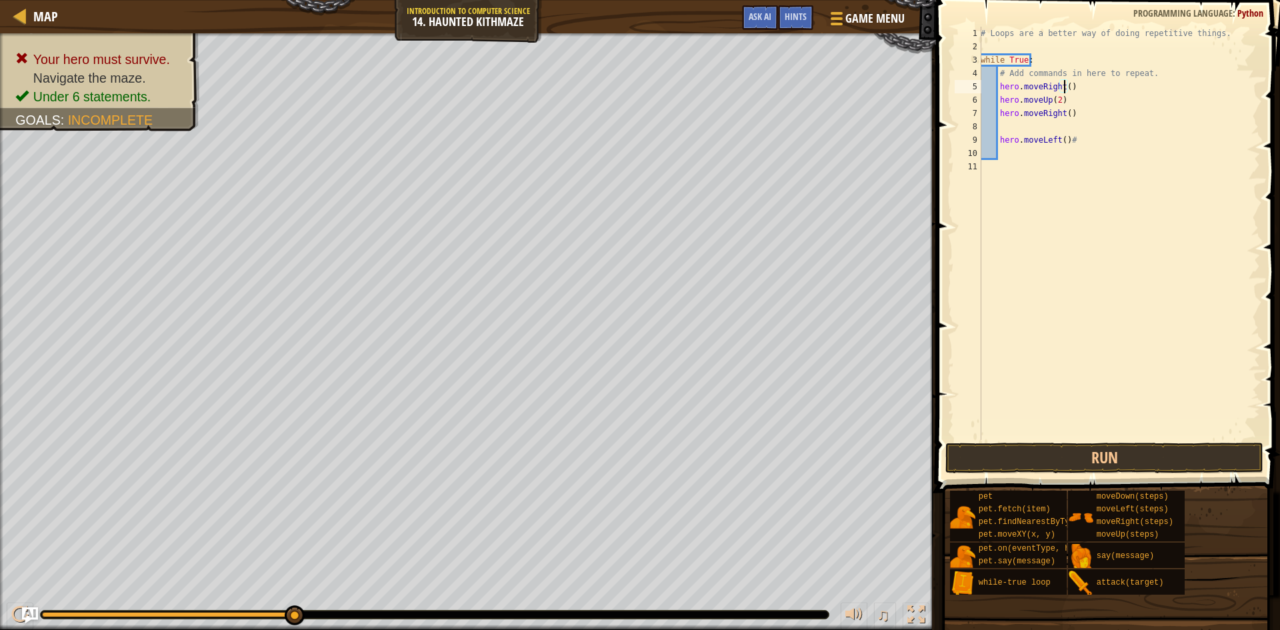
scroll to position [6, 7]
type textarea "hero.moveRight(2)"
click at [1086, 449] on button "Run" at bounding box center [1104, 458] width 318 height 31
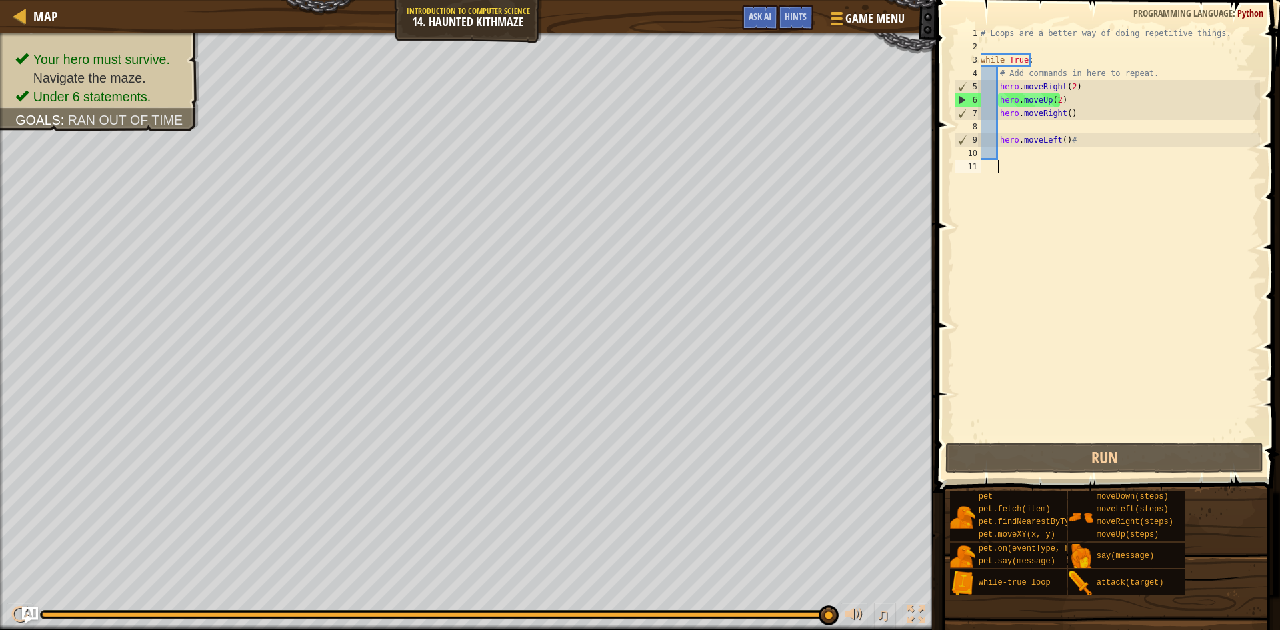
click at [1041, 162] on div "# Loops are a better way of doing repetitive things. while True : # Add command…" at bounding box center [1119, 247] width 282 height 440
click at [1068, 89] on div "# Loops are a better way of doing repetitive things. while True : # Add command…" at bounding box center [1119, 247] width 282 height 440
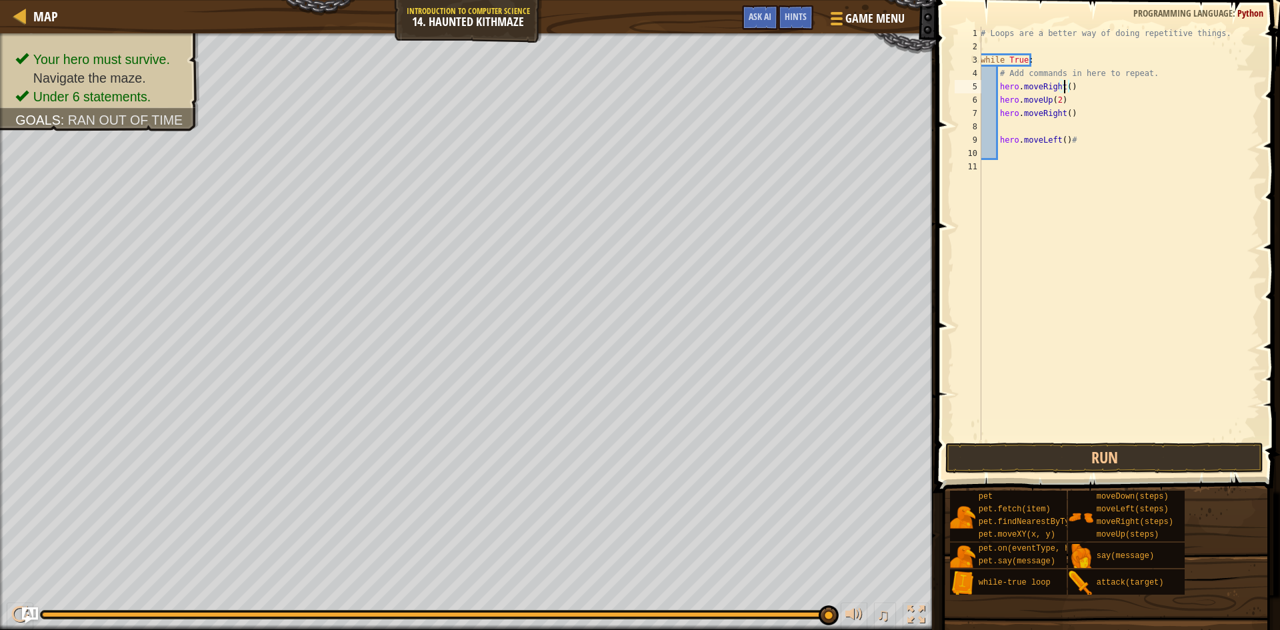
scroll to position [6, 7]
click at [1060, 99] on div "# Loops are a better way of doing repetitive things. while True : # Add command…" at bounding box center [1119, 247] width 282 height 440
click at [1070, 94] on div "# Loops are a better way of doing repetitive things. while True : # Add command…" at bounding box center [1119, 247] width 282 height 440
click at [1095, 80] on div "# Loops are a better way of doing repetitive things. while True : # Add command…" at bounding box center [1119, 247] width 282 height 440
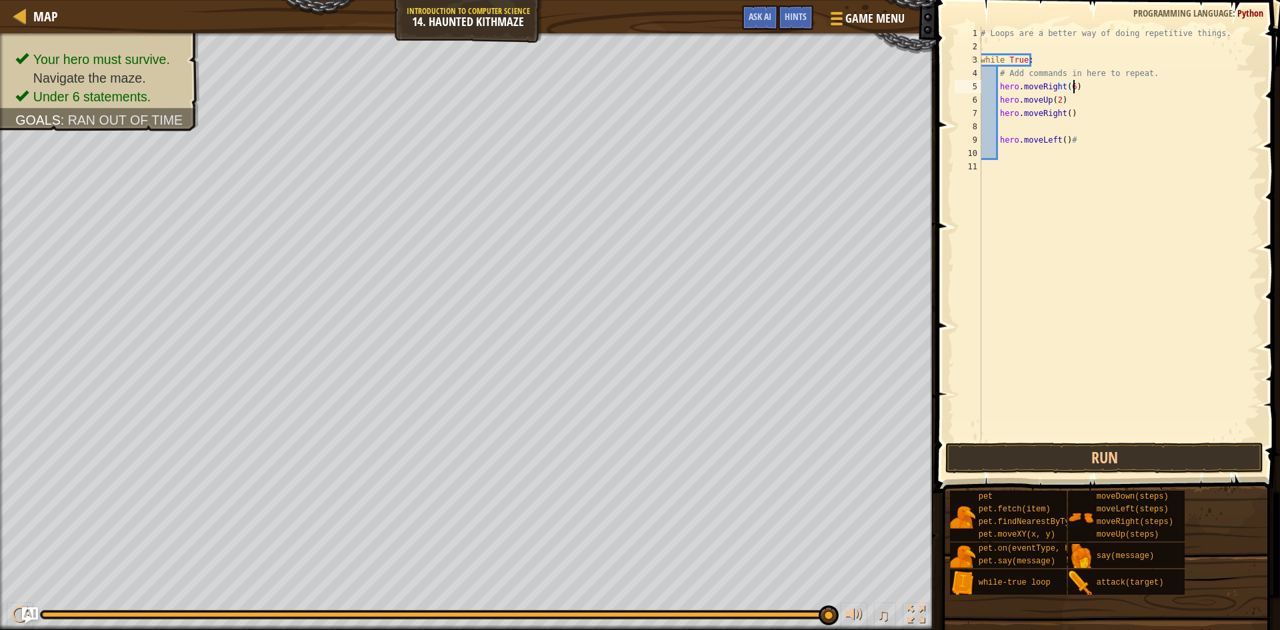
type textarea "hero.moveRight(6)"
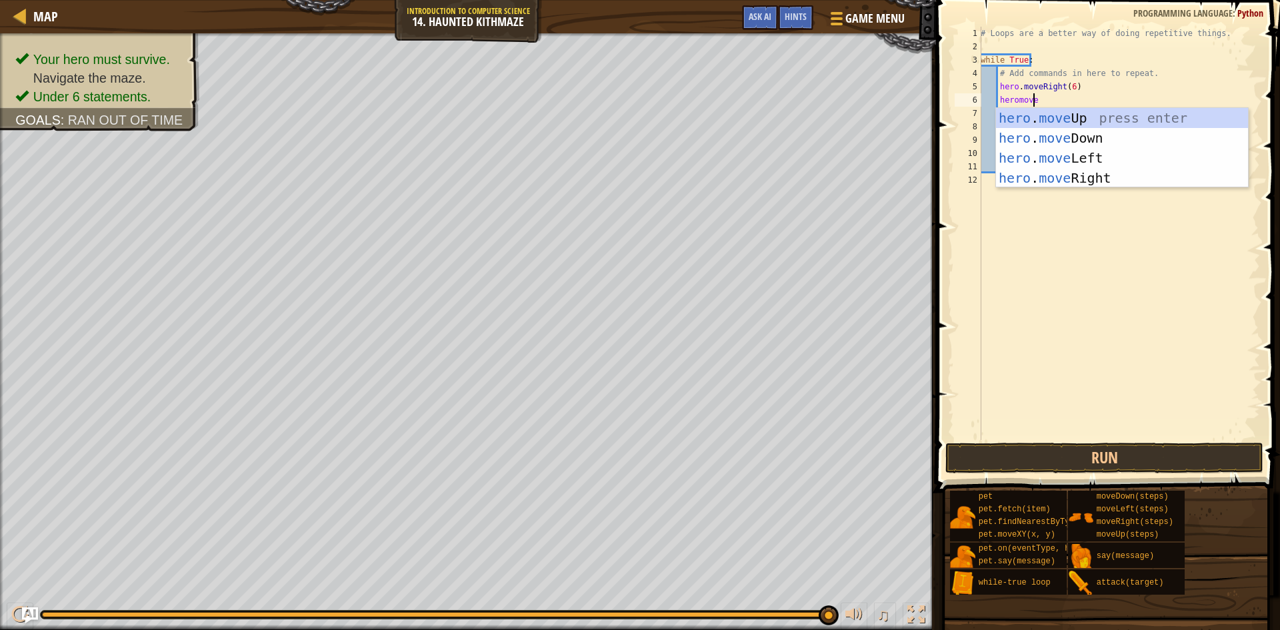
scroll to position [6, 4]
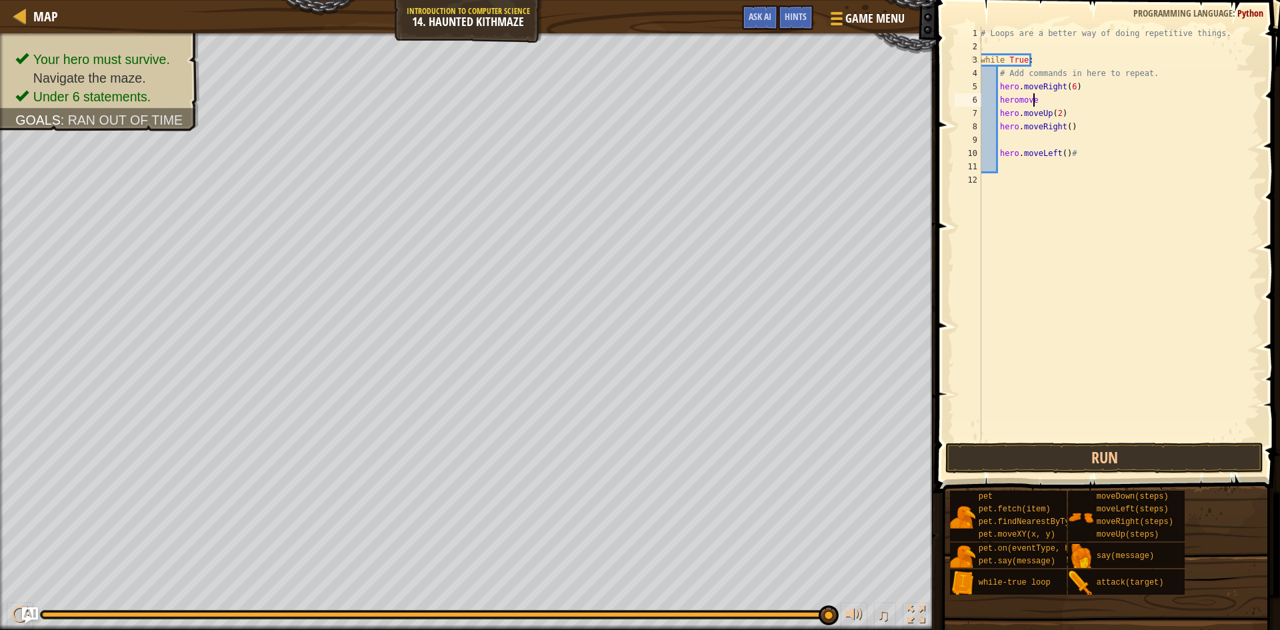
type textarea "heromovel"
click at [1114, 117] on div "hero . moveL eft press enter" at bounding box center [1122, 138] width 252 height 60
click at [1060, 101] on div "# Loops are a better way of doing repetitive things. while True : # Add command…" at bounding box center [1119, 247] width 282 height 440
type textarea "hero.moveLeft(4)"
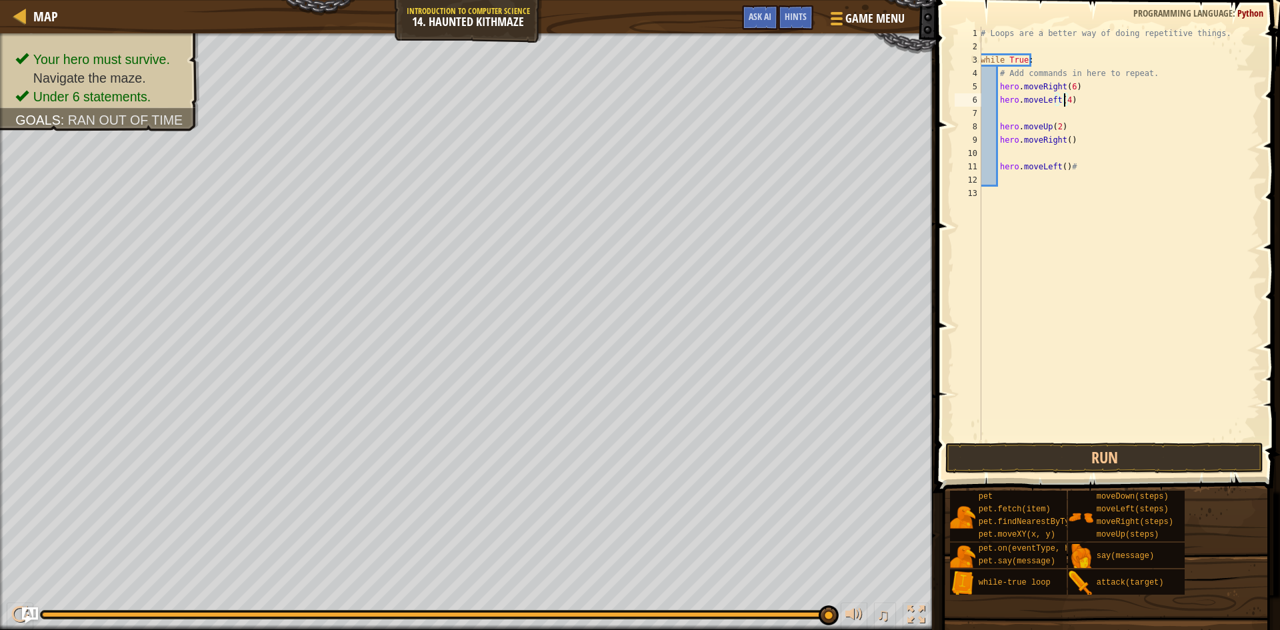
scroll to position [6, 7]
click at [1058, 105] on div "# Loops are a better way of doing repetitive things. while True : # Add command…" at bounding box center [1119, 247] width 282 height 440
click at [1058, 112] on div "# Loops are a better way of doing repetitive things. while True : # Add command…" at bounding box center [1119, 247] width 282 height 440
type textarea "hero.moveLeft(4)"
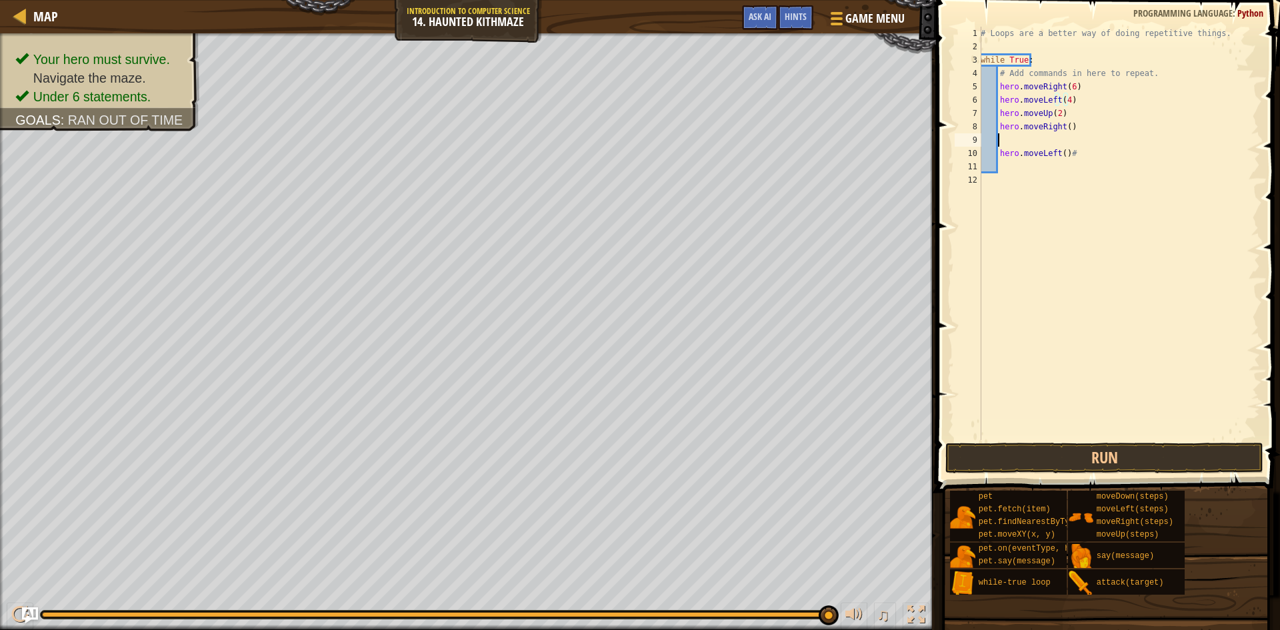
click at [1048, 136] on div "# Loops are a better way of doing repetitive things. while True : # Add command…" at bounding box center [1119, 247] width 282 height 440
click at [1098, 467] on button "Run" at bounding box center [1104, 458] width 318 height 31
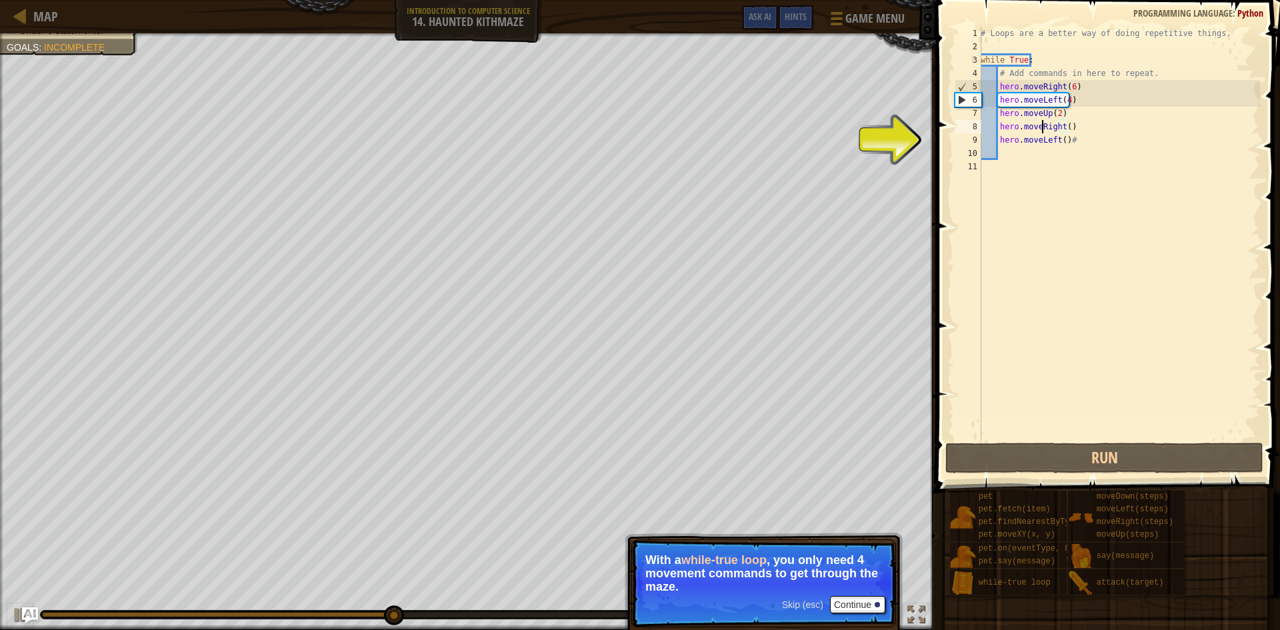
click at [1042, 130] on div "# Loops are a better way of doing repetitive things. while True : # Add command…" at bounding box center [1119, 247] width 282 height 440
click at [1102, 130] on div "# Loops are a better way of doing repetitive things. while True : # Add command…" at bounding box center [1119, 247] width 282 height 440
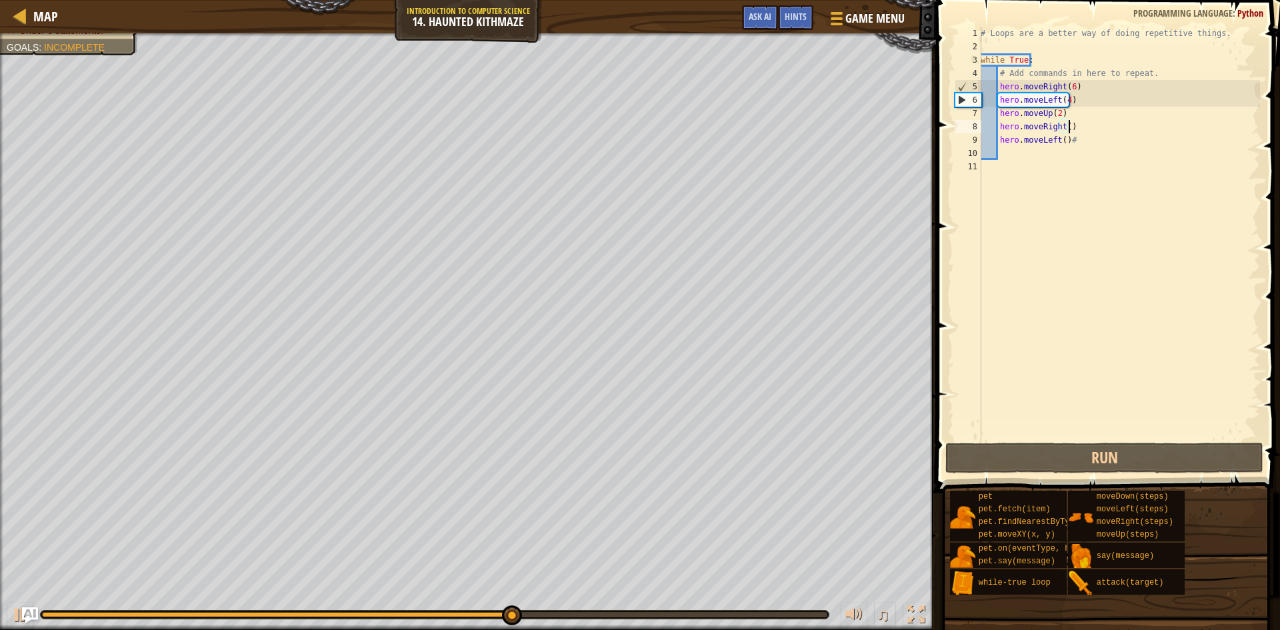
click at [989, 137] on div "# Loops are a better way of doing repetitive things. while True : # Add command…" at bounding box center [1119, 247] width 282 height 440
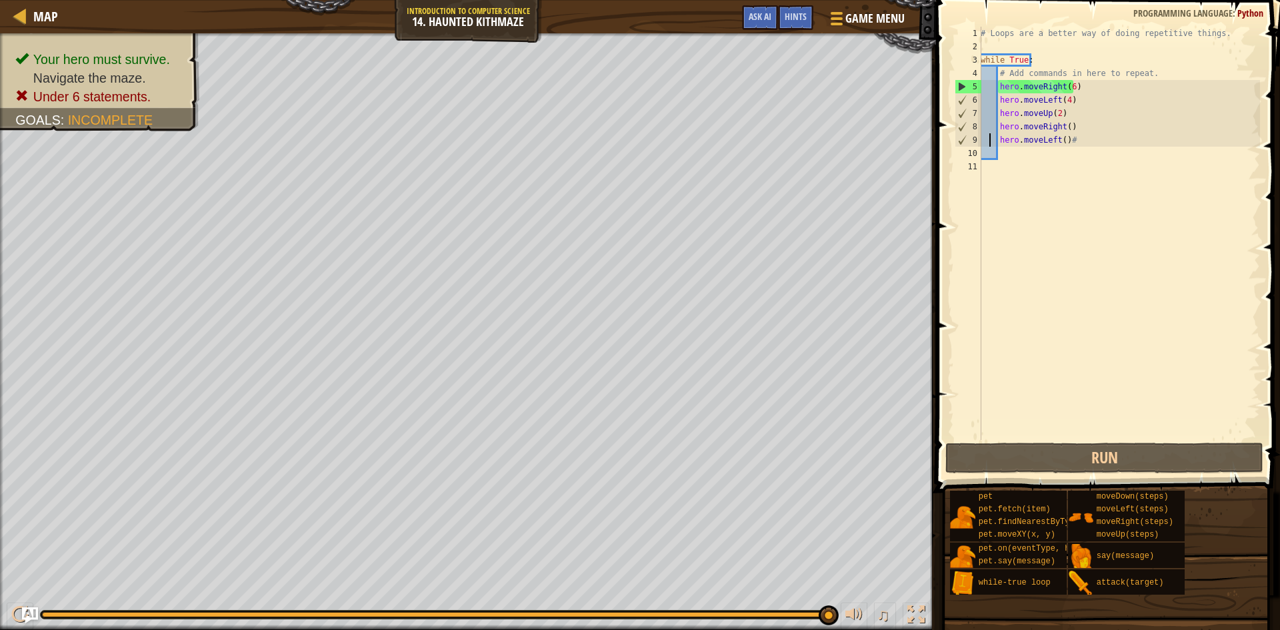
type textarea "hero.moveRight()"
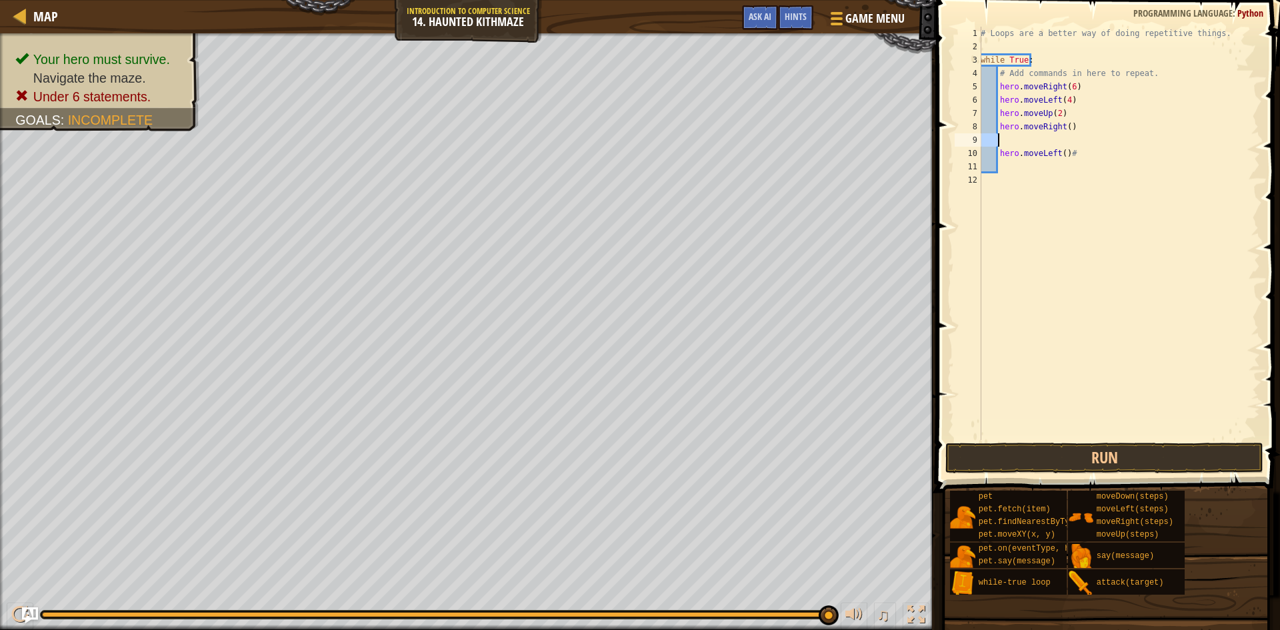
type textarea "hero.moveLeft(4)"
click at [1097, 457] on button "Run" at bounding box center [1104, 458] width 318 height 31
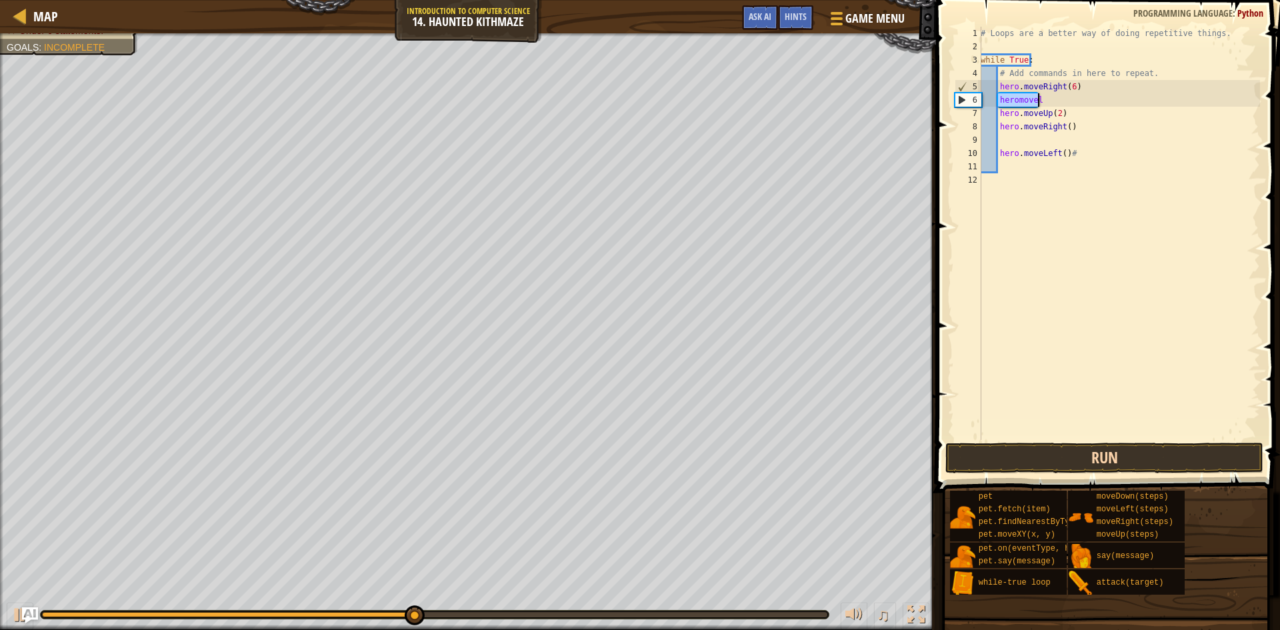
type textarea "heromove"
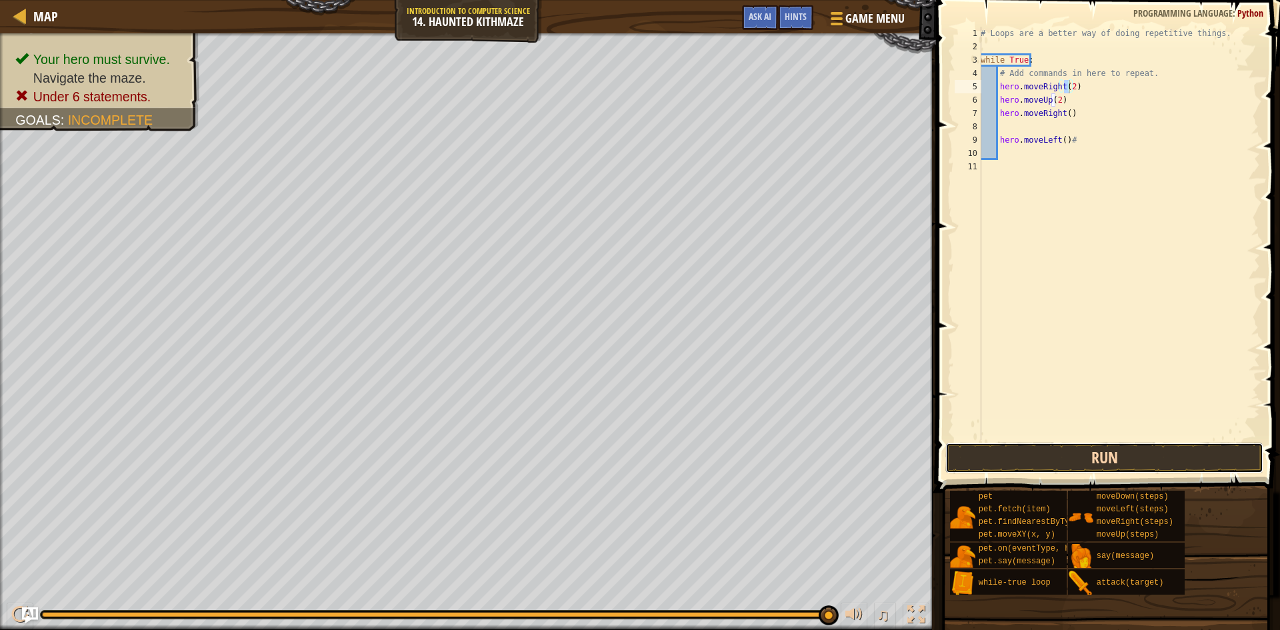
click at [1097, 457] on button "Run" at bounding box center [1104, 458] width 318 height 31
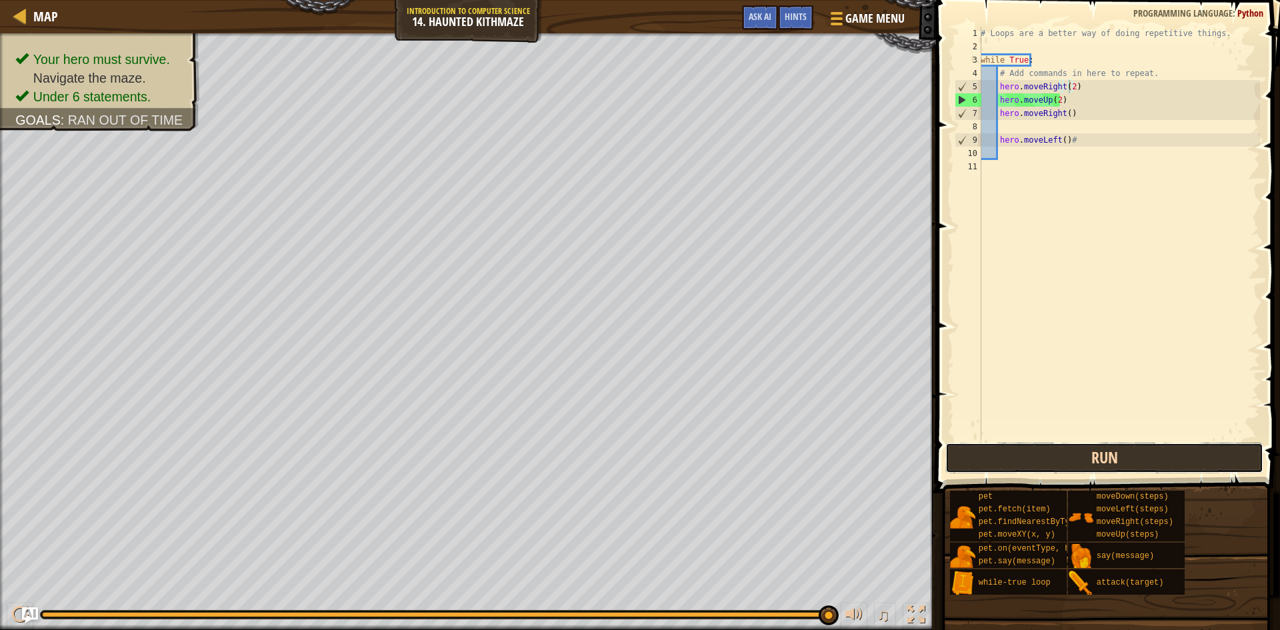
click at [1066, 455] on button "Run" at bounding box center [1104, 458] width 318 height 31
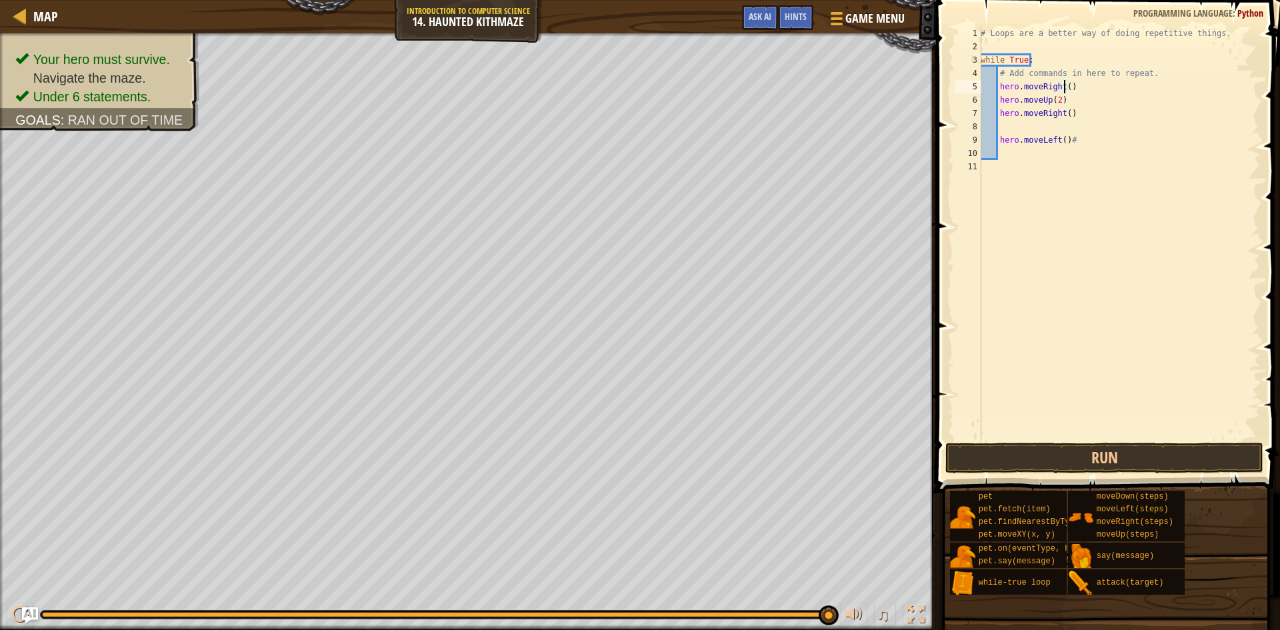
type textarea "hero.moveRight(3)"
click at [1094, 87] on div "# Loops are a better way of doing repetitive things. while True : # Add command…" at bounding box center [1119, 247] width 282 height 440
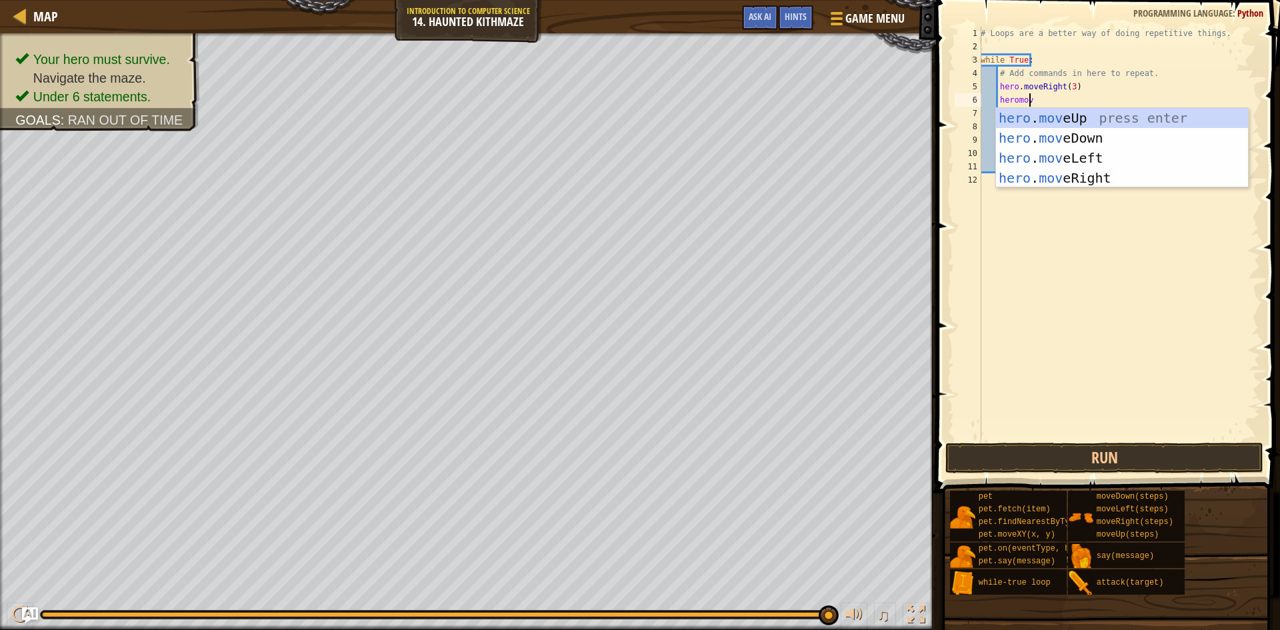
type textarea "heromove"
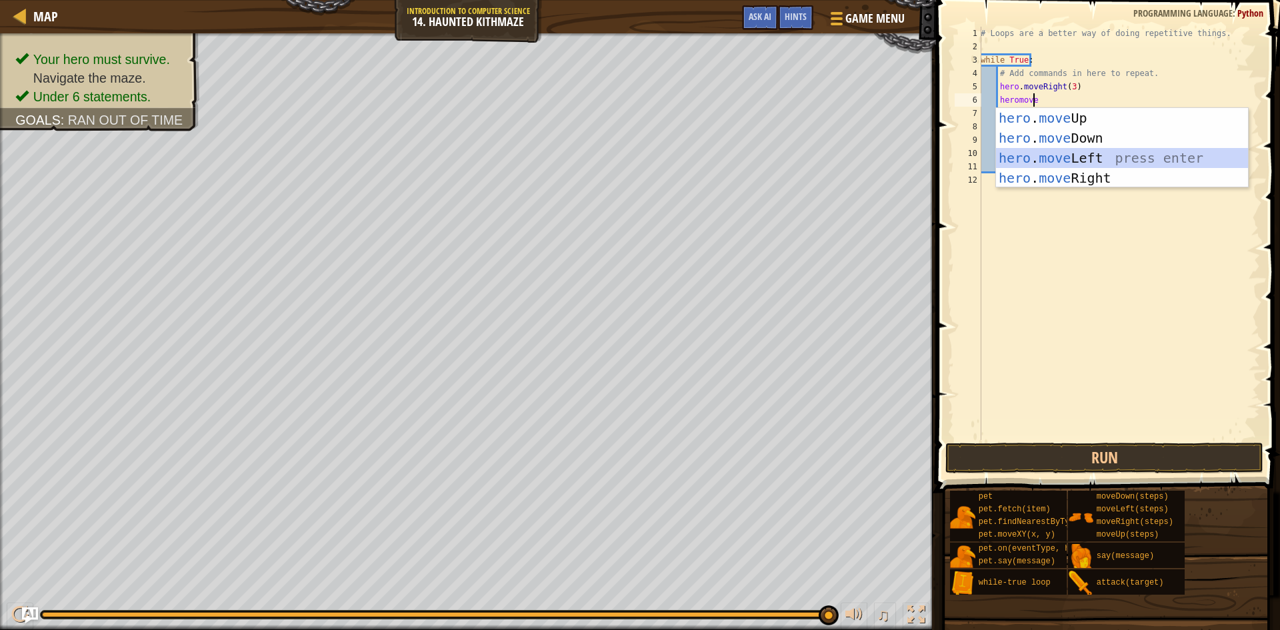
click at [1077, 163] on div "hero . move Up press enter hero . move Down press enter hero . move Left press …" at bounding box center [1122, 168] width 252 height 120
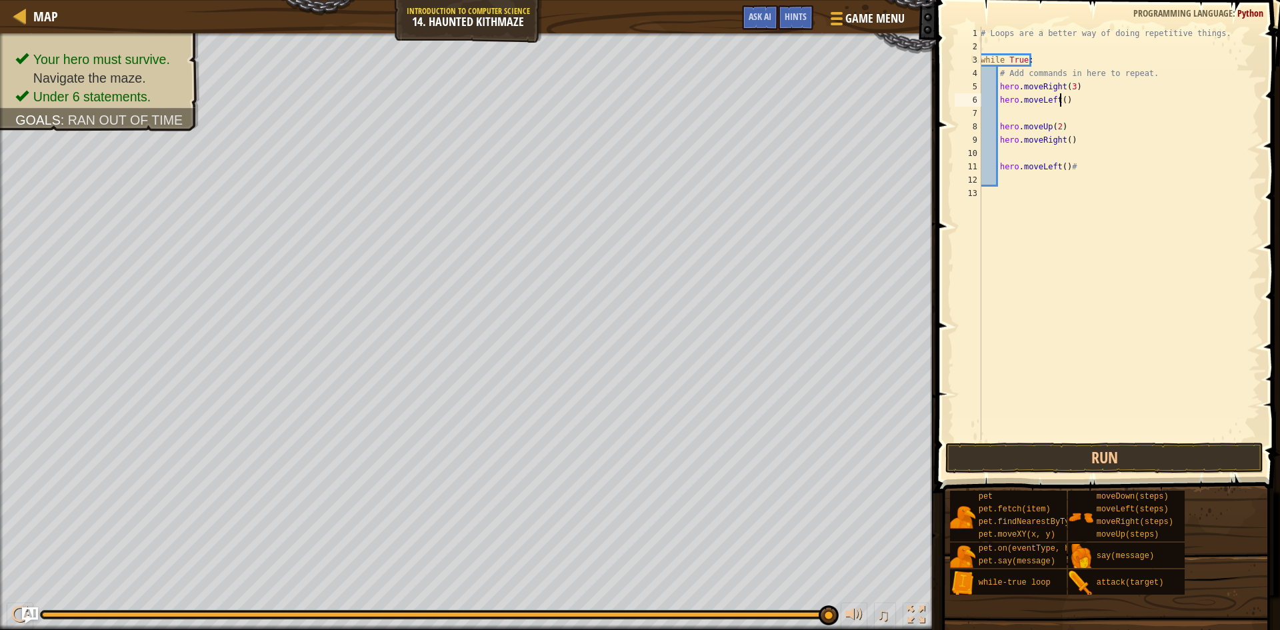
click at [1058, 103] on div "# Loops are a better way of doing repetitive things. while True : # Add command…" at bounding box center [1119, 247] width 282 height 440
type textarea "hero.moveLeft(3)"
click at [1014, 113] on div "# Loops are a better way of doing repetitive things. while True : # Add command…" at bounding box center [1119, 247] width 282 height 440
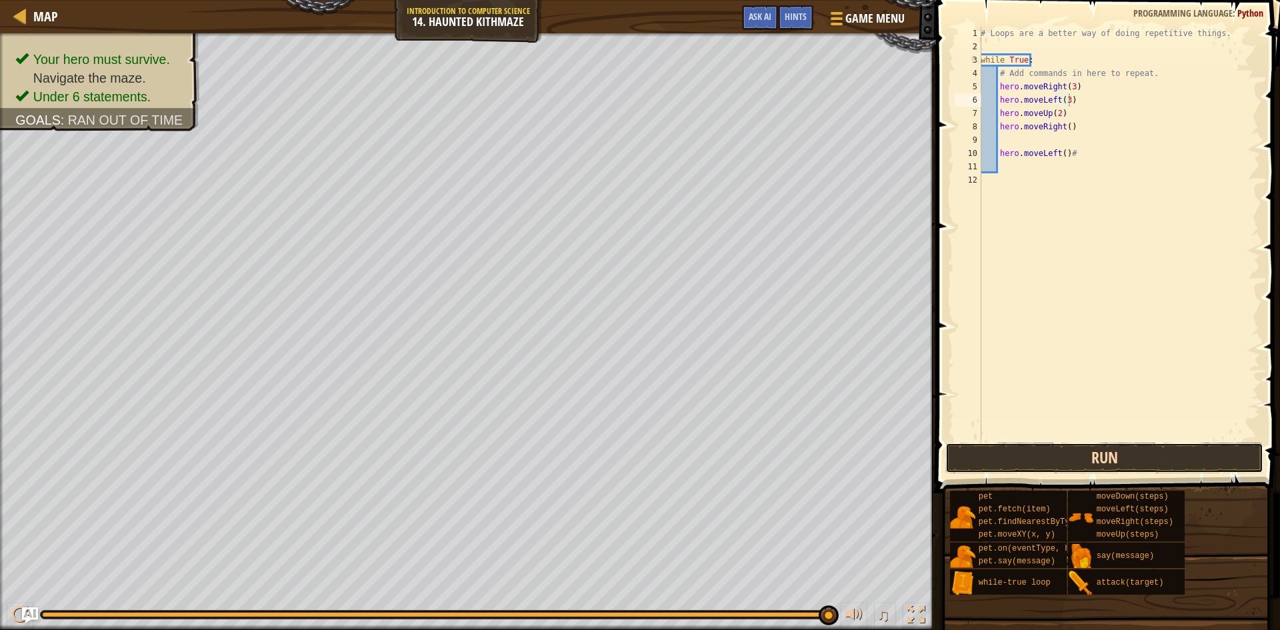
click at [1128, 457] on button "Run" at bounding box center [1104, 458] width 318 height 31
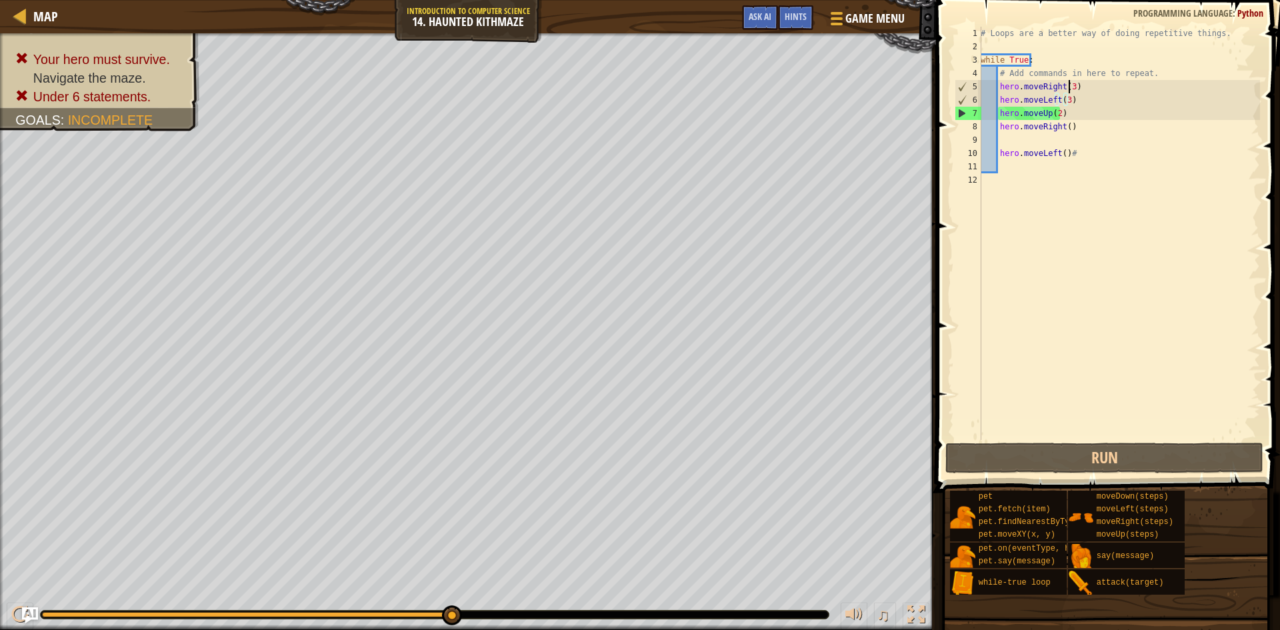
click at [1068, 84] on div "# Loops are a better way of doing repetitive things. while True : # Add command…" at bounding box center [1119, 247] width 282 height 440
click at [765, 9] on button "Ask AI" at bounding box center [760, 17] width 36 height 25
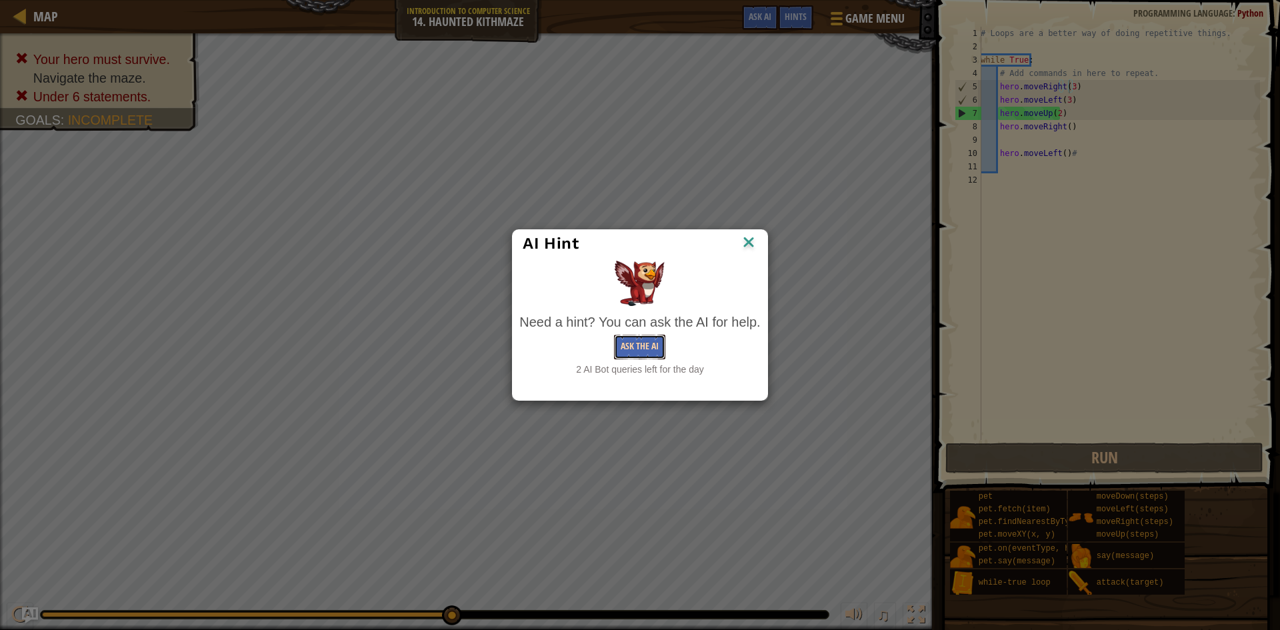
click at [641, 341] on button "Ask the AI" at bounding box center [639, 347] width 51 height 25
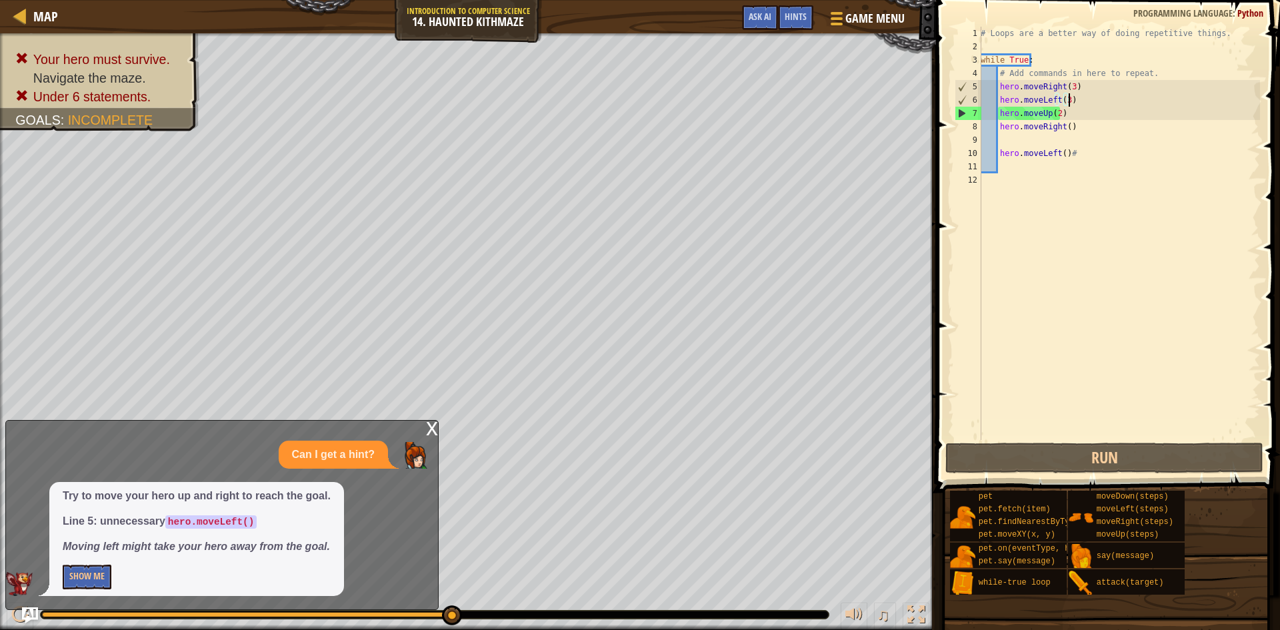
click at [1099, 101] on div "# Loops are a better way of doing repetitive things. while True : # Add command…" at bounding box center [1119, 247] width 282 height 440
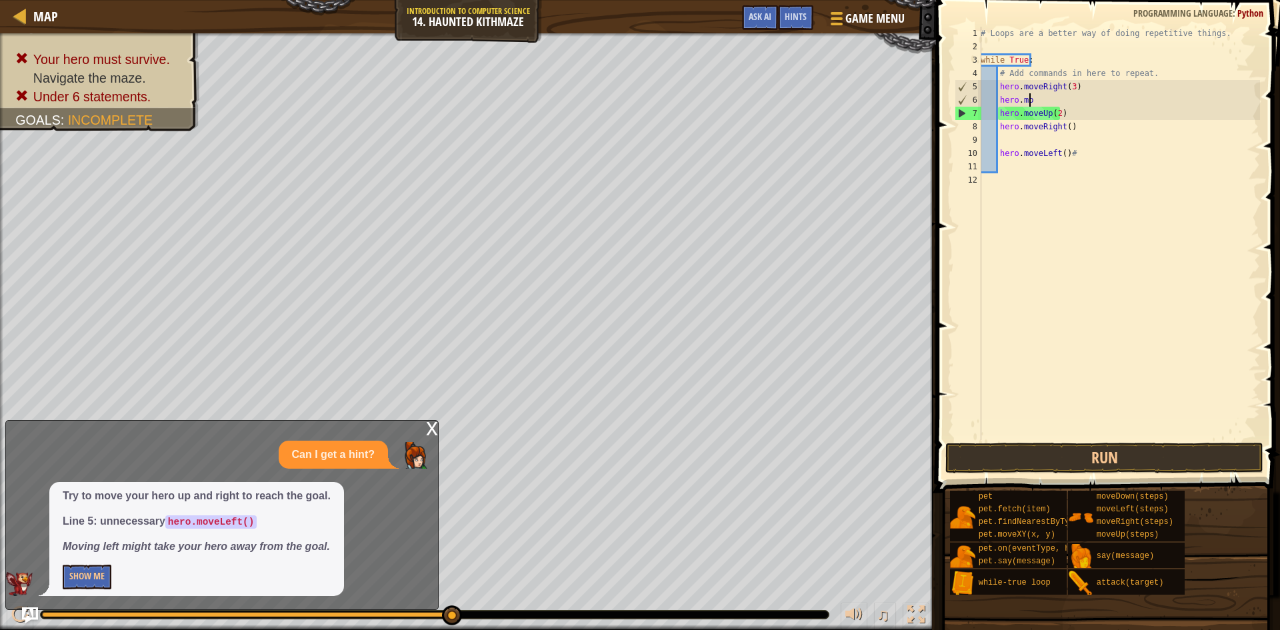
type textarea "h"
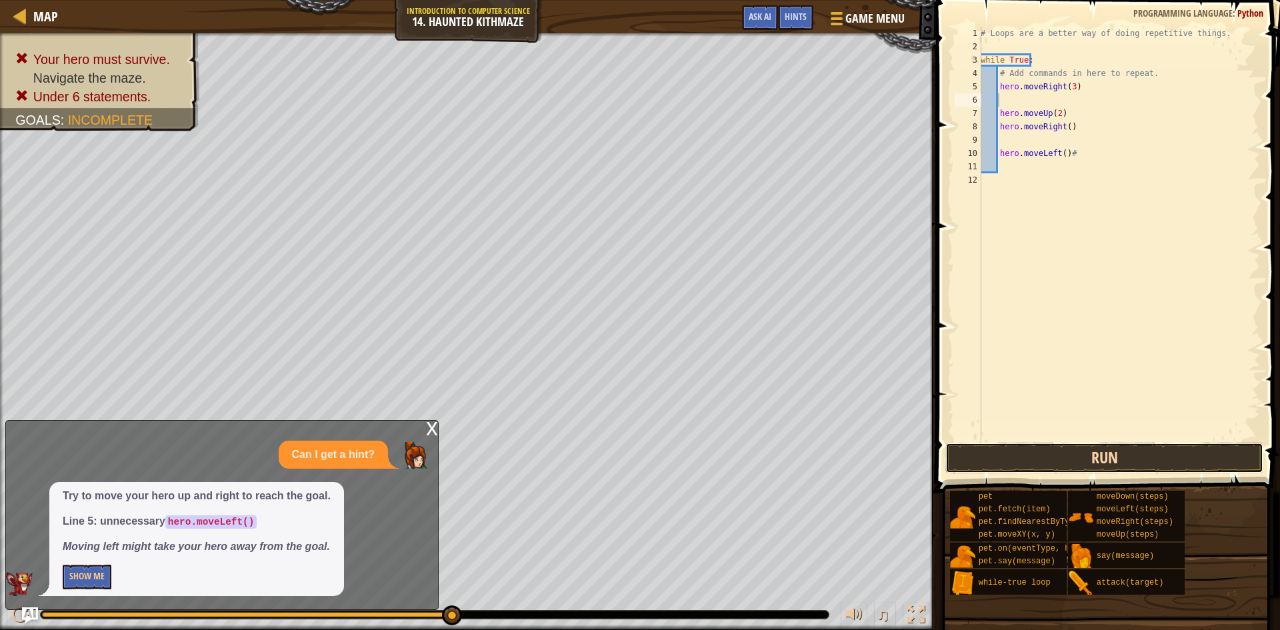
click at [1007, 467] on button "Run" at bounding box center [1104, 458] width 318 height 31
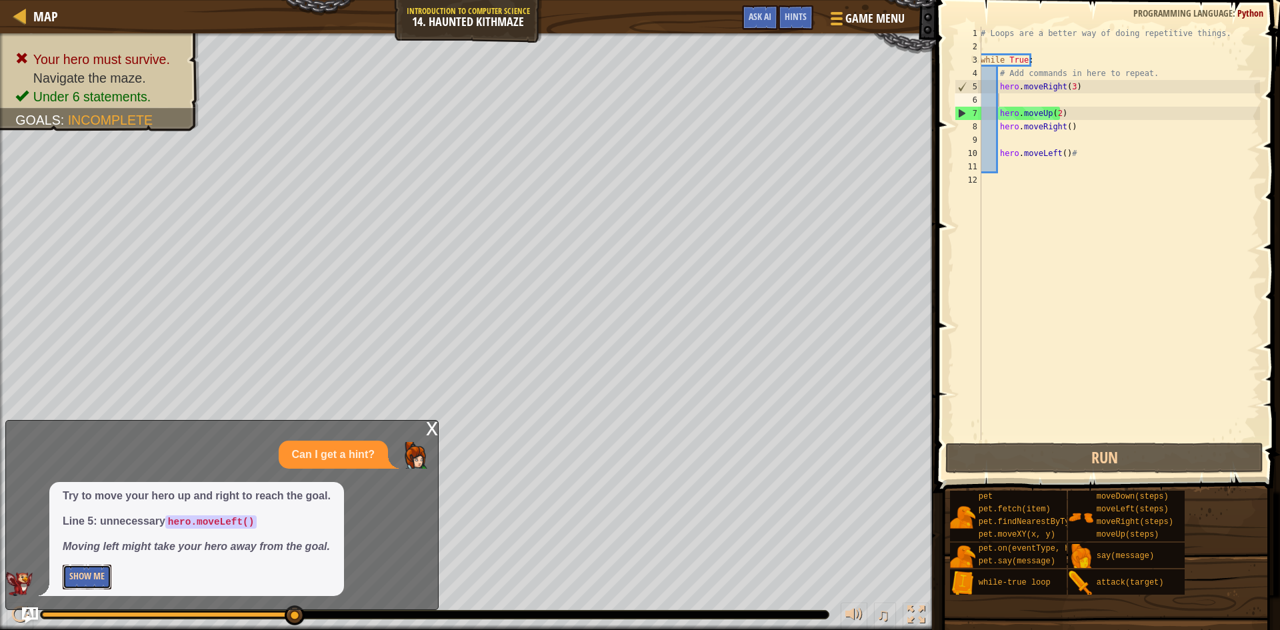
click at [101, 575] on button "Show Me" at bounding box center [87, 577] width 49 height 25
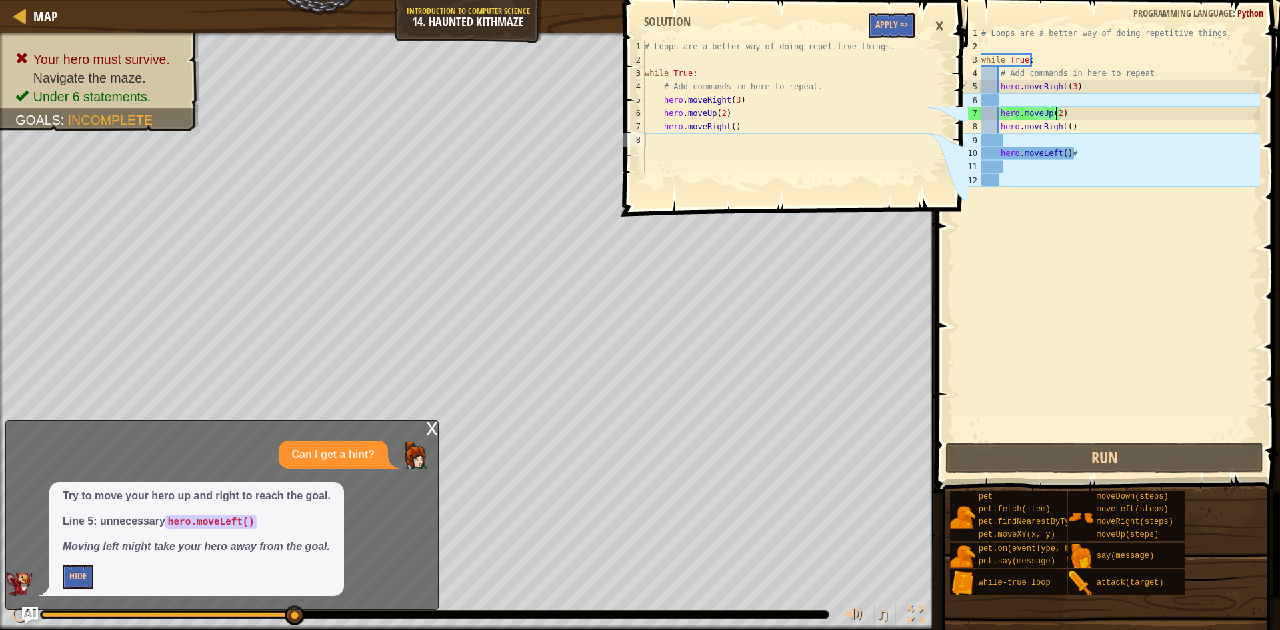
click at [1058, 111] on div "# Loops are a better way of doing repetitive things. while True : # Add command…" at bounding box center [1119, 247] width 281 height 440
click at [1069, 119] on div "# Loops are a better way of doing repetitive things. while True : # Add command…" at bounding box center [1119, 247] width 281 height 440
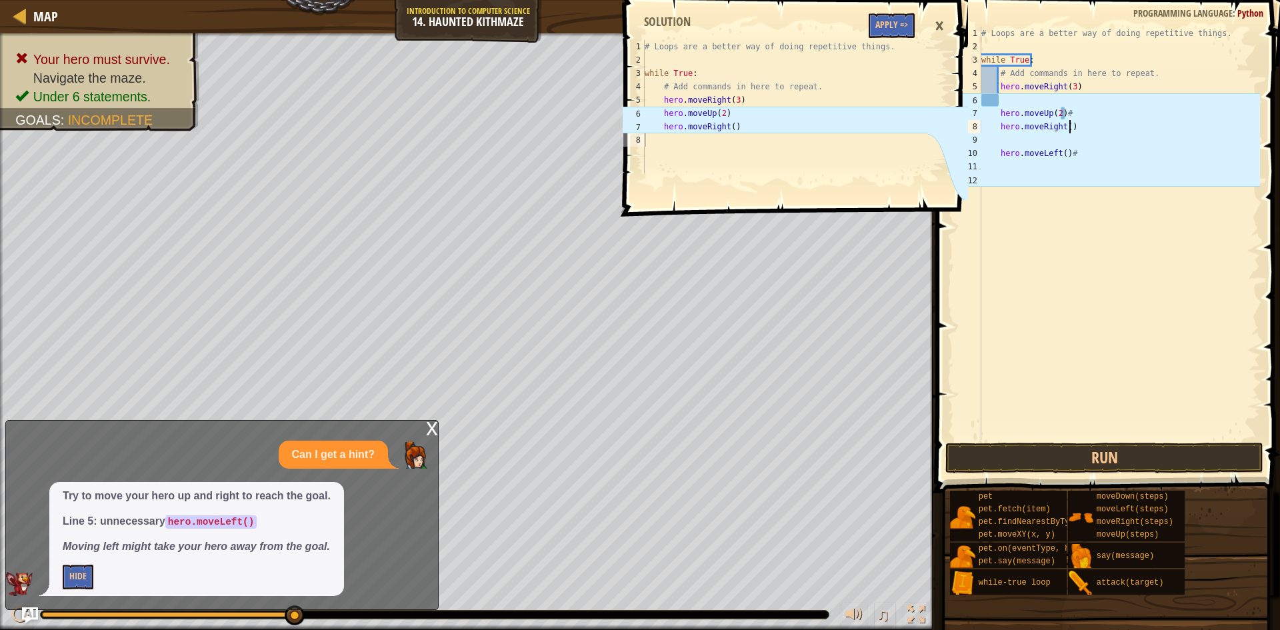
click at [1088, 123] on div "# Loops are a better way of doing repetitive things. while True : # Add command…" at bounding box center [1119, 247] width 281 height 440
type textarea "hero.moveRight()#"
click at [891, 28] on button "Apply =>" at bounding box center [892, 25] width 46 height 25
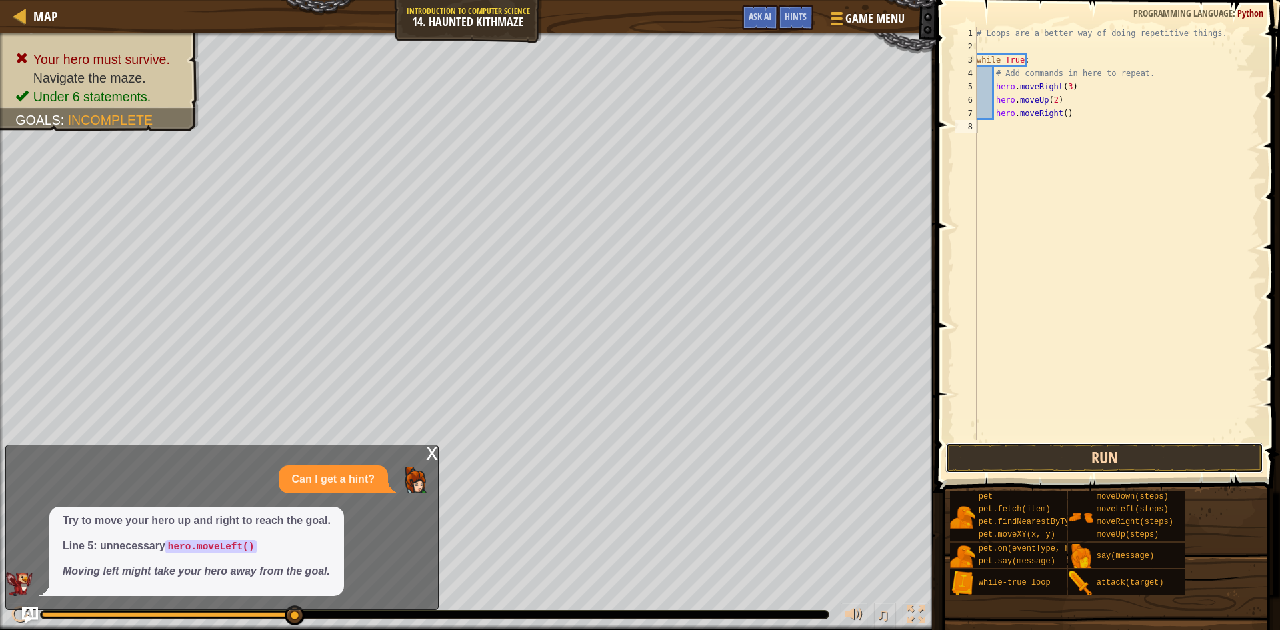
click at [1023, 445] on button "Run" at bounding box center [1104, 458] width 318 height 31
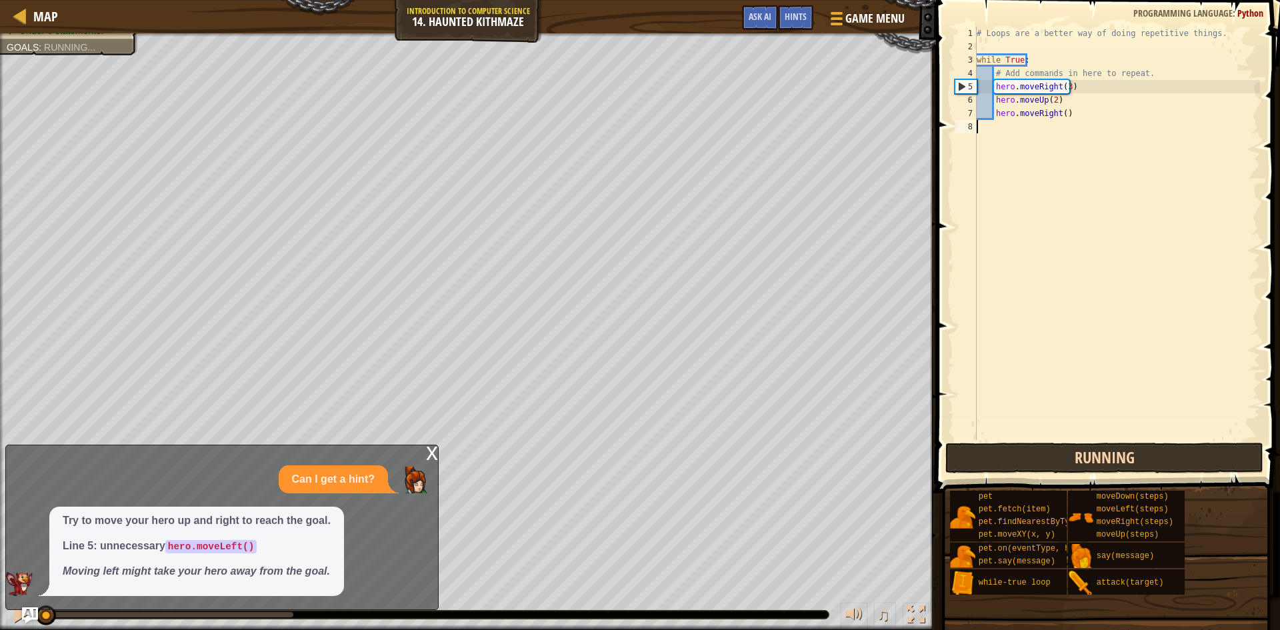
scroll to position [6, 0]
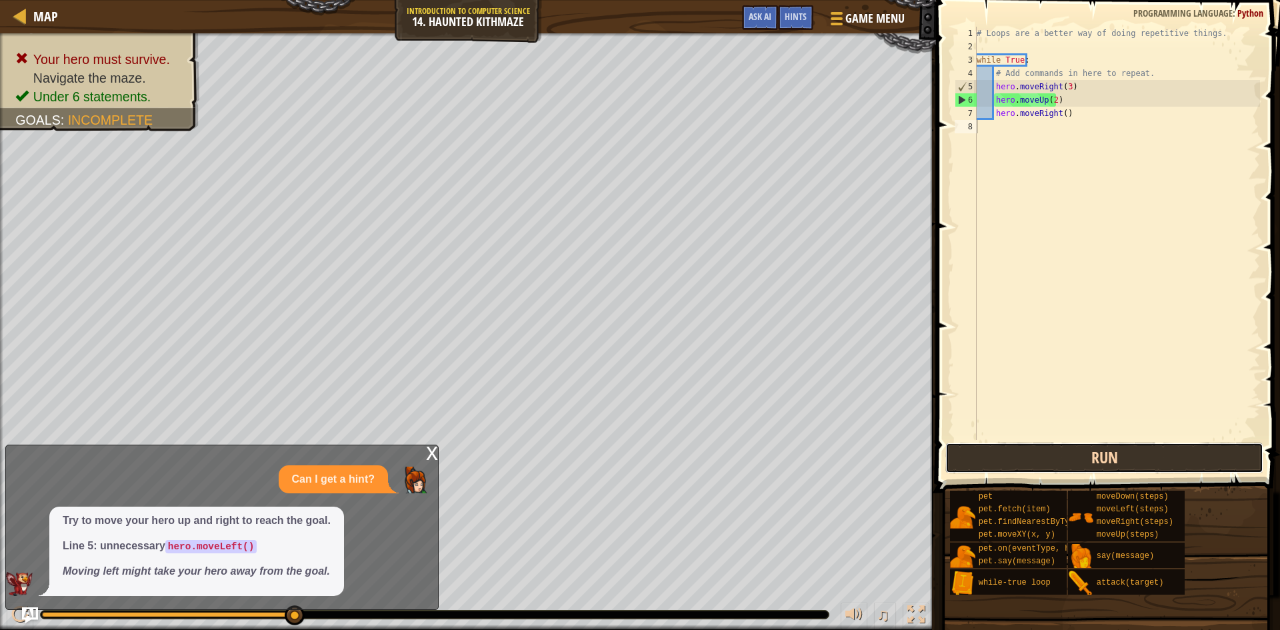
click at [994, 459] on button "Run" at bounding box center [1104, 458] width 318 height 31
click at [1078, 443] on button "Run" at bounding box center [1104, 458] width 318 height 31
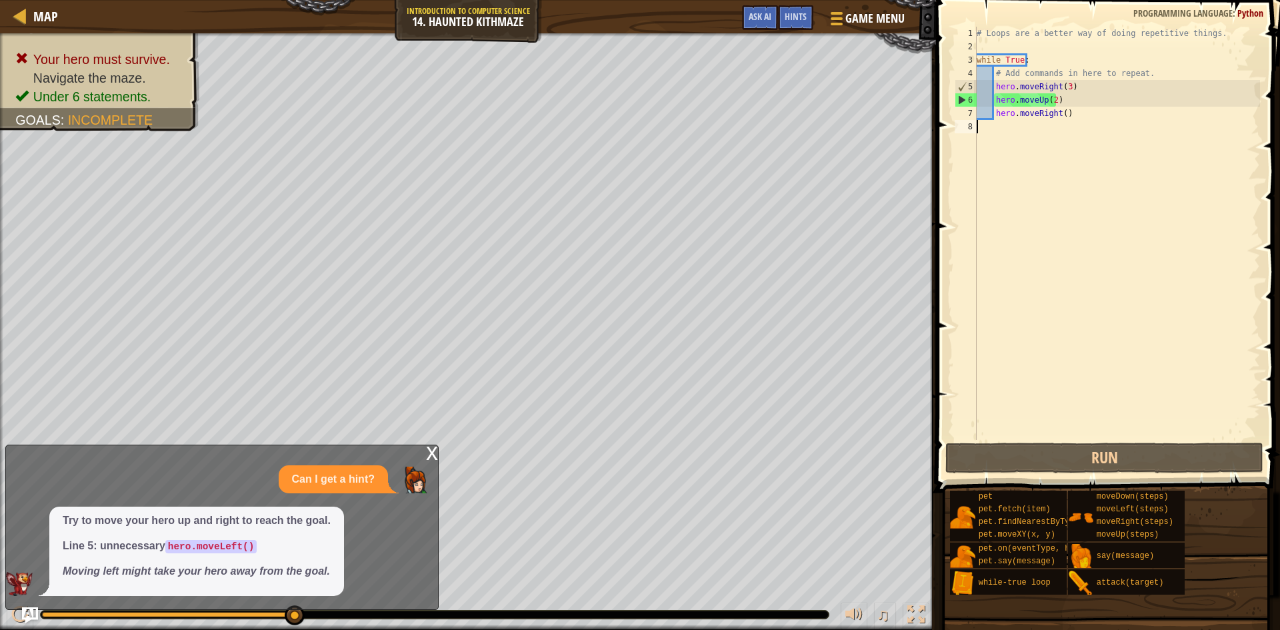
click at [362, 473] on p "Can I get a hint?" at bounding box center [333, 479] width 83 height 15
click at [350, 482] on p "Can I get a hint?" at bounding box center [333, 479] width 83 height 15
click at [309, 550] on p "Line 5: unnecessary hero.moveLeft()" at bounding box center [197, 546] width 268 height 15
drag, startPoint x: 185, startPoint y: 557, endPoint x: 192, endPoint y: 558, distance: 6.8
click at [192, 558] on span "Try to move your hero up and right to reach the goal. Line 5: unnecessary hero.…" at bounding box center [197, 546] width 268 height 66
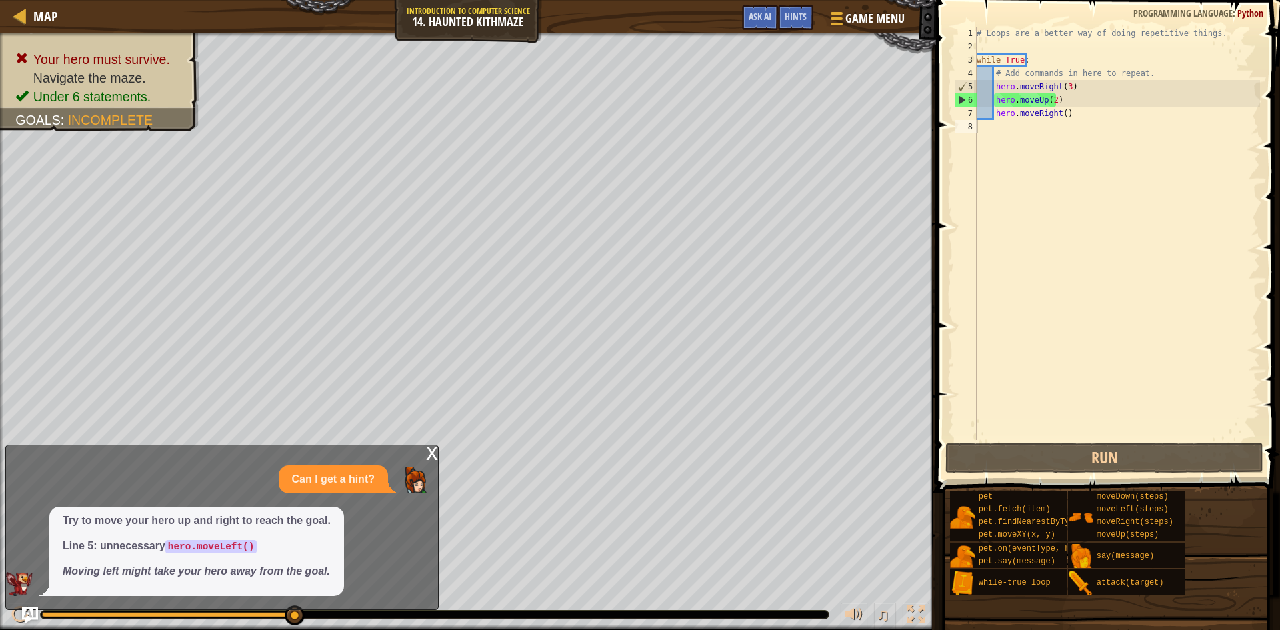
click at [433, 452] on div "x" at bounding box center [432, 451] width 12 height 13
